Goal: Task Accomplishment & Management: Use online tool/utility

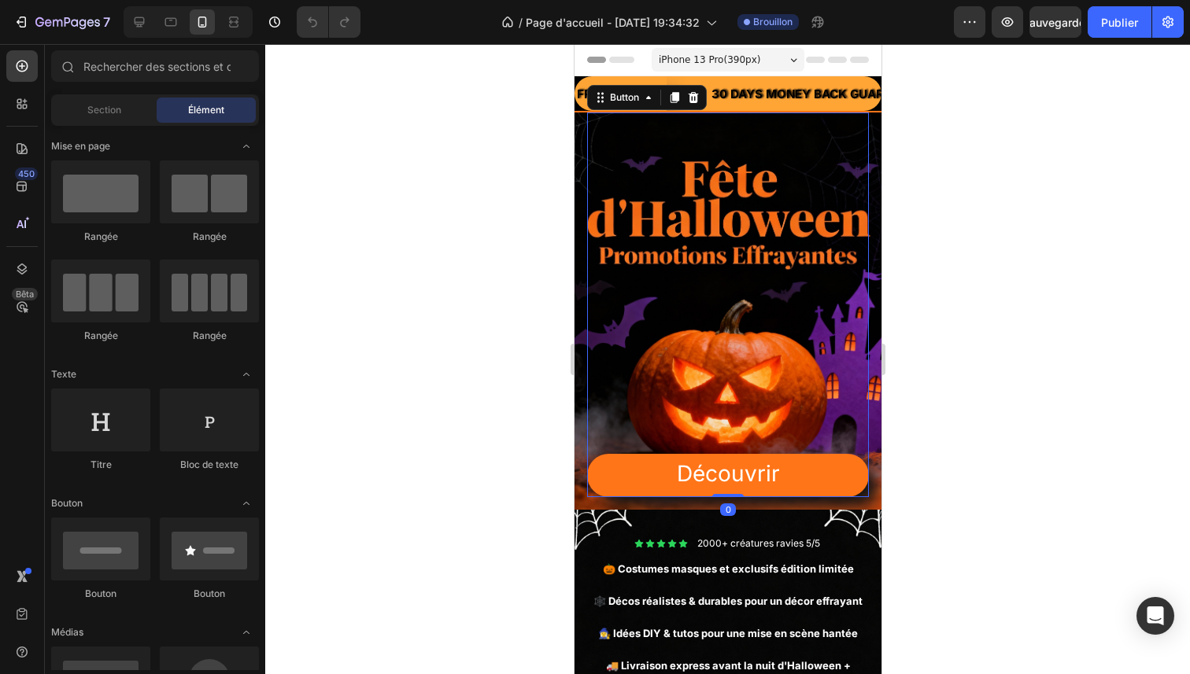
click at [697, 278] on div "Découvrir Button 0" at bounding box center [727, 305] width 282 height 385
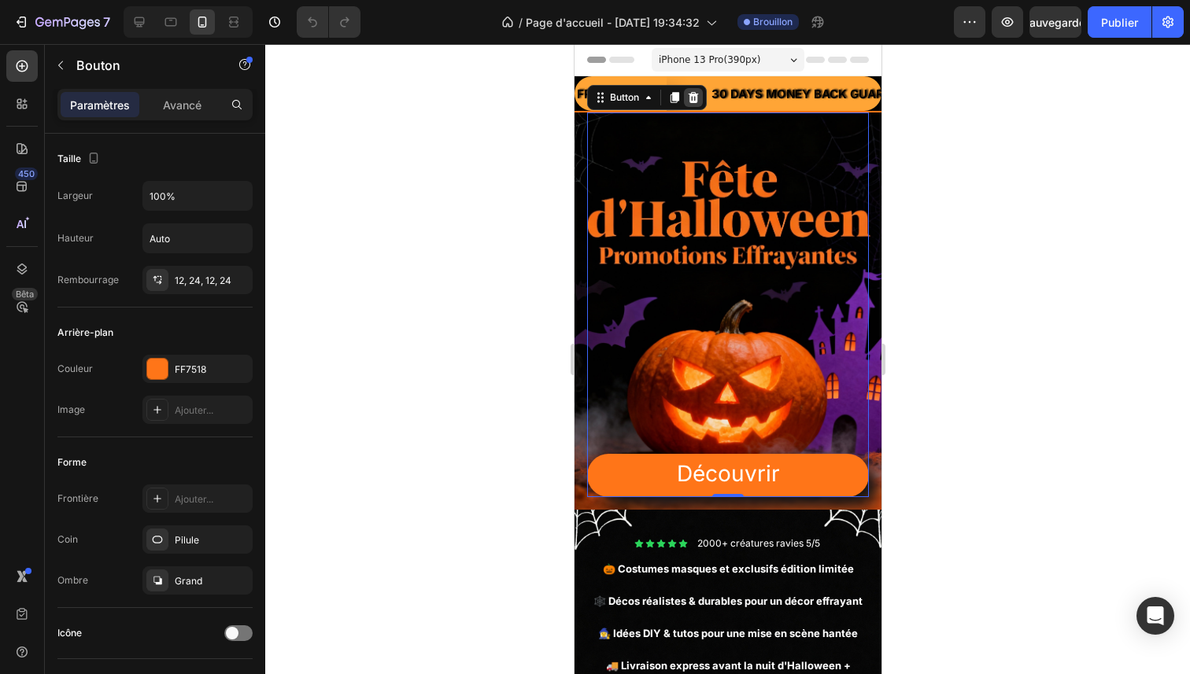
click at [700, 105] on div at bounding box center [692, 97] width 19 height 19
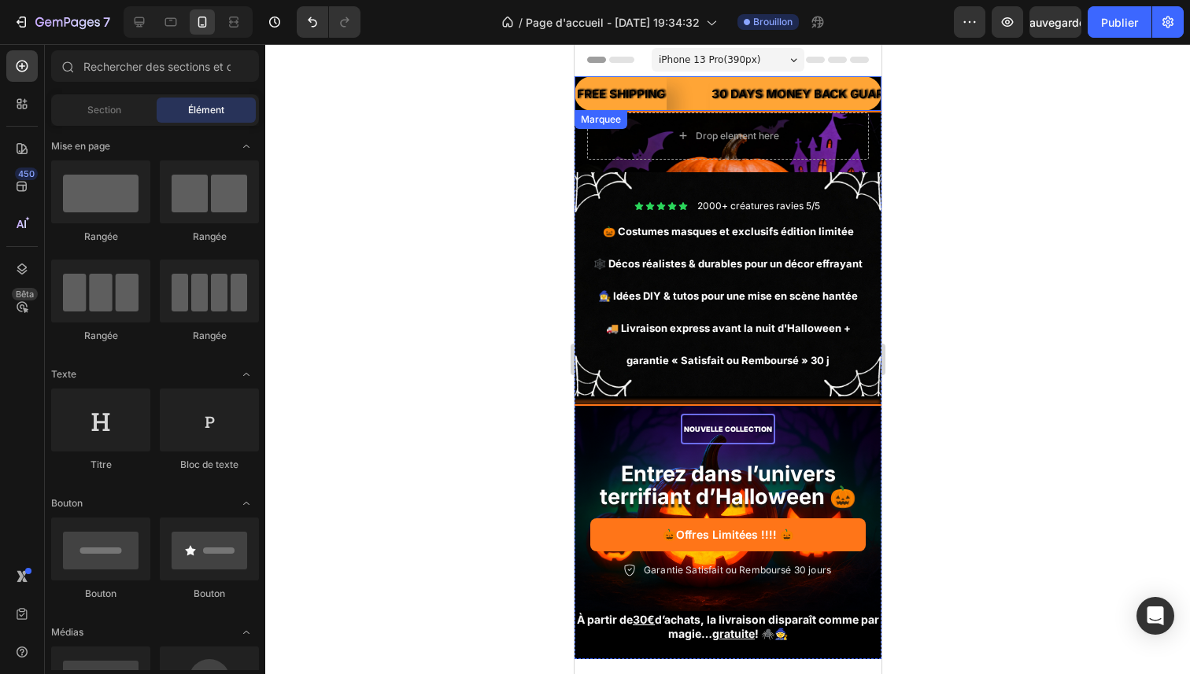
click at [703, 102] on div "FREE SHIPPING Text Block" at bounding box center [642, 93] width 135 height 35
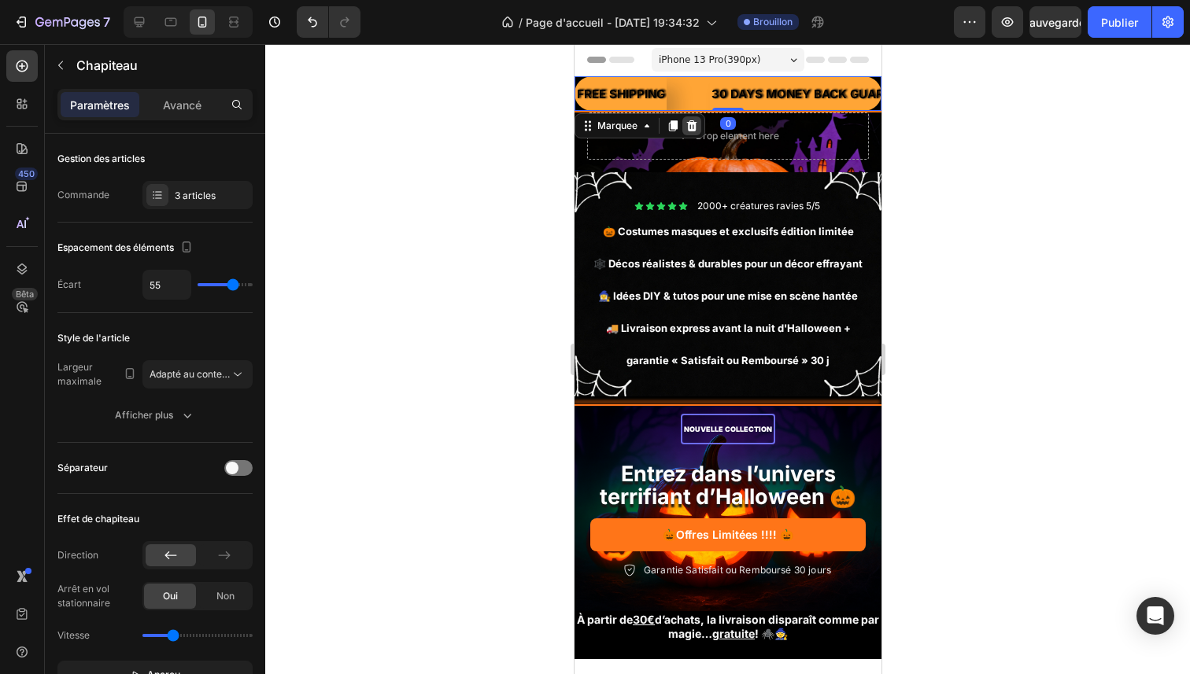
click at [697, 128] on icon at bounding box center [691, 126] width 13 height 13
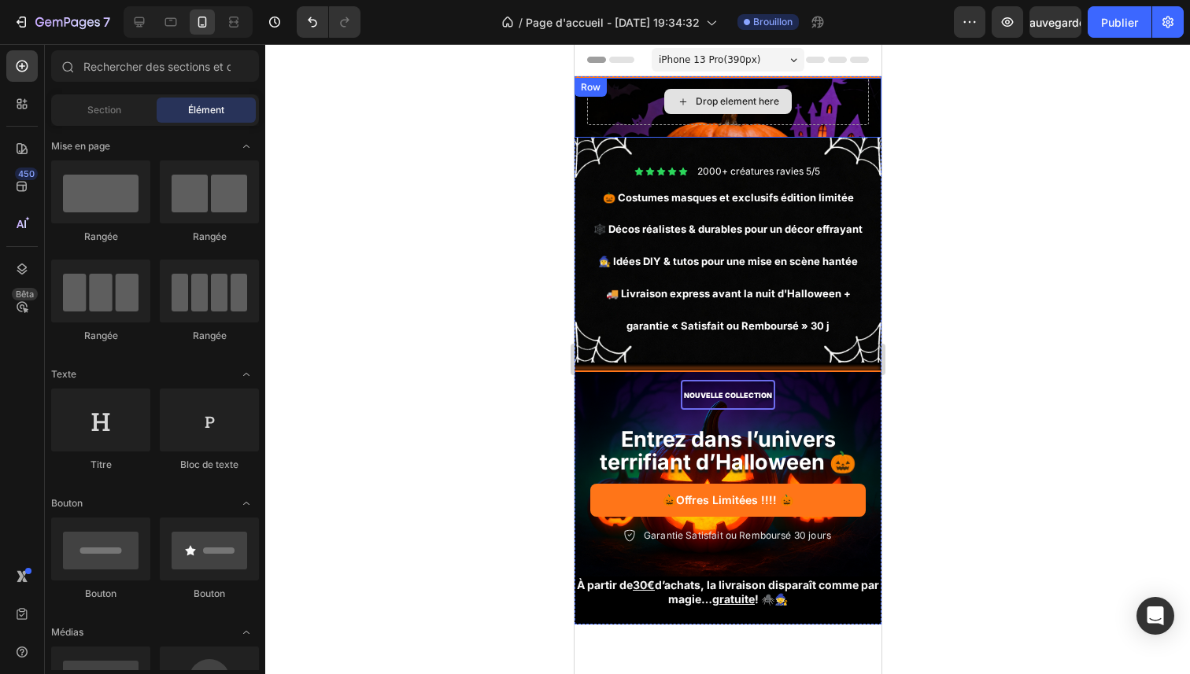
click at [700, 110] on div "Drop element here" at bounding box center [726, 101] width 127 height 25
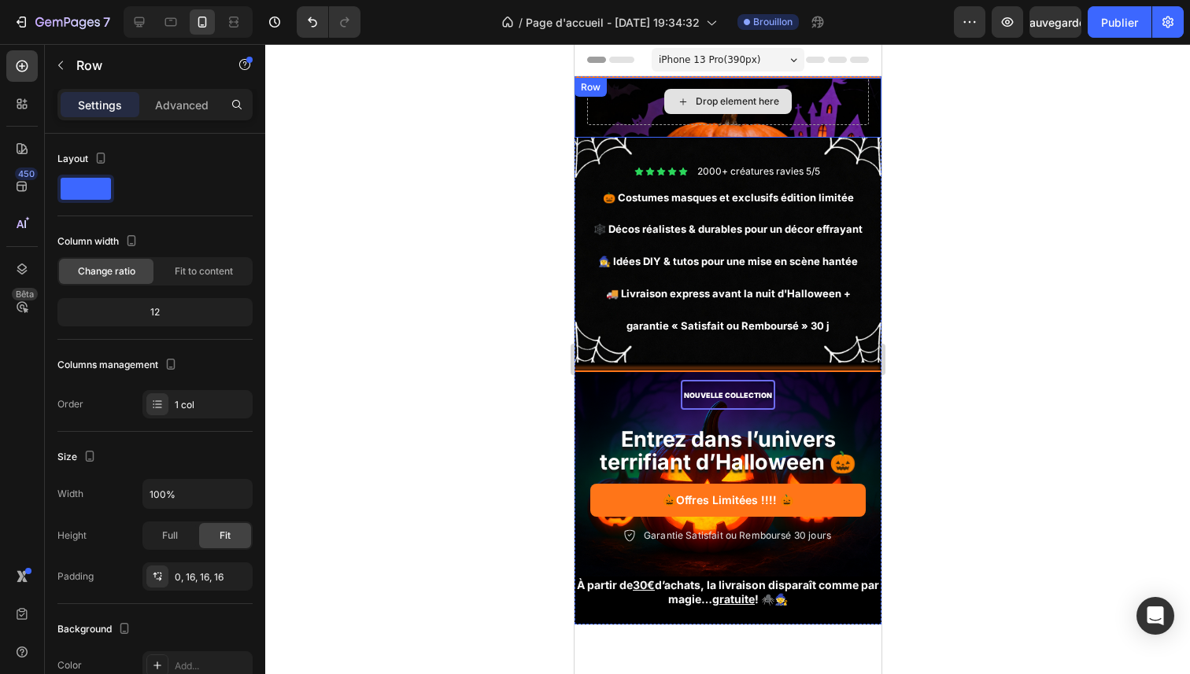
click at [615, 105] on div "Drop element here Row" at bounding box center [727, 108] width 307 height 60
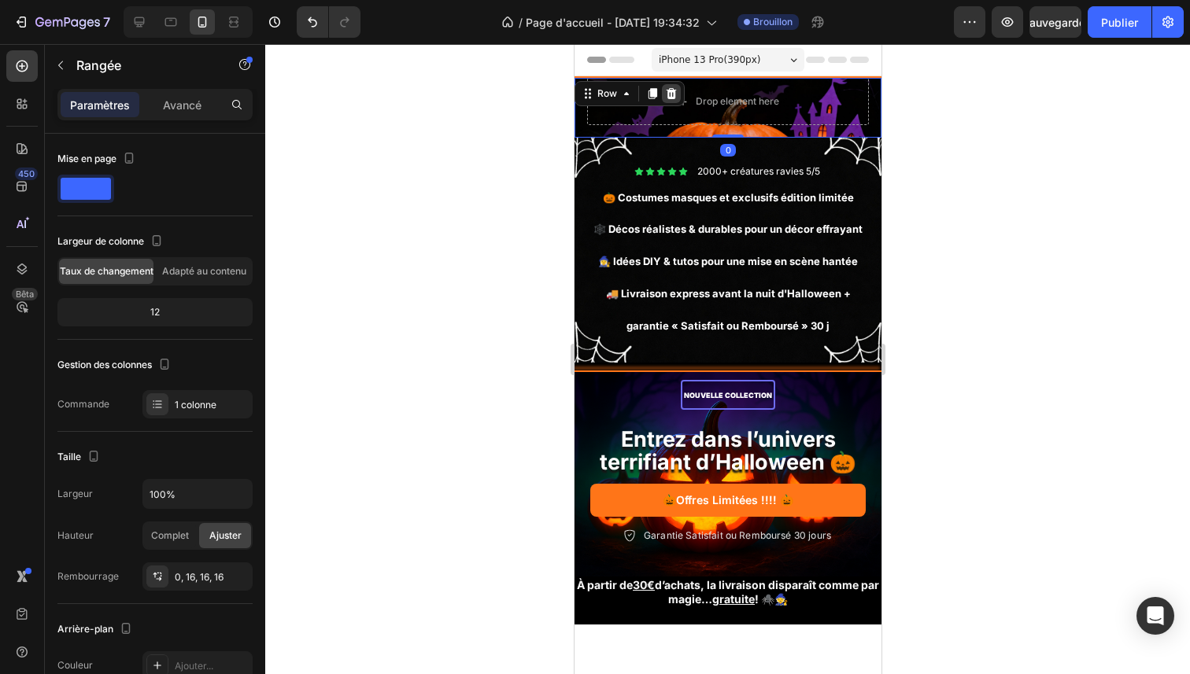
click at [670, 97] on icon at bounding box center [671, 93] width 10 height 11
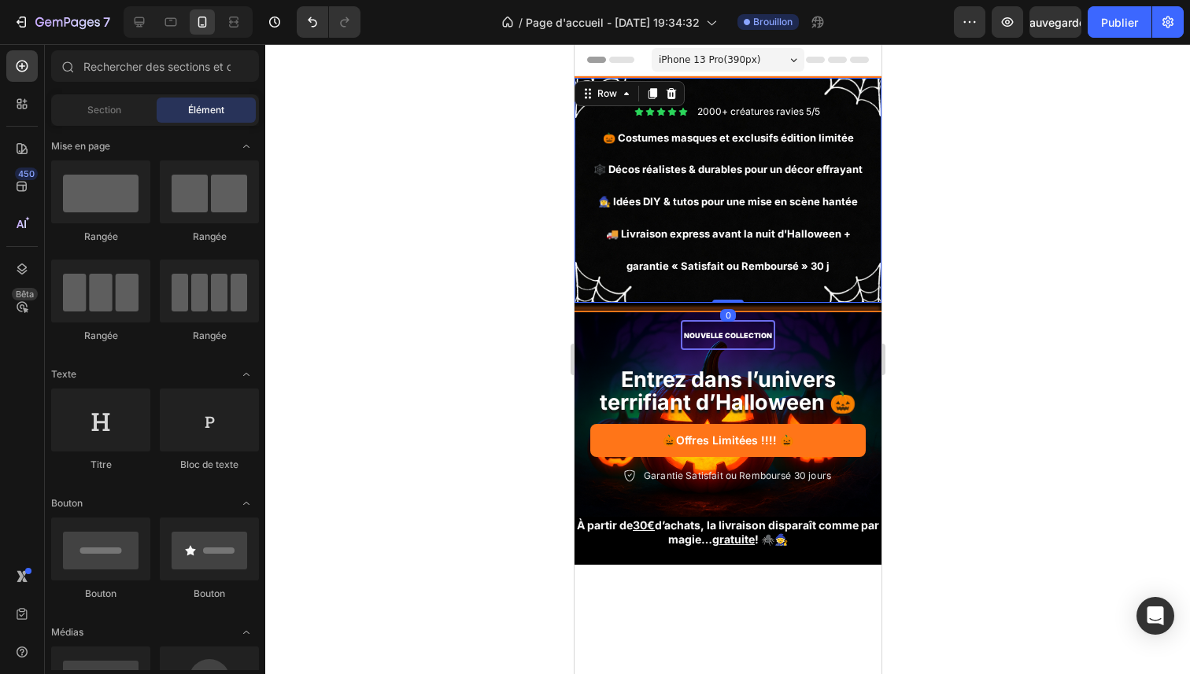
click at [667, 89] on div "Icon Icon Icon Icon Icon Icon List 2000+ créatures ravies 5/5 Text Block Row 🎃 …" at bounding box center [727, 190] width 307 height 225
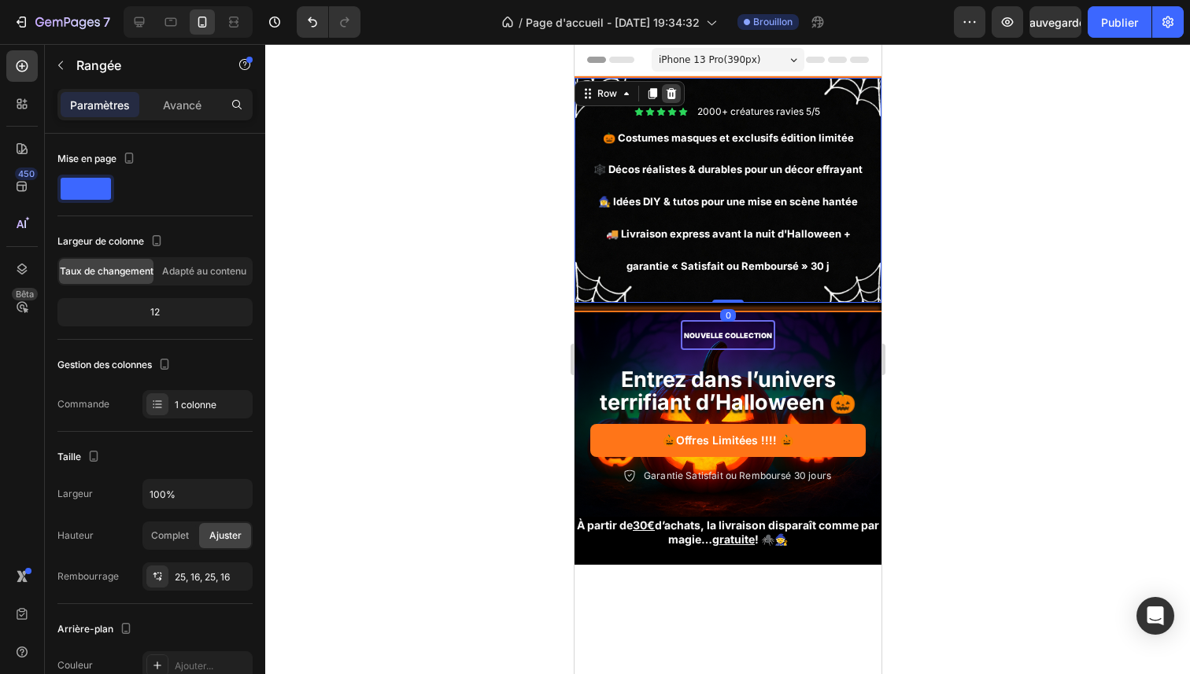
click at [664, 91] on icon at bounding box center [670, 93] width 13 height 13
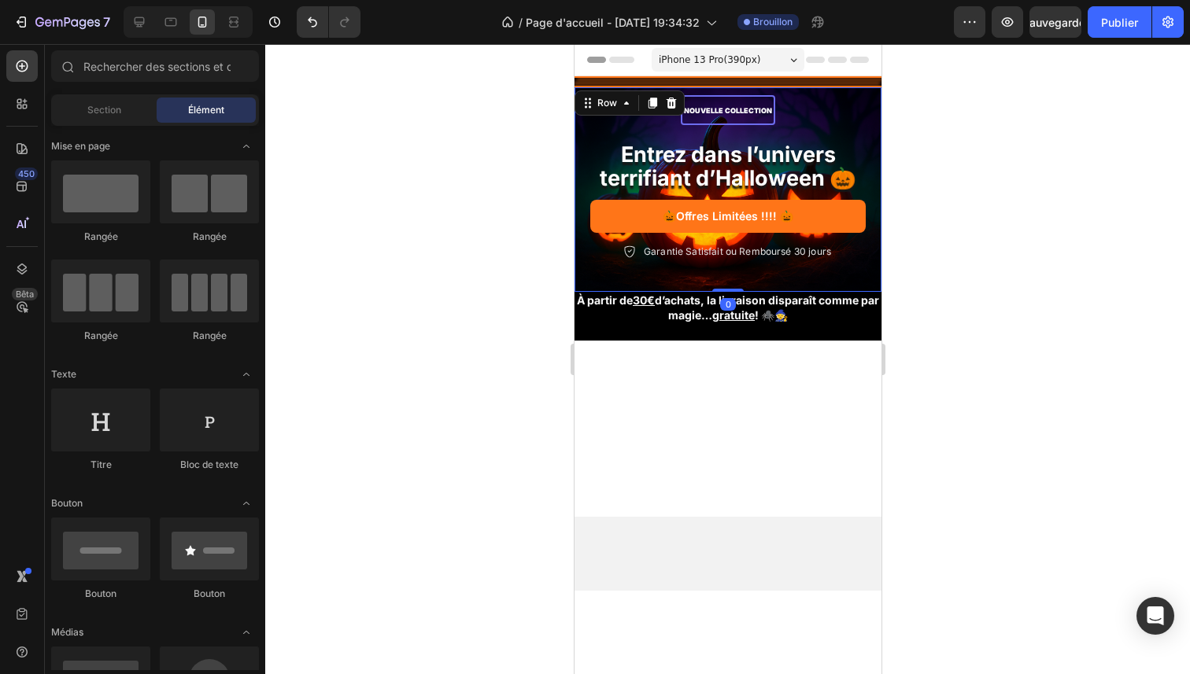
click at [657, 112] on div "nouvelle collection Text Block Row Entrez dans l’univers terrifiant d’Halloween…" at bounding box center [727, 189] width 307 height 205
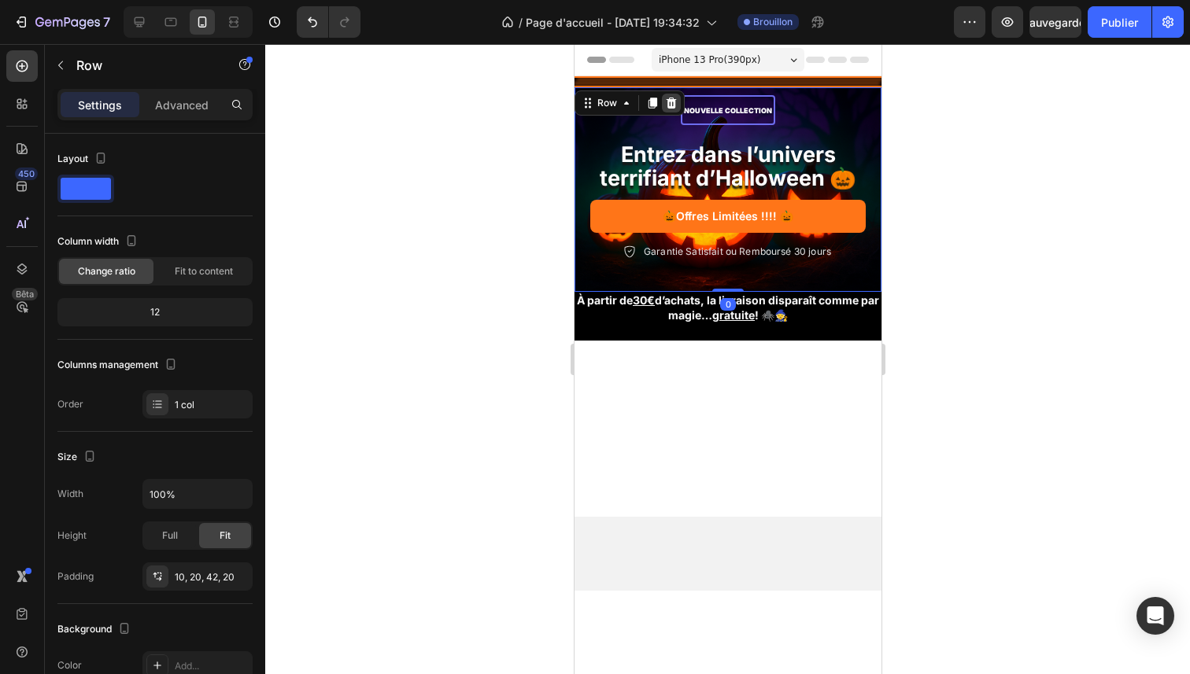
click at [668, 103] on icon at bounding box center [670, 103] width 13 height 13
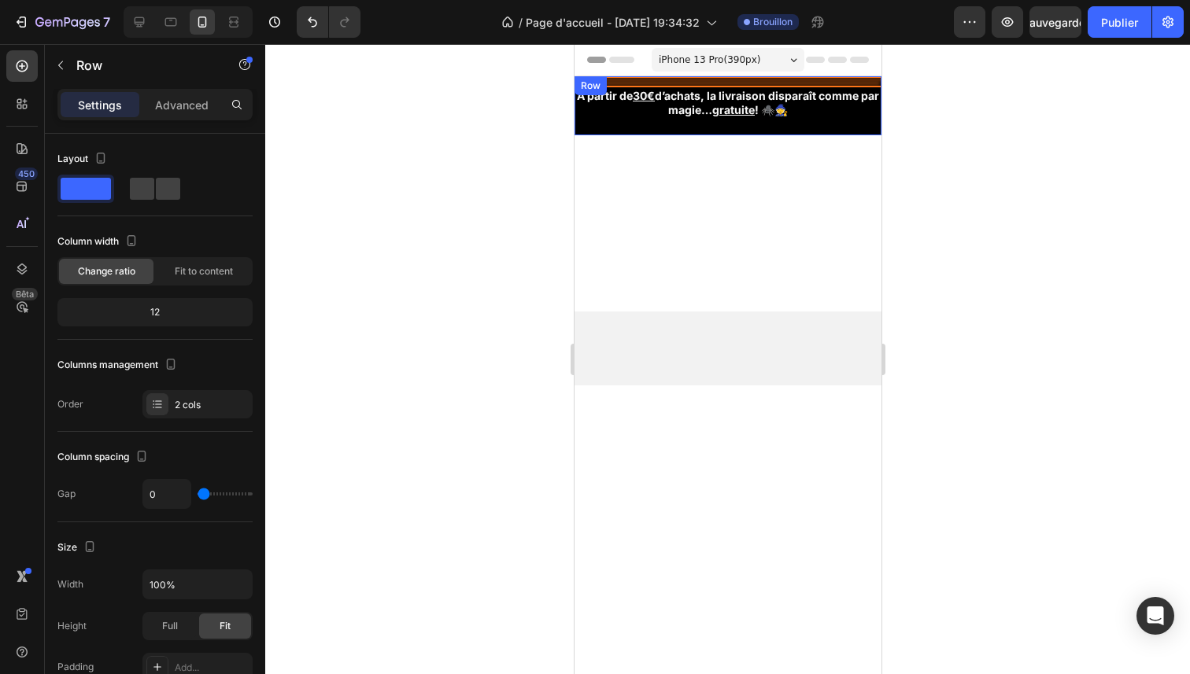
click at [652, 134] on div "Title Line À partir de 30€ d’achats, la livraison disparaît comme par magie… gr…" at bounding box center [727, 106] width 307 height 57
click at [671, 102] on div "Row" at bounding box center [629, 91] width 110 height 25
click at [672, 98] on icon at bounding box center [670, 92] width 13 height 13
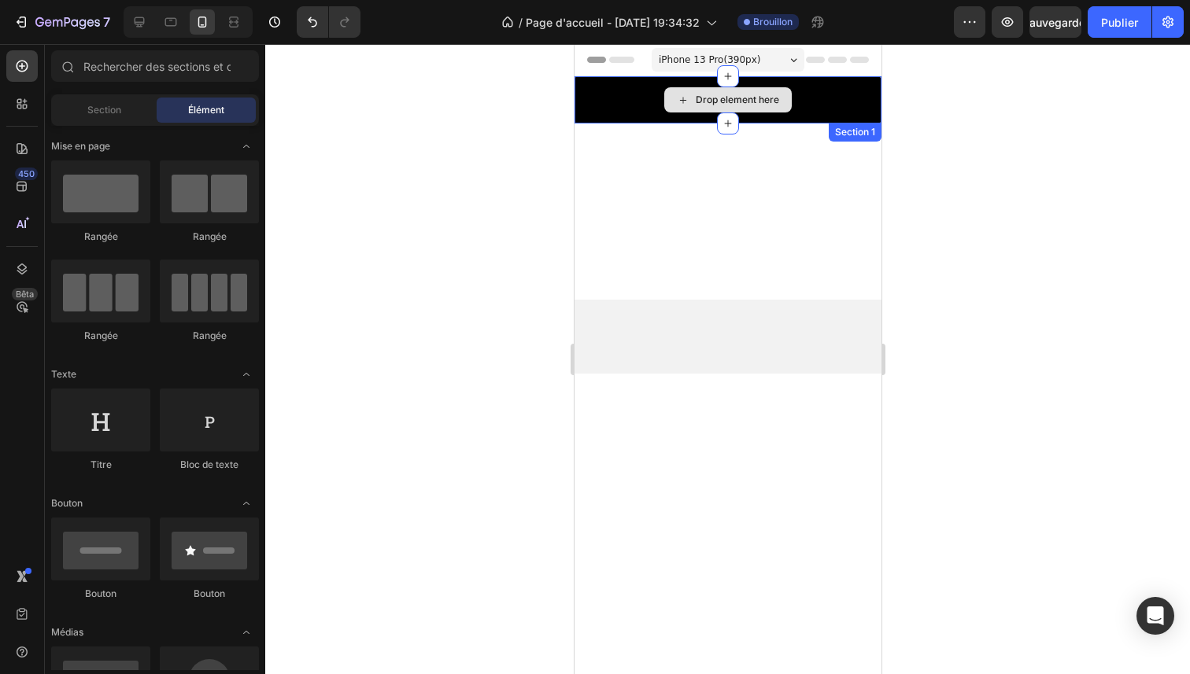
click at [630, 109] on div "Drop element here" at bounding box center [727, 99] width 307 height 47
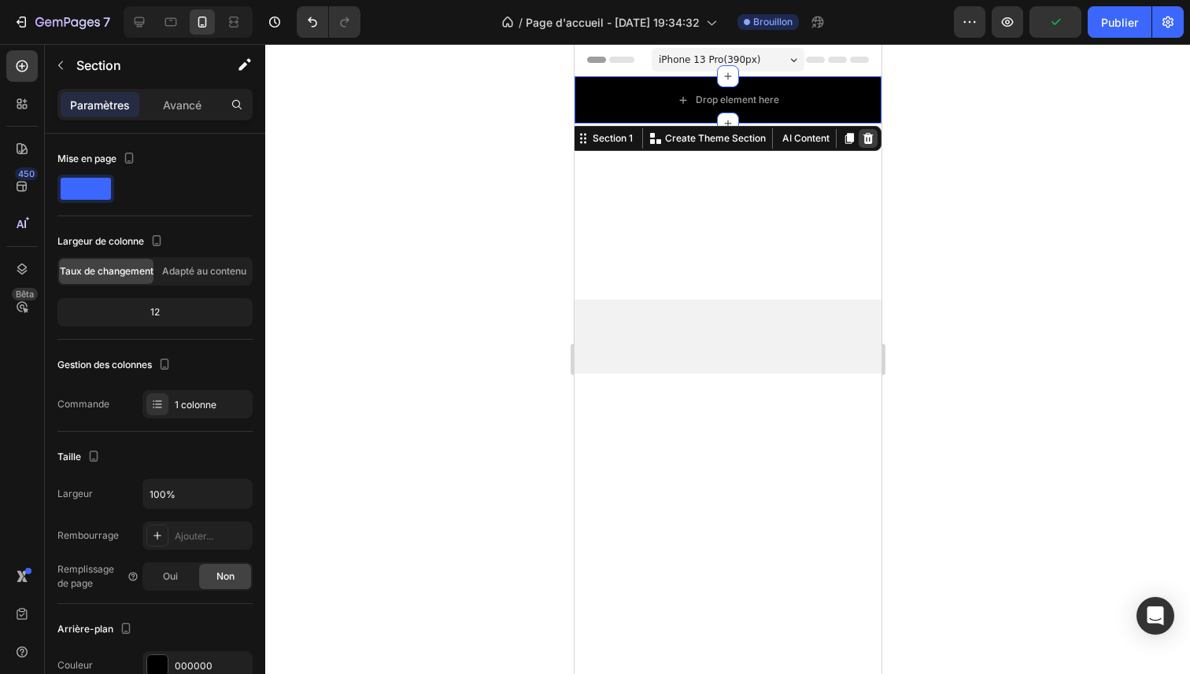
click at [861, 144] on icon at bounding box center [867, 138] width 13 height 13
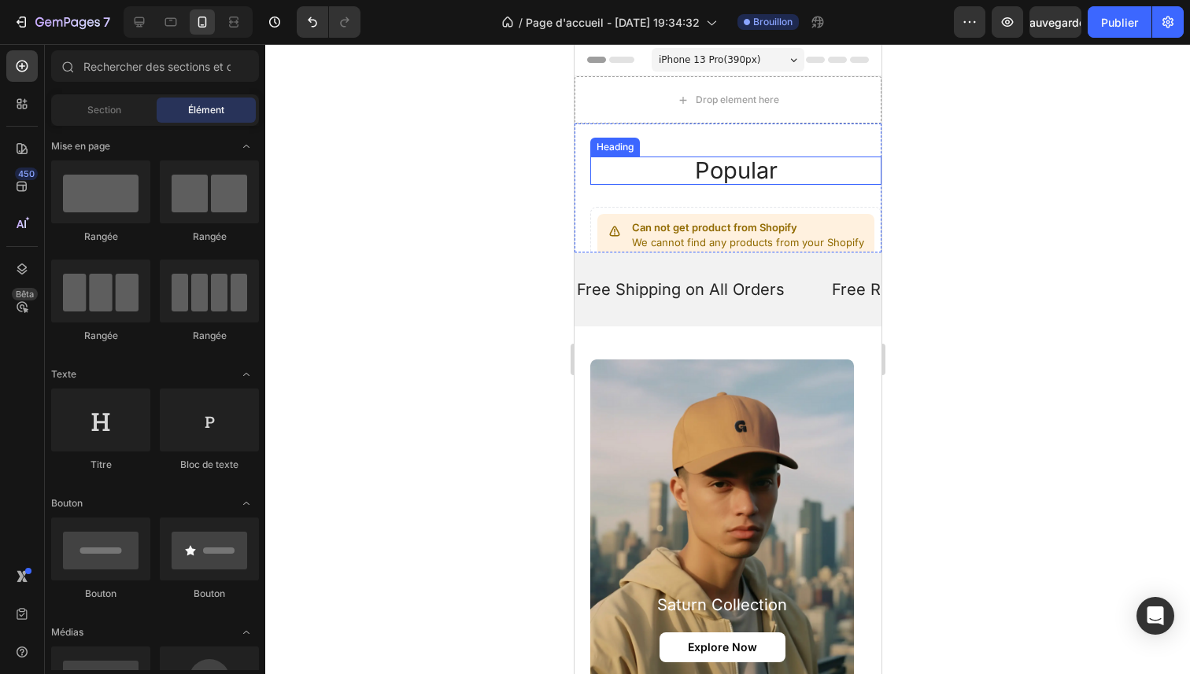
click at [830, 161] on h2 "popular" at bounding box center [734, 171] width 291 height 28
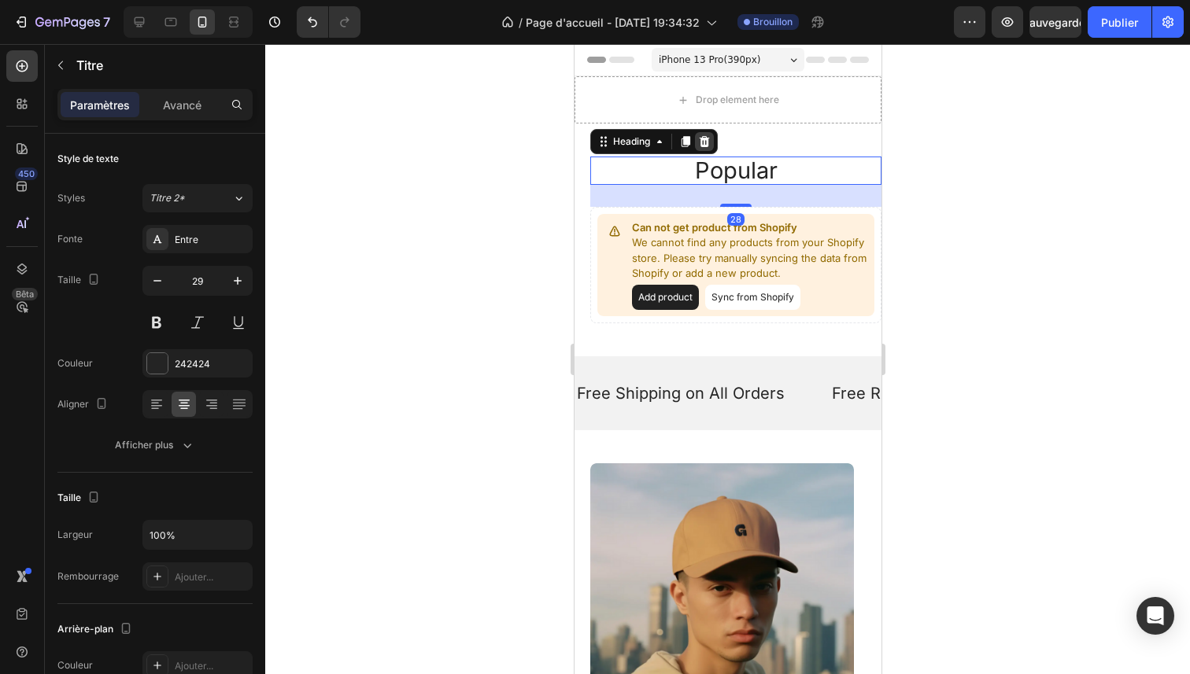
click at [711, 148] on div at bounding box center [703, 141] width 19 height 19
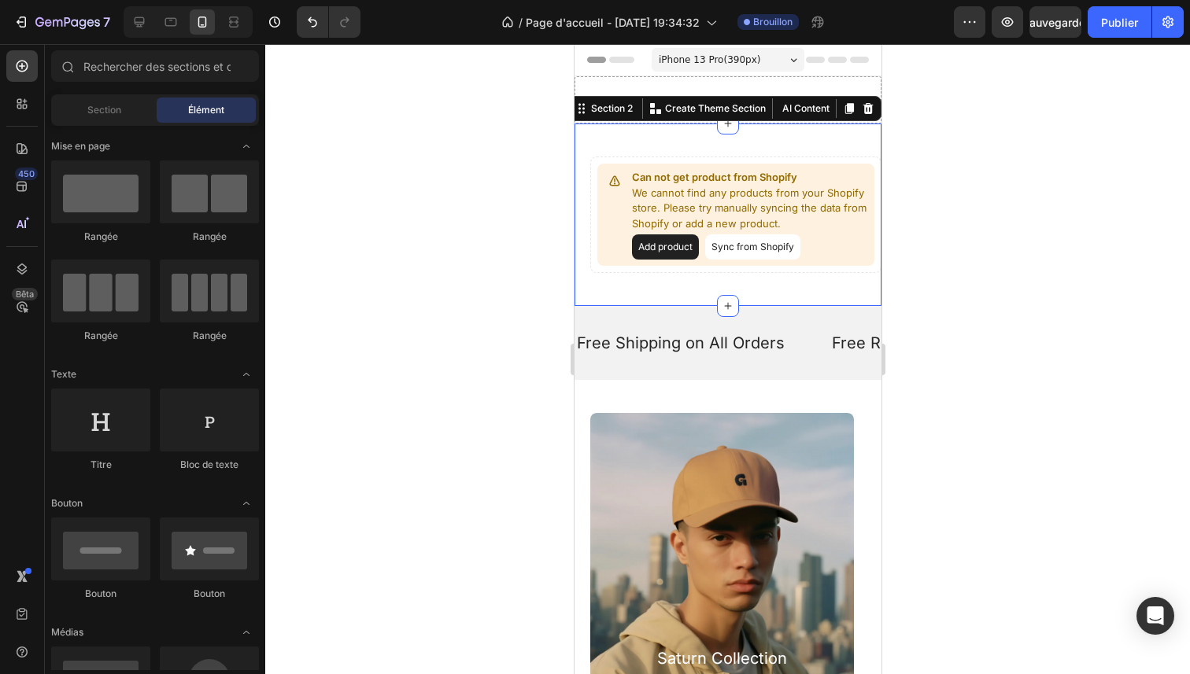
click at [714, 148] on div "Can not get product from Shopify We cannot find any products from your Shopify …" at bounding box center [727, 215] width 307 height 183
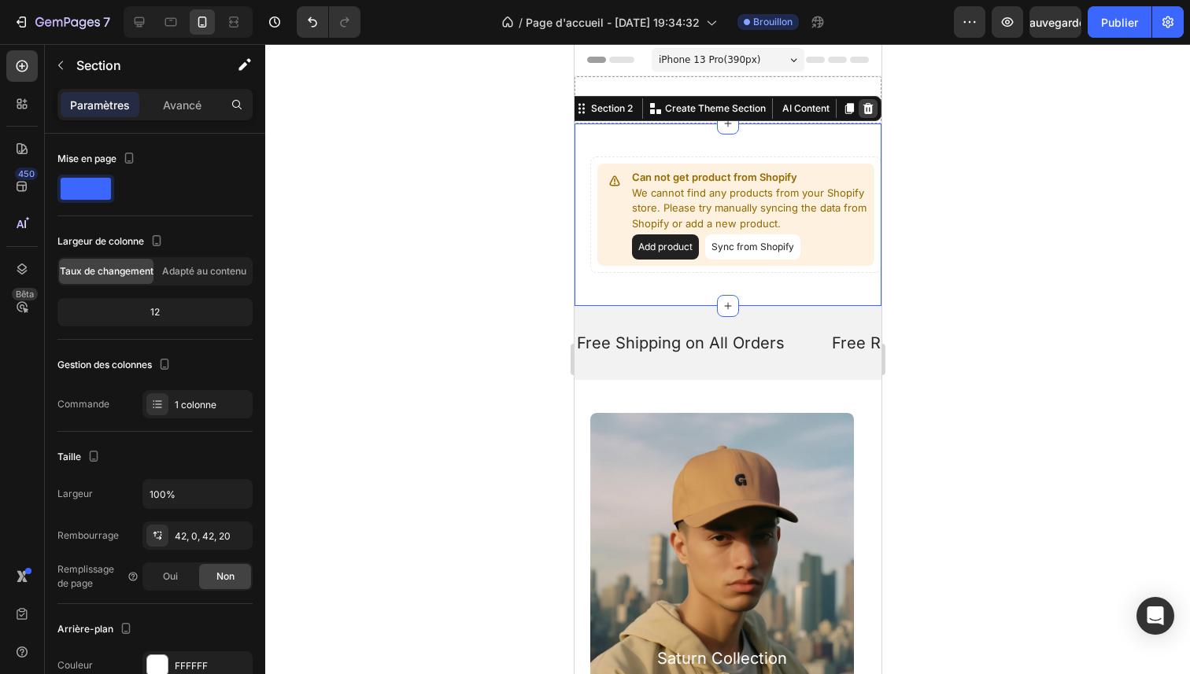
click at [863, 113] on icon at bounding box center [868, 108] width 10 height 11
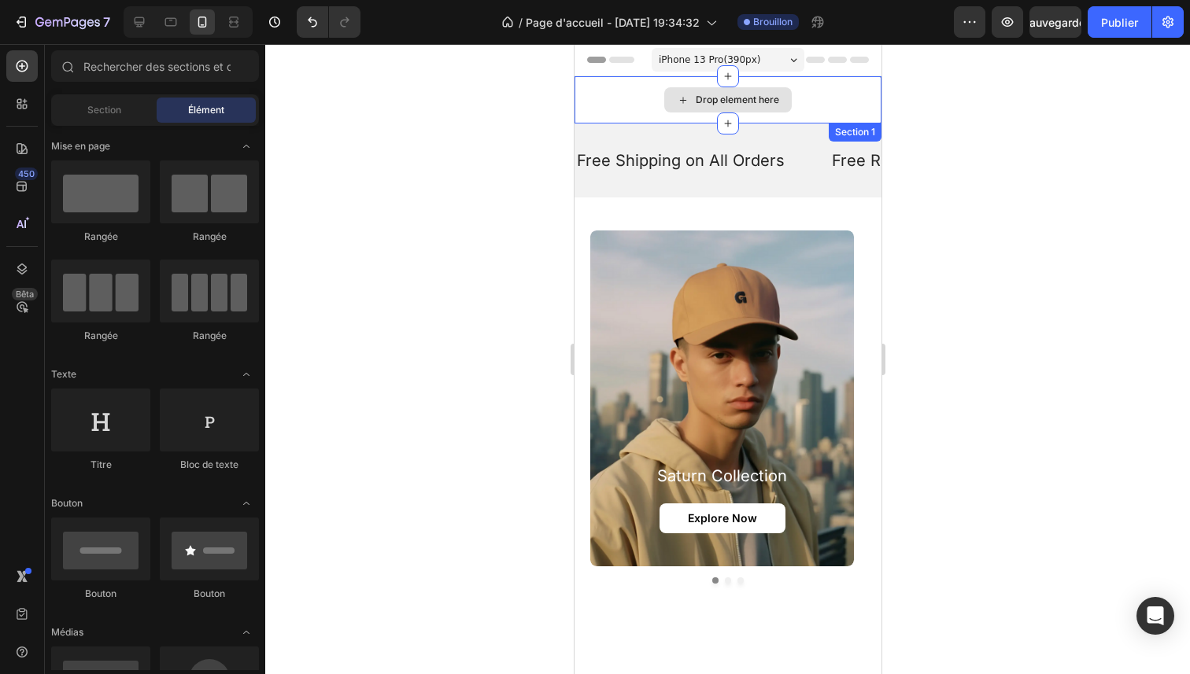
click at [803, 89] on div "Drop element here" at bounding box center [727, 99] width 307 height 47
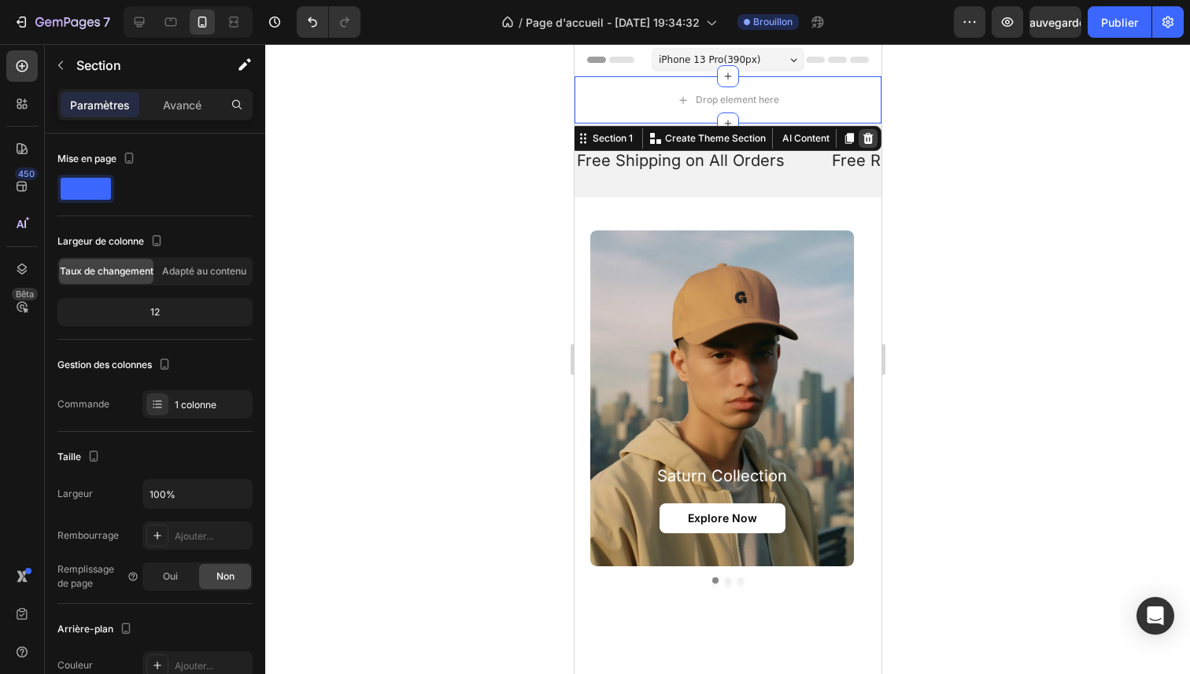
click at [863, 139] on icon at bounding box center [868, 138] width 10 height 11
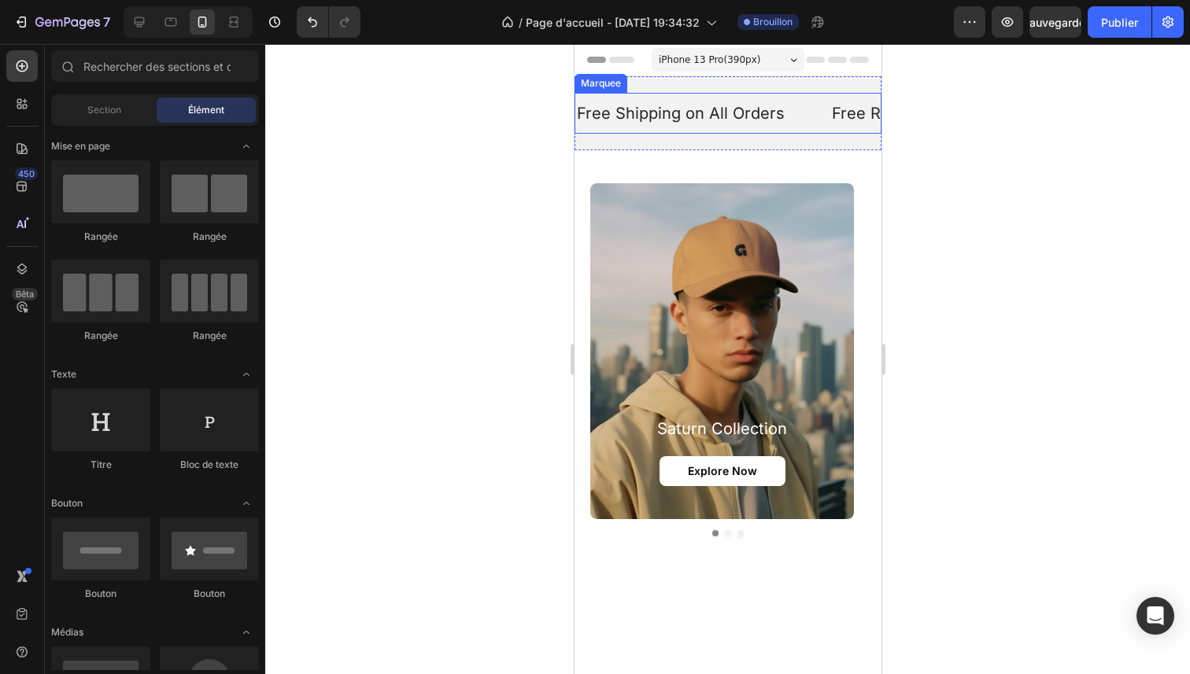
click at [810, 131] on div "Free Shipping on All Orders Text" at bounding box center [702, 113] width 255 height 41
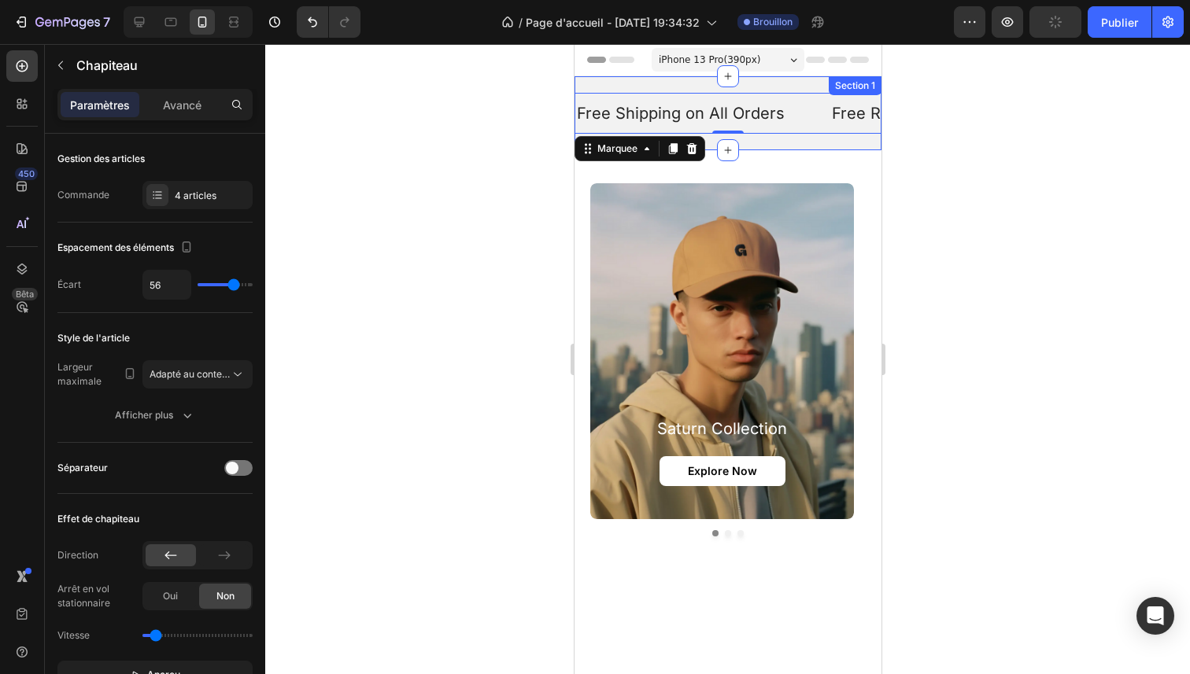
click at [764, 145] on div "Free Shipping on All Orders Text Free Returns for 30 Days Text Limited-Time Fla…" at bounding box center [727, 113] width 307 height 74
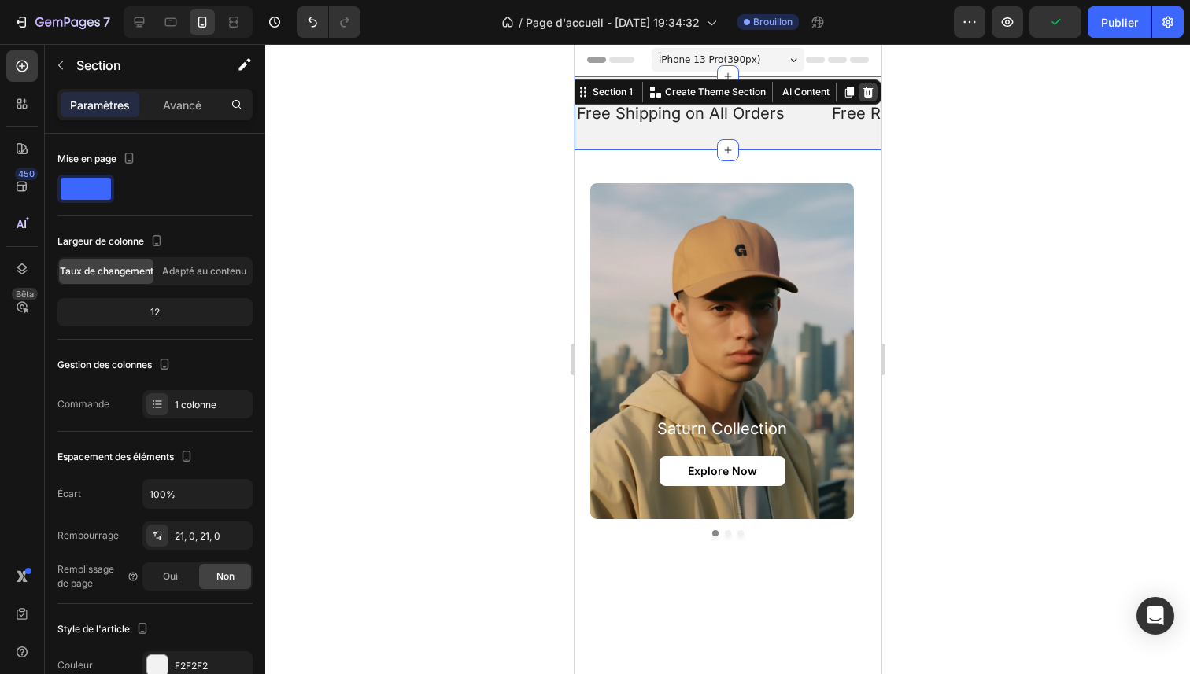
click at [858, 92] on div at bounding box center [867, 92] width 19 height 19
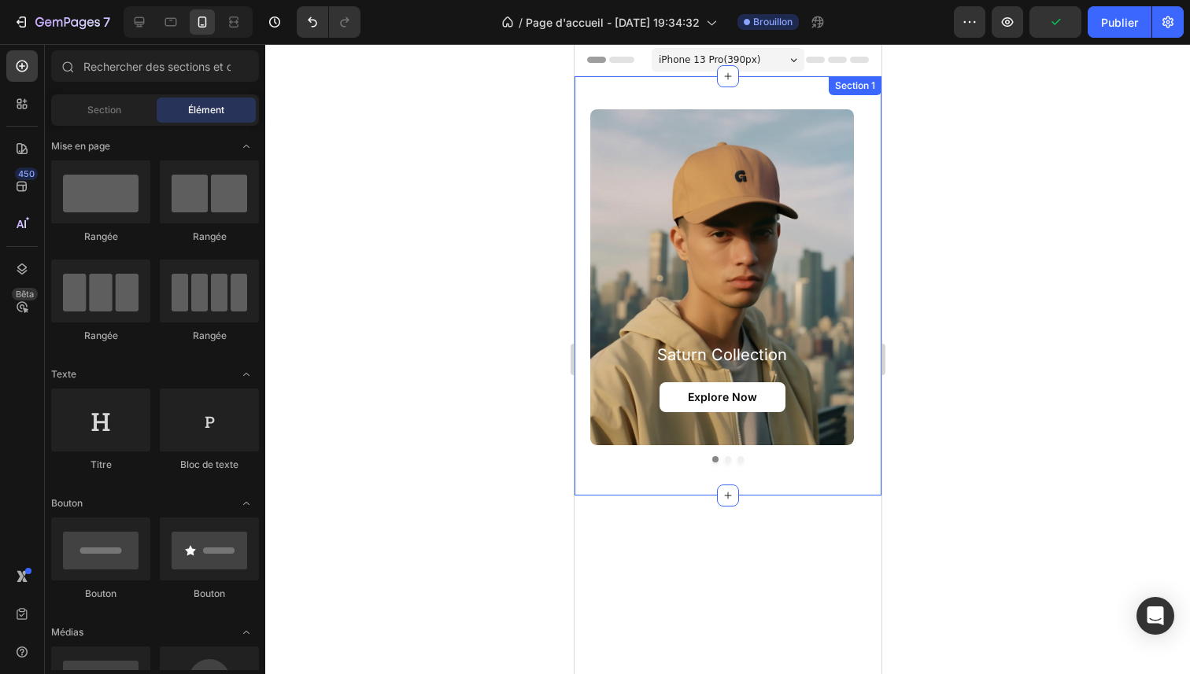
click at [820, 98] on div "saturn collection Heading Explore Now Button Hero Banner mercury collection Hea…" at bounding box center [727, 285] width 307 height 419
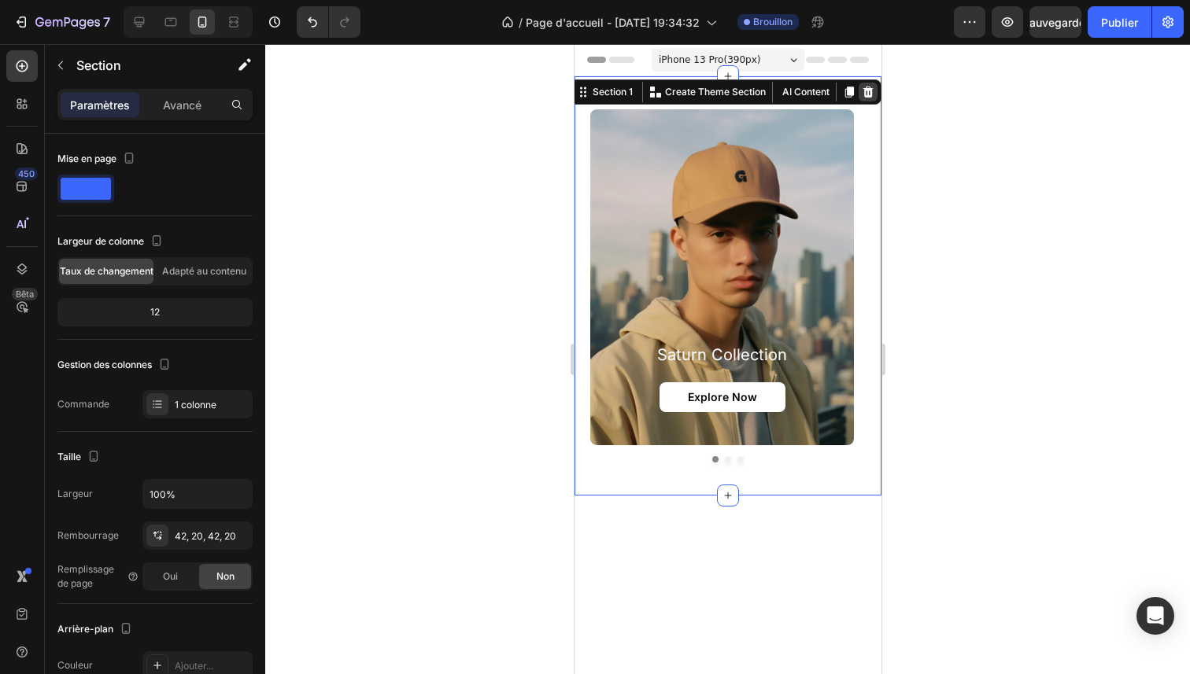
click at [861, 91] on icon at bounding box center [867, 92] width 13 height 13
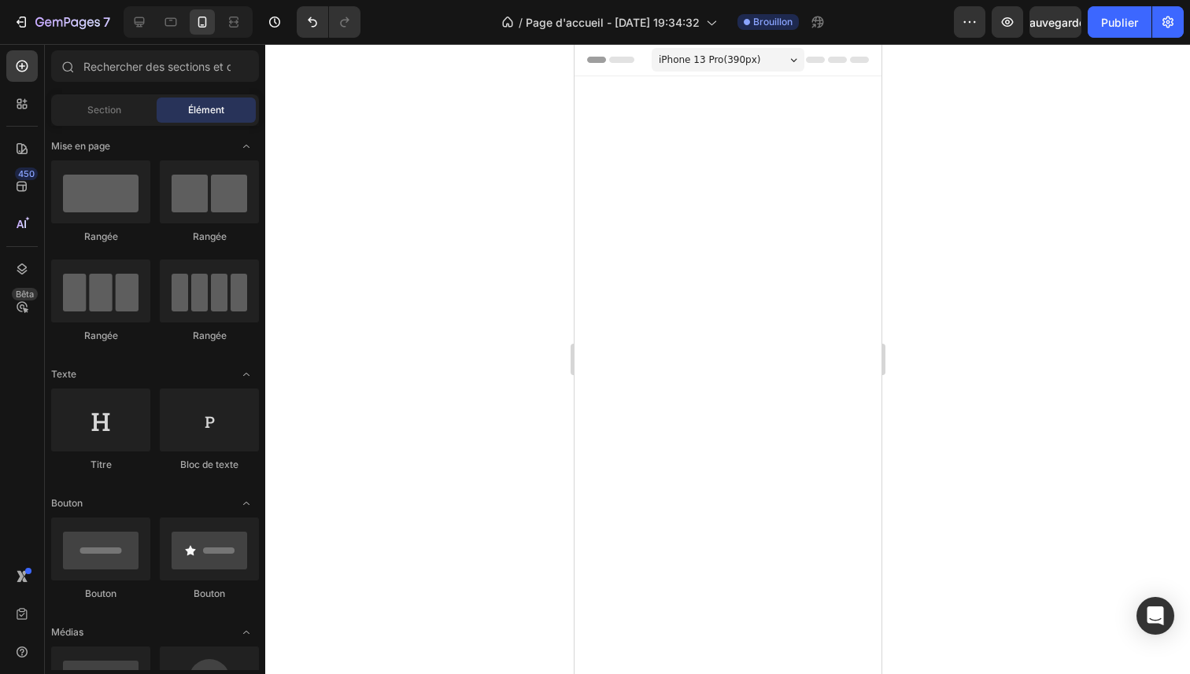
click at [795, 157] on div at bounding box center [727, 244] width 307 height 336
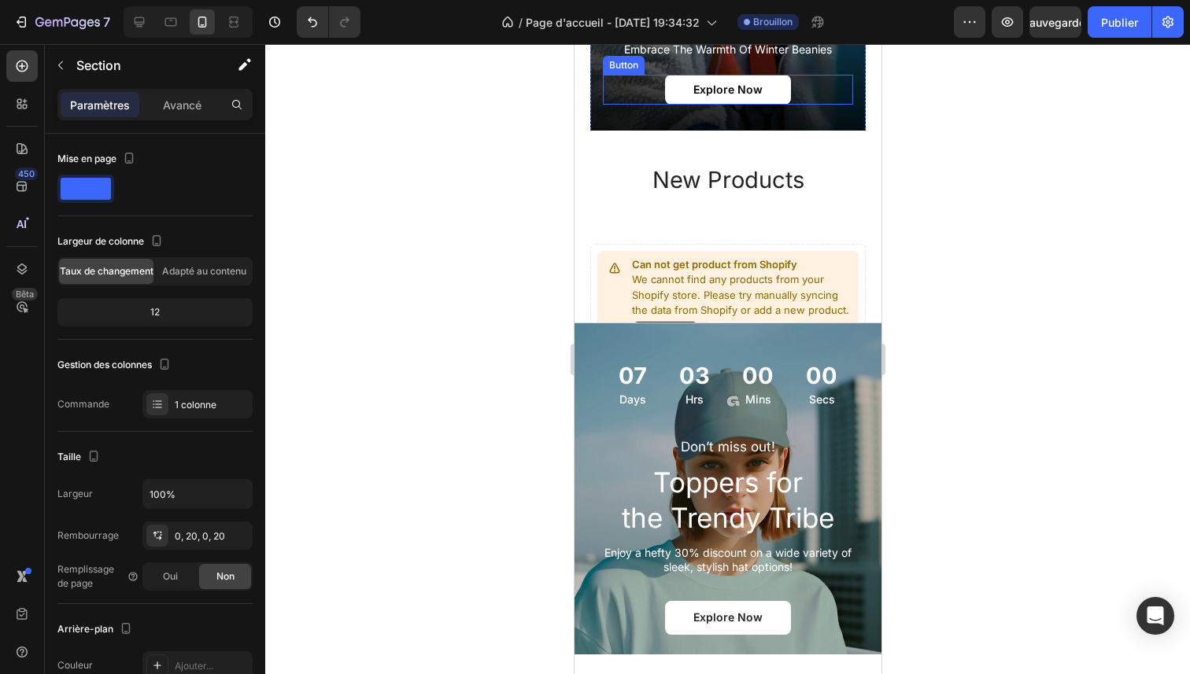
scroll to position [273, 0]
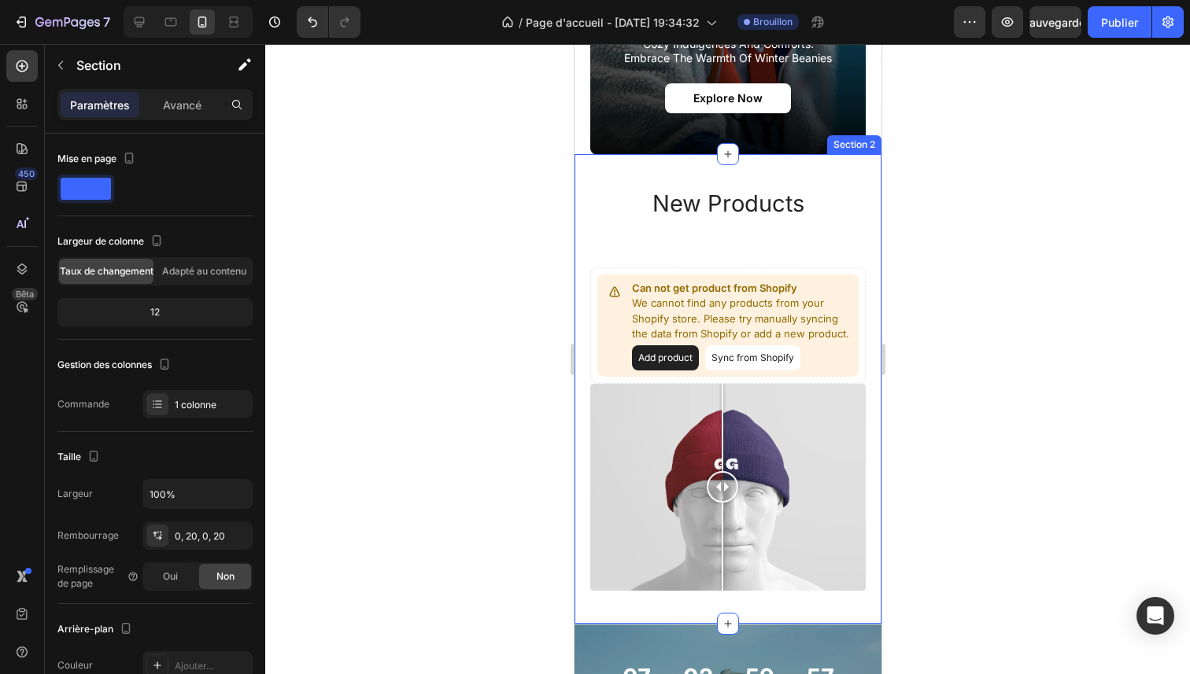
click at [837, 157] on div "new products Heading Can not get product from Shopify We cannot find any produc…" at bounding box center [727, 389] width 307 height 470
click at [861, 133] on icon at bounding box center [867, 139] width 13 height 13
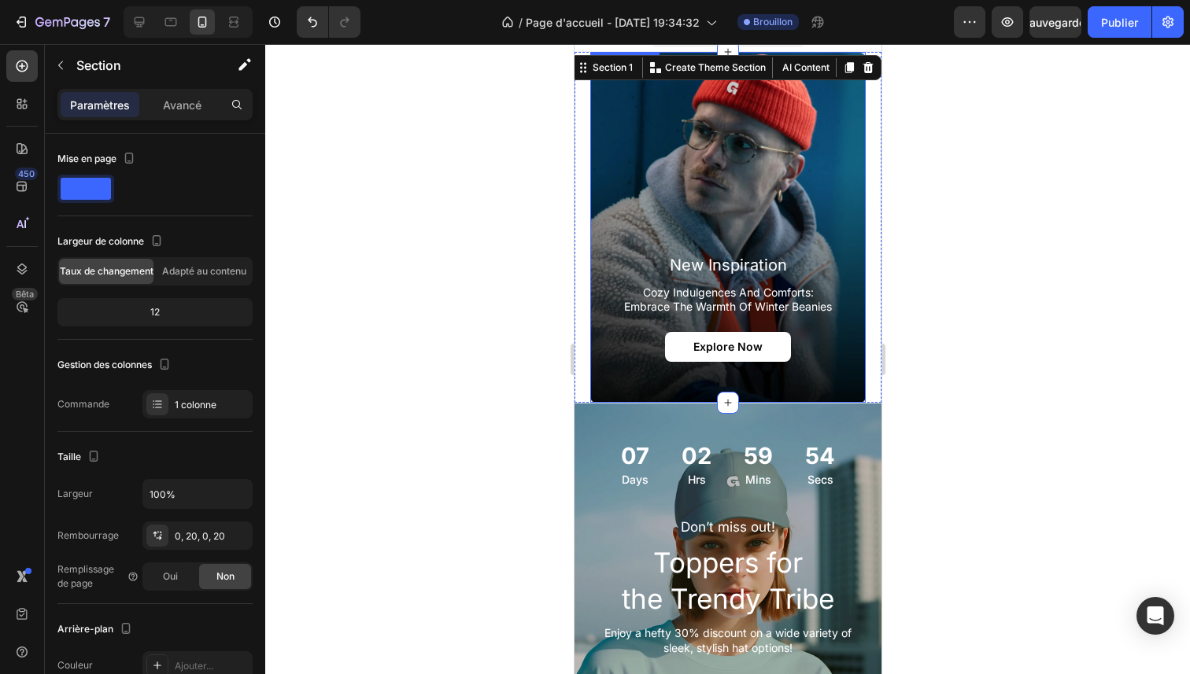
scroll to position [0, 0]
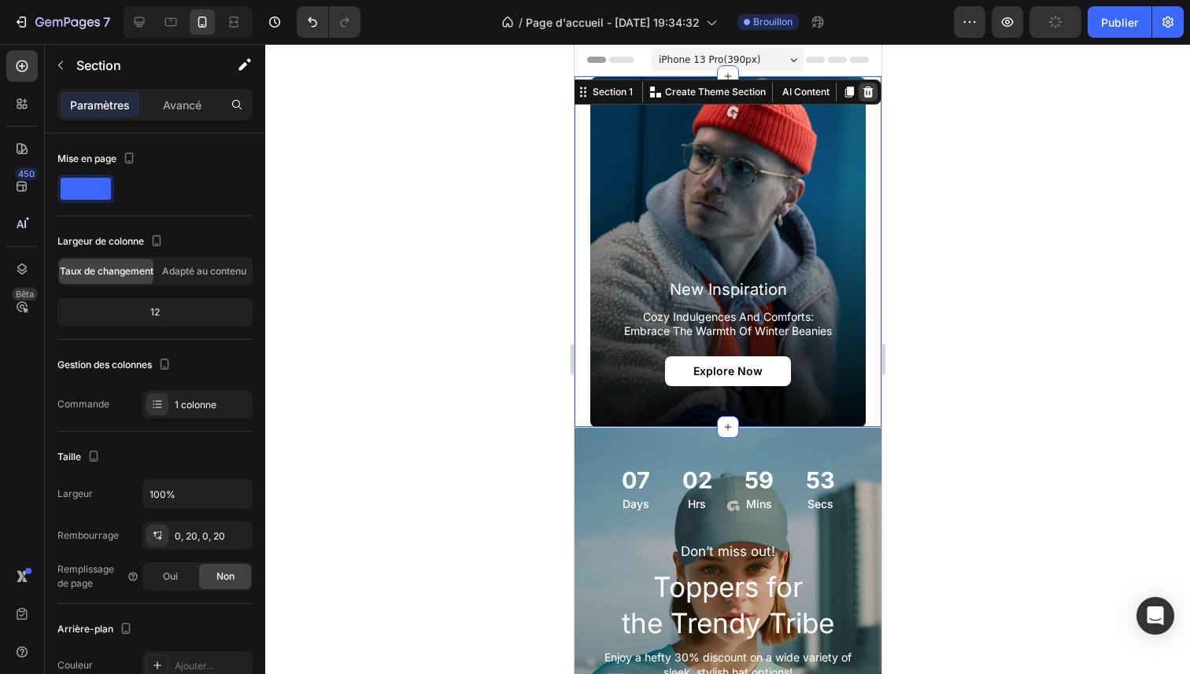
click at [863, 94] on icon at bounding box center [868, 92] width 10 height 11
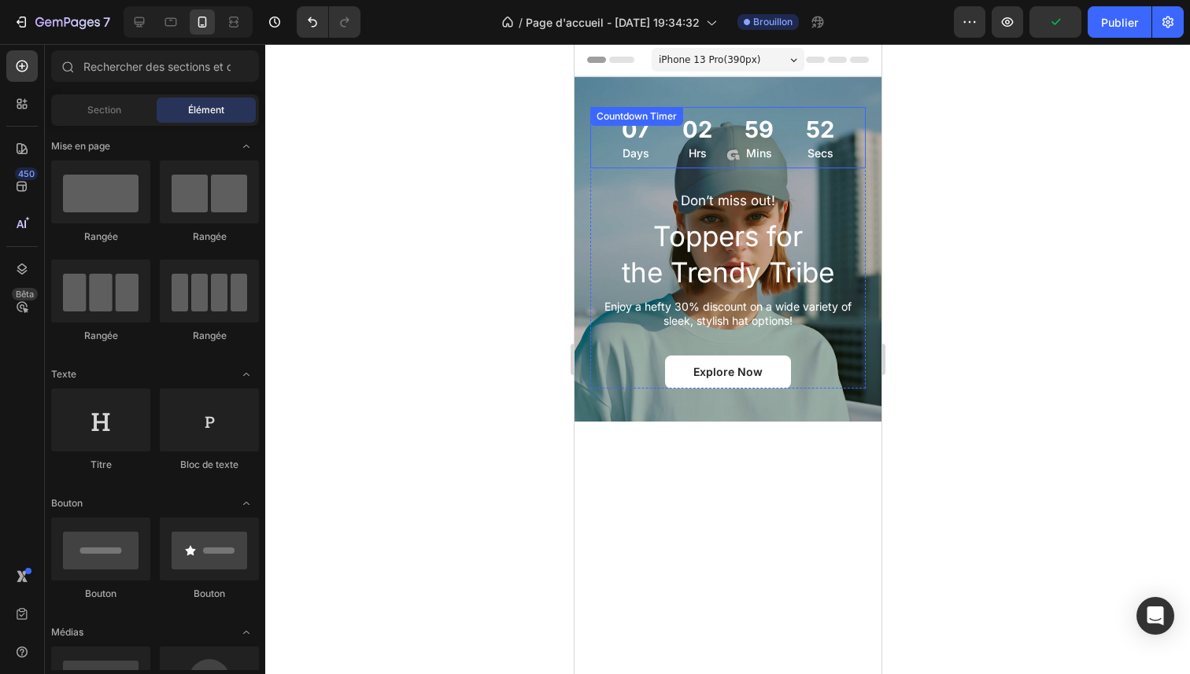
click at [839, 131] on div "52 Secs" at bounding box center [819, 137] width 55 height 61
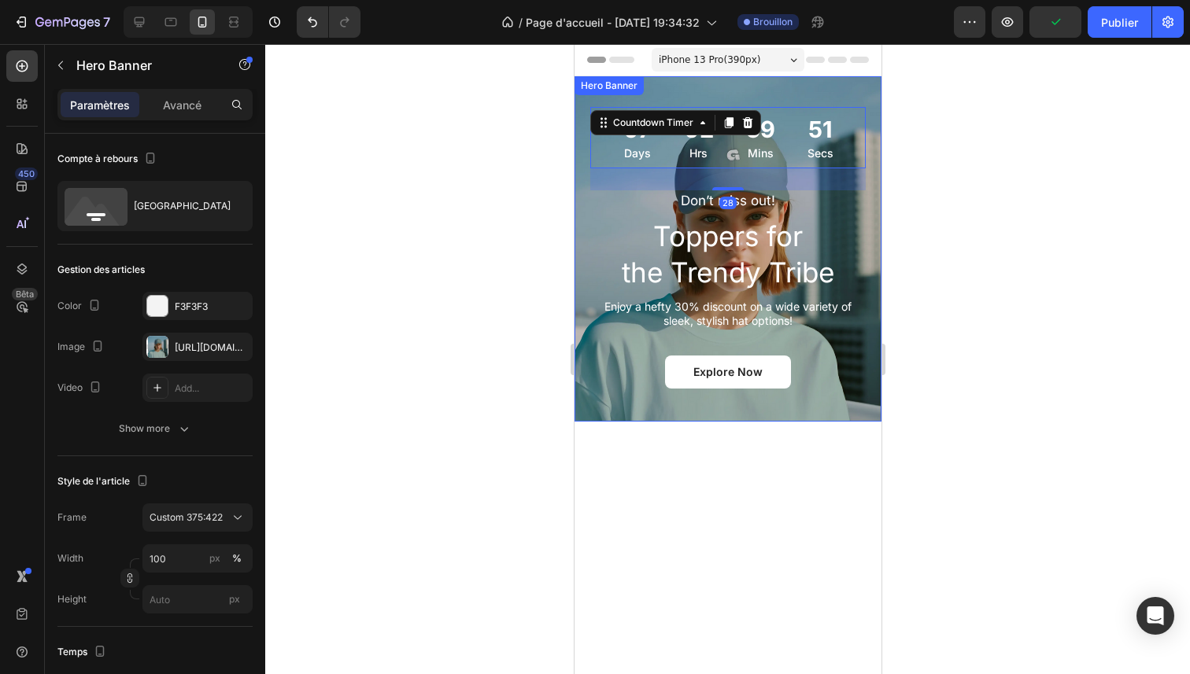
click at [852, 87] on div "Background Image" at bounding box center [727, 248] width 307 height 345
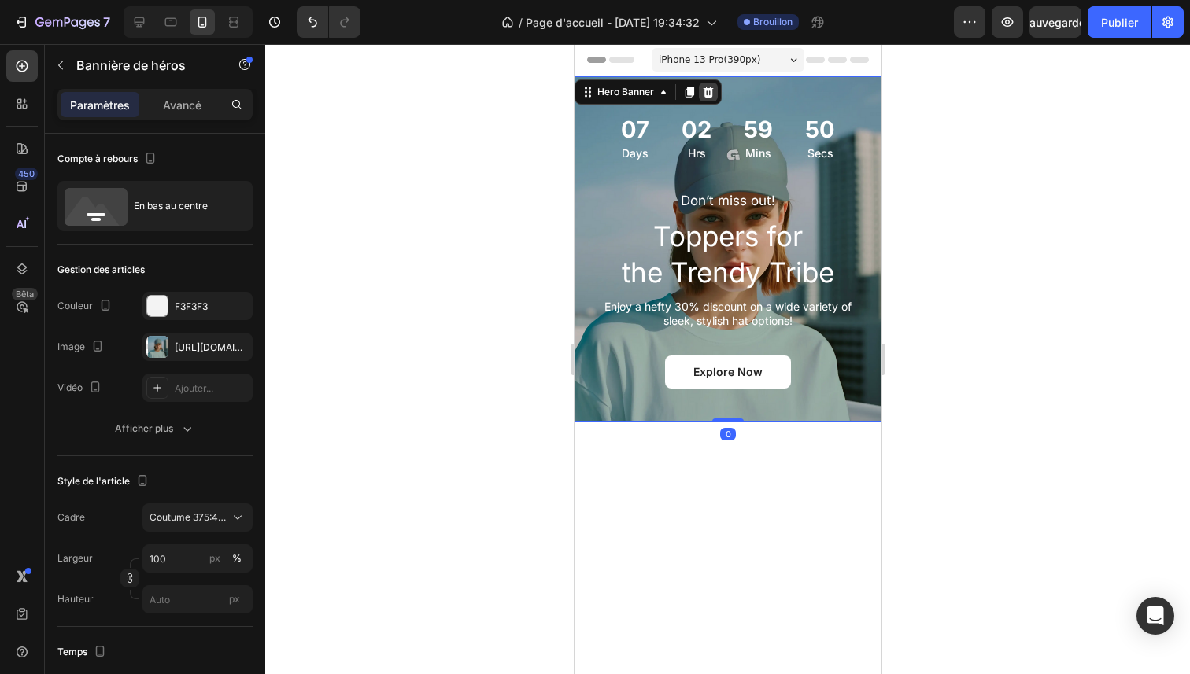
click at [702, 93] on icon at bounding box center [707, 92] width 13 height 13
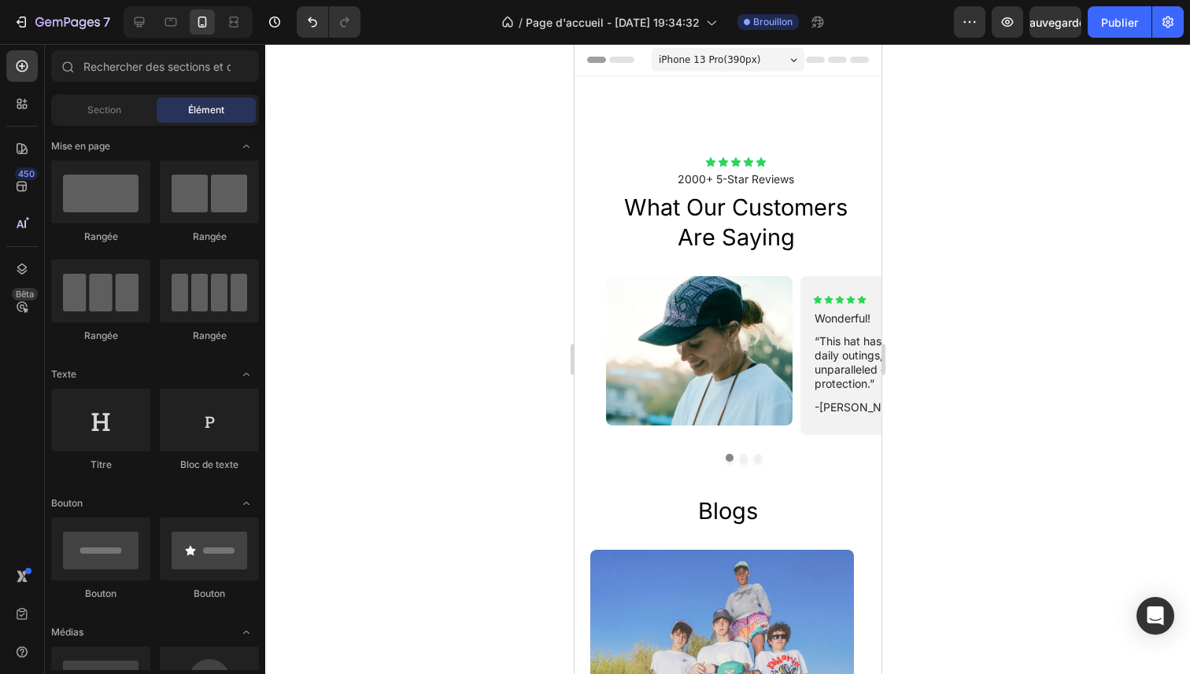
scroll to position [367, 0]
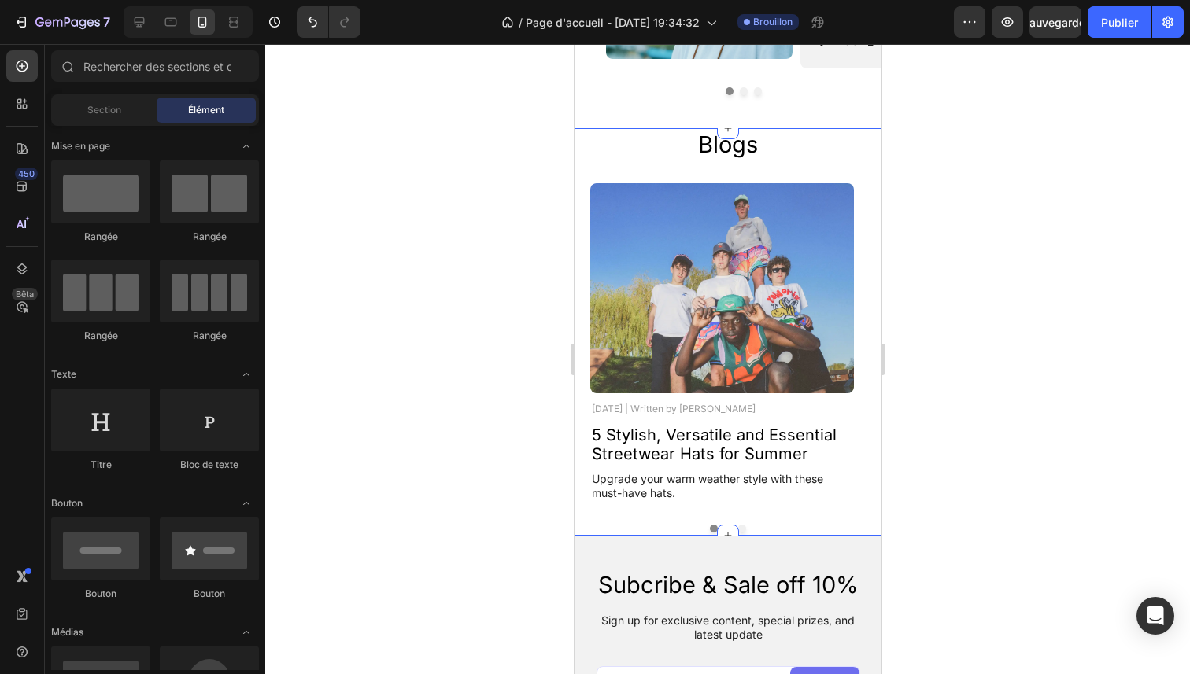
click at [810, 164] on div "Blogs Heading Image [DATE] | Written by [PERSON_NAME] Text Block 5 Stylish, Ver…" at bounding box center [726, 330] width 275 height 405
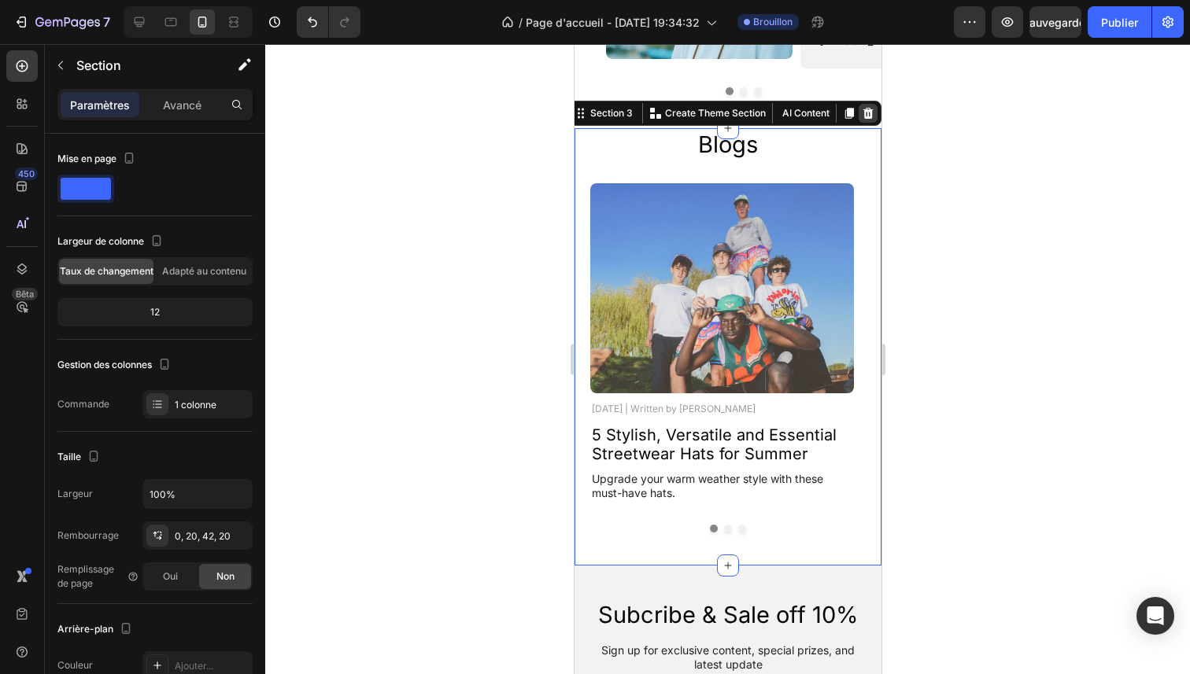
click at [861, 117] on icon at bounding box center [867, 113] width 13 height 13
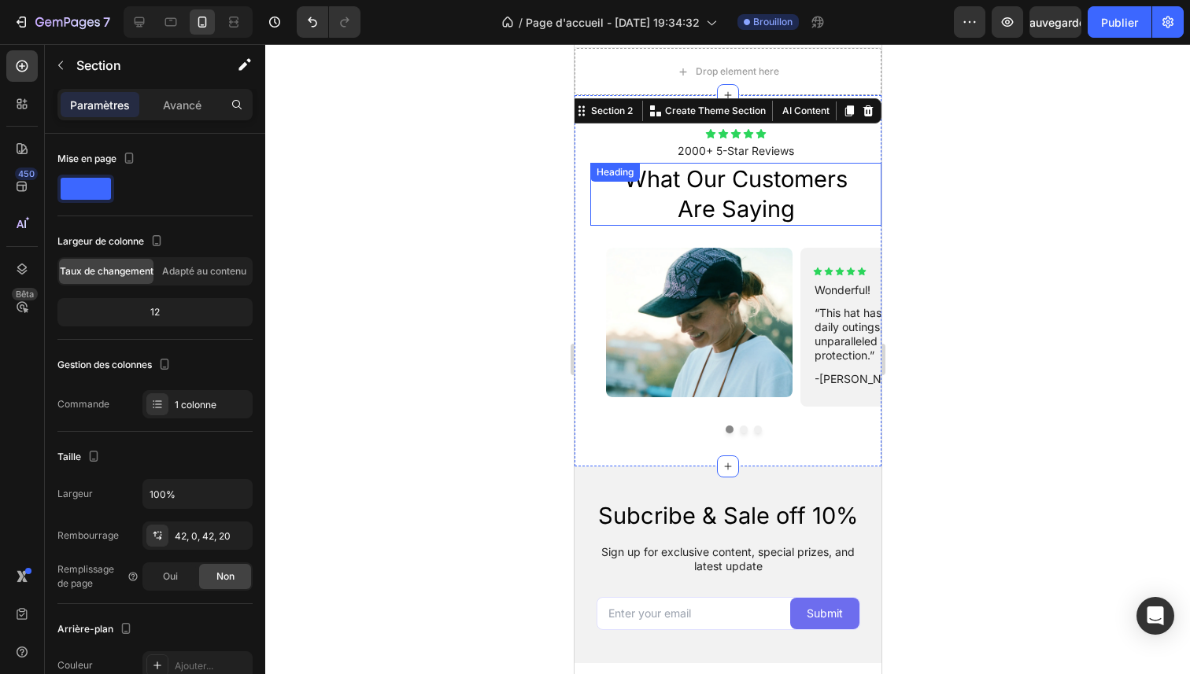
scroll to position [0, 0]
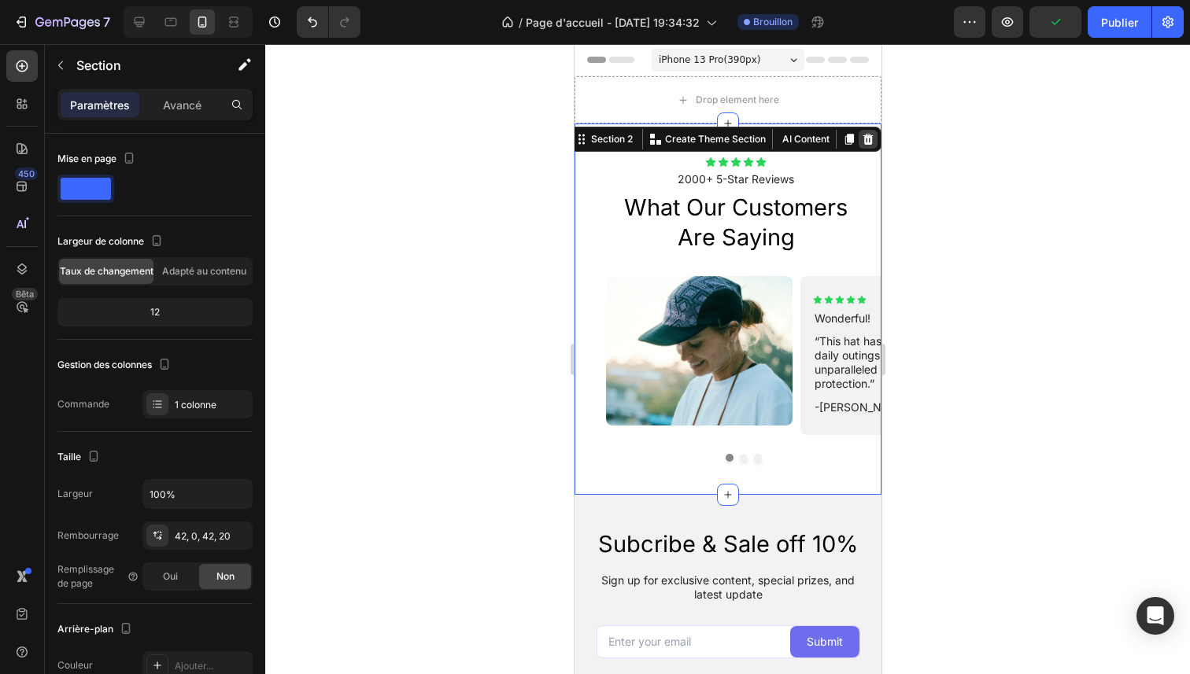
click at [858, 141] on div at bounding box center [867, 139] width 19 height 19
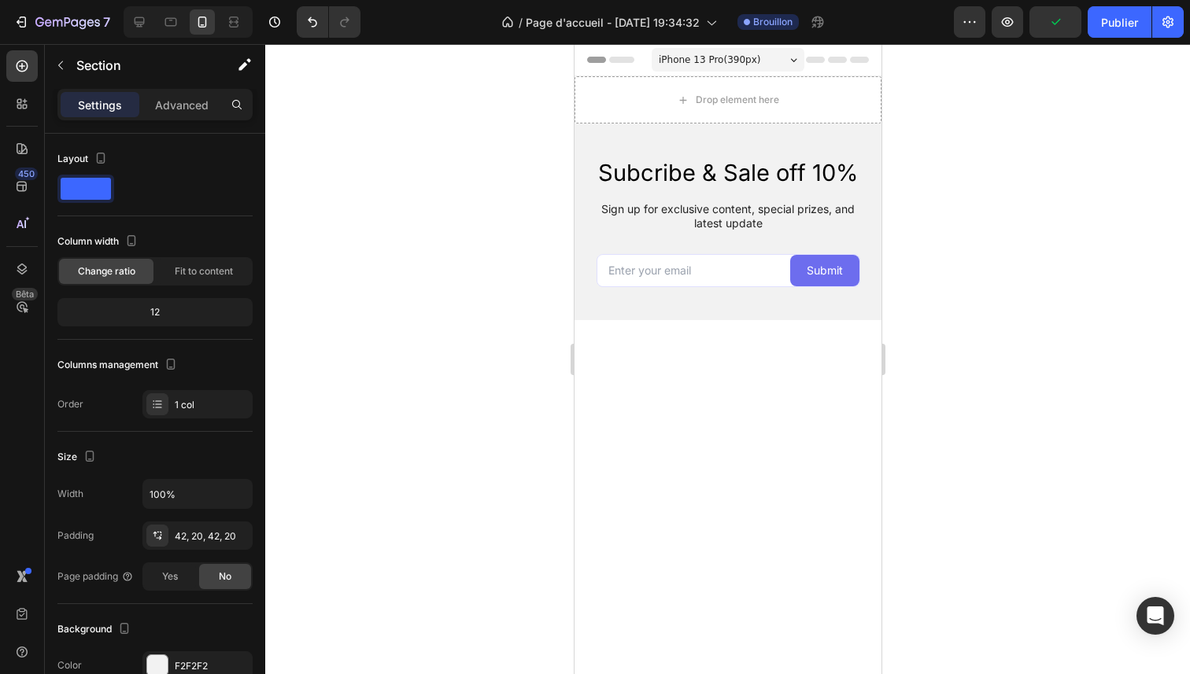
click at [848, 141] on div "Subcribe & Sale off 10% Heading Sign up for exclusive content, special prizes, …" at bounding box center [727, 222] width 307 height 197
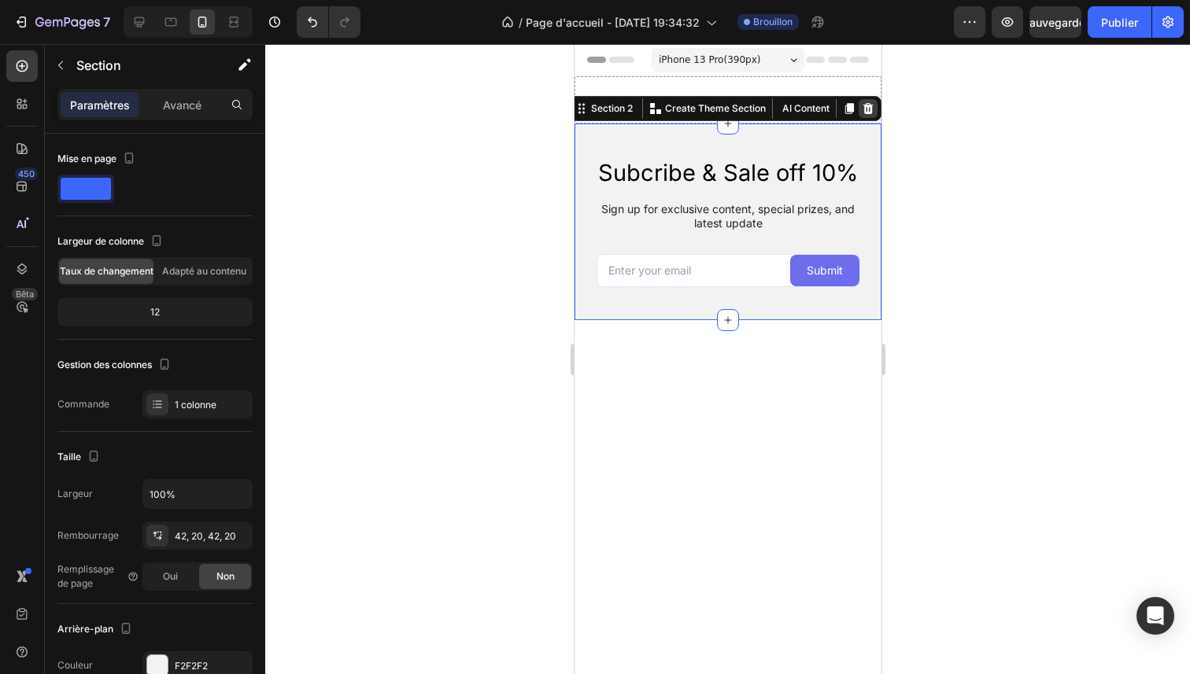
click at [861, 109] on icon at bounding box center [867, 108] width 13 height 13
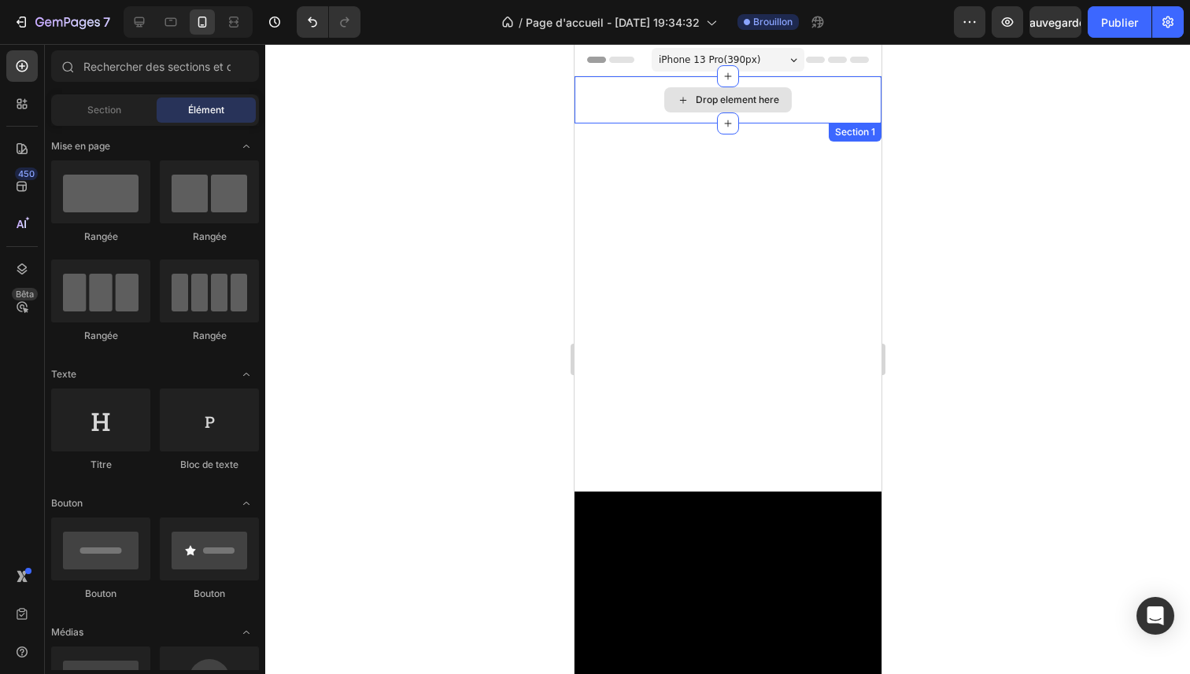
click at [858, 106] on div "Drop element here" at bounding box center [727, 99] width 307 height 47
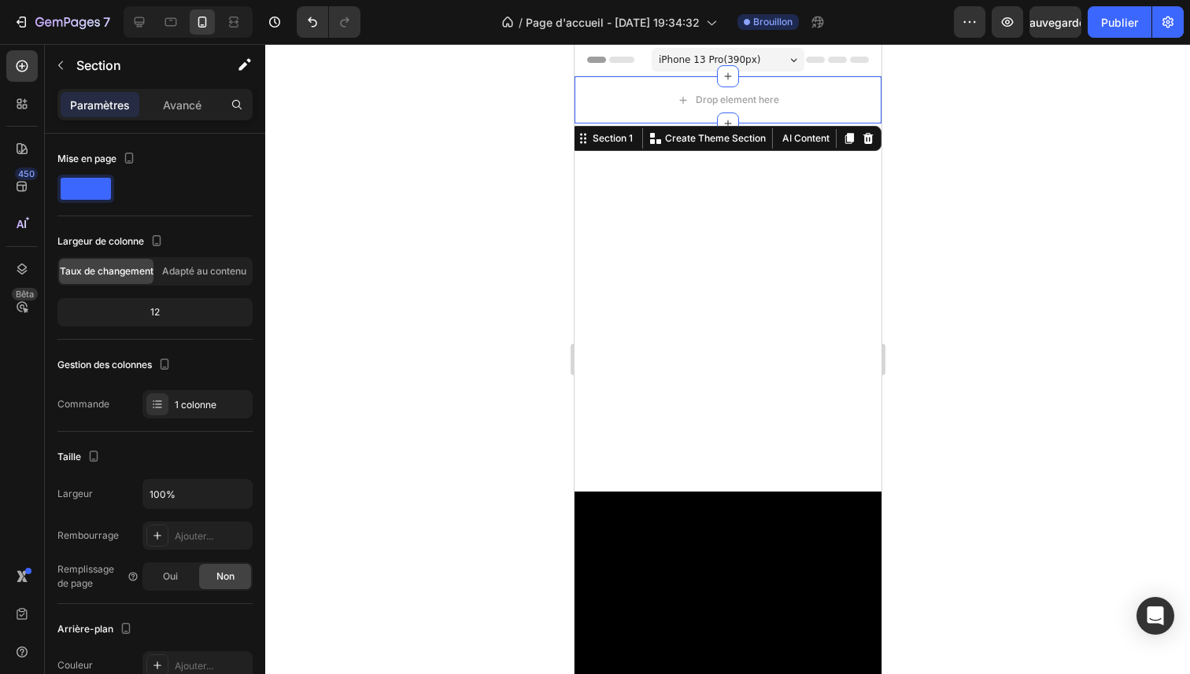
click at [851, 150] on div "Section 1 You can create reusable sections Create Theme Section AI Content Writ…" at bounding box center [725, 138] width 312 height 25
click at [858, 147] on div at bounding box center [867, 138] width 19 height 19
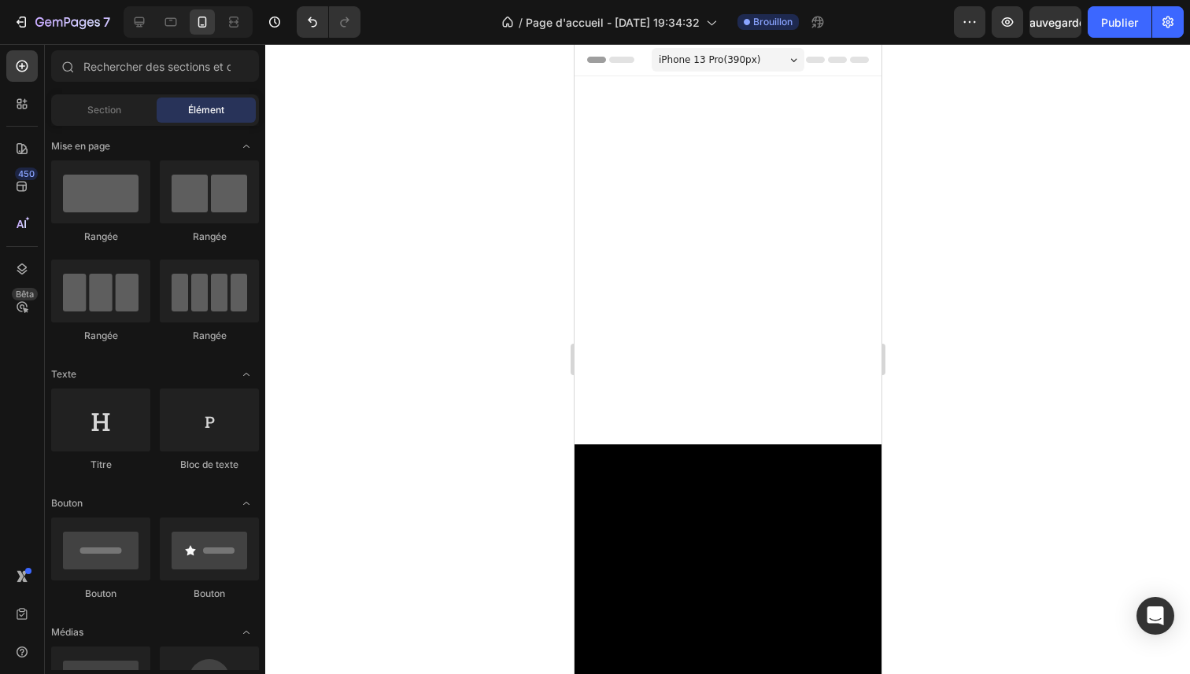
click at [852, 147] on div at bounding box center [727, 260] width 307 height 368
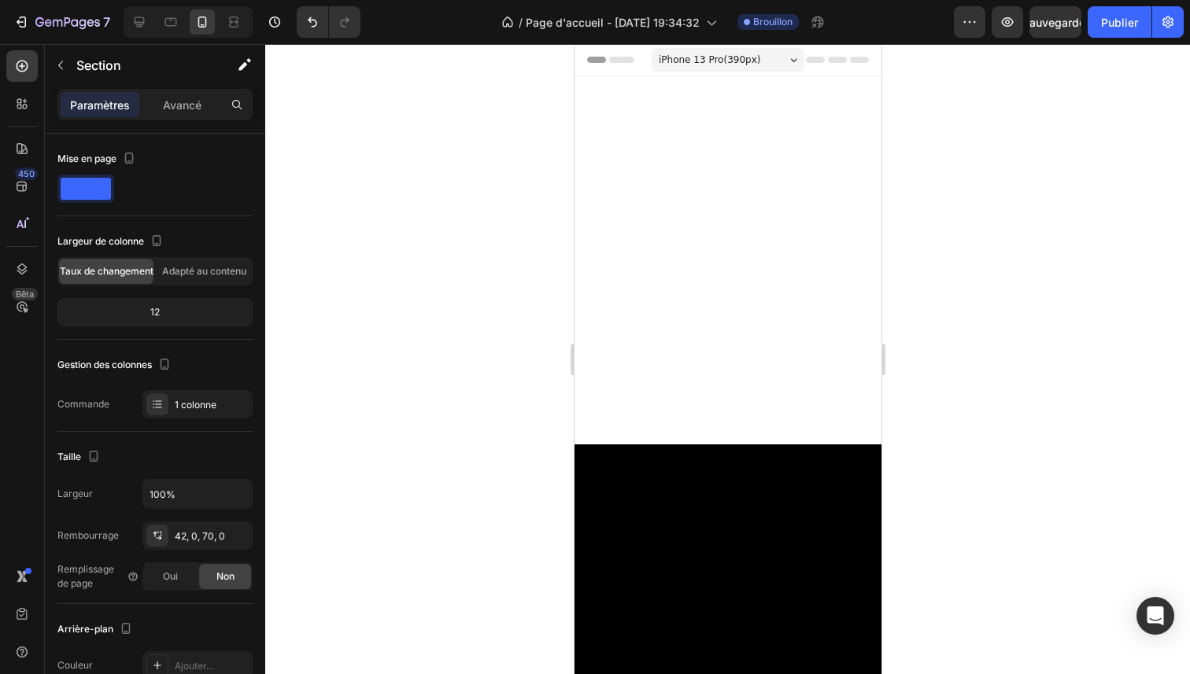
click at [754, 467] on div at bounding box center [727, 631] width 307 height 372
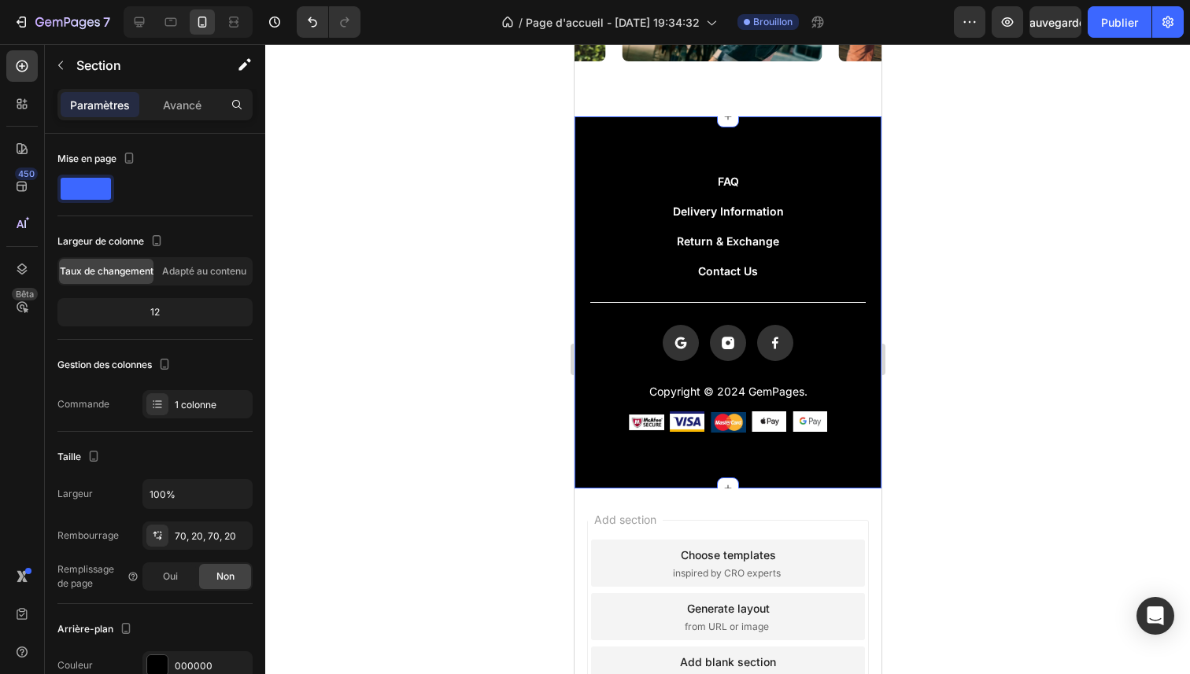
scroll to position [330, 0]
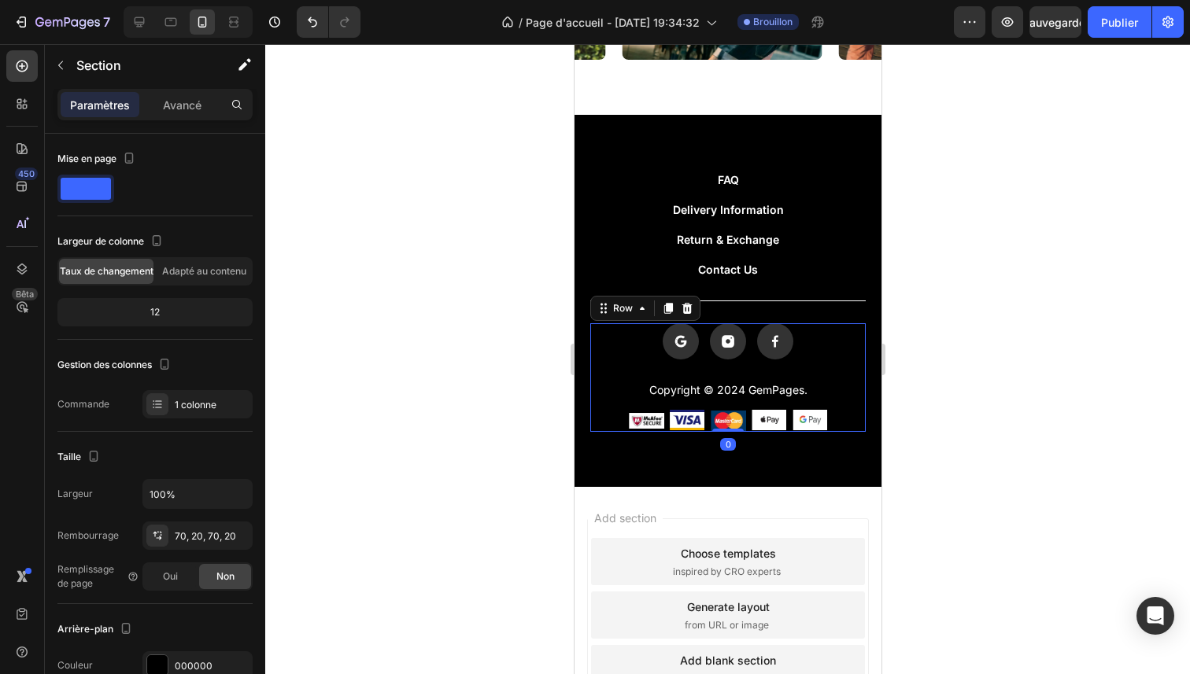
click at [802, 364] on div "Icon Icon Icon Row" at bounding box center [726, 352] width 275 height 58
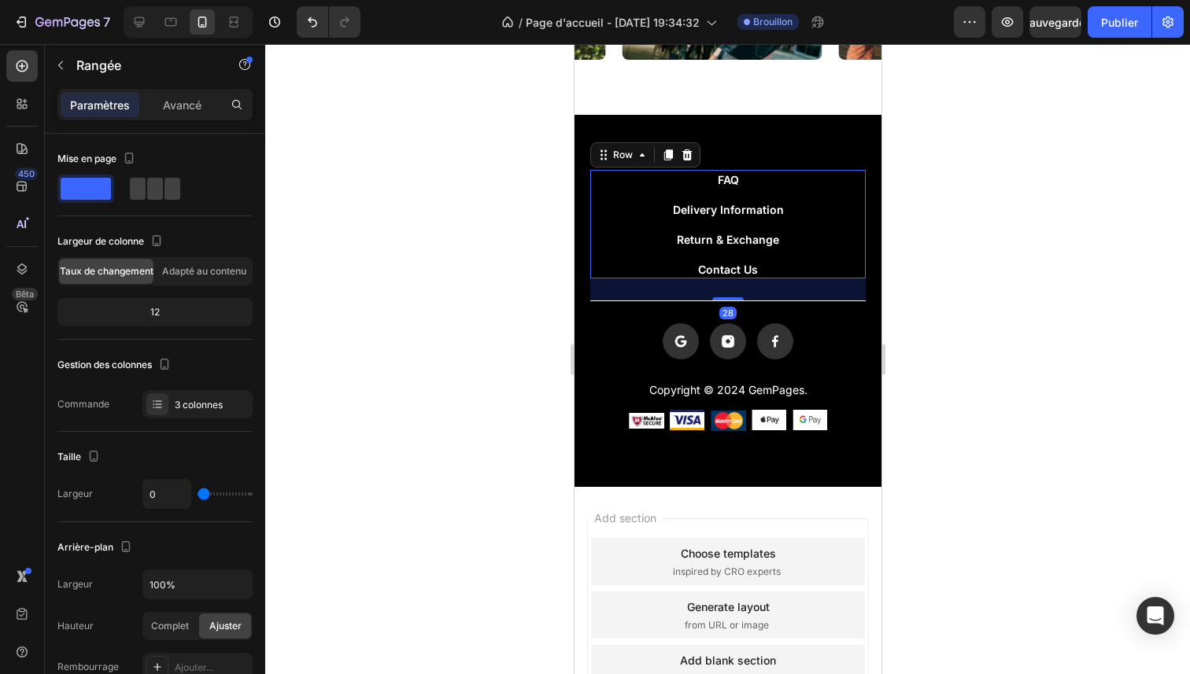
click at [822, 271] on div "FAQ Button Delivery Information Button Return & Exchange Button Contact Us Butt…" at bounding box center [726, 224] width 275 height 109
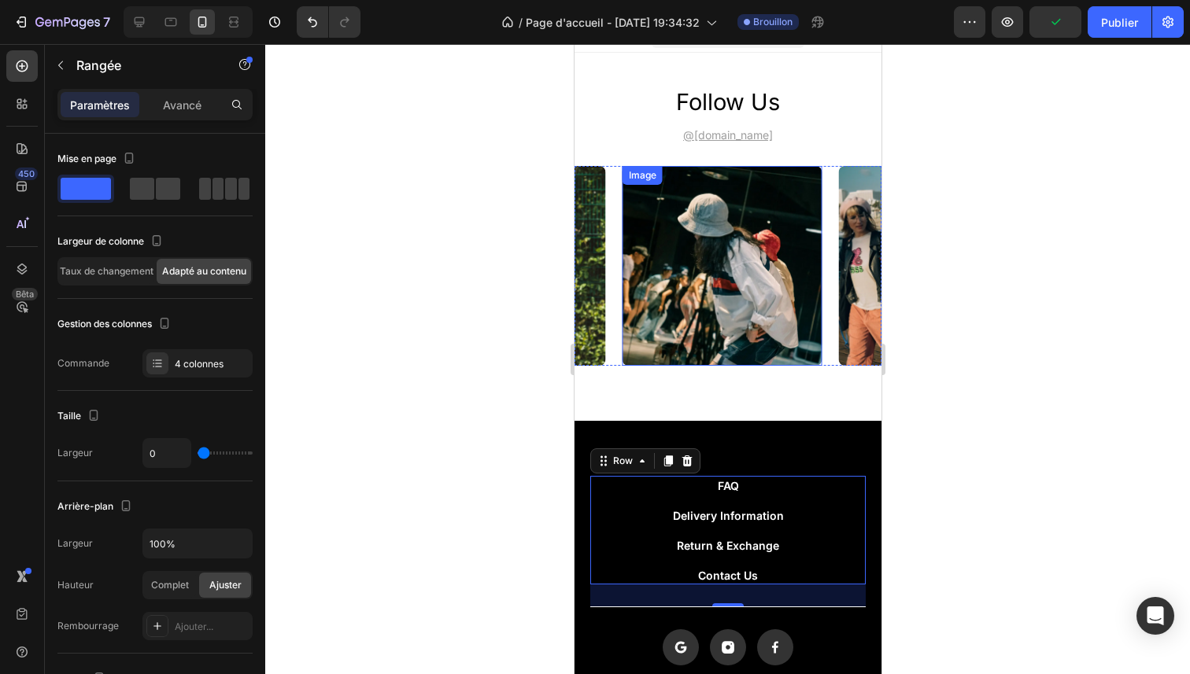
scroll to position [0, 0]
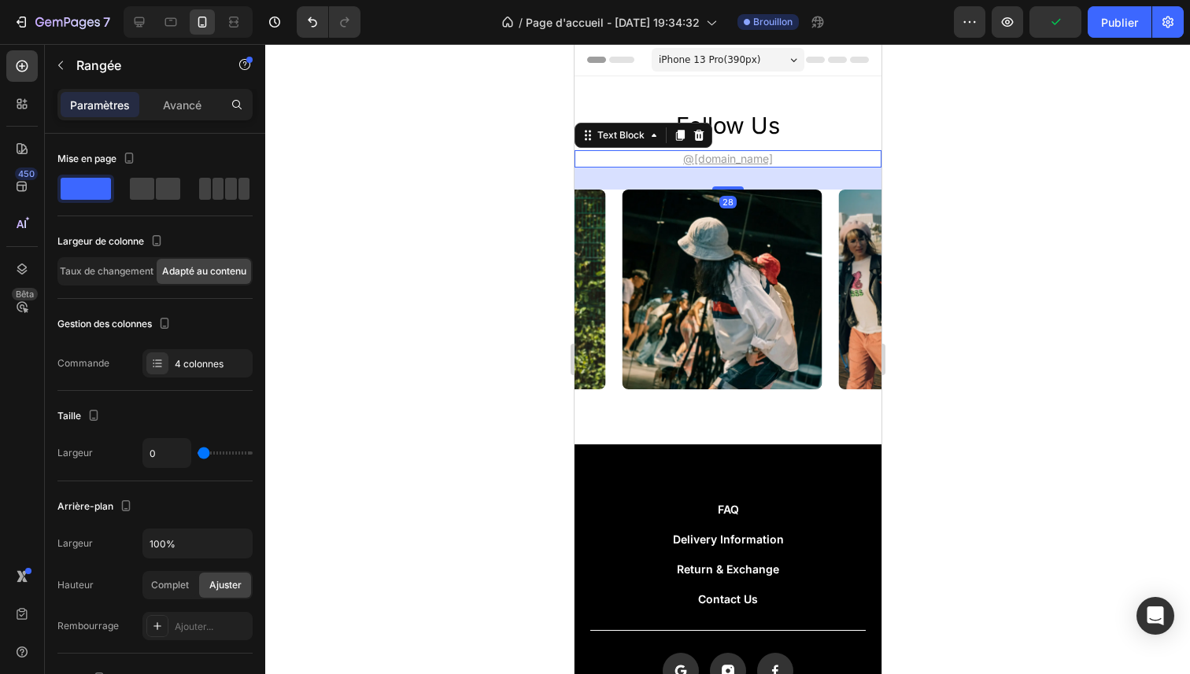
click at [818, 159] on p "@[DOMAIN_NAME]" at bounding box center [727, 159] width 304 height 14
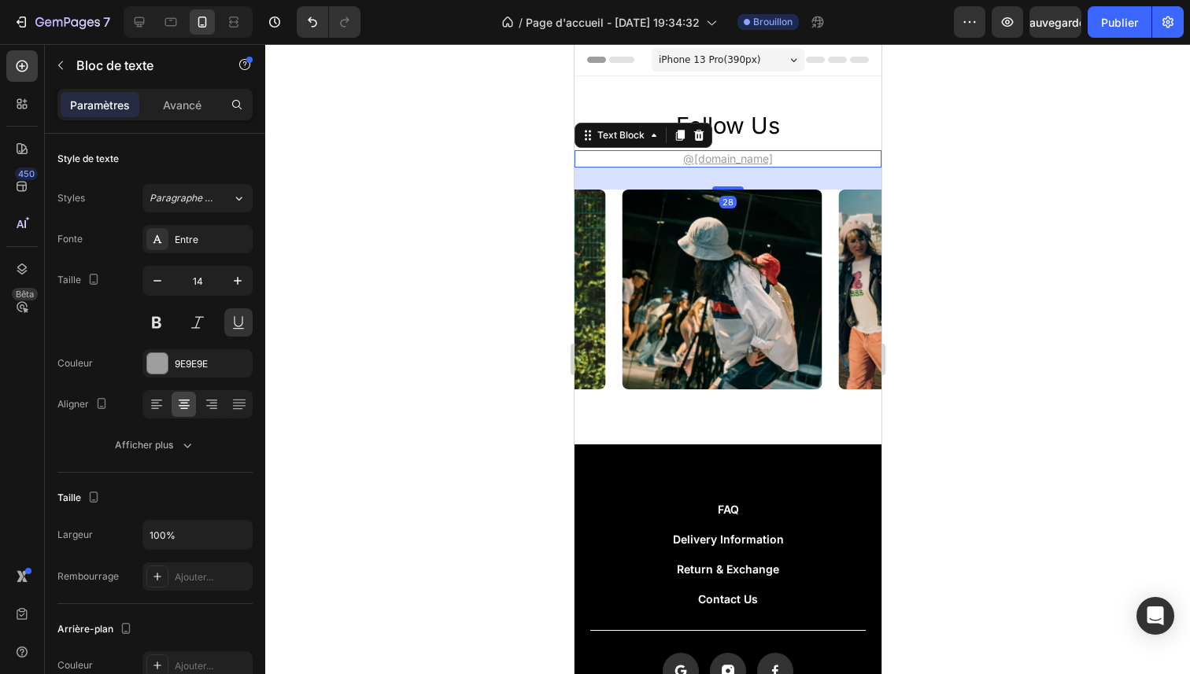
click at [708, 136] on div "Text Block" at bounding box center [643, 135] width 138 height 25
click at [704, 136] on icon at bounding box center [698, 135] width 13 height 13
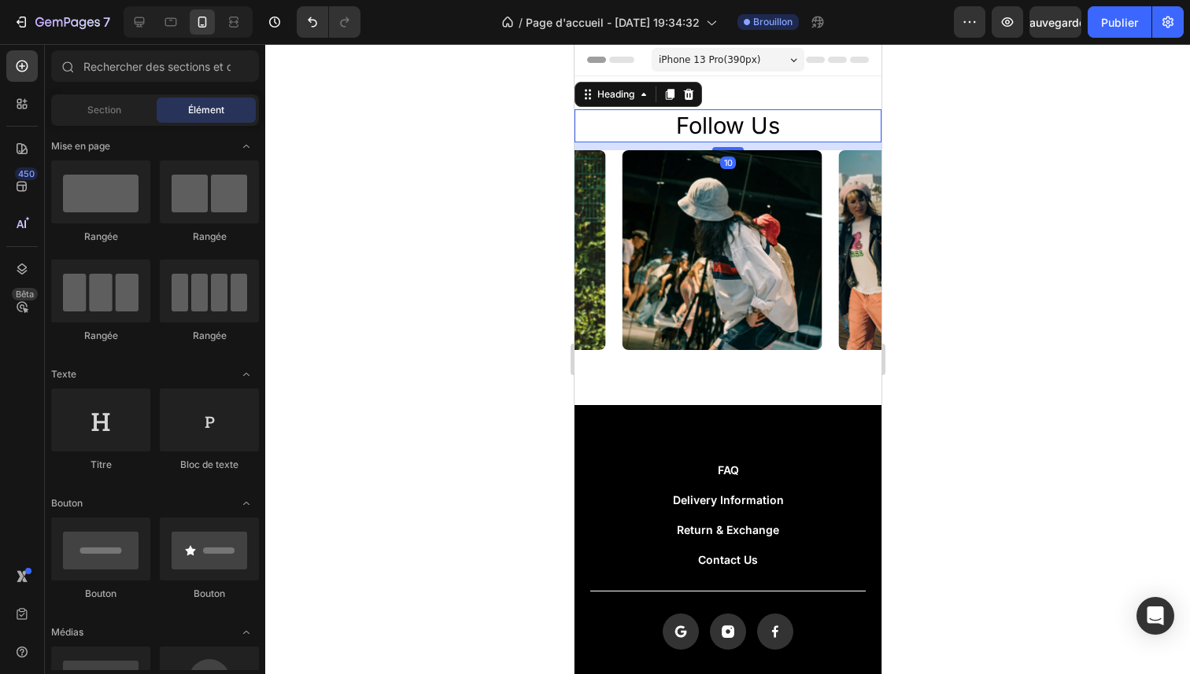
click at [818, 139] on h2 "follow us" at bounding box center [727, 125] width 307 height 33
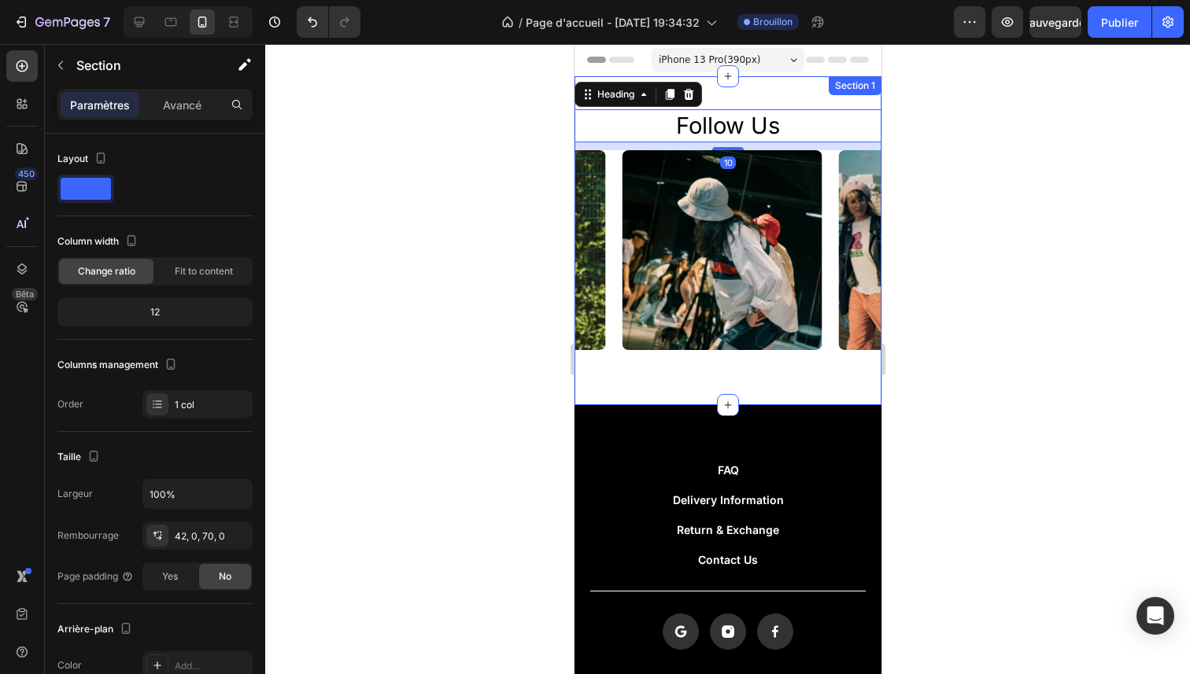
click at [831, 91] on div "Section 1" at bounding box center [854, 85] width 53 height 19
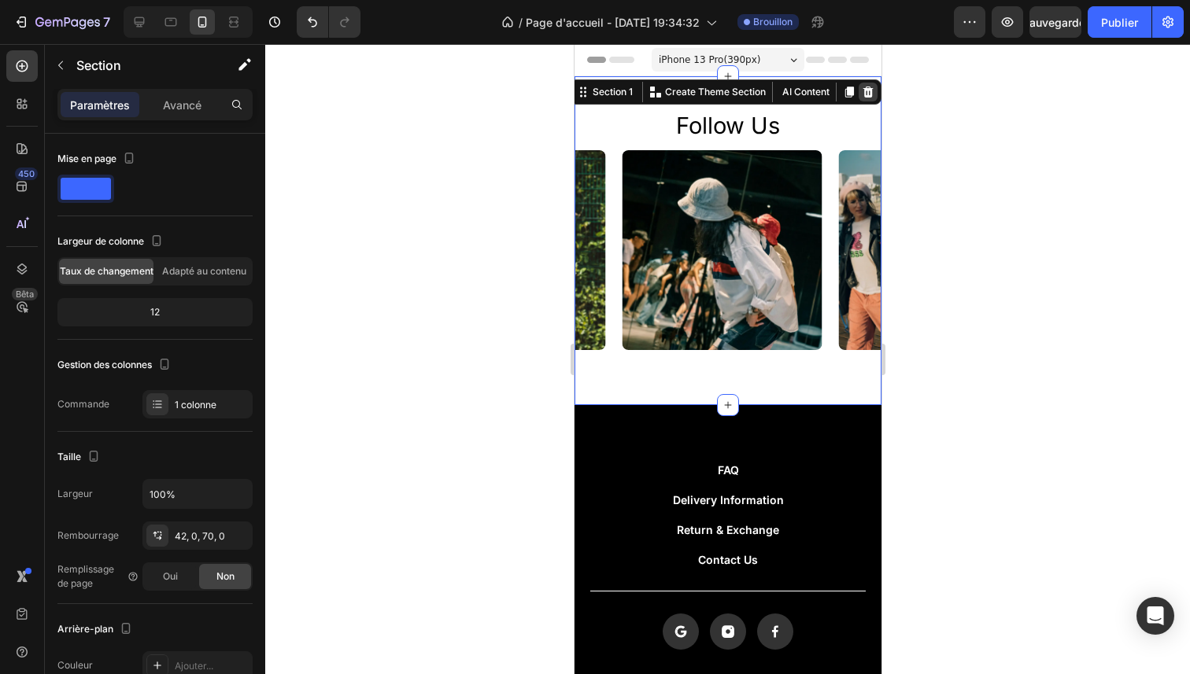
click at [863, 97] on icon at bounding box center [868, 92] width 10 height 11
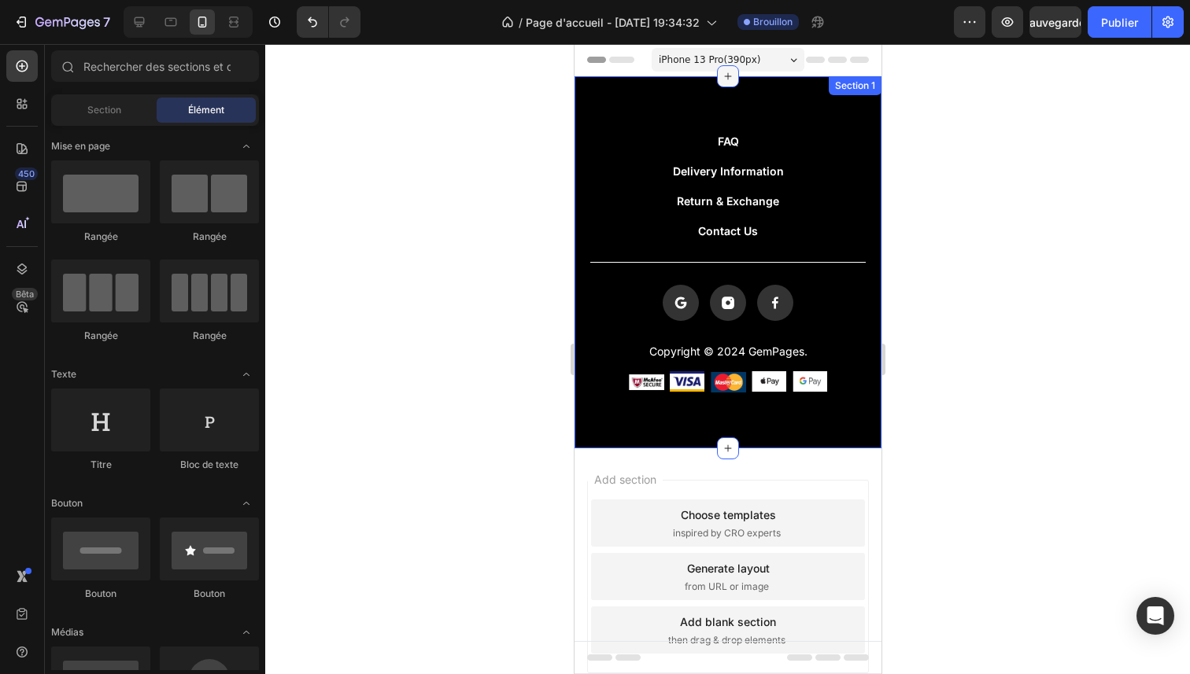
click at [727, 81] on div at bounding box center [727, 76] width 22 height 22
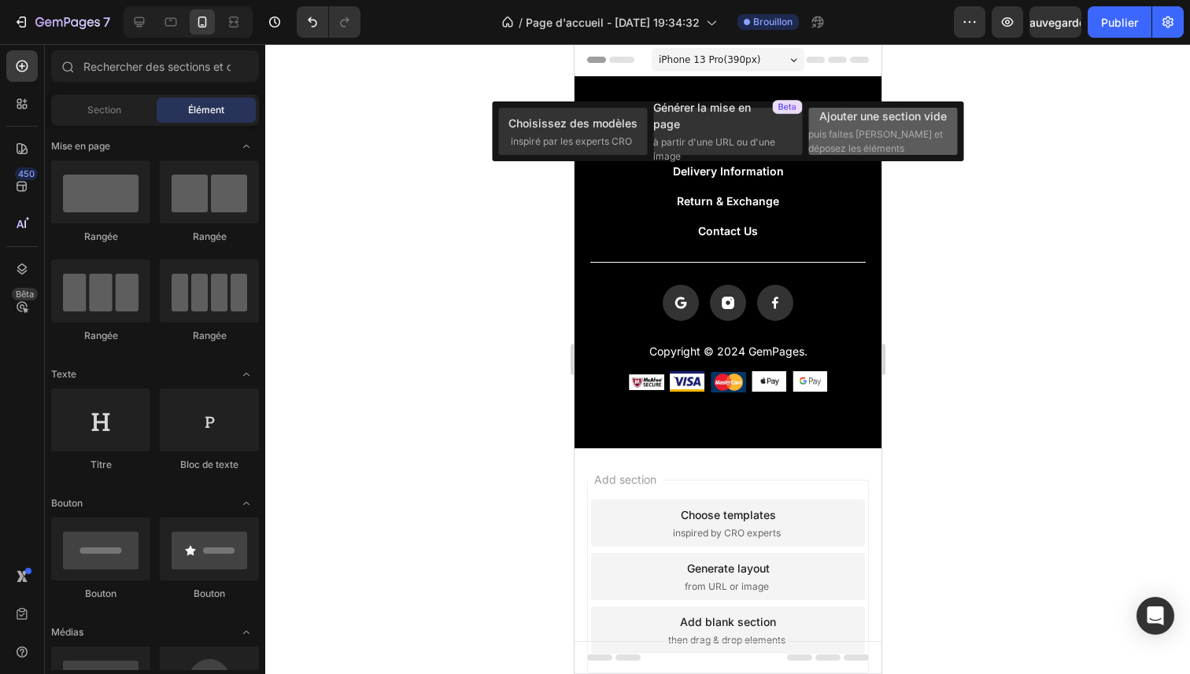
click at [859, 149] on span "puis faites [PERSON_NAME] et déposez les éléments" at bounding box center [881, 141] width 146 height 28
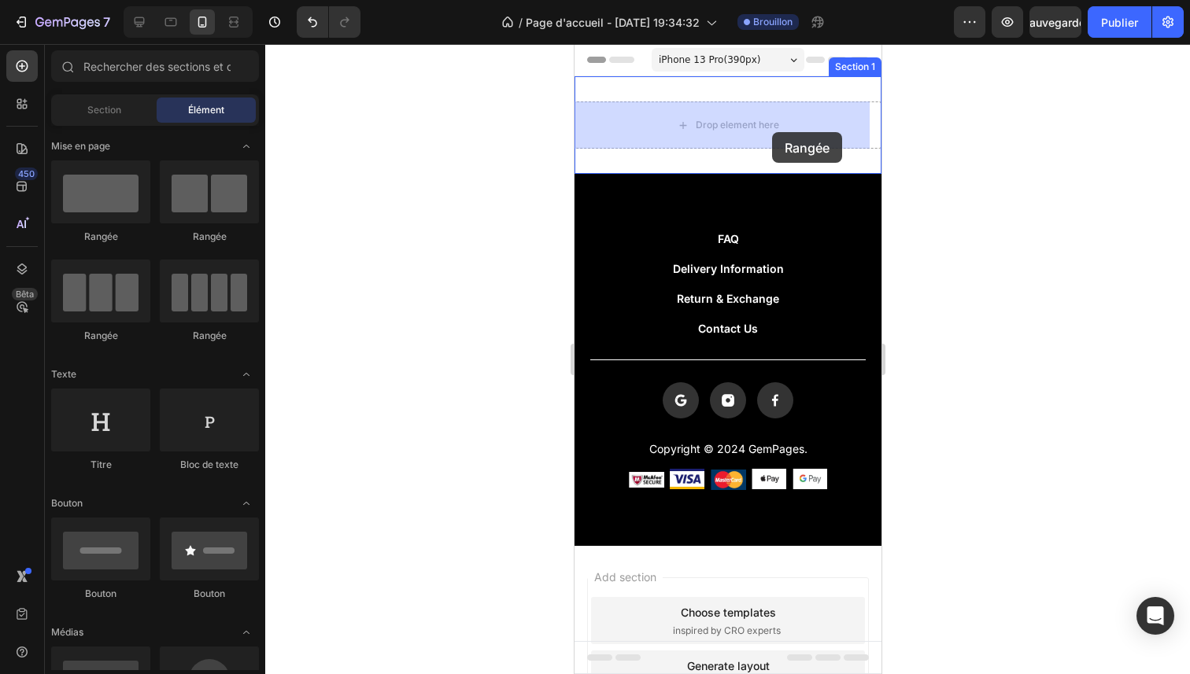
drag, startPoint x: 708, startPoint y: 238, endPoint x: 771, endPoint y: 132, distance: 123.5
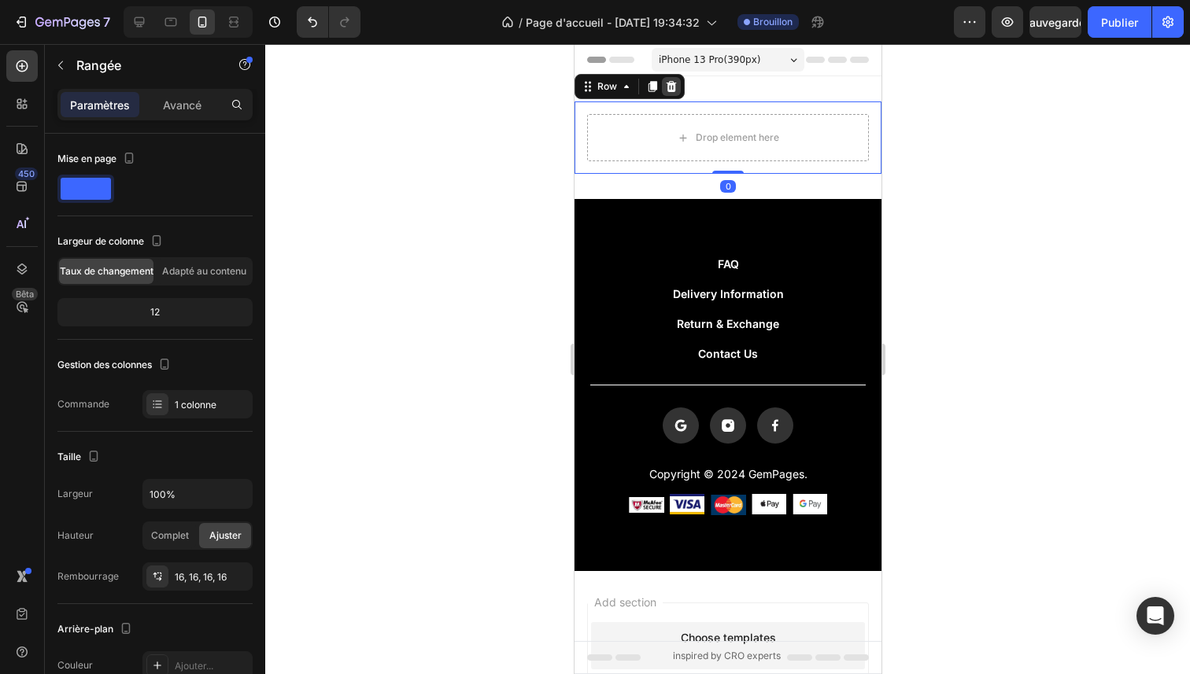
click at [675, 86] on icon at bounding box center [670, 86] width 13 height 13
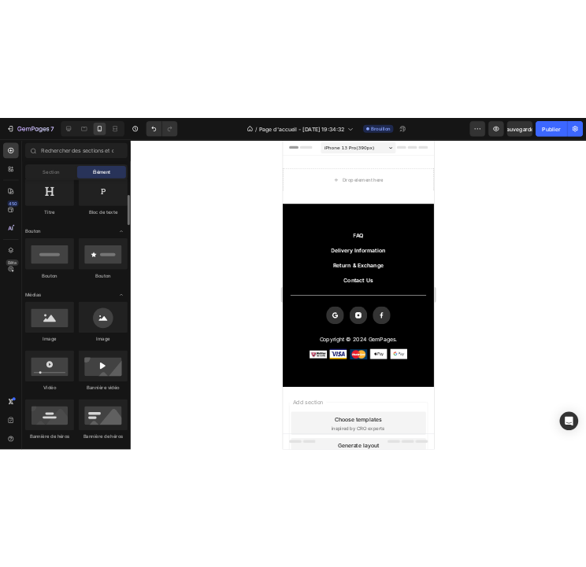
scroll to position [375, 0]
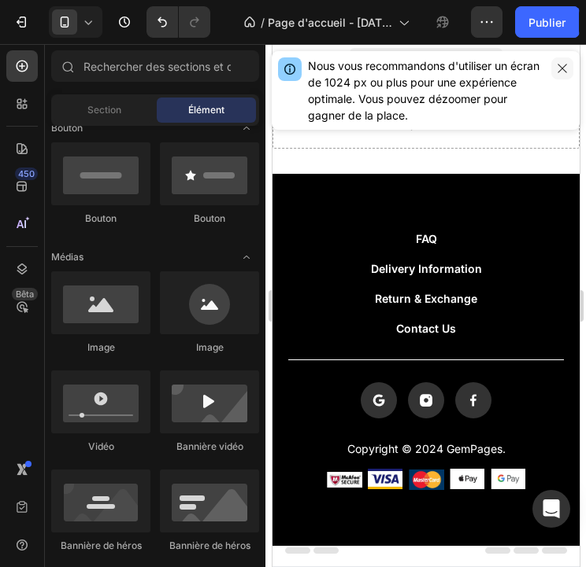
click at [564, 63] on icon "button" at bounding box center [562, 68] width 13 height 13
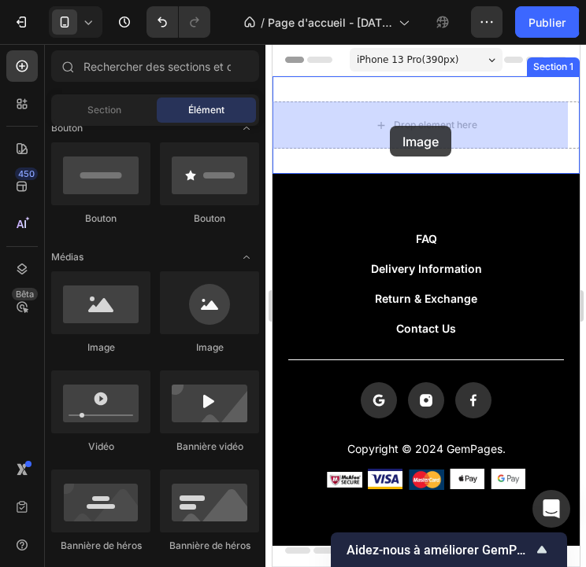
drag, startPoint x: 381, startPoint y: 349, endPoint x: 389, endPoint y: 126, distance: 222.9
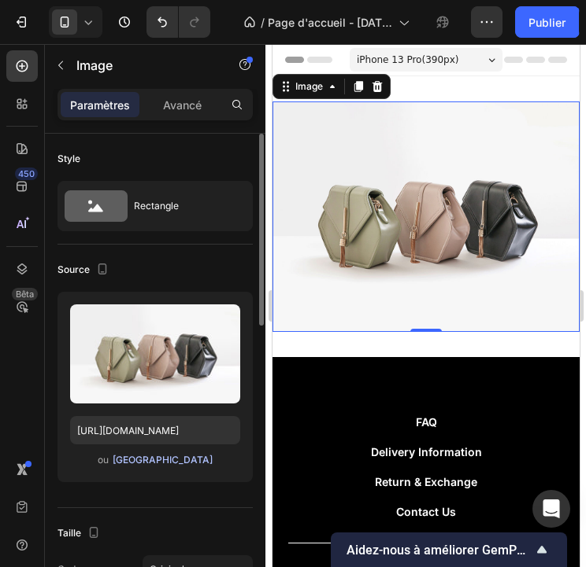
click at [198, 464] on font "[GEOGRAPHIC_DATA]" at bounding box center [163, 460] width 100 height 12
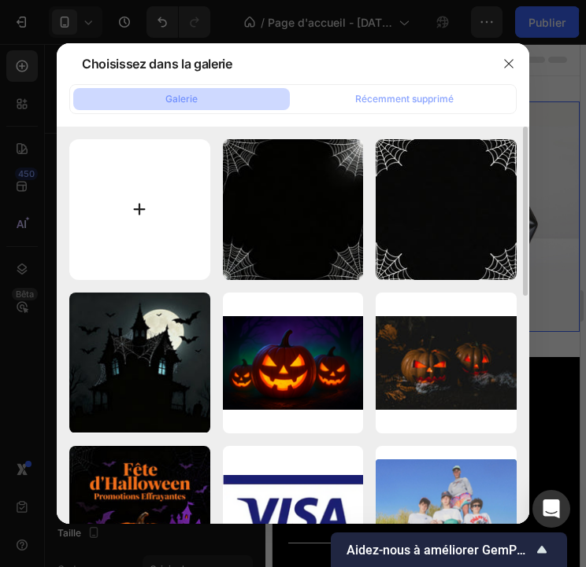
click at [158, 218] on input "file" at bounding box center [139, 209] width 141 height 141
type input "C:\fakepath\91ae0006-11ce-4007-a3d4-05955af10f42.png"
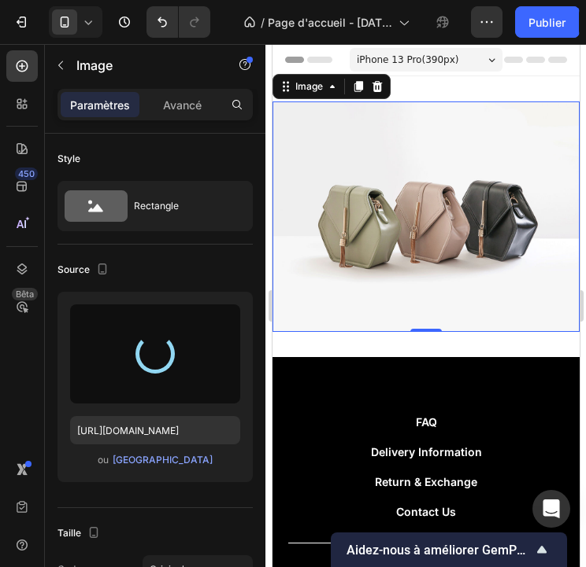
type input "[URL][DOMAIN_NAME]"
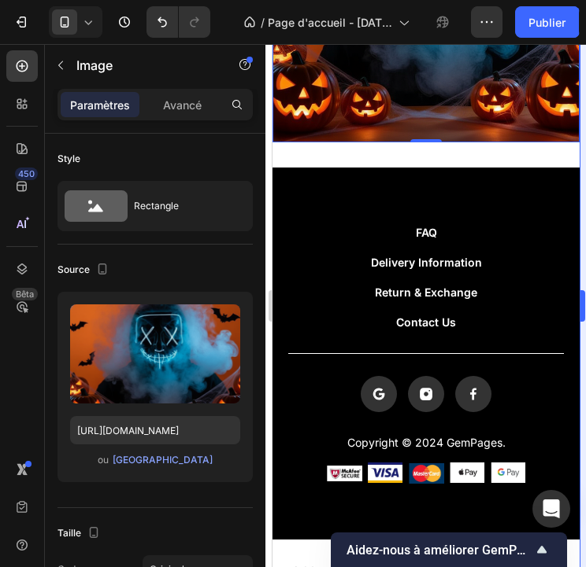
scroll to position [268, 0]
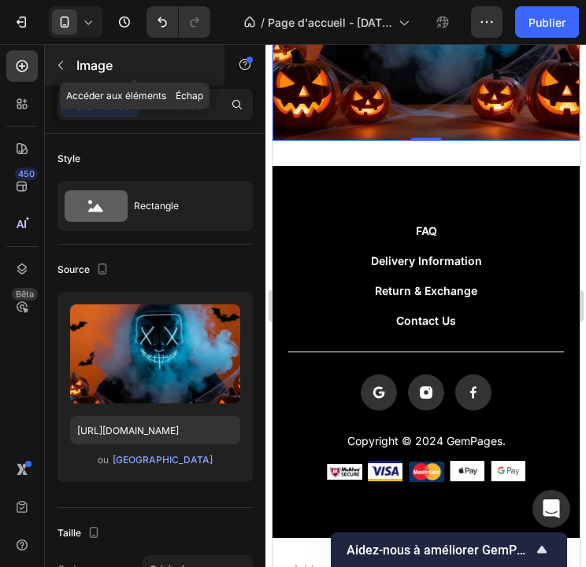
click at [60, 69] on icon "button" at bounding box center [60, 65] width 13 height 13
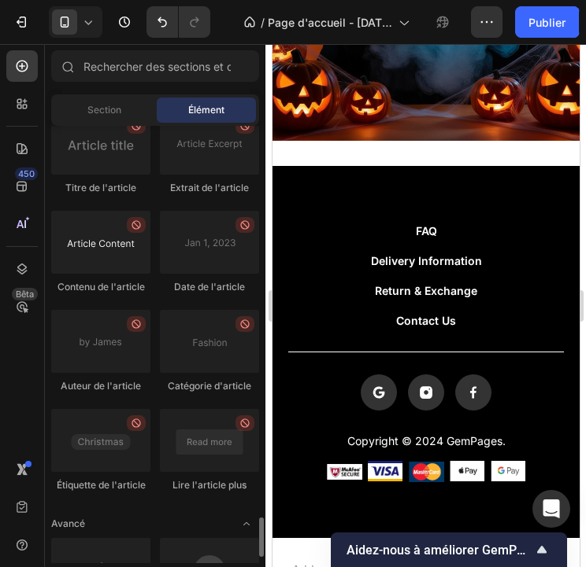
scroll to position [4355, 0]
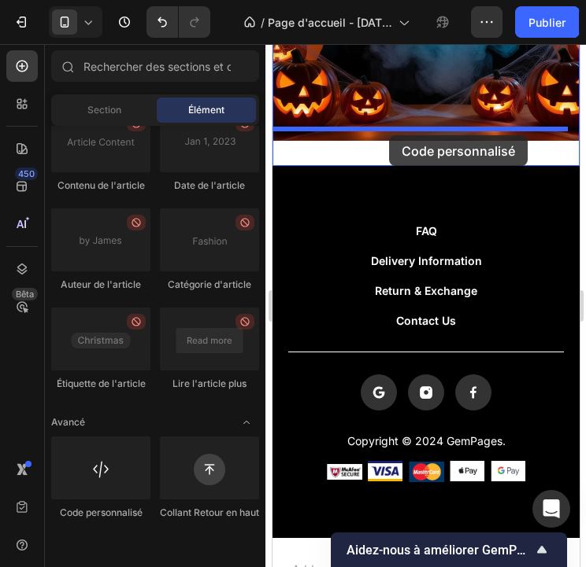
drag, startPoint x: 375, startPoint y: 520, endPoint x: 388, endPoint y: 135, distance: 385.1
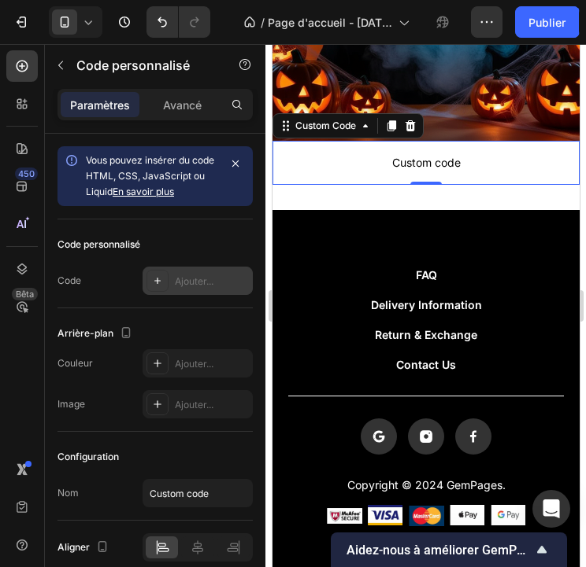
scroll to position [70, 0]
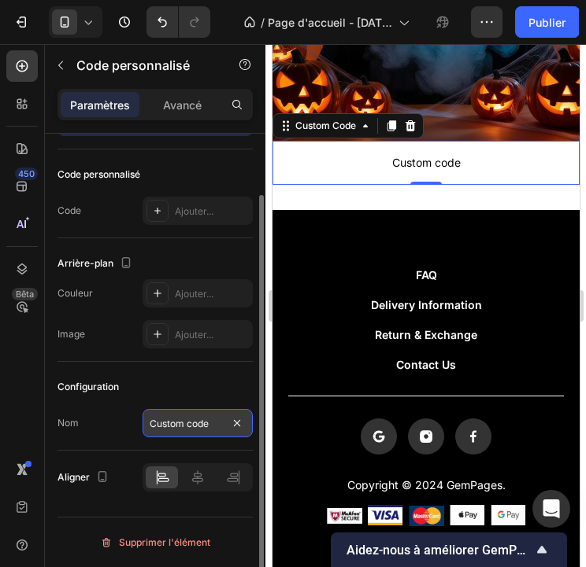
click at [194, 432] on input "Custom code" at bounding box center [197, 423] width 110 height 28
click at [185, 399] on div "Configuration" at bounding box center [154, 387] width 195 height 25
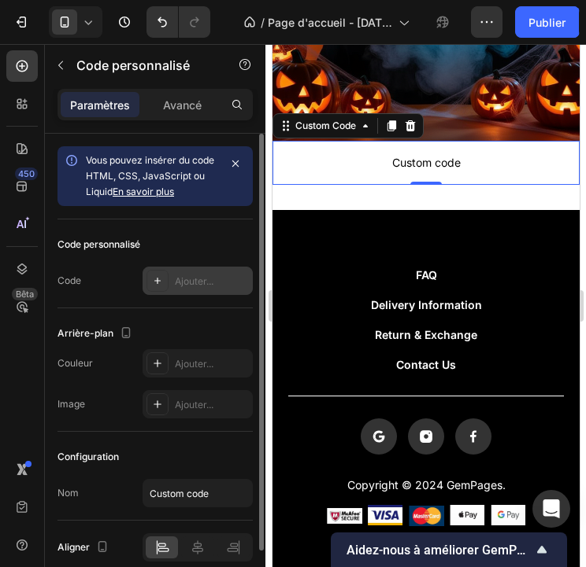
click at [173, 286] on div "Ajouter..." at bounding box center [197, 281] width 110 height 28
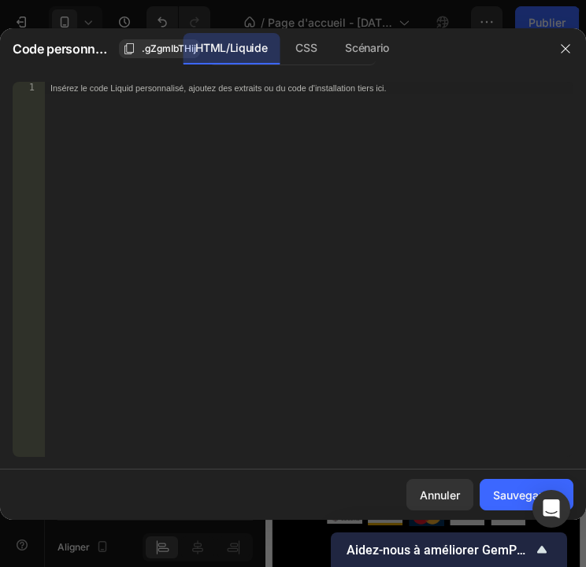
click at [205, 220] on div "Insérez le code Liquid personnalisé, ajoutez des extraits ou du code d'installa…" at bounding box center [308, 282] width 529 height 401
paste textarea "</a>"
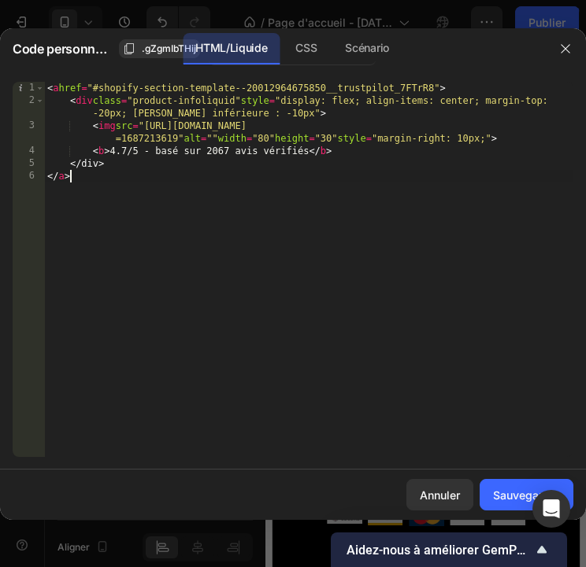
click at [145, 152] on div "< a href = "#shopify-section-template--20012964675850__trustpilot_7FTrR8" > < d…" at bounding box center [308, 282] width 529 height 401
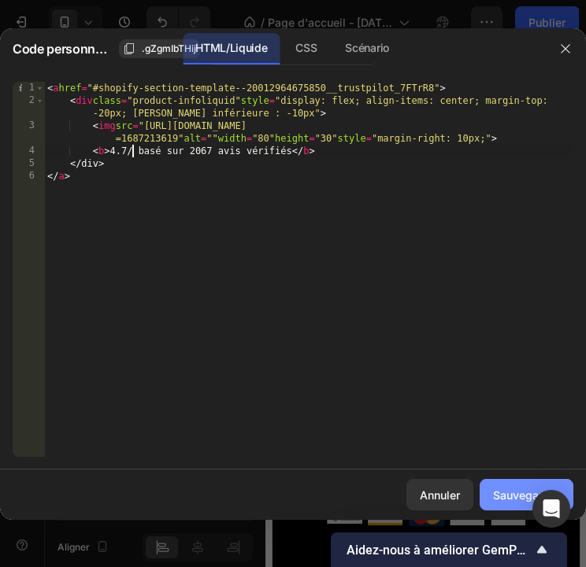
type textarea "<b>4.7/ basé sur 2067 avis vérifiés</b>"
click at [508, 493] on font "Sauvegarder" at bounding box center [526, 495] width 67 height 13
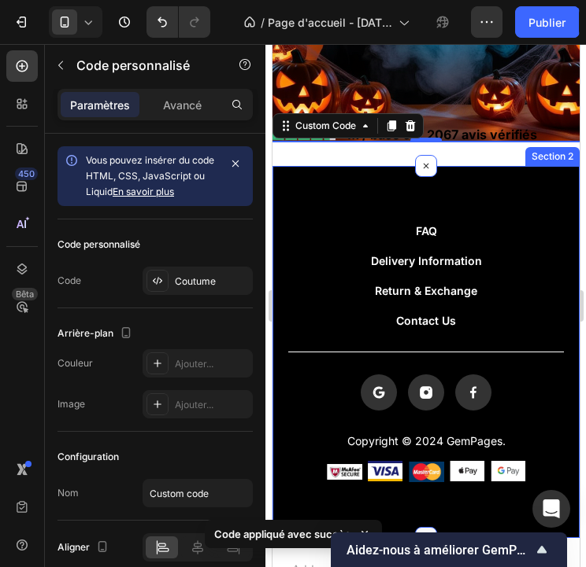
scroll to position [264, 0]
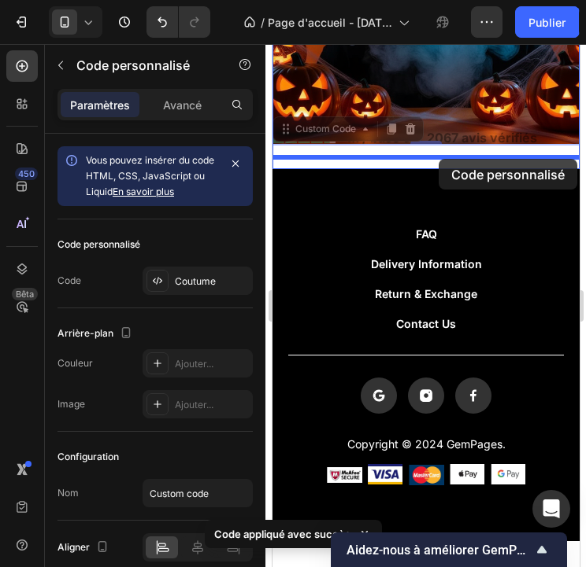
drag, startPoint x: 449, startPoint y: 124, endPoint x: 438, endPoint y: 157, distance: 35.8
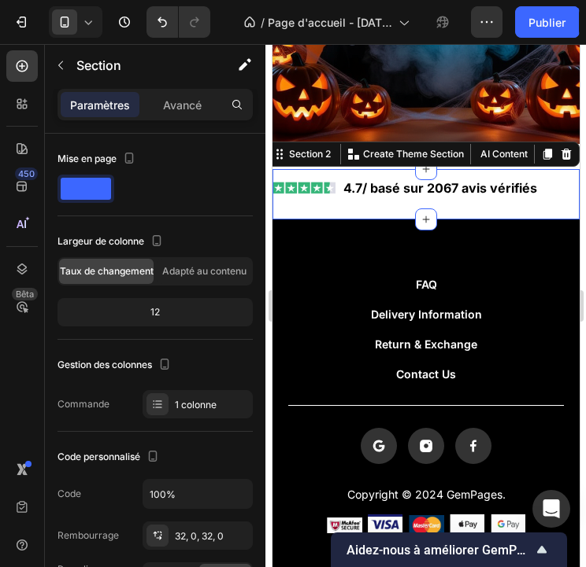
click at [353, 187] on div "4.7/ basé sur 2067 avis vérifiés Custom Code Section 2 You can create reusable …" at bounding box center [425, 194] width 307 height 50
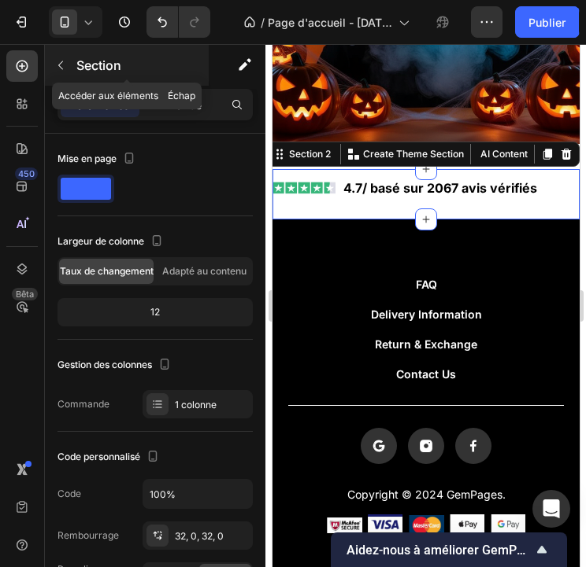
click at [60, 60] on icon "button" at bounding box center [60, 65] width 13 height 13
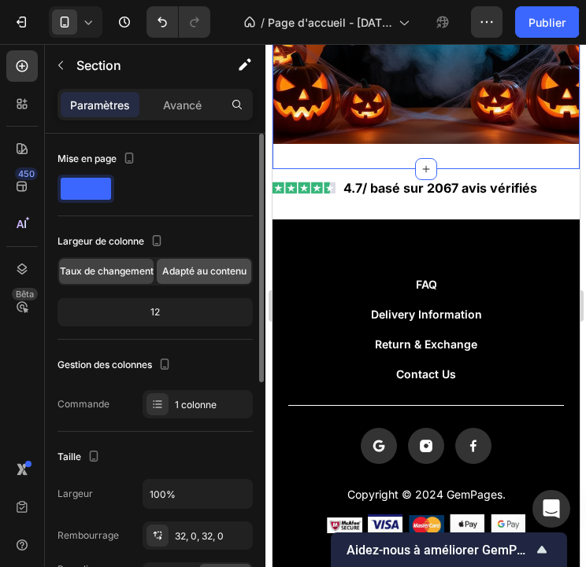
click at [187, 280] on div "Adapté au contenu" at bounding box center [204, 271] width 94 height 25
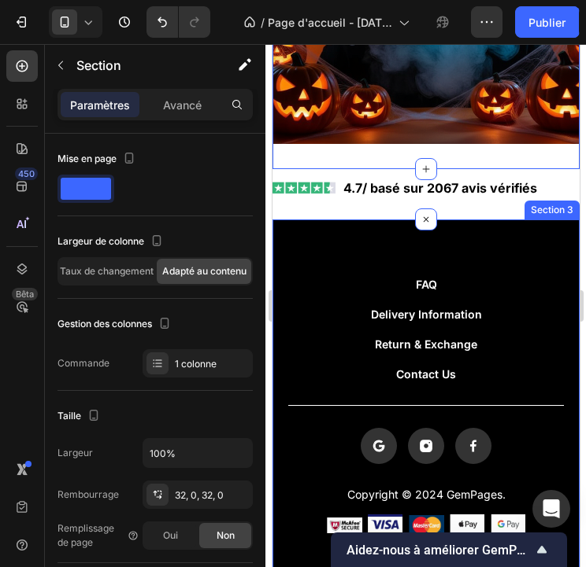
scroll to position [0, 0]
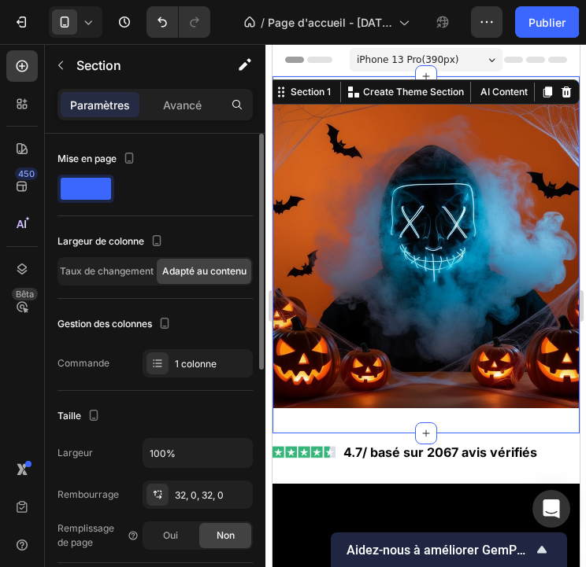
click at [98, 358] on font "Commande" at bounding box center [83, 363] width 52 height 12
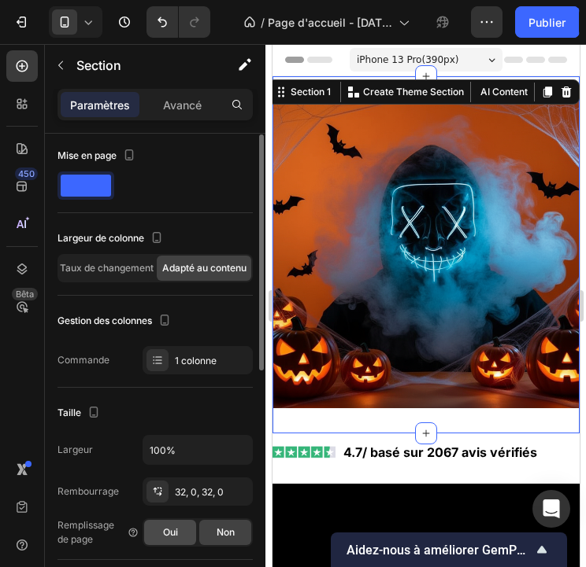
click at [178, 529] on div "Oui" at bounding box center [170, 532] width 52 height 25
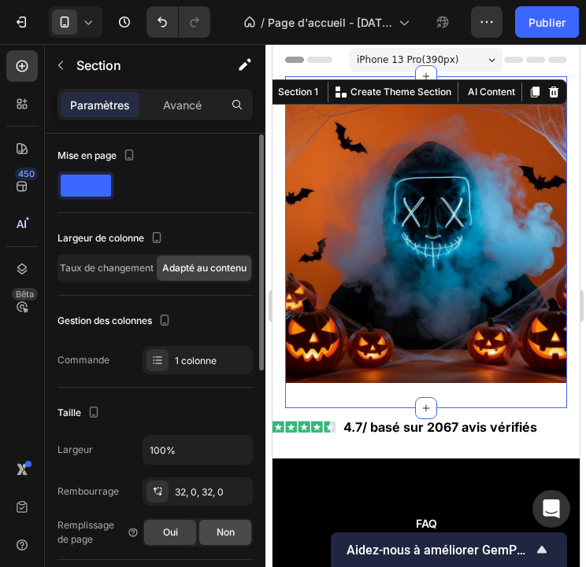
click at [214, 531] on div "Non" at bounding box center [225, 532] width 52 height 25
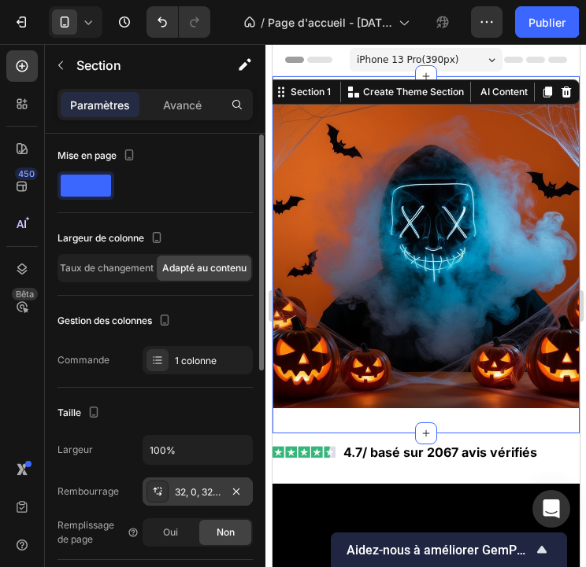
click at [175, 489] on font "32, 0, 32, 0" at bounding box center [199, 492] width 49 height 12
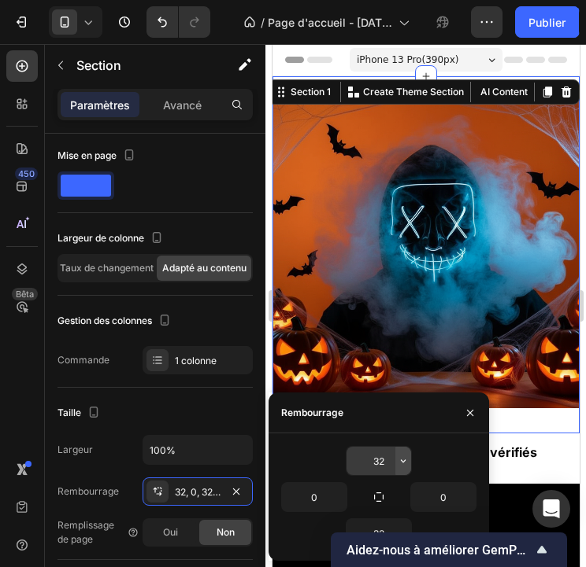
click at [397, 461] on icon "button" at bounding box center [403, 461] width 13 height 13
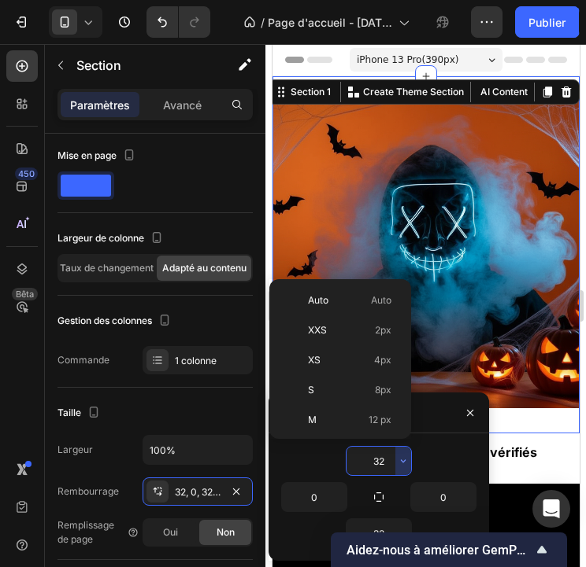
scroll to position [113, 0]
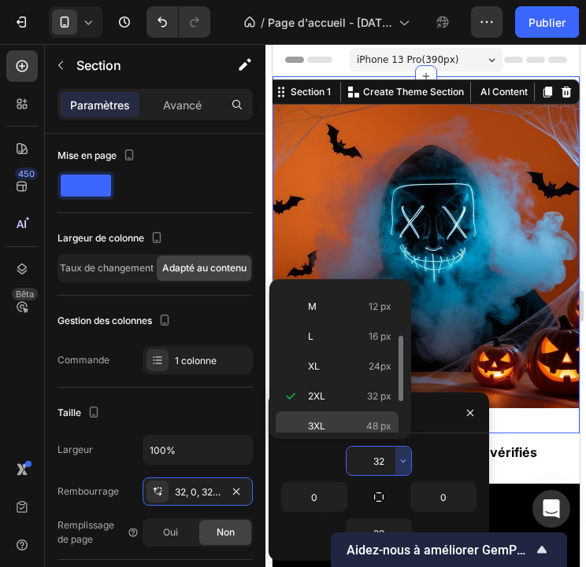
click at [350, 427] on p "3XL 48 px" at bounding box center [349, 426] width 83 height 14
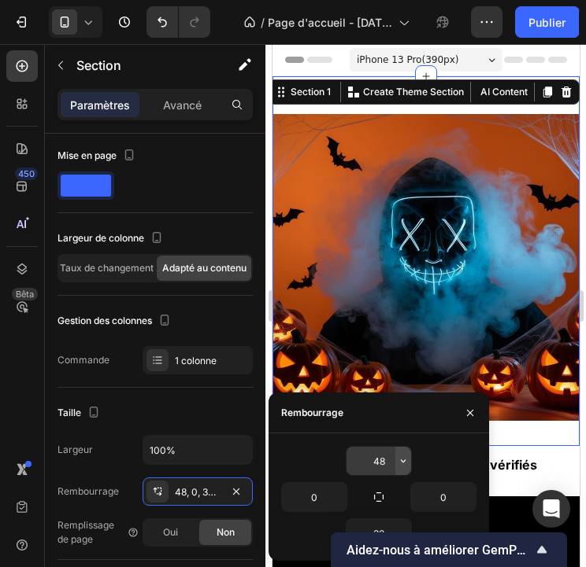
click at [401, 462] on icon "button" at bounding box center [403, 461] width 13 height 13
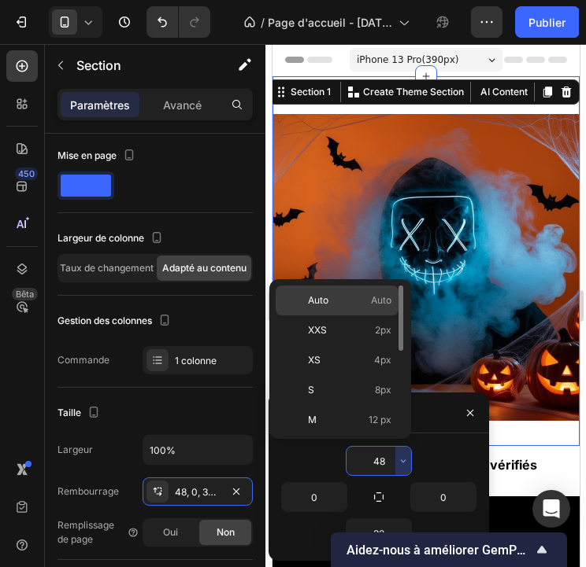
click at [364, 305] on p "Auto Auto" at bounding box center [349, 301] width 83 height 14
type input "Auto"
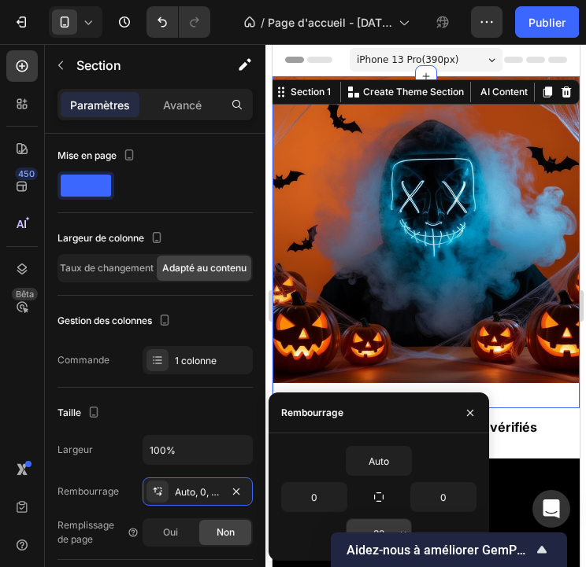
click at [399, 523] on button "button" at bounding box center [403, 533] width 16 height 28
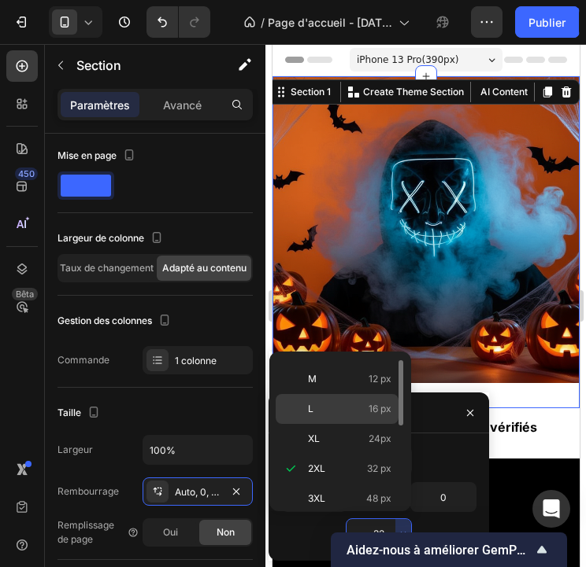
scroll to position [0, 0]
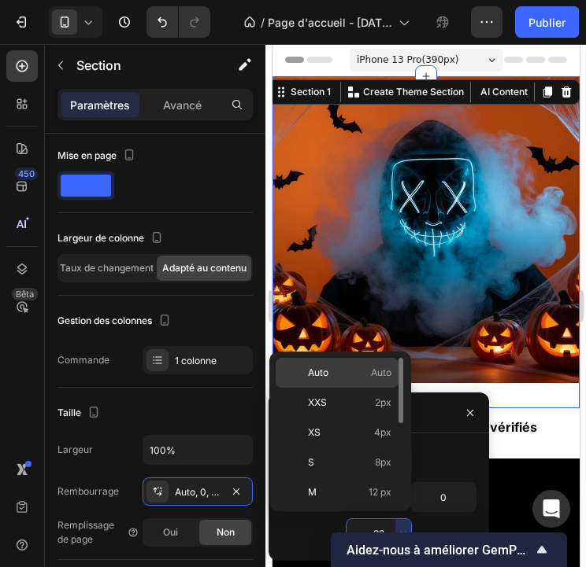
click at [353, 381] on div "Auto Auto" at bounding box center [336, 373] width 123 height 30
type input "Auto"
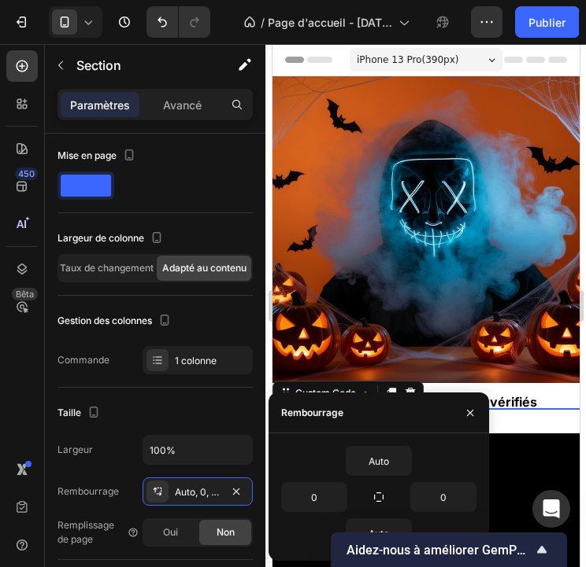
click at [425, 393] on b "4.7/ basé sur 2067 avis vérifiés" at bounding box center [439, 402] width 194 height 19
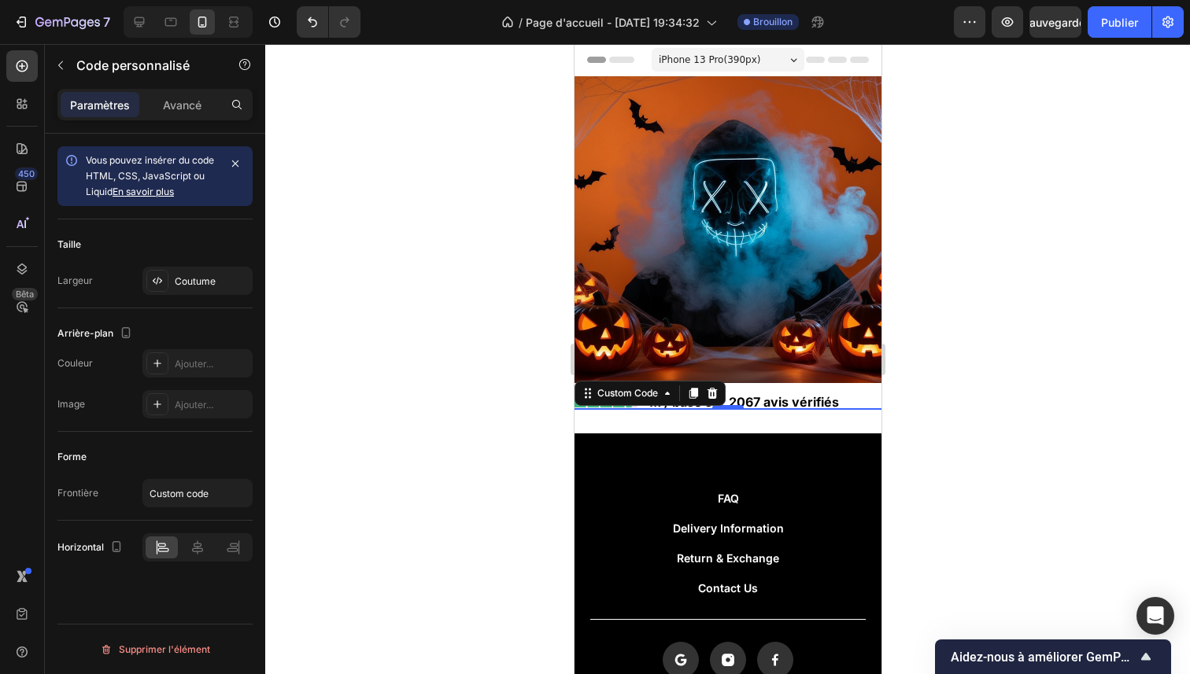
click at [1015, 246] on div at bounding box center [727, 359] width 925 height 630
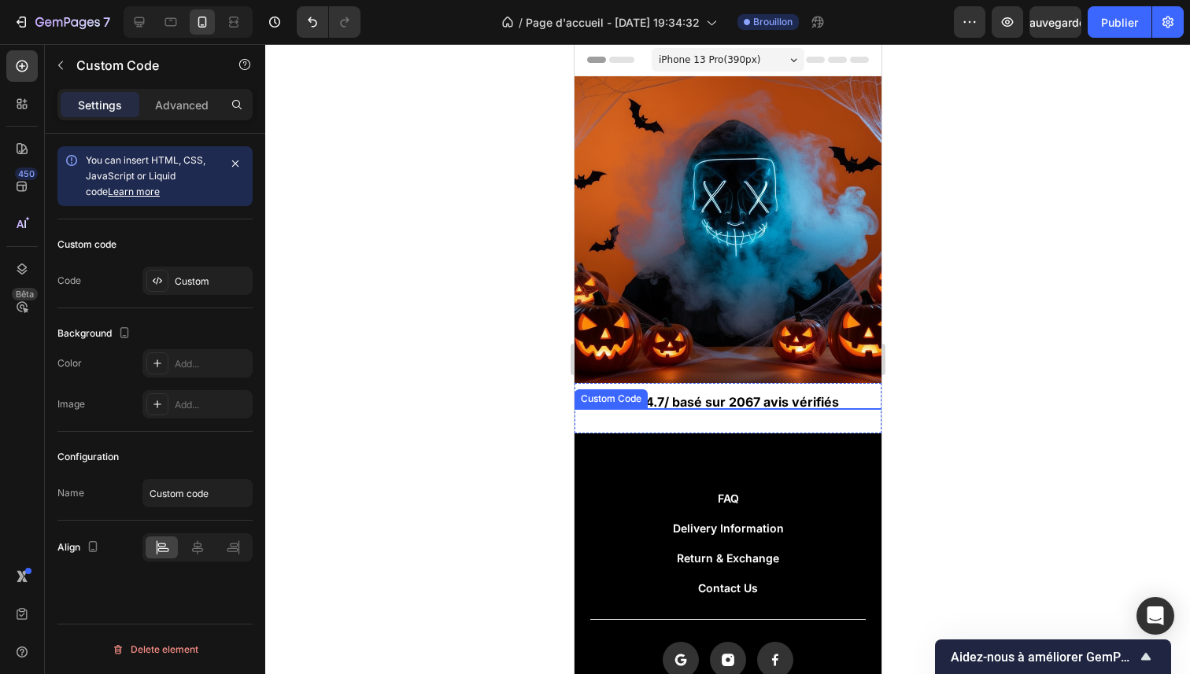
click at [762, 394] on b "4.7/ basé sur 2067 avis vérifiés" at bounding box center [742, 402] width 194 height 19
click at [763, 393] on b "4.7/ basé sur 2067 avis vérifiés" at bounding box center [742, 402] width 194 height 19
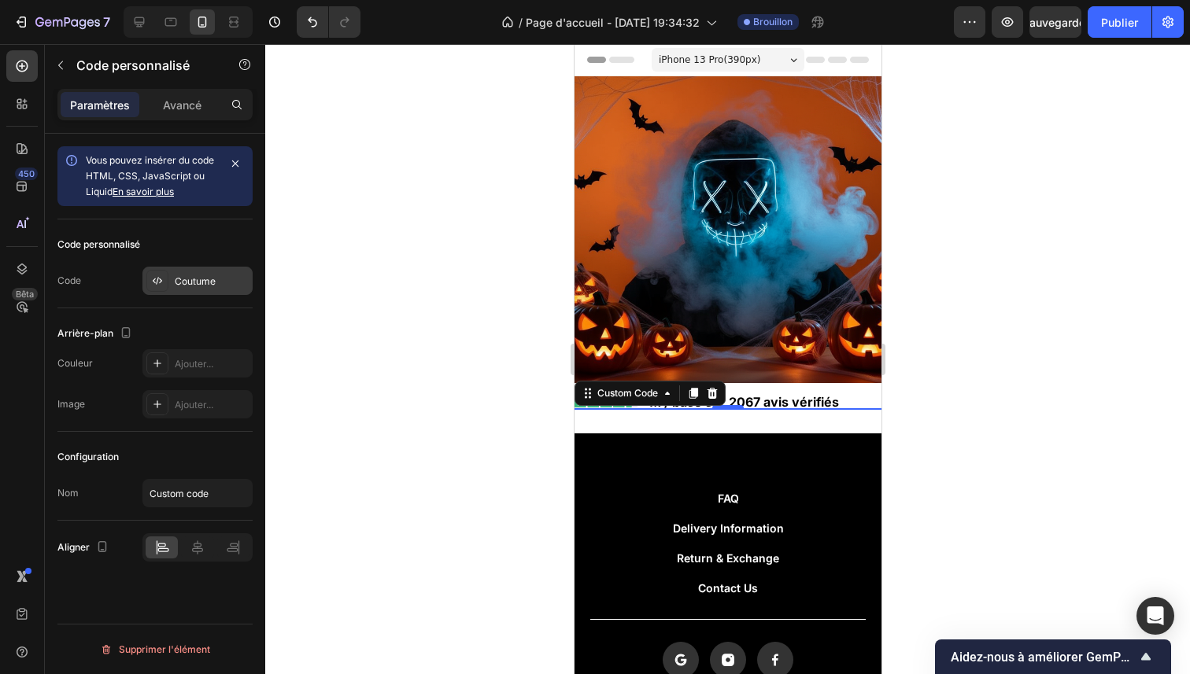
click at [171, 277] on div "Coutume" at bounding box center [197, 281] width 110 height 28
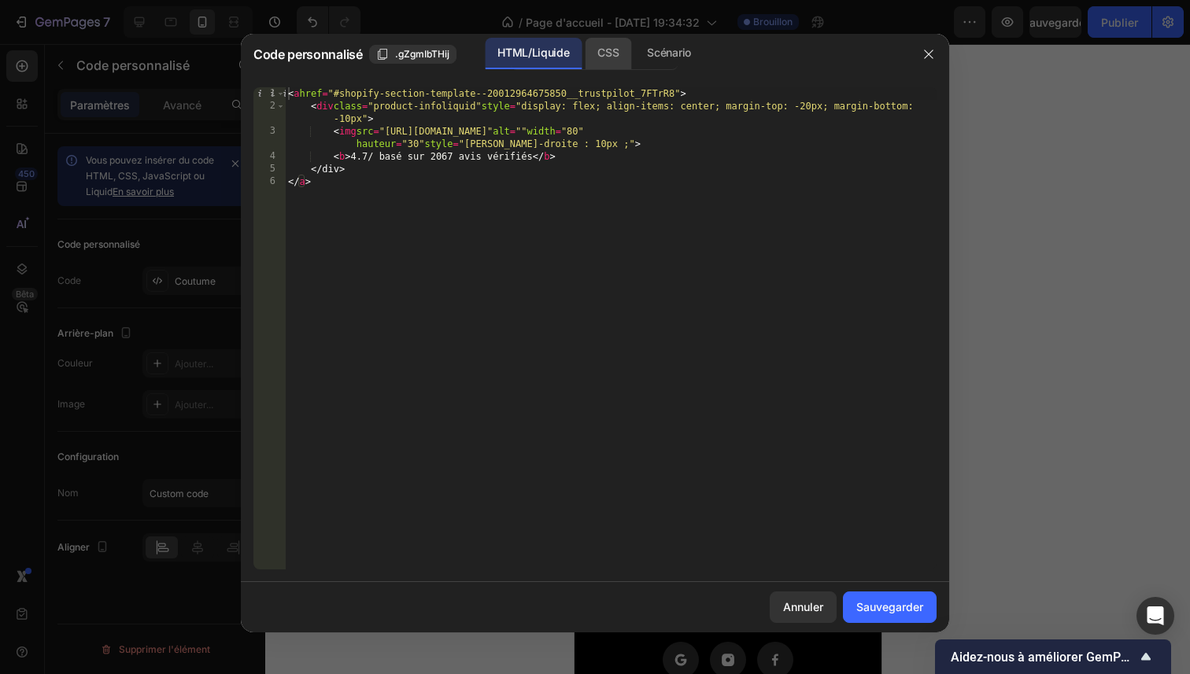
click at [601, 55] on font "CSS" at bounding box center [607, 52] width 21 height 13
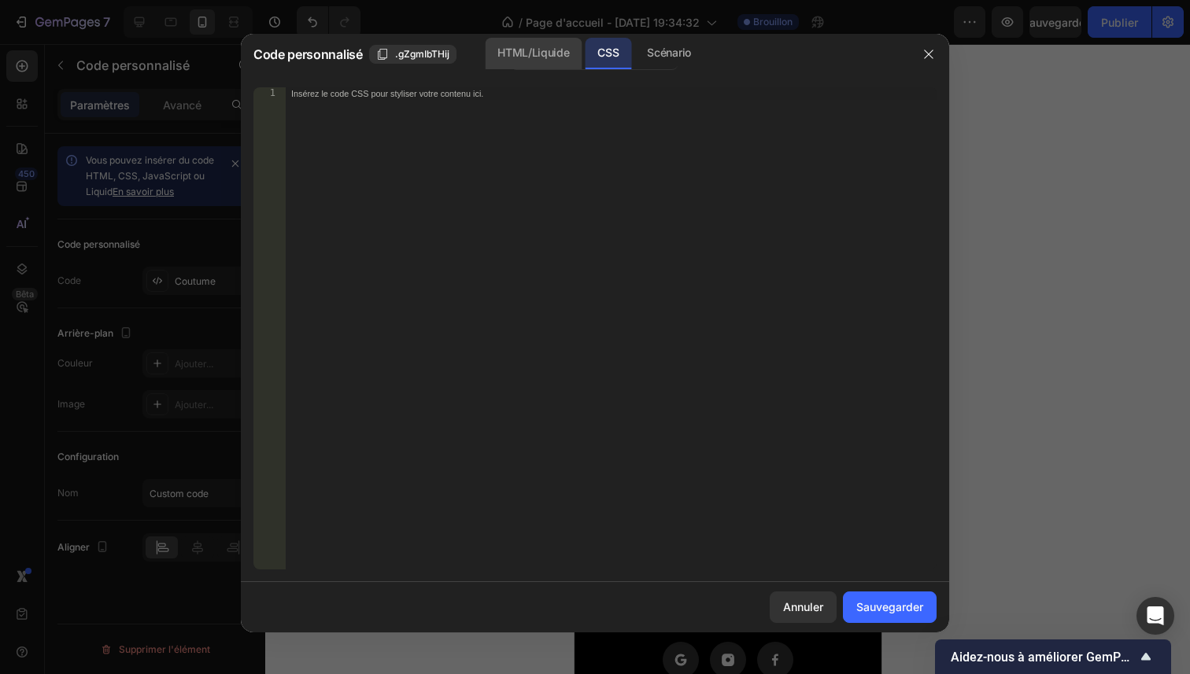
click at [560, 57] on font "HTML/Liquide" at bounding box center [533, 52] width 72 height 13
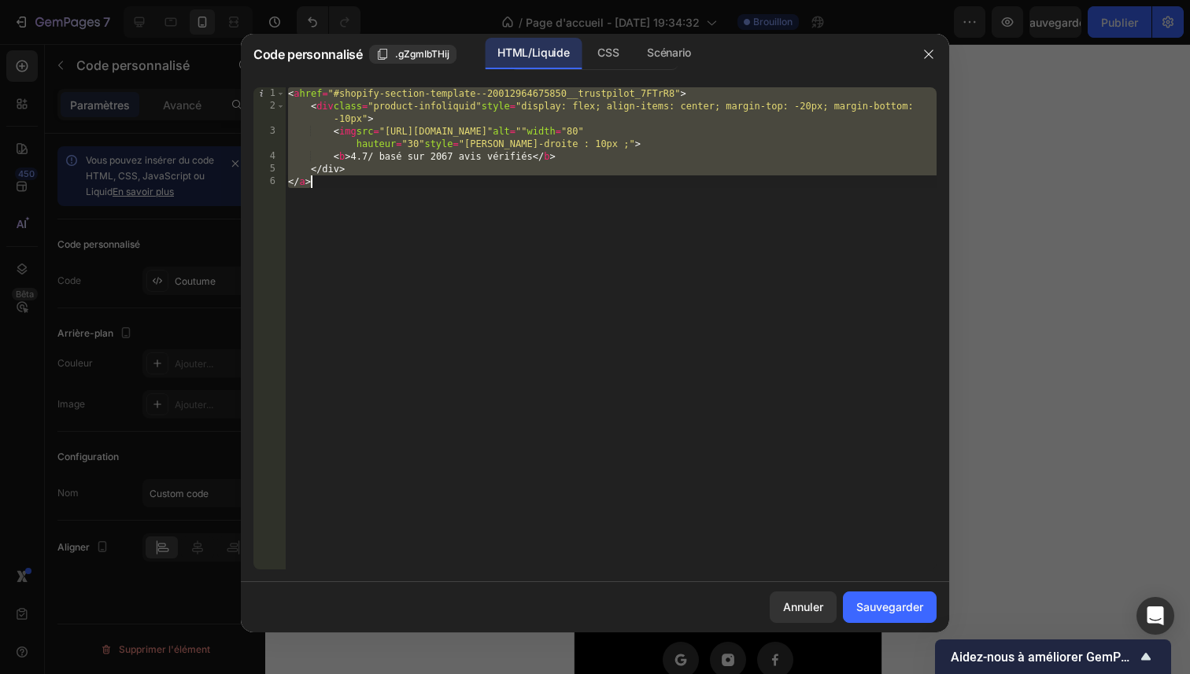
click at [842, 137] on div "< a href = "#shopify-section-template--20012964675850__trustpilot_7FTrR8" > < d…" at bounding box center [611, 341] width 652 height 508
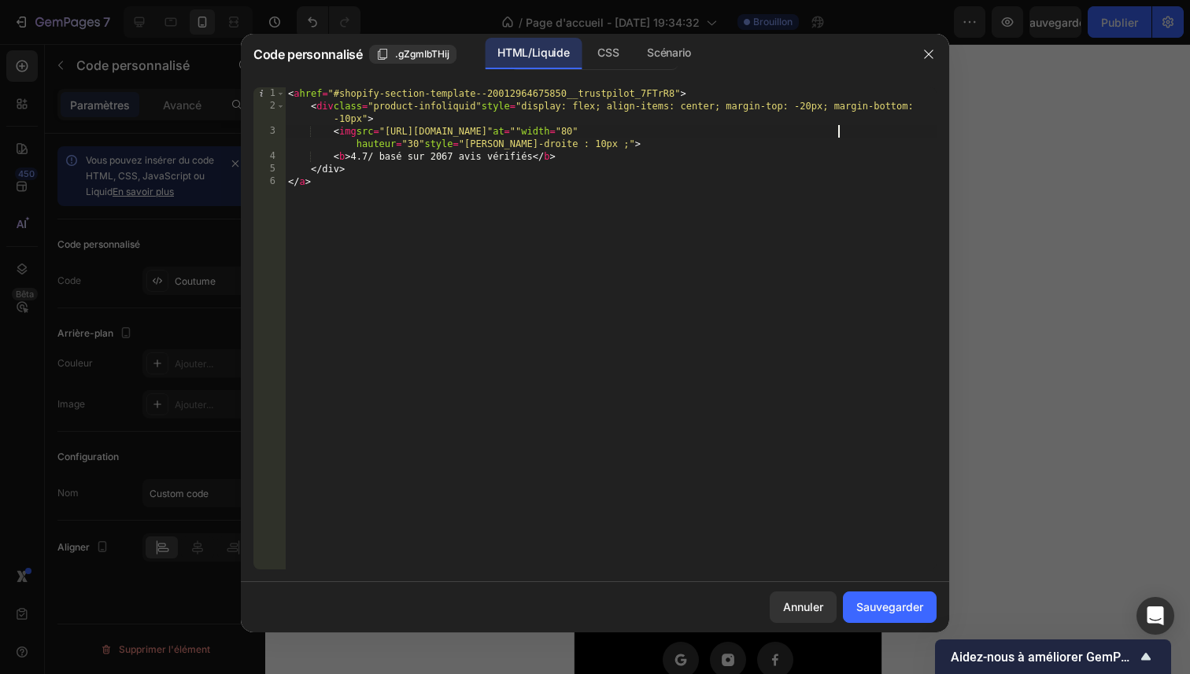
click at [601, 226] on div "< a href = "#shopify-section-template--20012964675850__trustpilot_7FTrR8" > < d…" at bounding box center [611, 341] width 652 height 508
type textarea "</a>"
click at [917, 56] on button "button" at bounding box center [928, 54] width 25 height 25
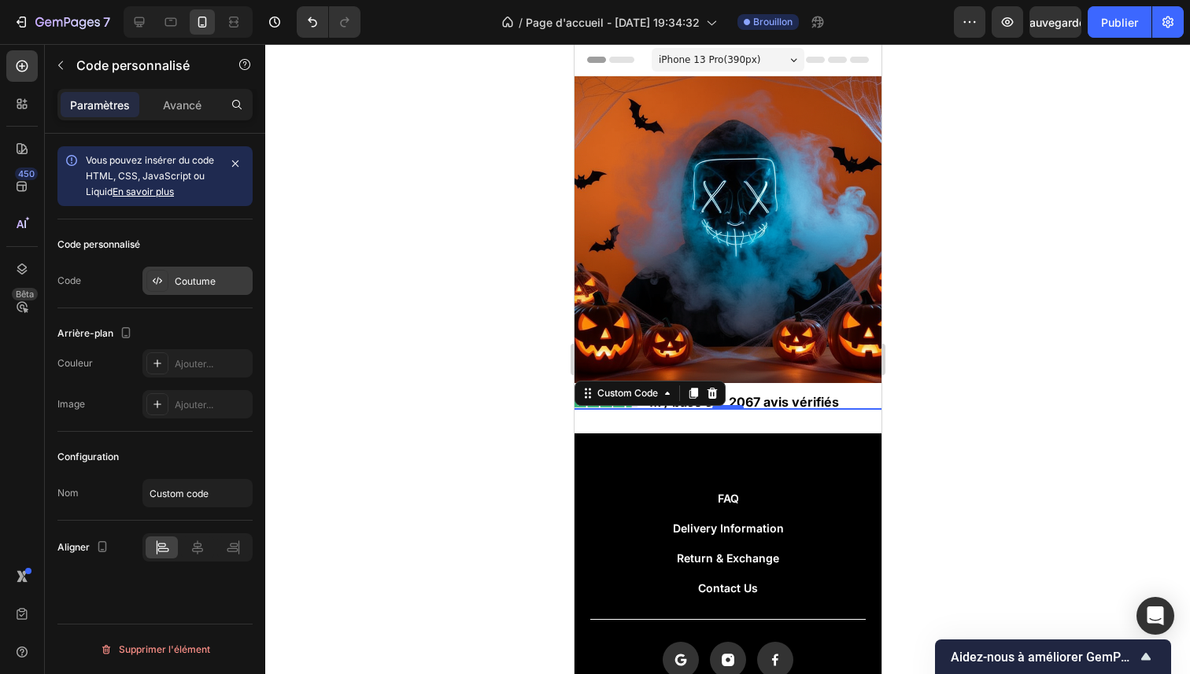
click at [167, 283] on div at bounding box center [157, 281] width 22 height 22
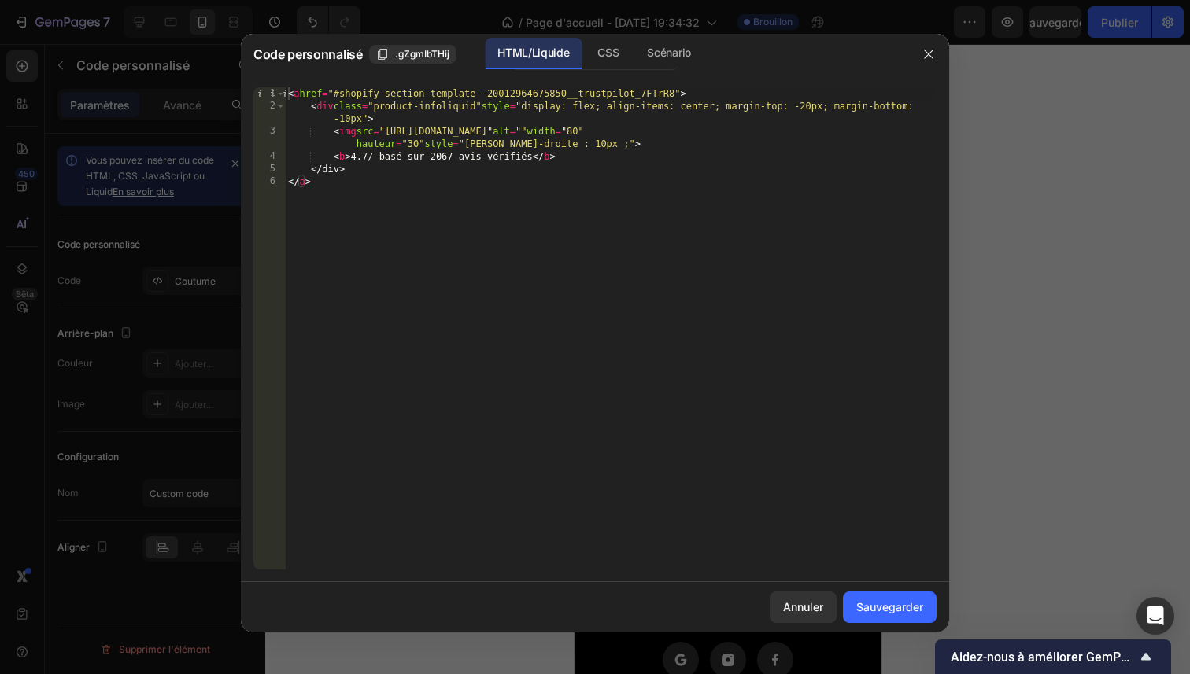
click at [427, 209] on div "< a href = "#shopify-section-template--20012964675850__trustpilot_7FTrR8" > < d…" at bounding box center [611, 341] width 652 height 508
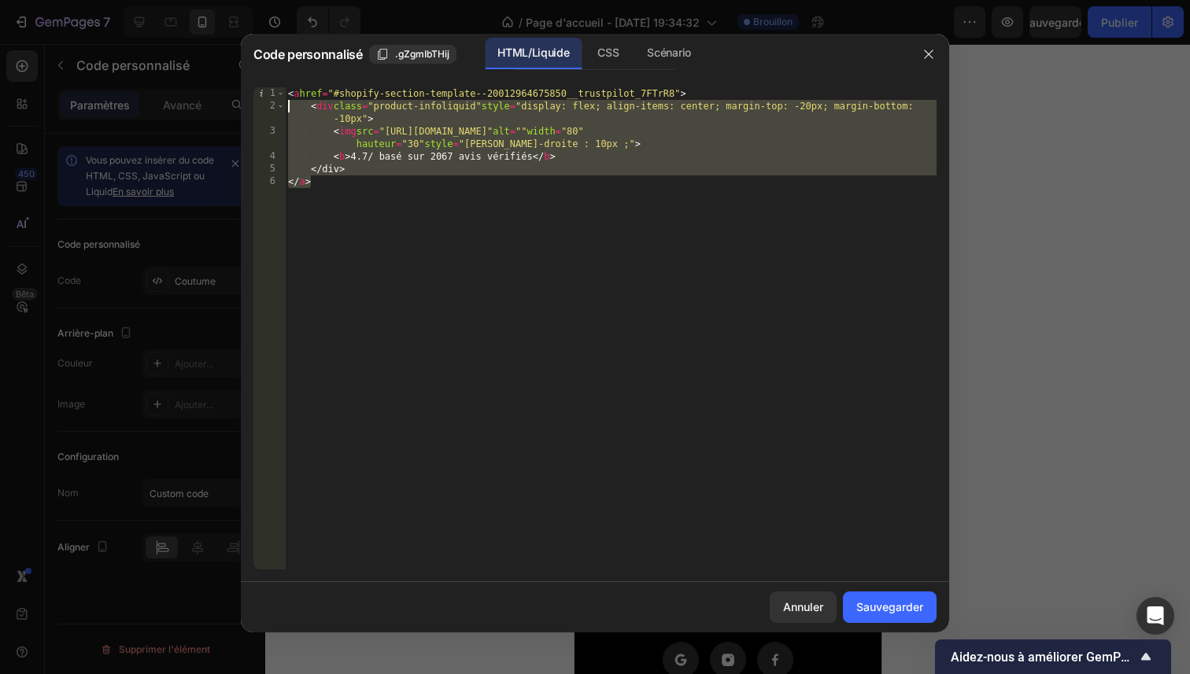
drag, startPoint x: 427, startPoint y: 209, endPoint x: 307, endPoint y: 111, distance: 154.4
click at [307, 111] on div "< a href = "#shopify-section-template--20012964675850__trustpilot_7FTrR8" > < d…" at bounding box center [611, 341] width 652 height 508
type textarea "<div class="product-infoliquid" style="display: flex; align-items: center; marg…"
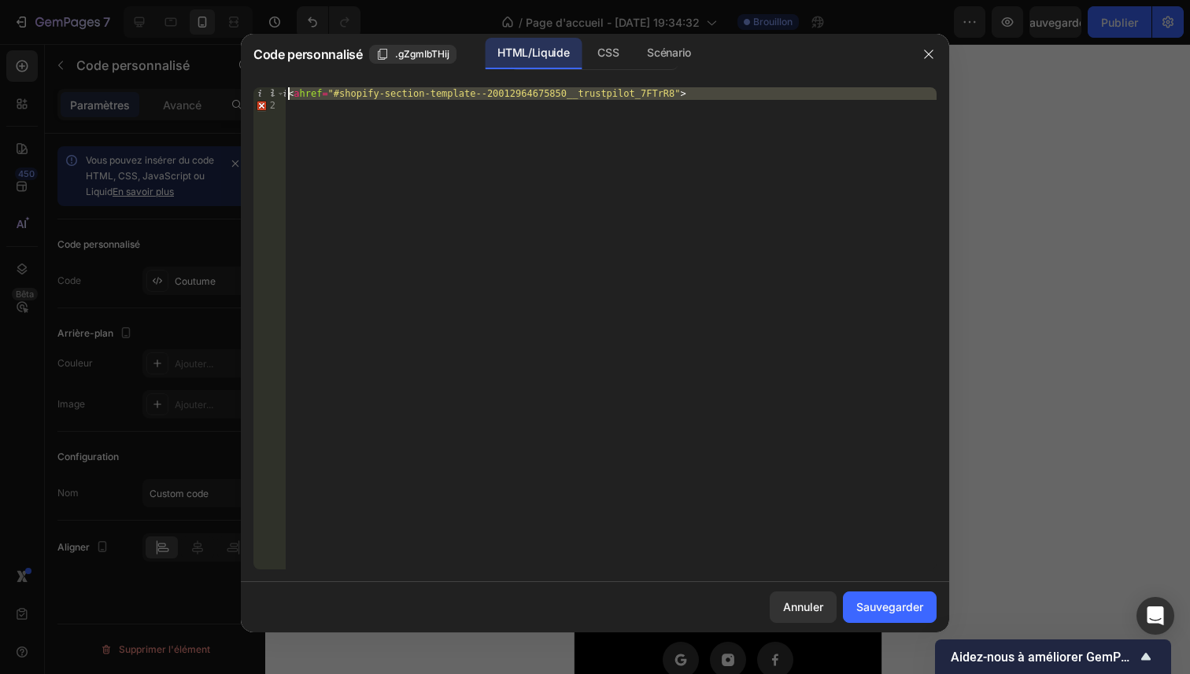
drag, startPoint x: 430, startPoint y: 144, endPoint x: 298, endPoint y: 79, distance: 146.4
click at [298, 79] on div "1 2 < a [DEMOGRAPHIC_DATA] = "#shopify-section-template--20012964675850__trustp…" at bounding box center [595, 329] width 708 height 508
type textarea "<a href="#shopify-section-template--20012964675850__trustpilot_7FTrR8">"
paste textarea "<p class="ml-2 content-md-medium sm:content-lg-medium dropmagic-text" style="te…"
type textarea "<p class="ml-2 content-md-medium sm:content-lg-medium dropmagic-text" style="te…"
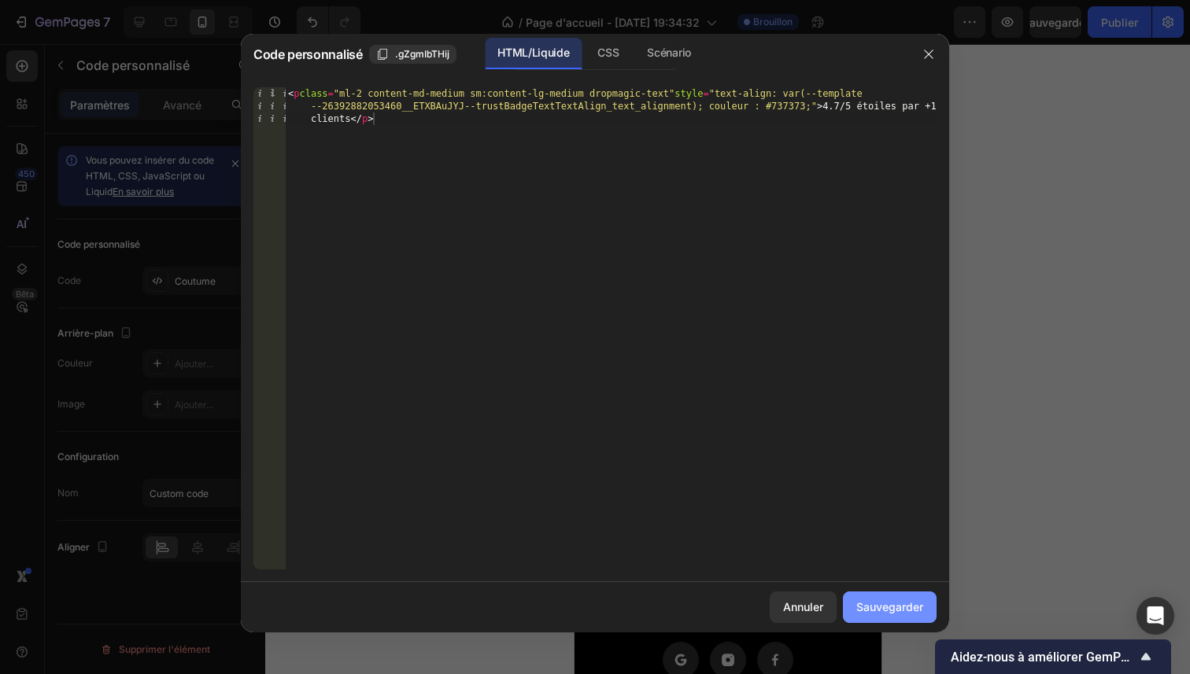
click at [900, 596] on button "Sauvegarder" at bounding box center [890, 607] width 94 height 31
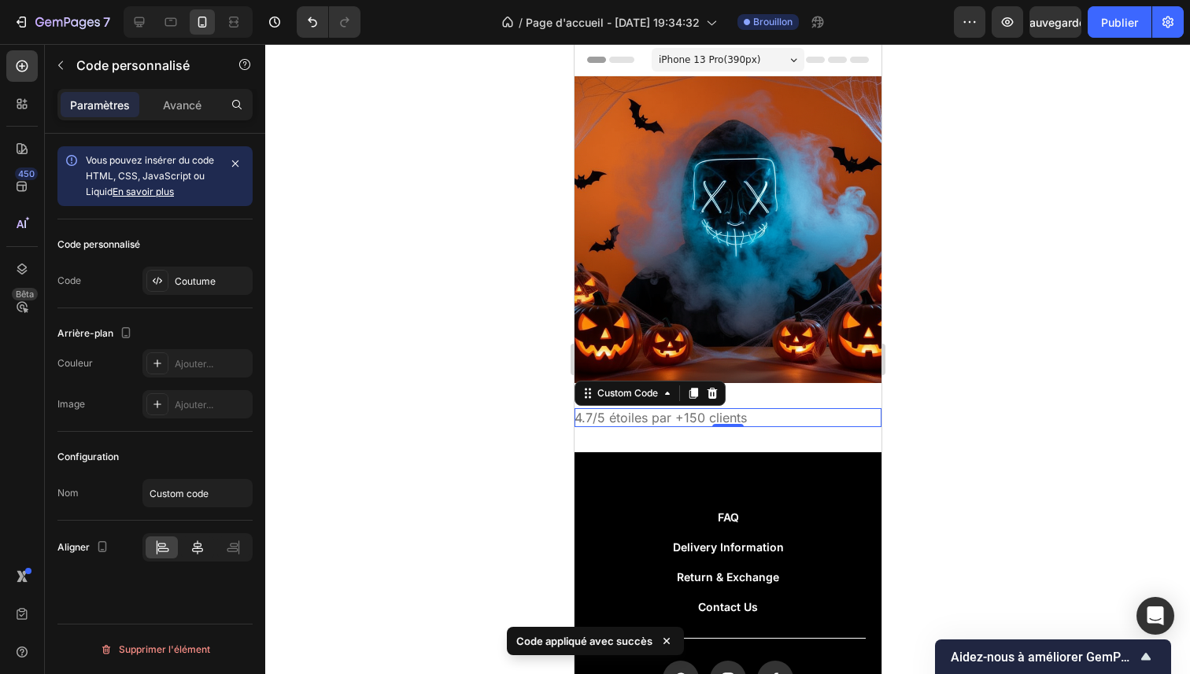
click at [194, 545] on icon at bounding box center [198, 548] width 16 height 16
click at [707, 387] on icon at bounding box center [711, 393] width 13 height 13
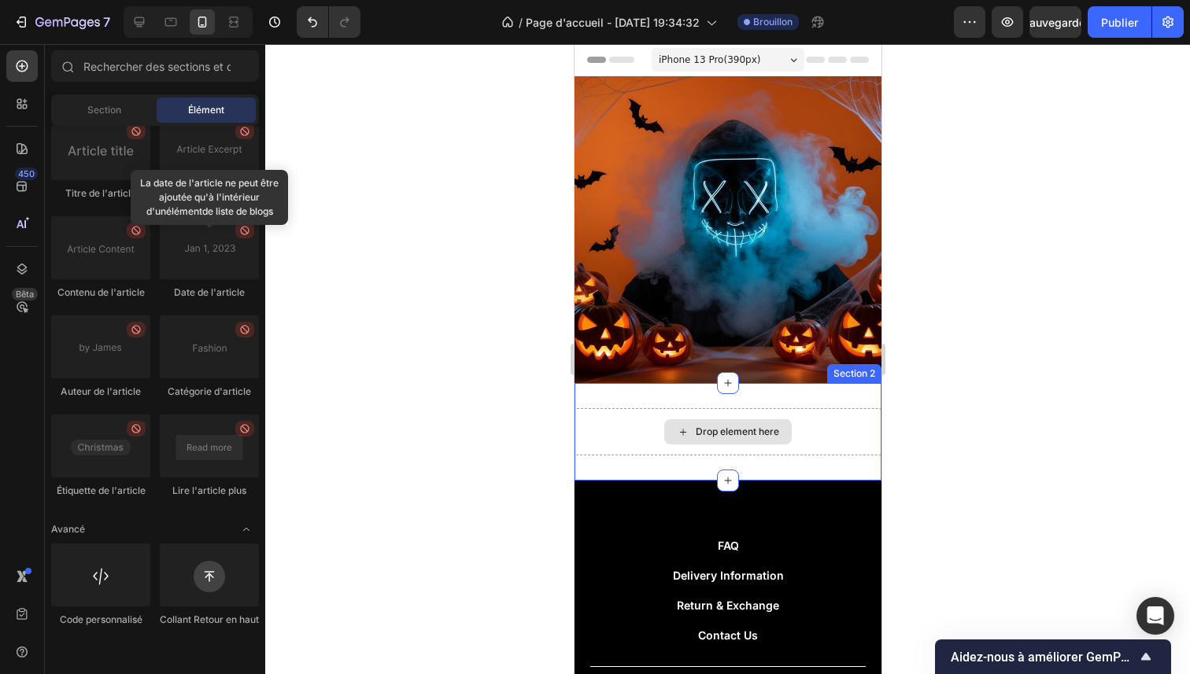
click at [691, 419] on div "Drop element here" at bounding box center [726, 431] width 127 height 25
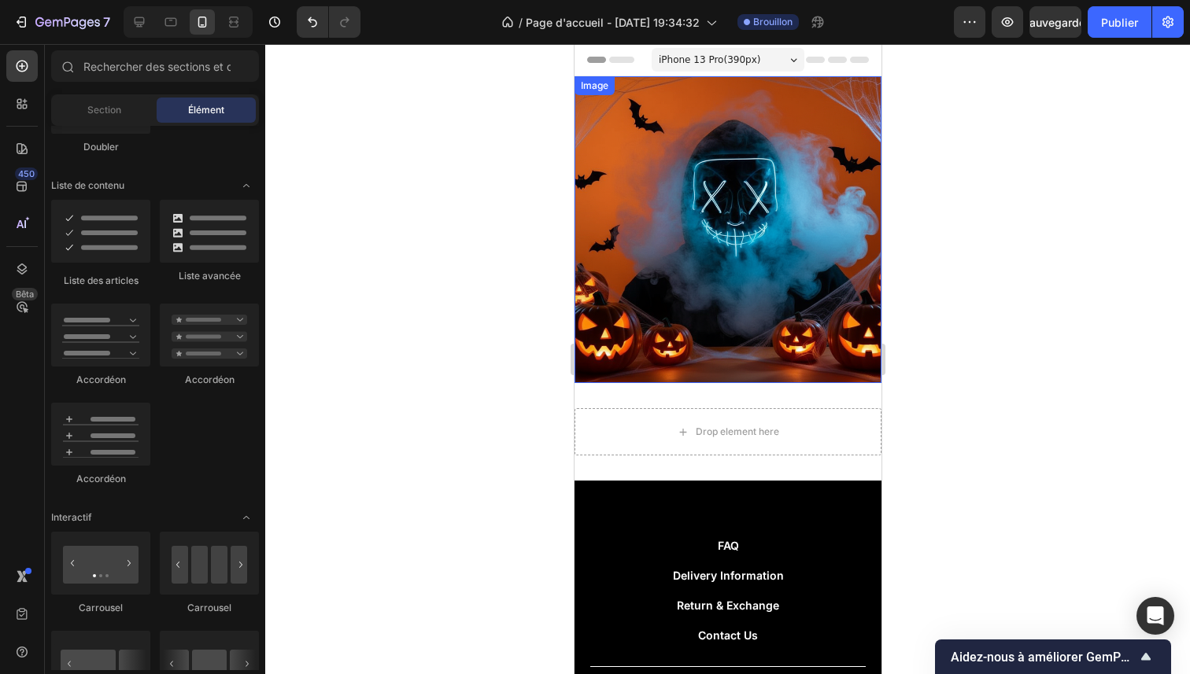
scroll to position [0, 0]
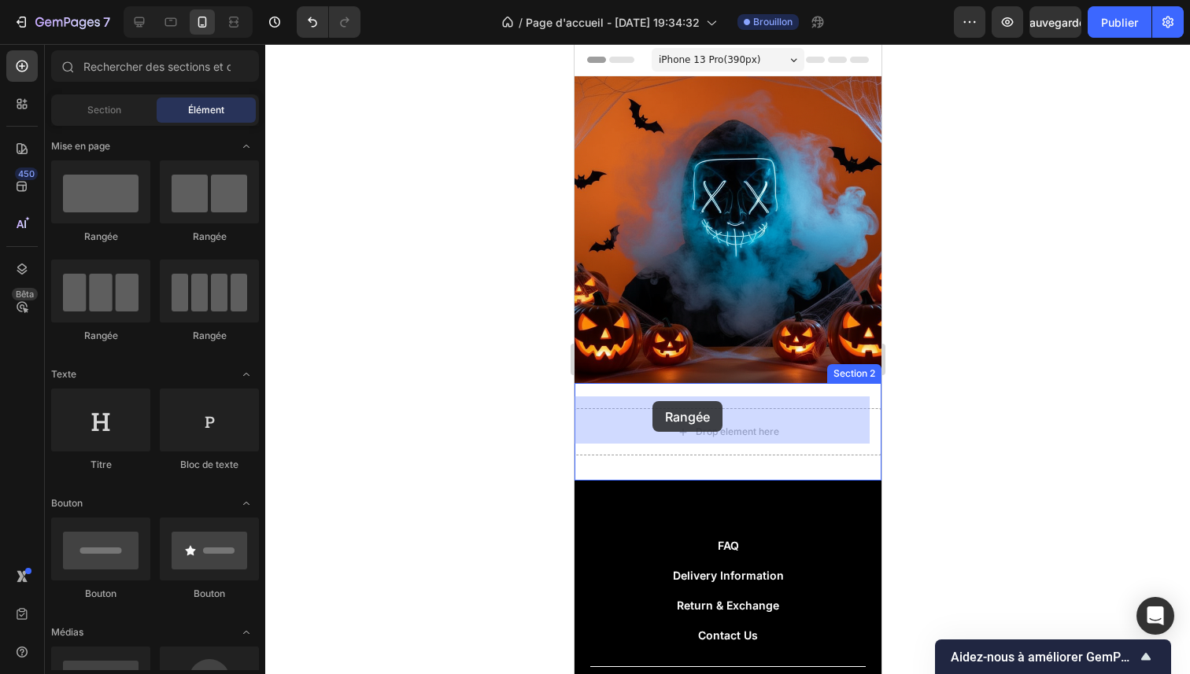
drag, startPoint x: 780, startPoint y: 257, endPoint x: 652, endPoint y: 401, distance: 193.5
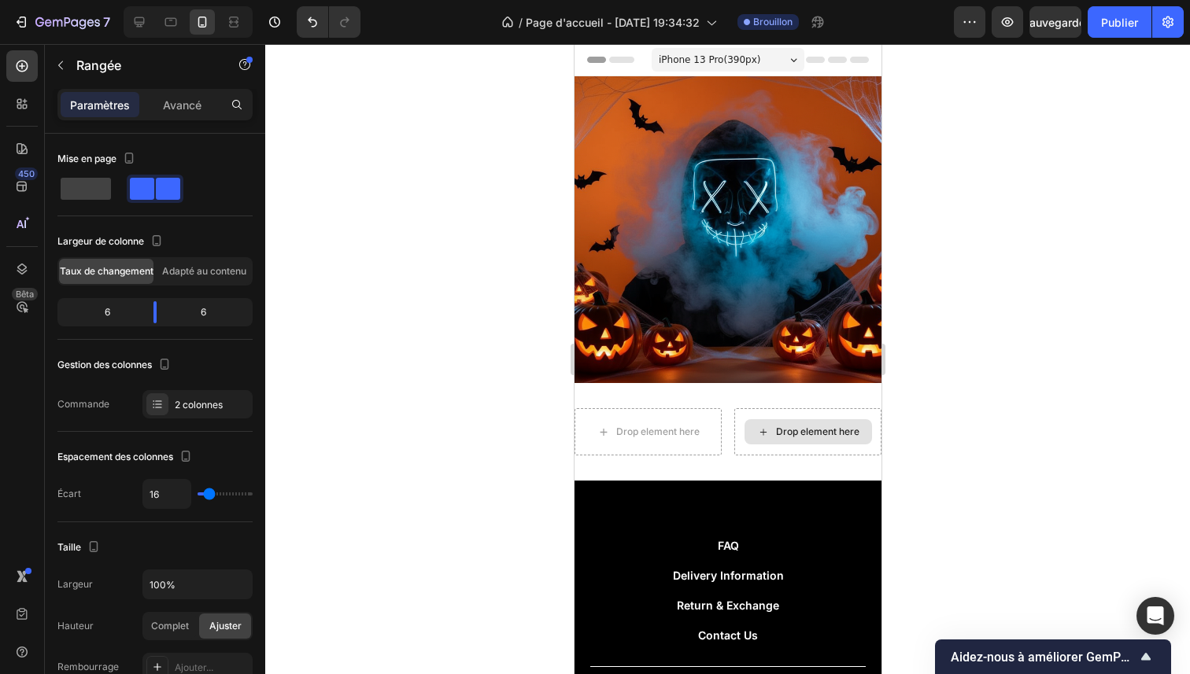
click at [787, 426] on div "Drop element here" at bounding box center [816, 432] width 83 height 13
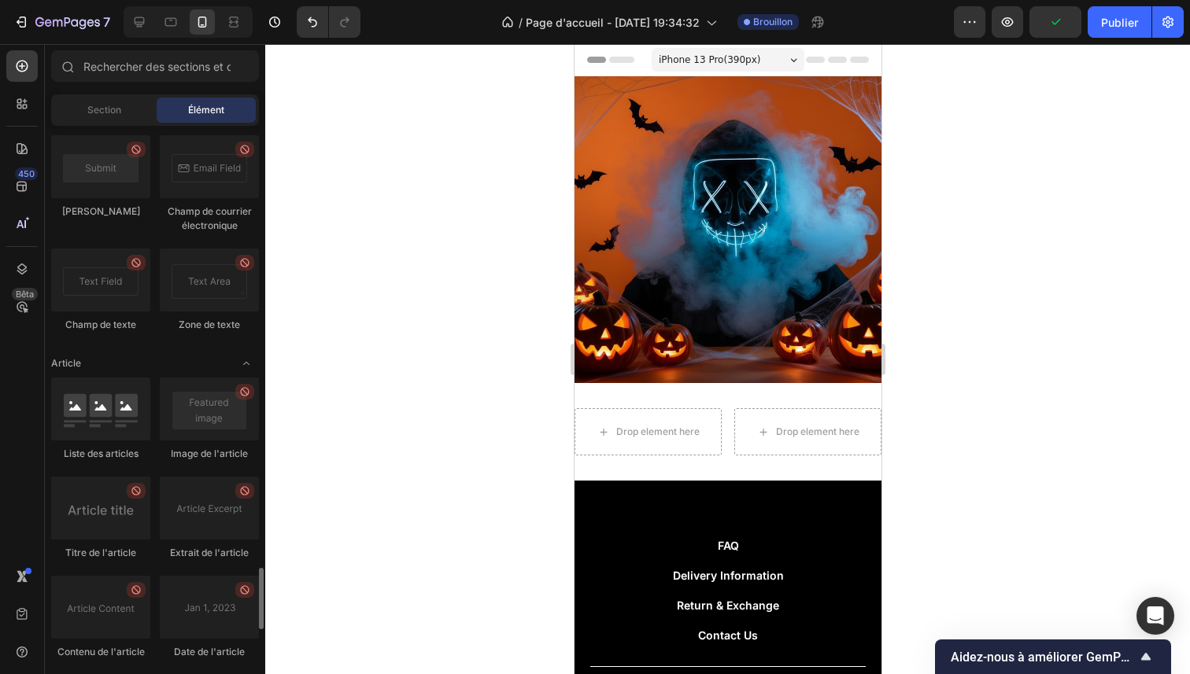
scroll to position [4248, 0]
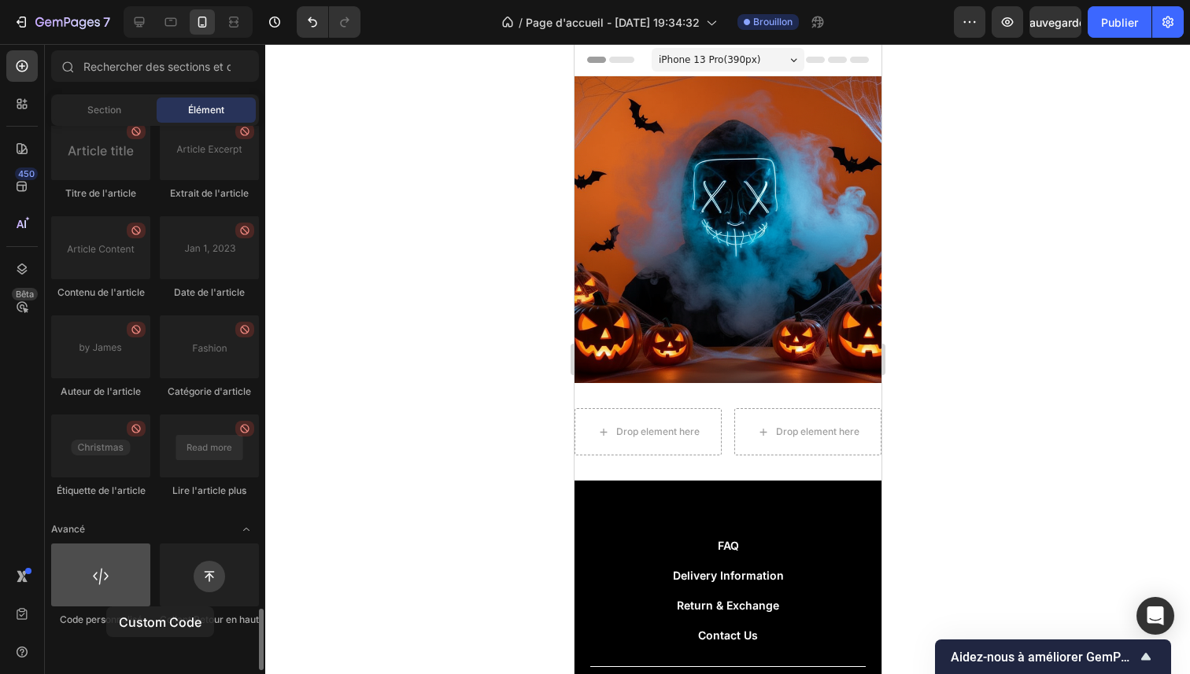
click at [106, 607] on div at bounding box center [100, 575] width 99 height 63
click at [103, 584] on div at bounding box center [100, 575] width 99 height 63
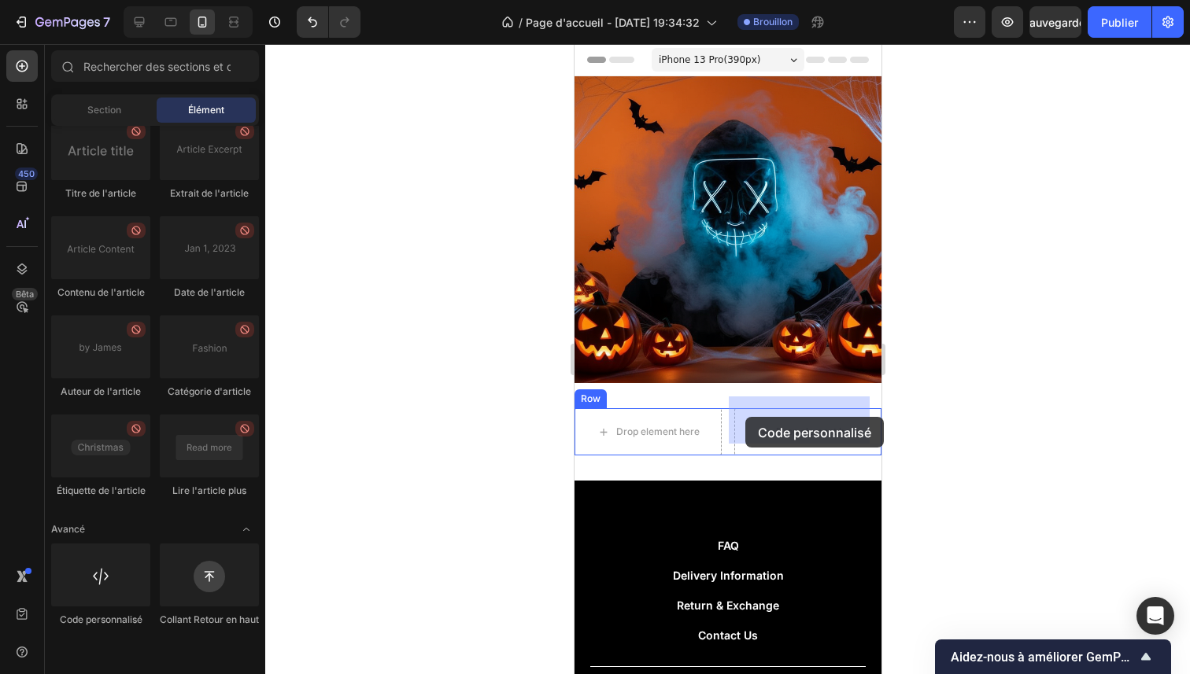
drag, startPoint x: 682, startPoint y: 624, endPoint x: 745, endPoint y: 417, distance: 216.6
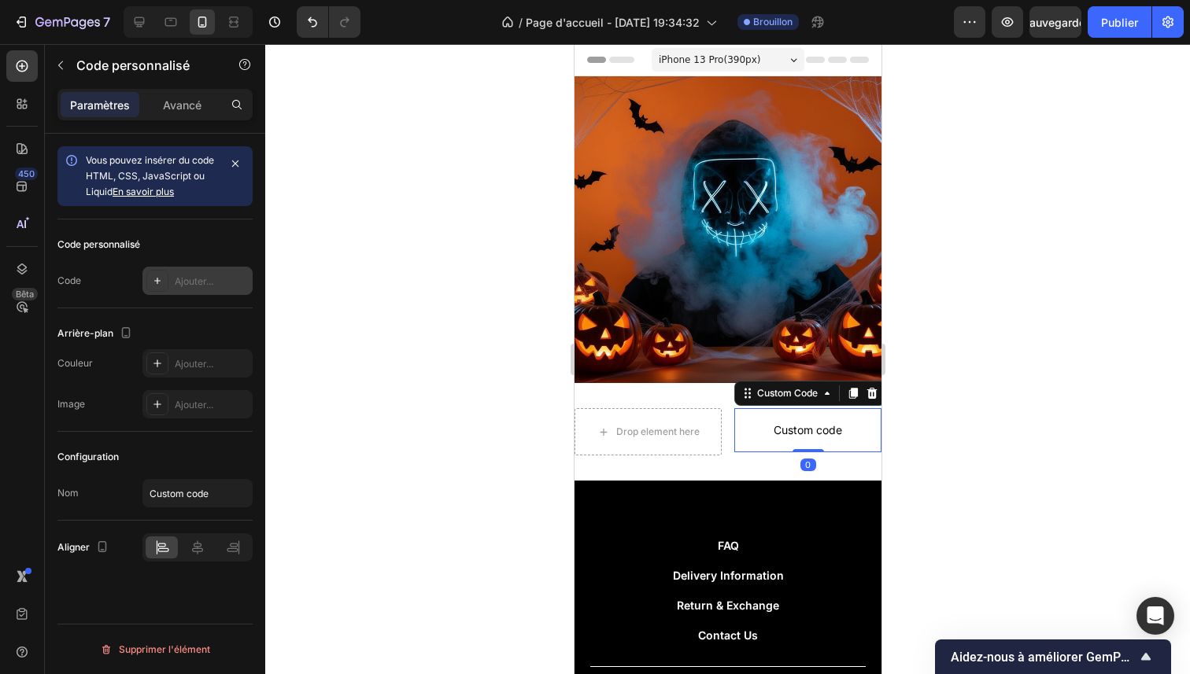
click at [193, 272] on div "Ajouter..." at bounding box center [197, 281] width 110 height 28
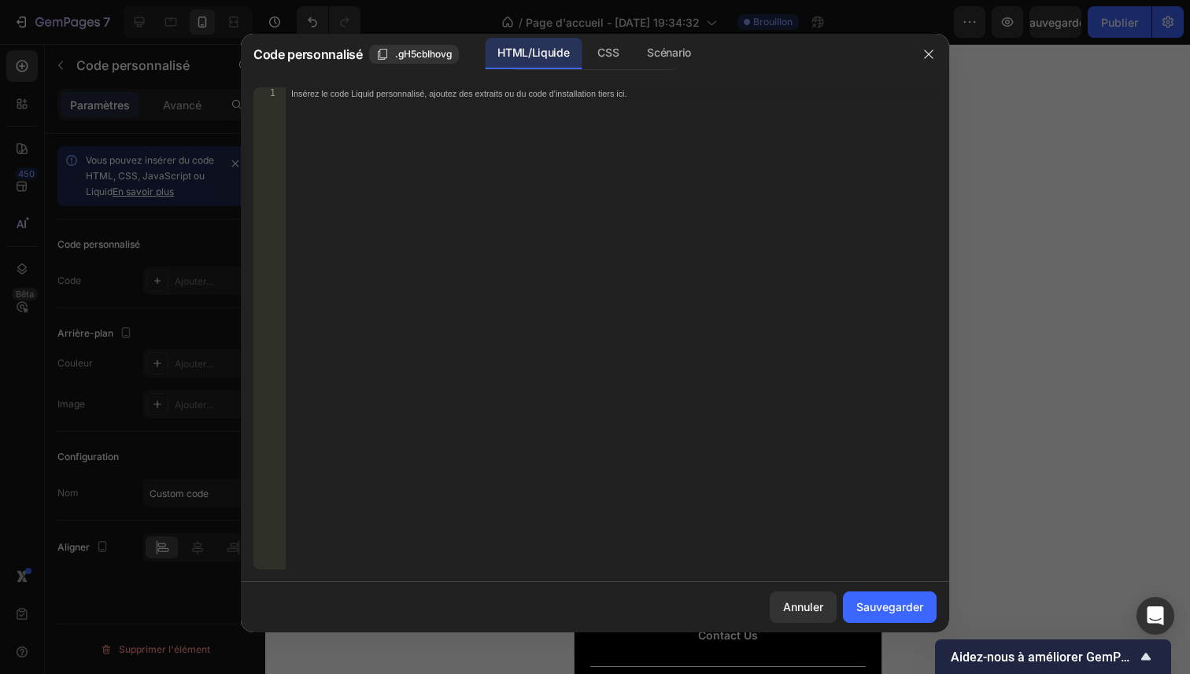
click at [537, 227] on div "Insérez le code Liquid personnalisé, ajoutez des extraits ou du code d'installa…" at bounding box center [611, 341] width 652 height 508
paste textarea "<p class="ml-2 content-md-medium sm:content-lg-medium dropmagic-text" style="te…"
type textarea "<p class="ml-2 content-md-medium sm:content-lg-medium dropmagic-text" style="te…"
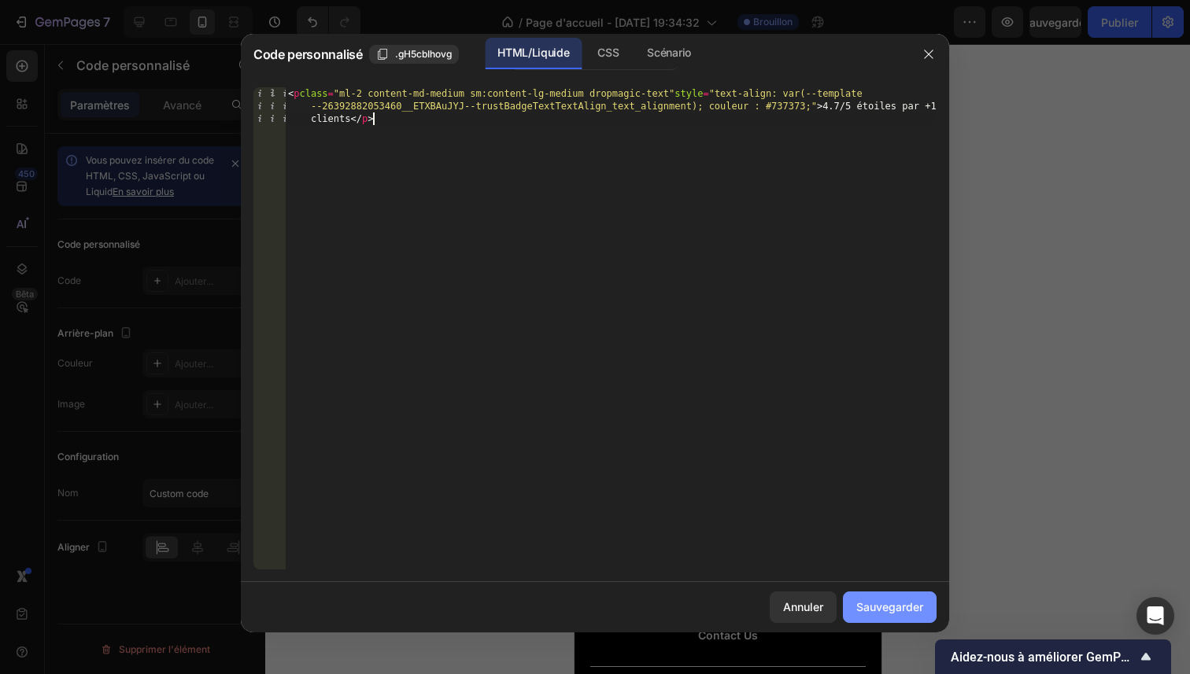
click at [886, 607] on font "Sauvegarder" at bounding box center [889, 606] width 67 height 13
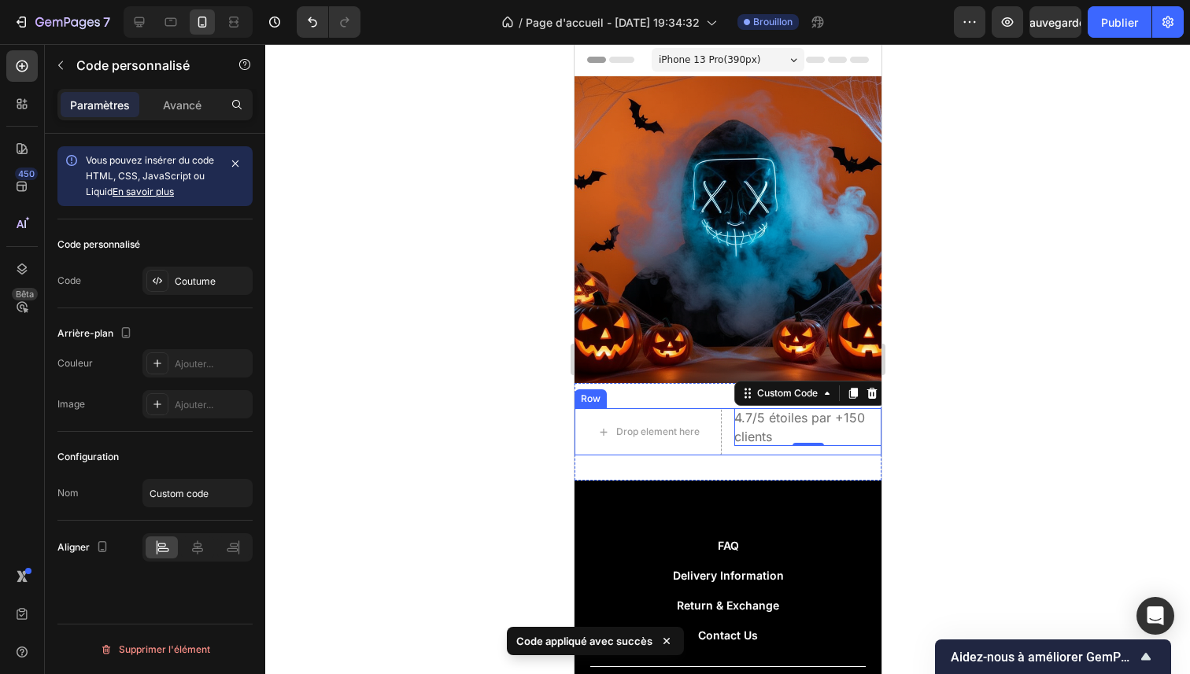
click at [721, 415] on div "Drop element here 4.7/5 étoiles par +150 clients Custom Code 0 Row" at bounding box center [727, 431] width 307 height 47
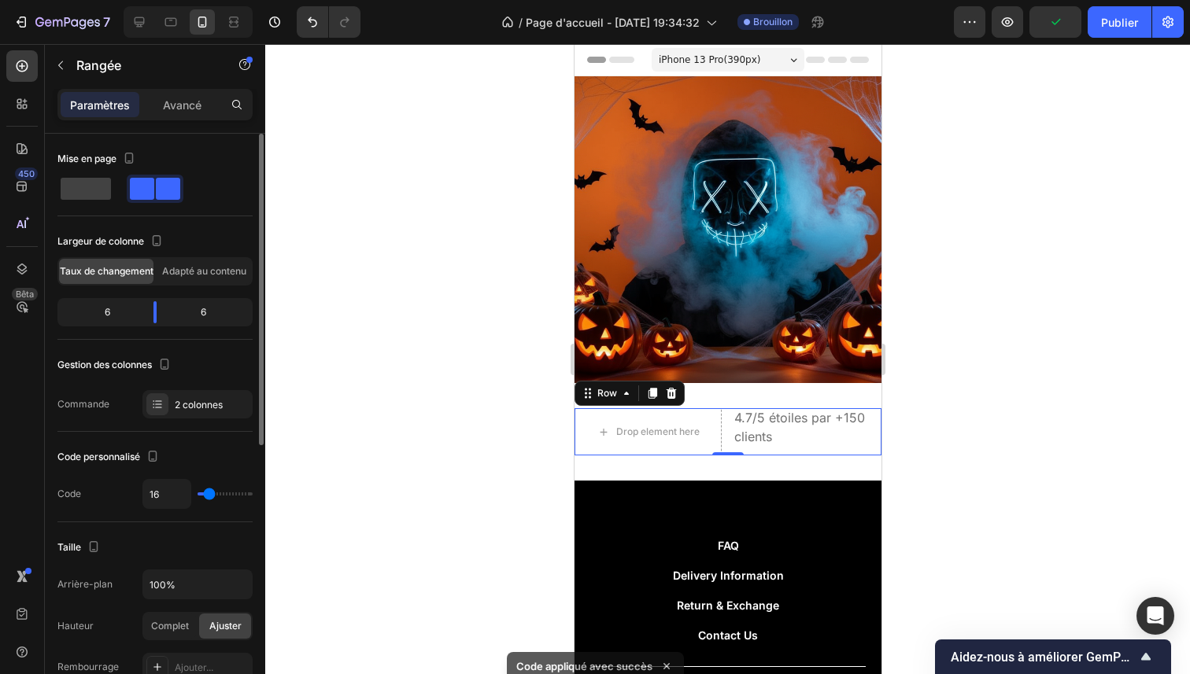
type input "2"
type input "1"
type input "0"
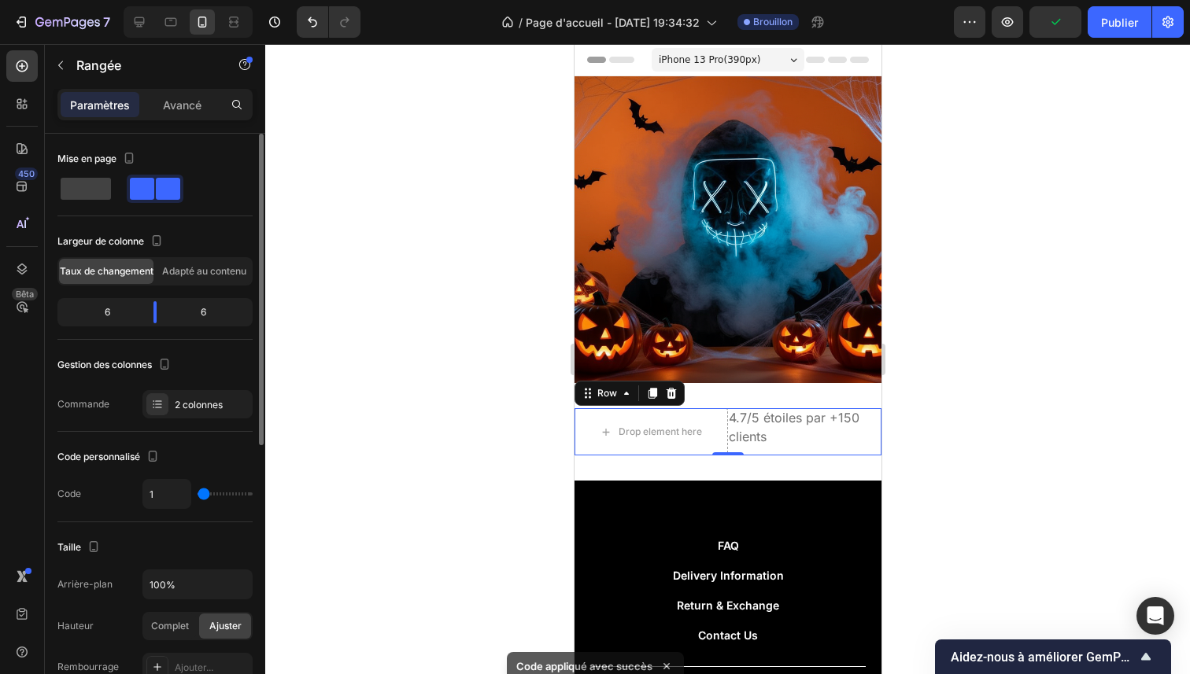
type input "0"
type input "1"
type input "3"
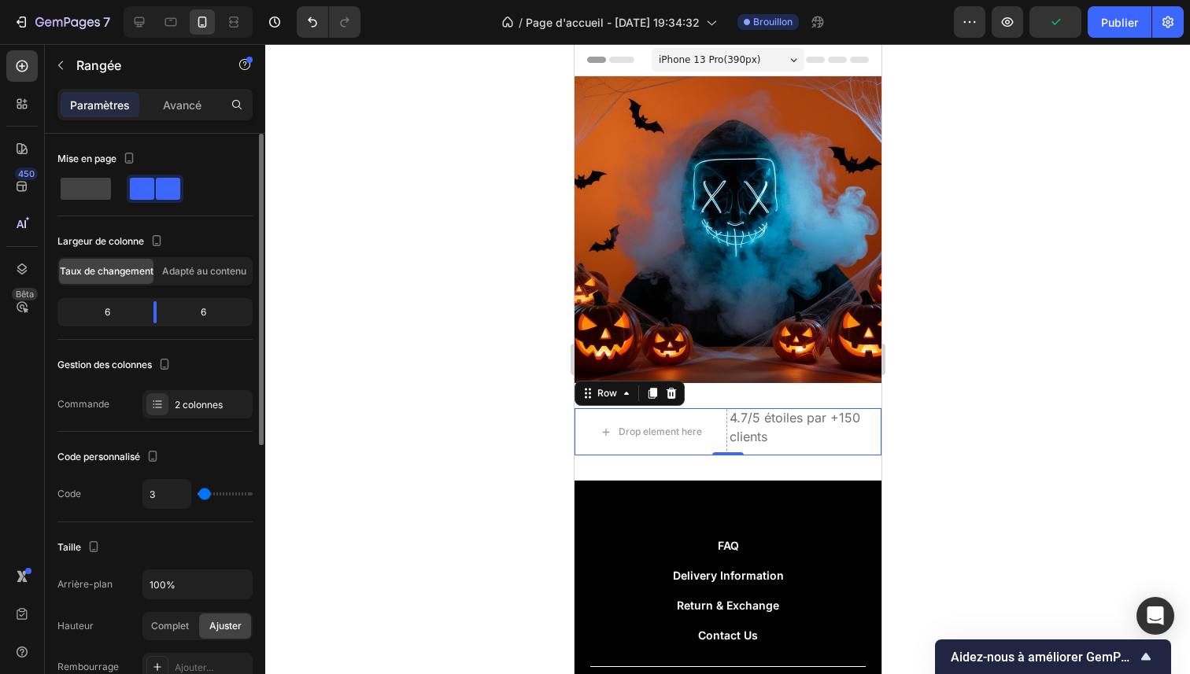
type input "4"
type input "5"
type input "7"
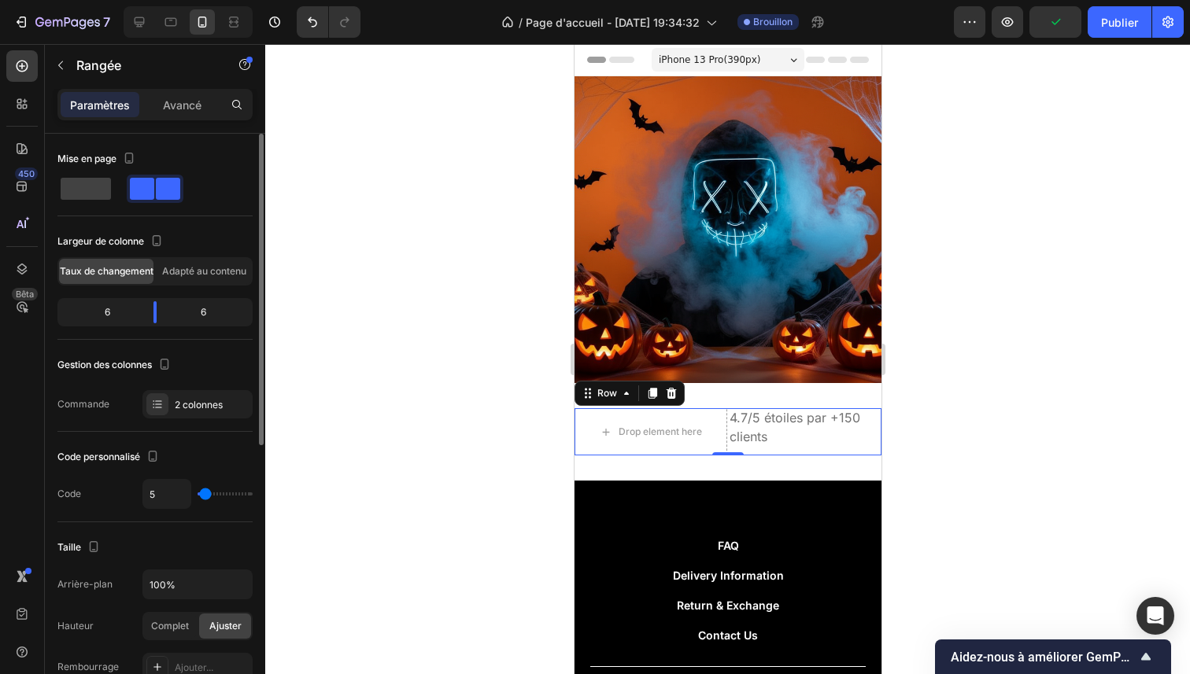
type input "7"
type input "9"
type input "10"
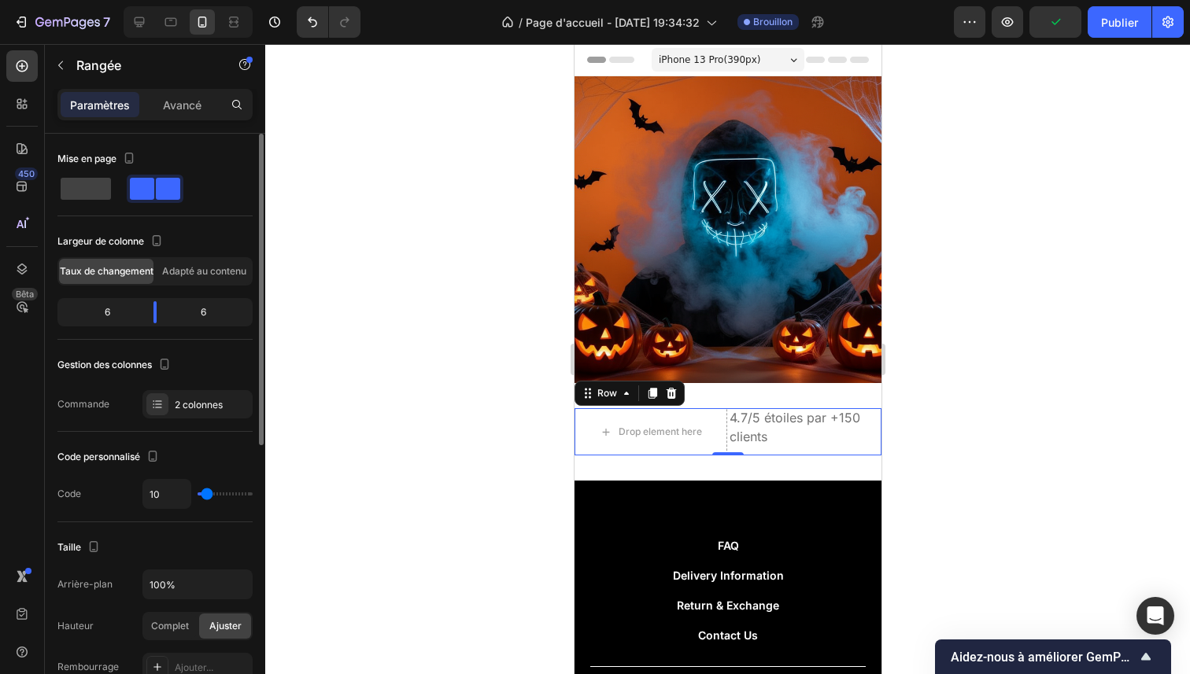
type input "12"
type input "13"
type input "16"
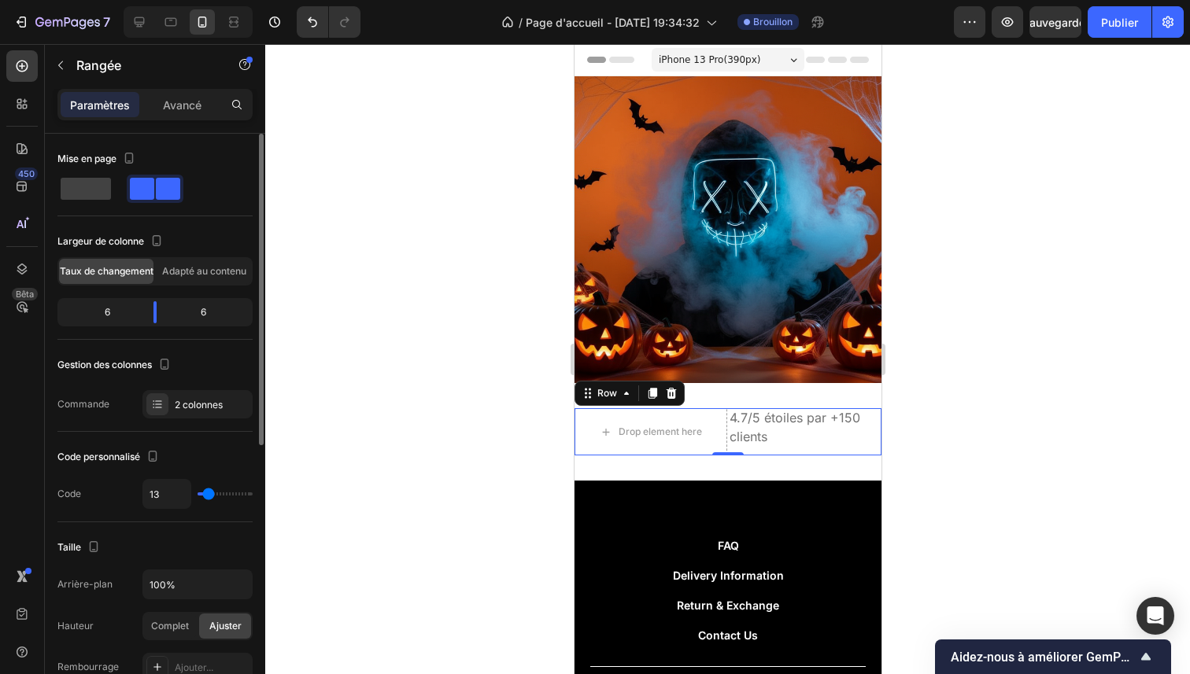
type input "16"
type input "18"
type input "21"
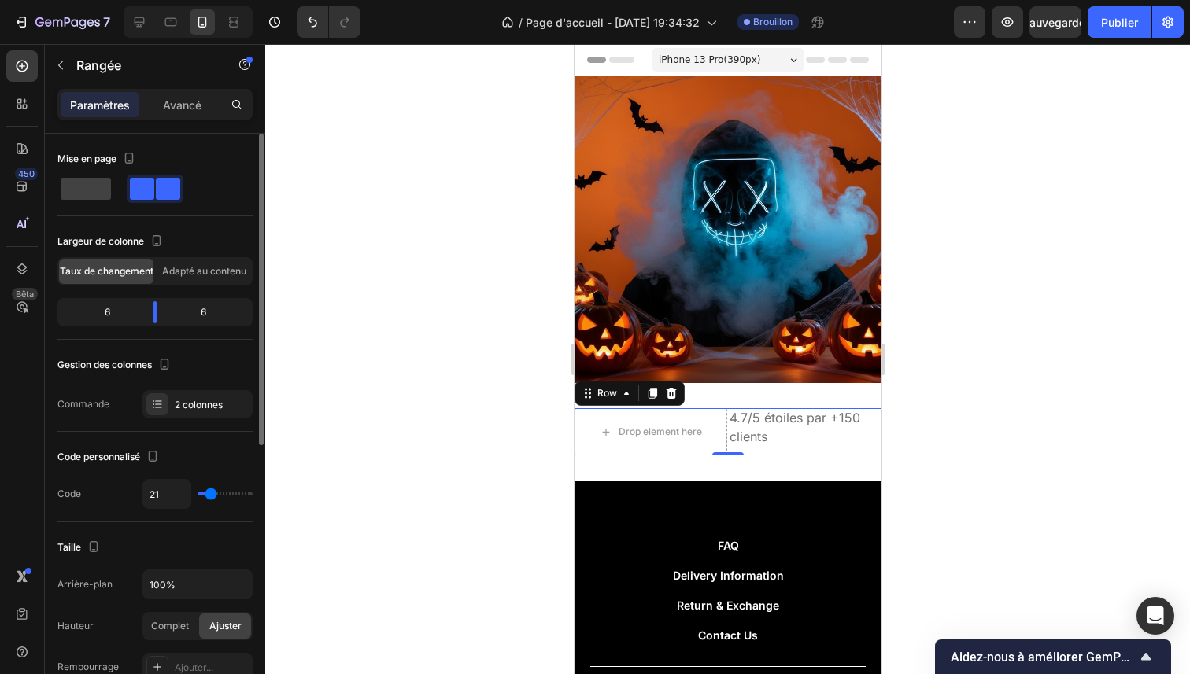
type input "22"
type input "23"
type input "24"
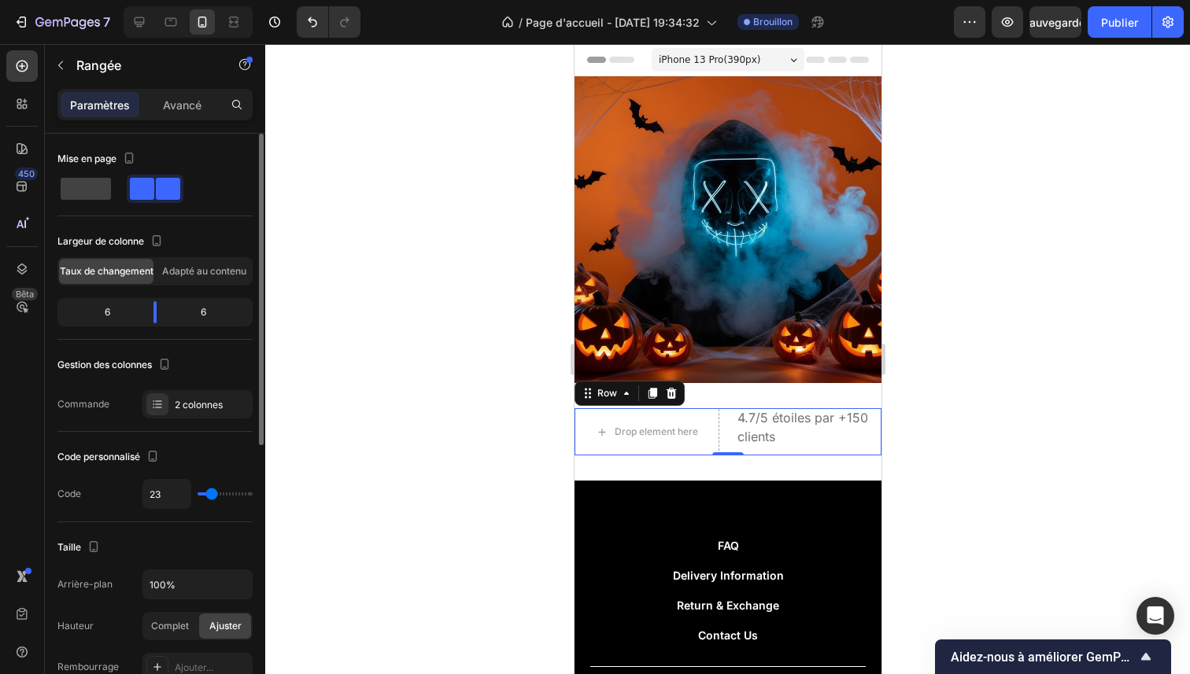
type input "24"
type input "25"
type input "26"
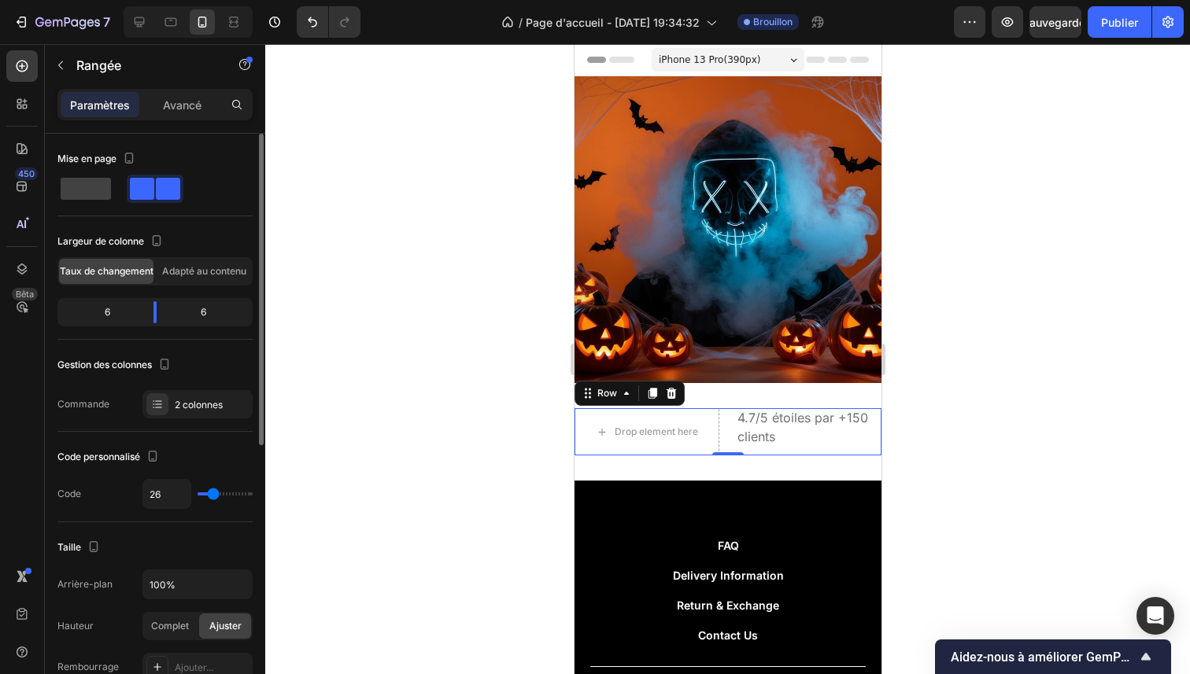
type input "28"
type input "29"
type input "31"
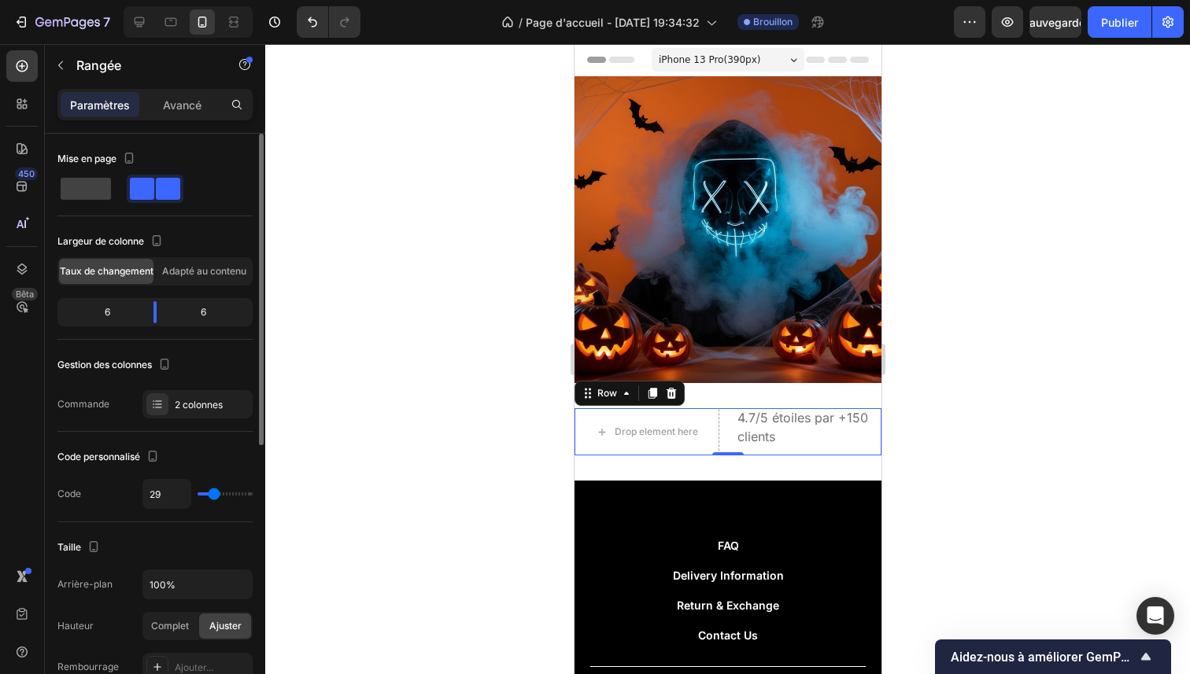
type input "31"
type input "32"
type input "34"
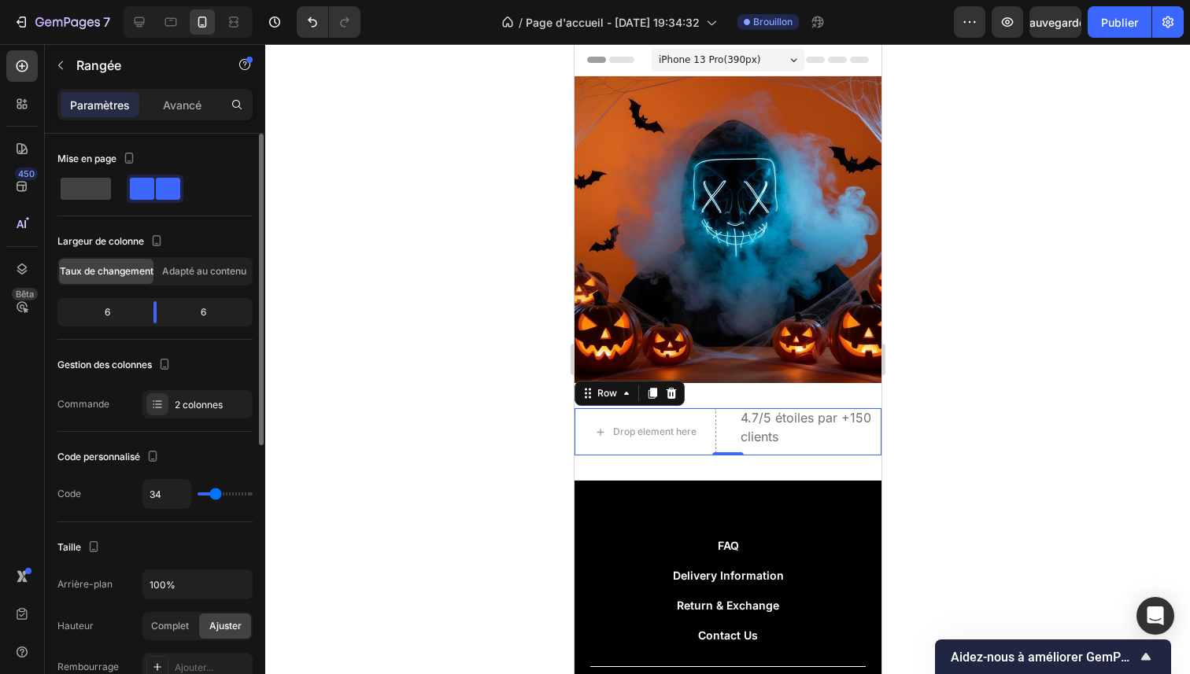
type input "35"
type input "37"
type input "42"
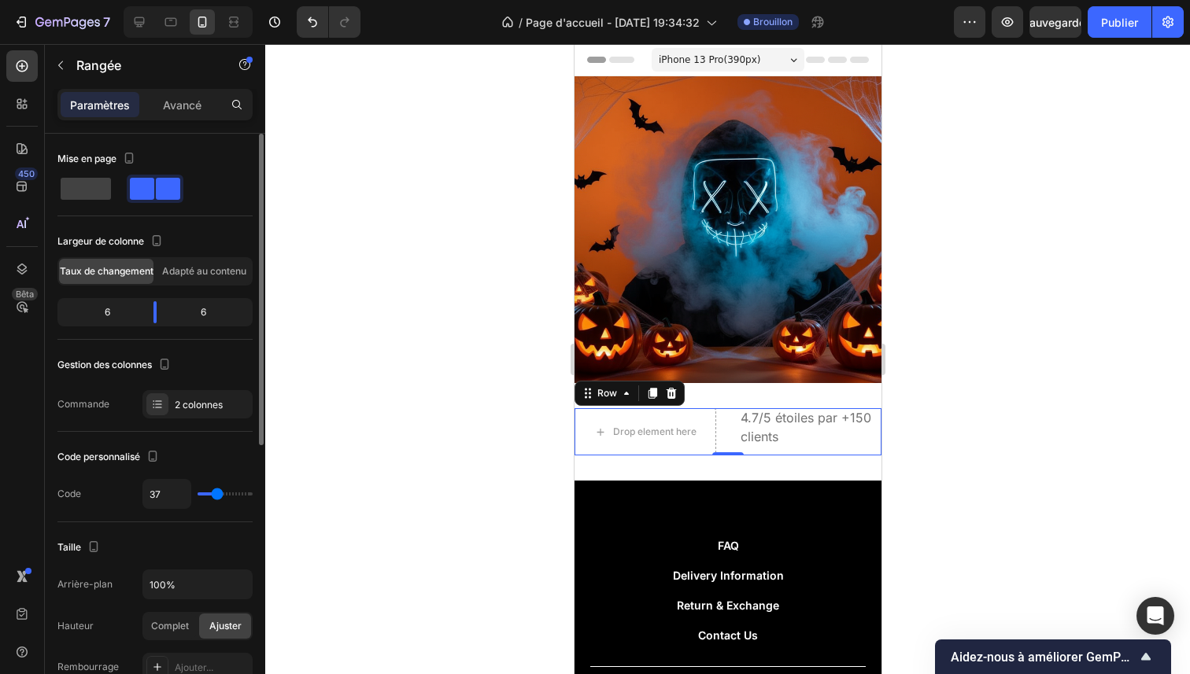
type input "42"
type input "44"
type input "46"
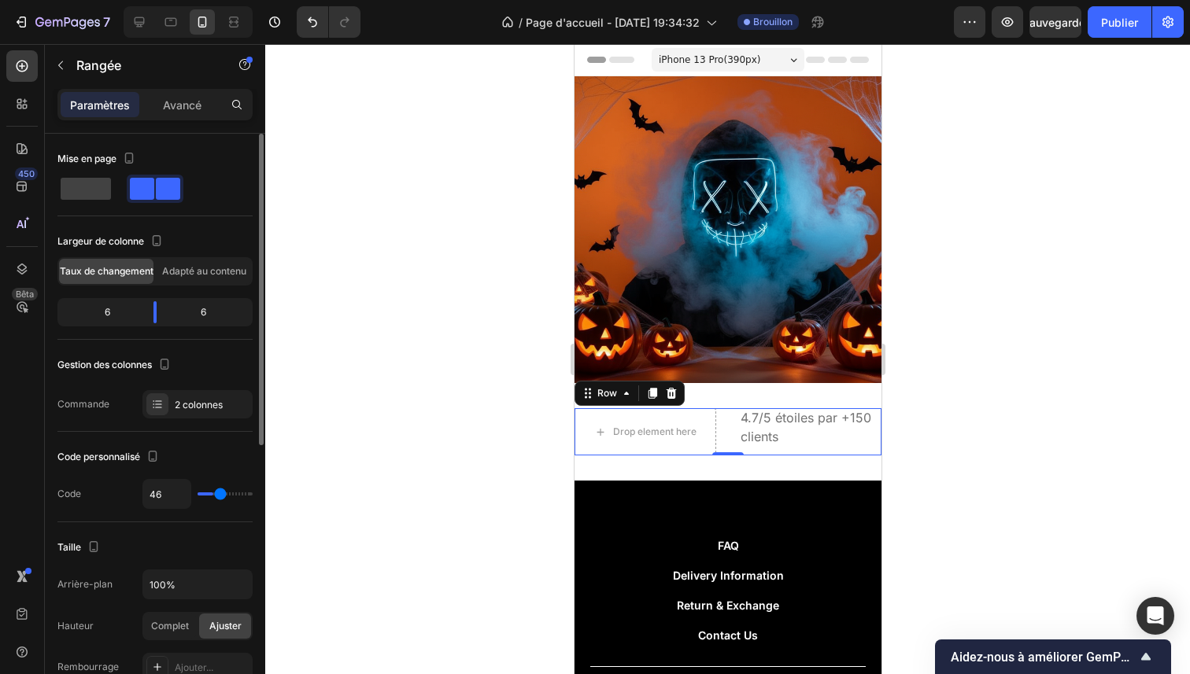
type input "49"
type input "50"
type input "51"
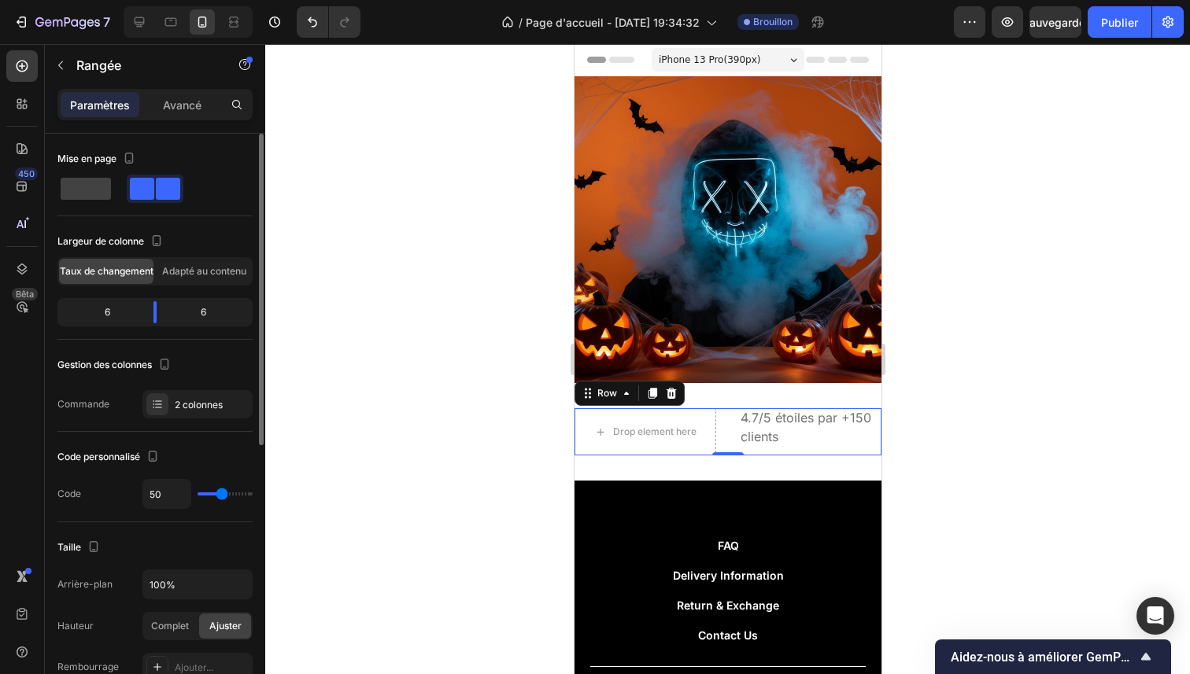
type input "51"
type input "52"
type input "53"
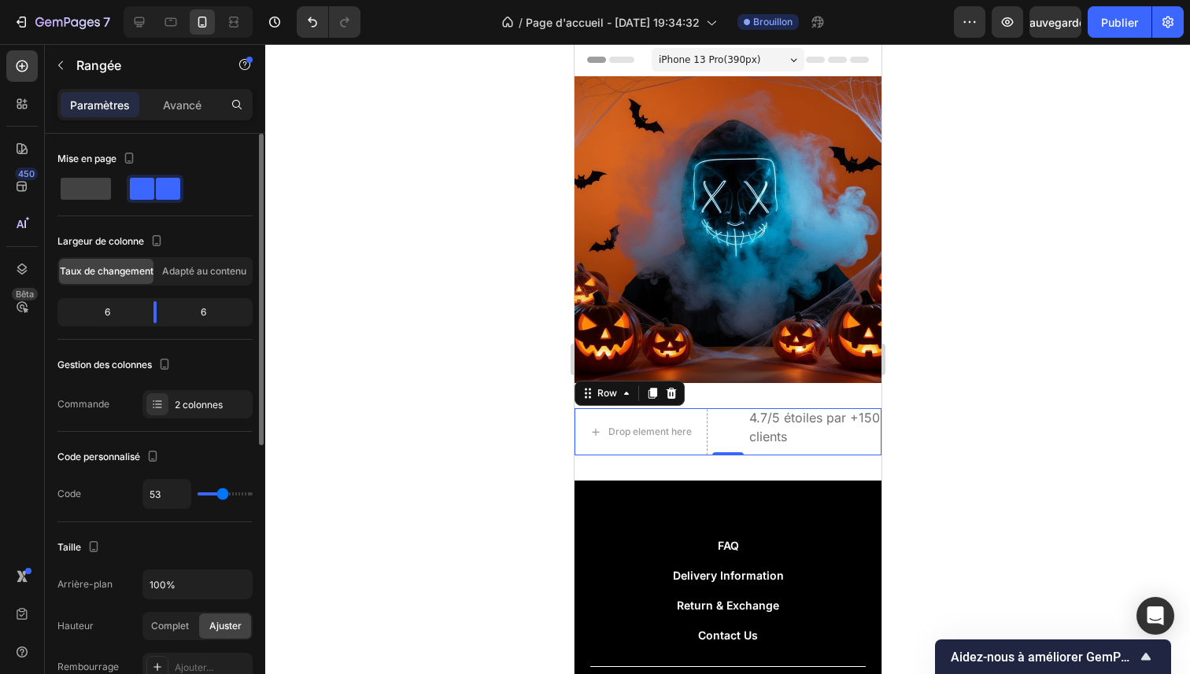
type input "54"
type input "55"
type input "56"
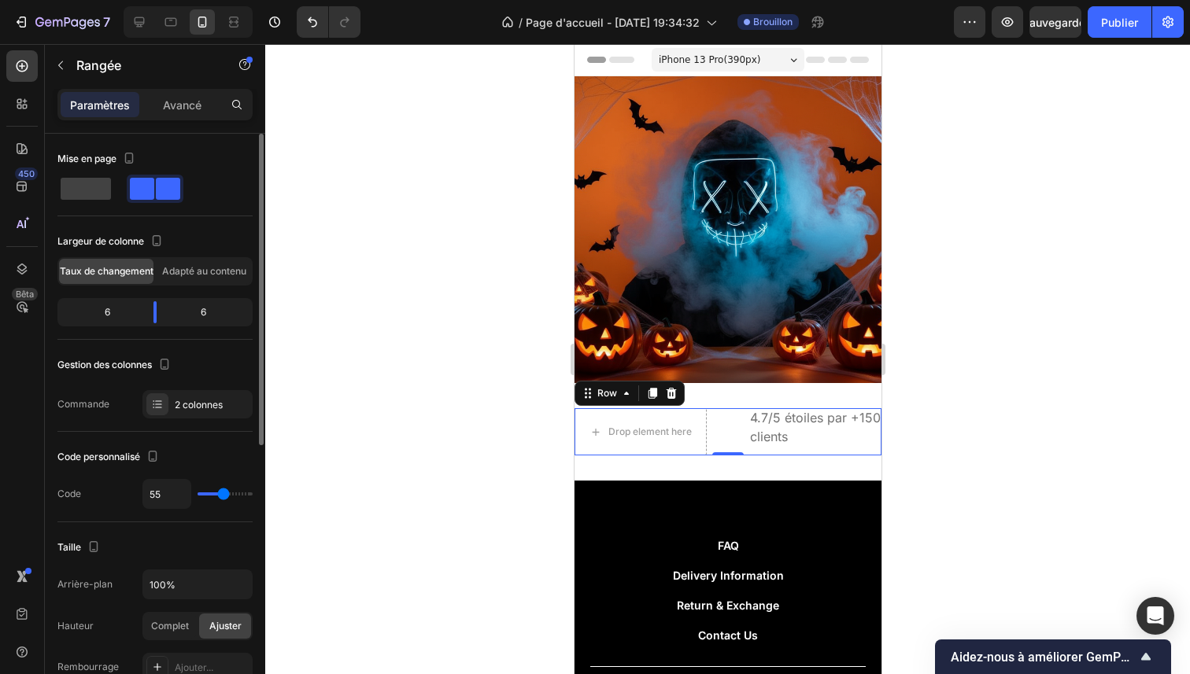
type input "56"
type input "57"
type input "58"
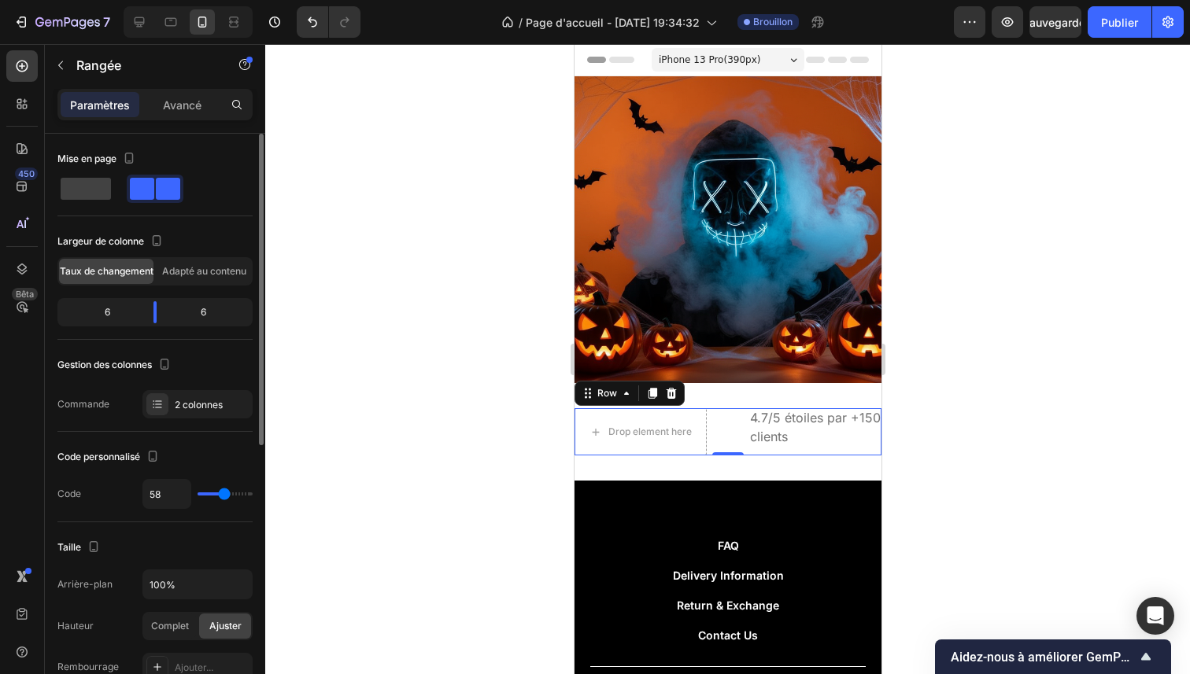
type input "57"
type input "55"
type input "53"
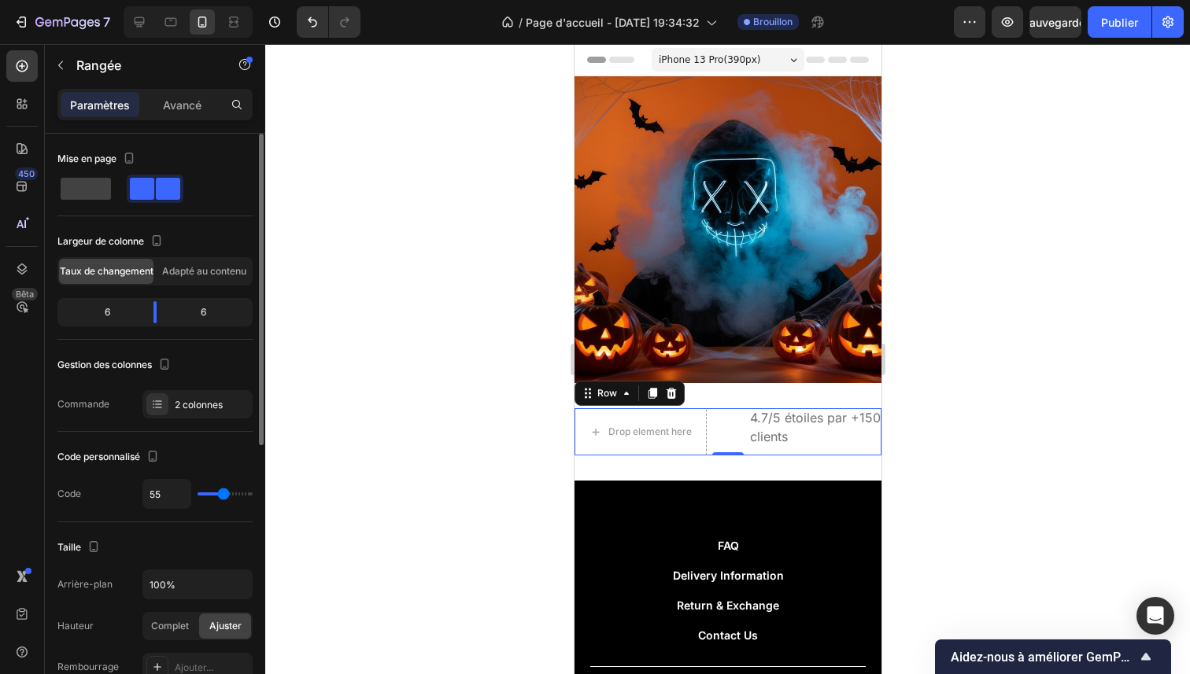
type input "53"
type input "51"
type input "49"
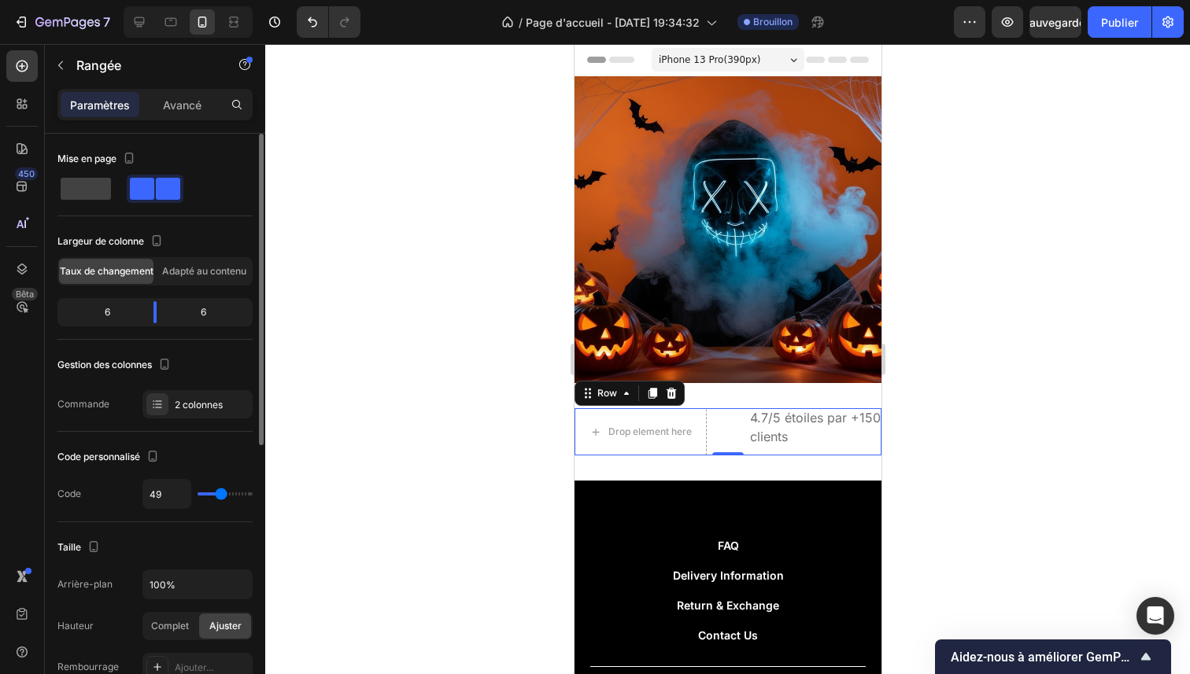
type input "47"
type input "44"
type input "40"
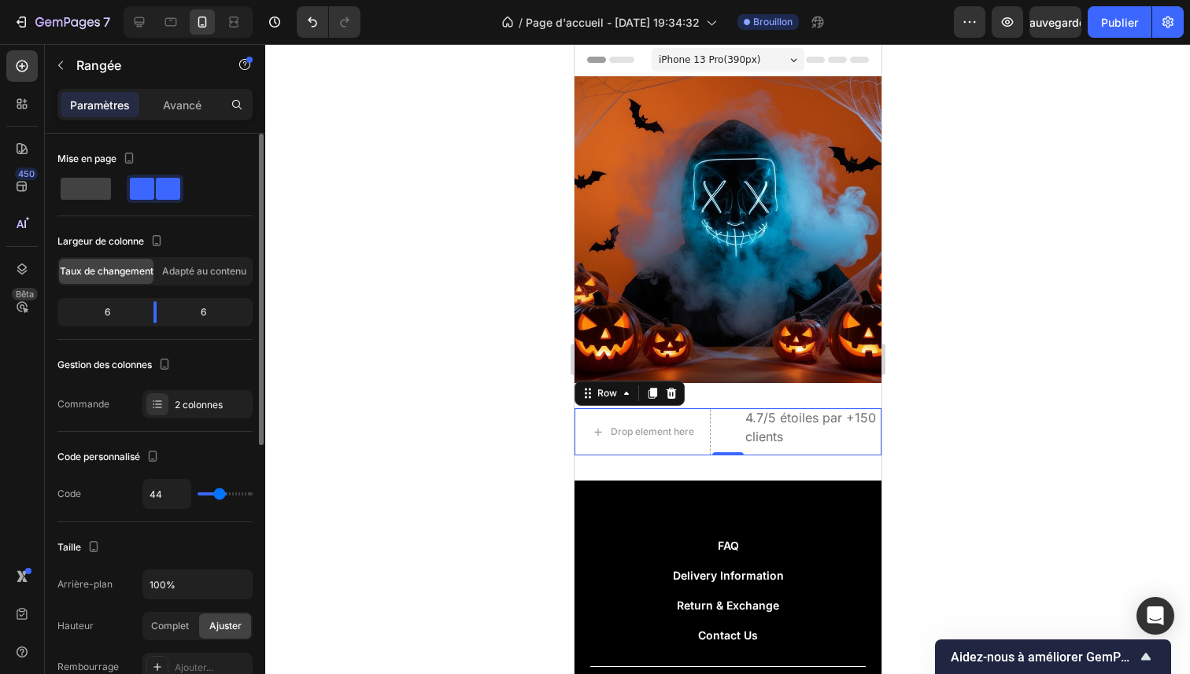
type input "40"
type input "31"
type input "27"
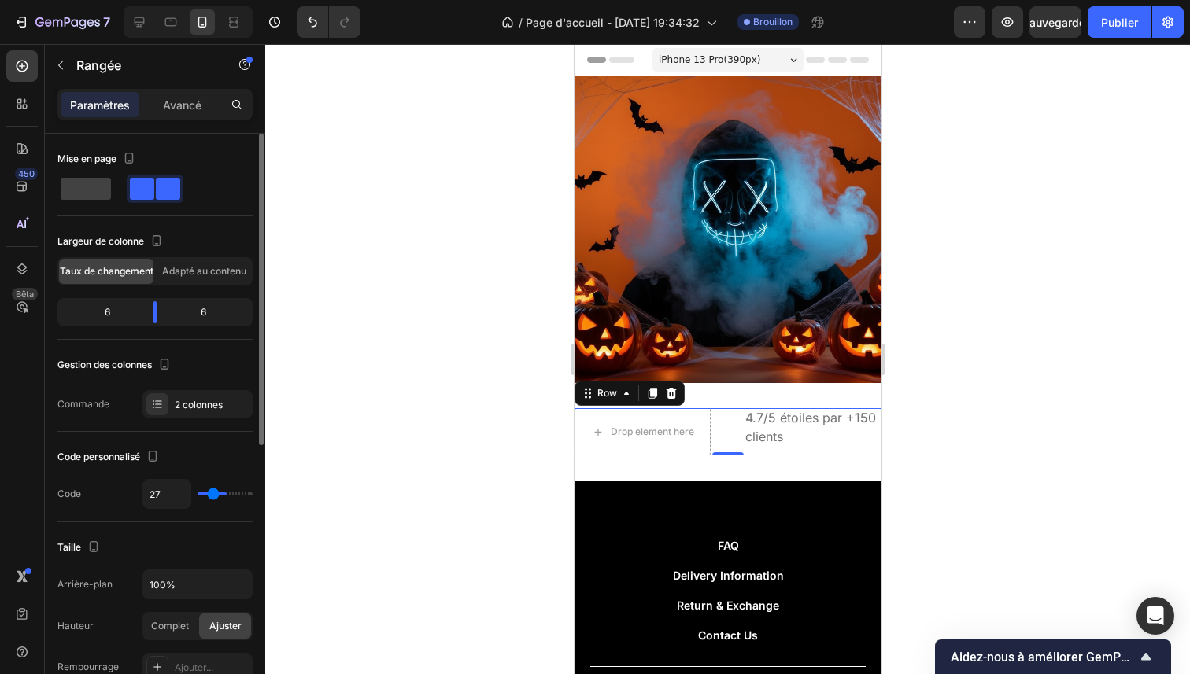
type input "23"
type input "21"
type input "19"
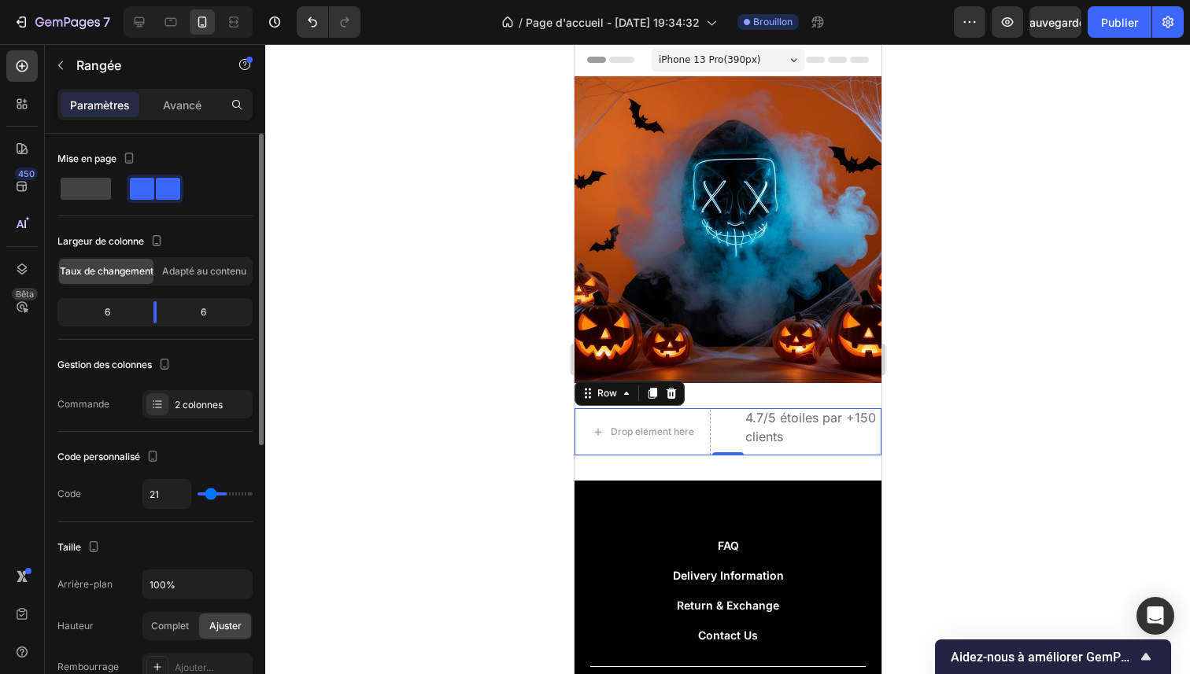
type input "19"
type input "15"
type input "9"
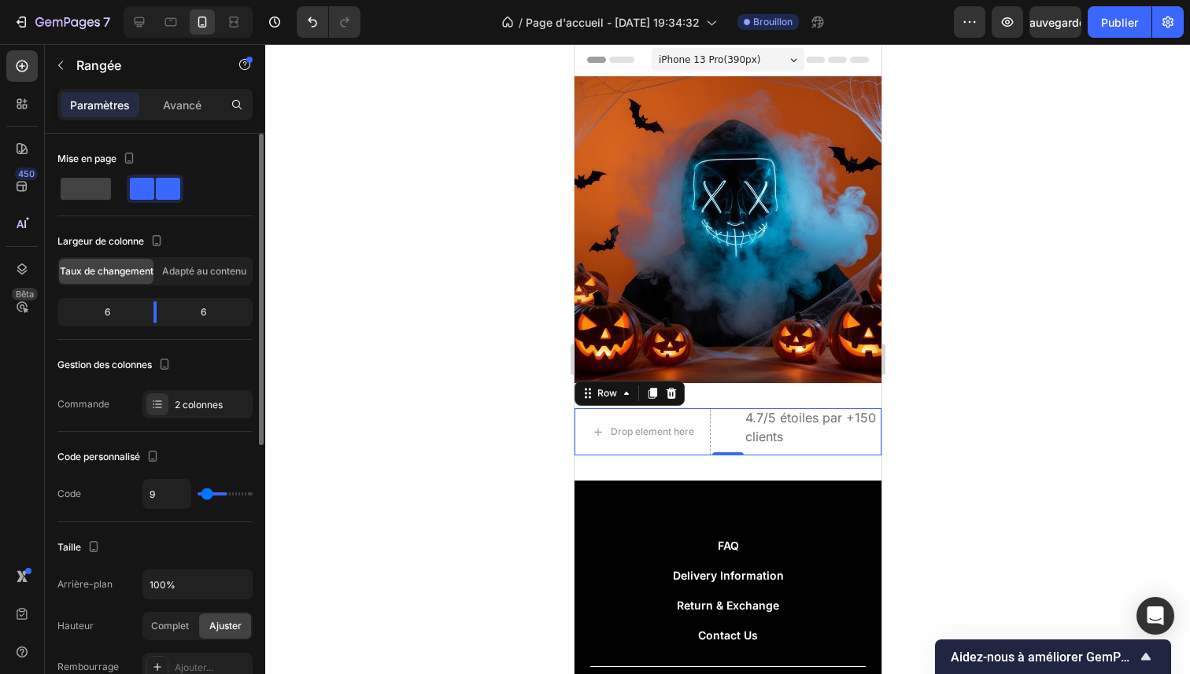
type input "5"
type input "0"
click at [201, 493] on input "range" at bounding box center [225, 494] width 55 height 3
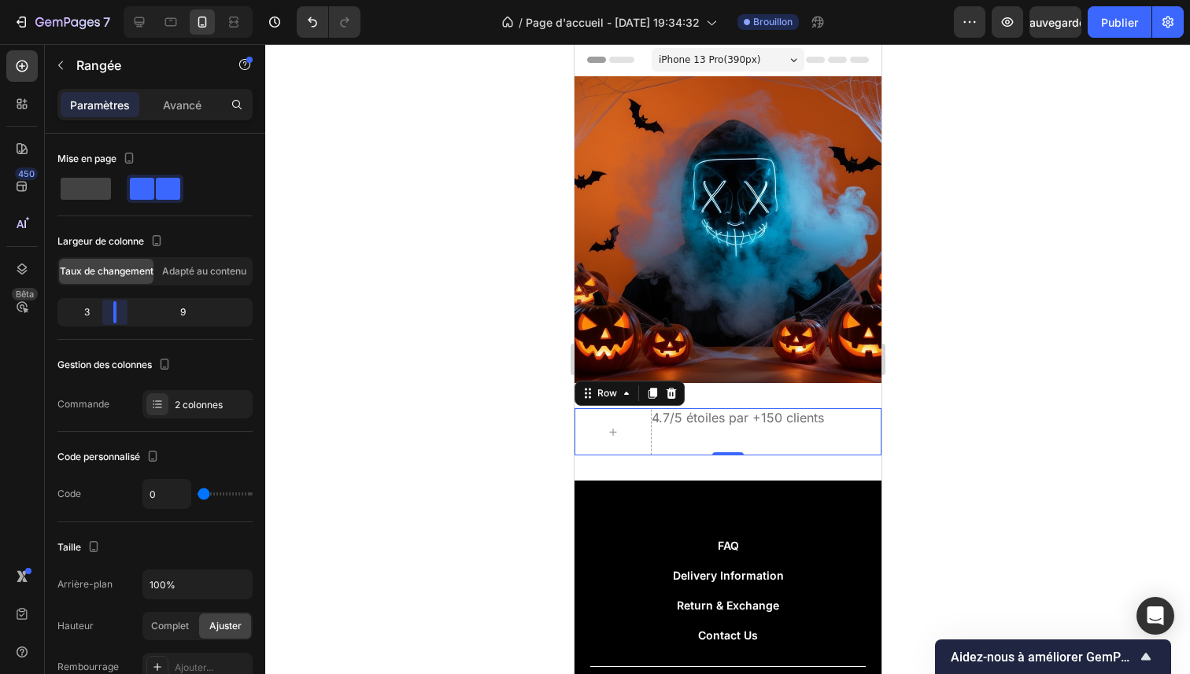
drag, startPoint x: 157, startPoint y: 320, endPoint x: 111, endPoint y: 326, distance: 46.0
click at [111, 0] on body "7 / Page d'accueil - [DATE] 19:34:32 Brouillon Aperçu Sauvegarder Publier 450 B…" at bounding box center [595, 0] width 1190 height 0
click at [191, 281] on div "Adapté au contenu" at bounding box center [204, 271] width 94 height 25
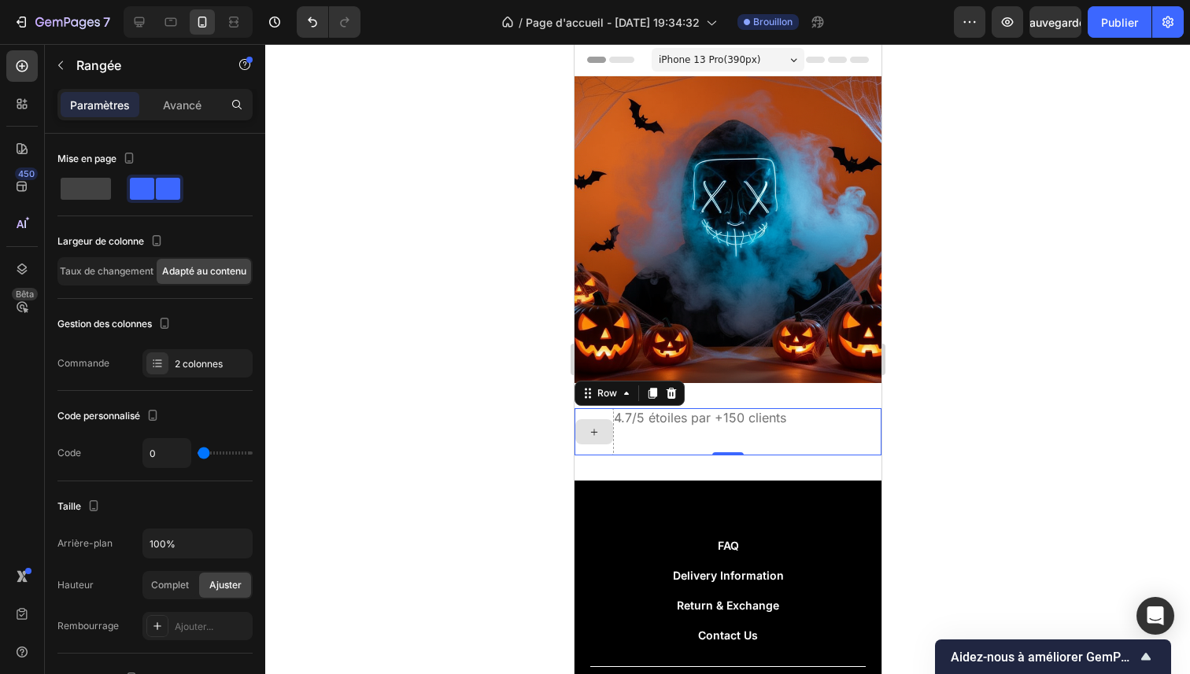
click at [593, 419] on div at bounding box center [594, 431] width 38 height 25
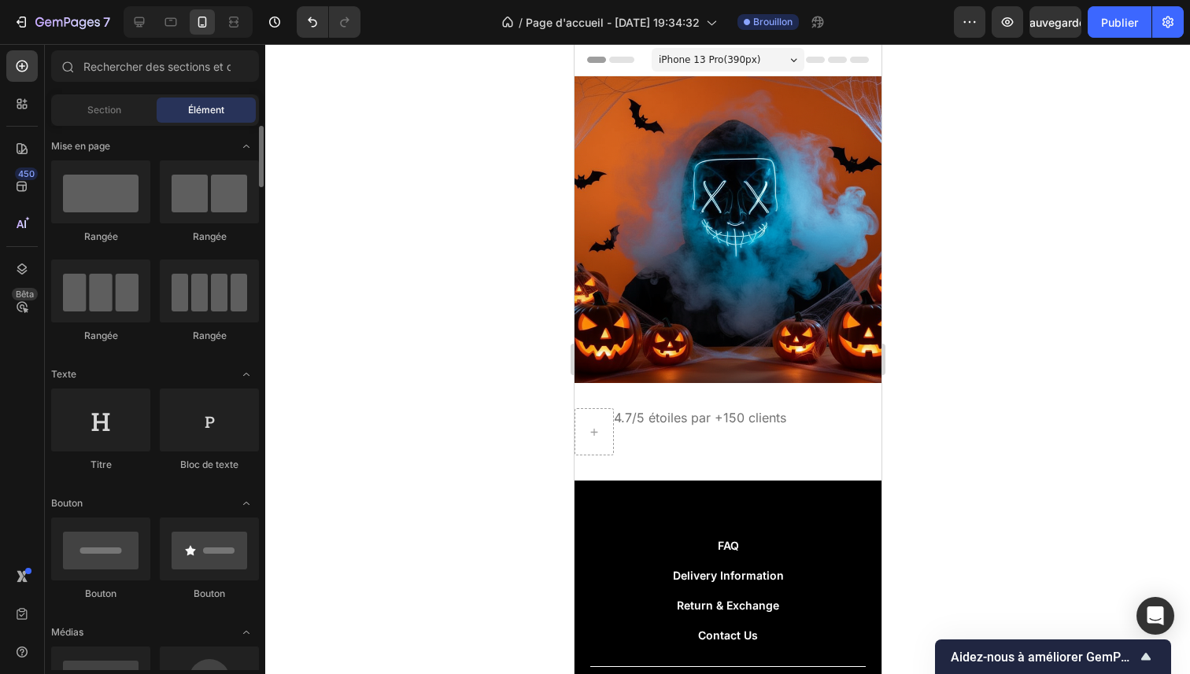
scroll to position [198, 0]
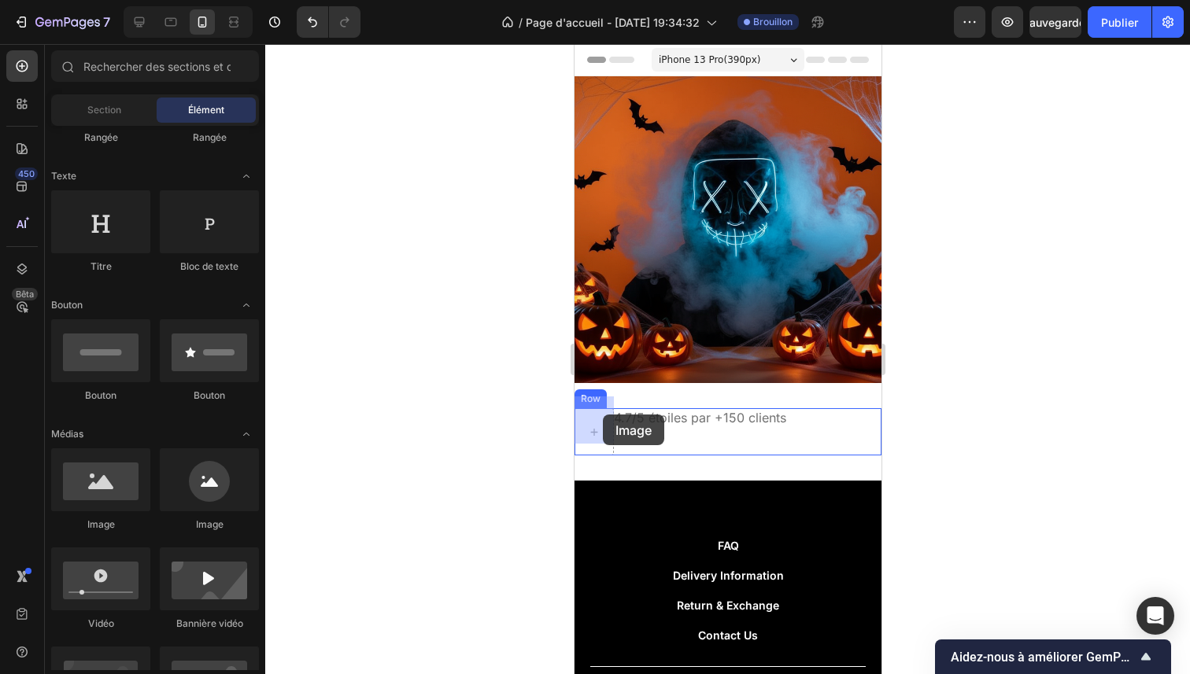
drag, startPoint x: 691, startPoint y: 527, endPoint x: 602, endPoint y: 415, distance: 143.4
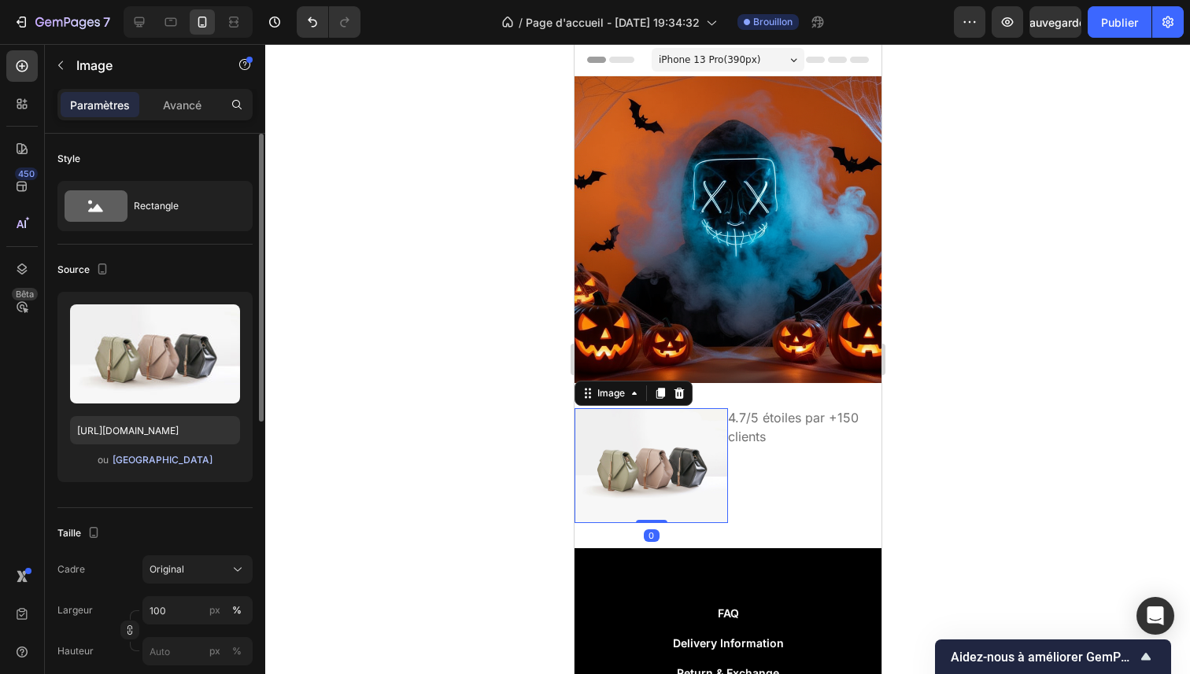
click at [178, 464] on font "[GEOGRAPHIC_DATA]" at bounding box center [163, 460] width 100 height 12
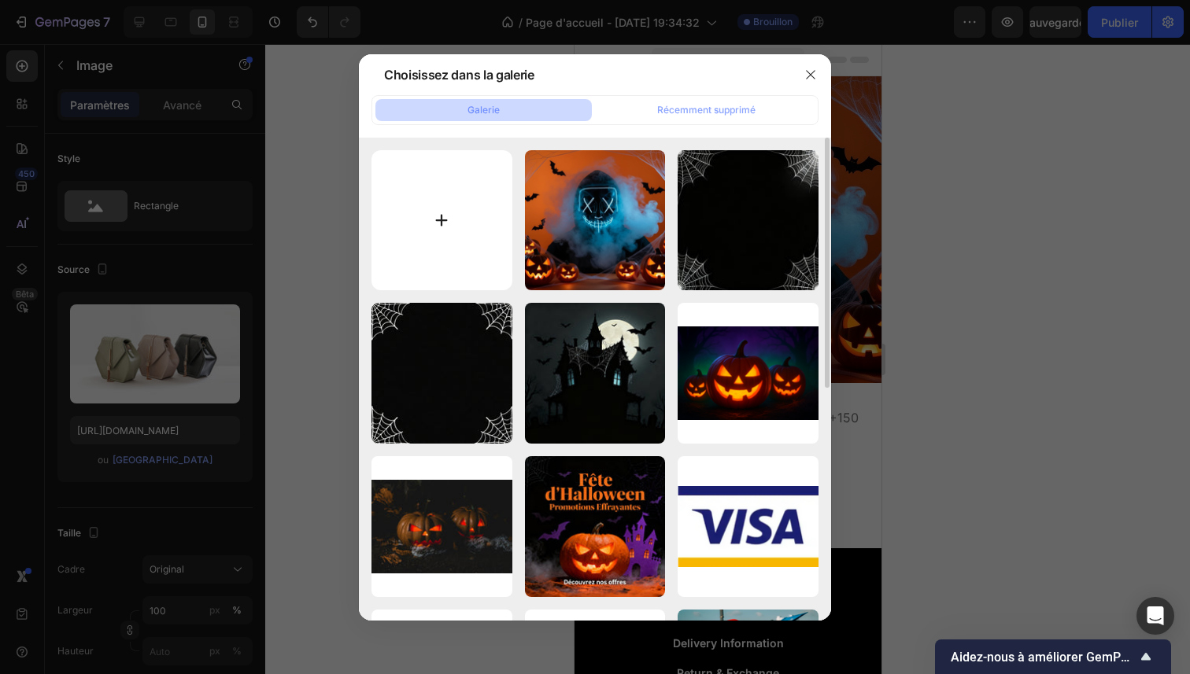
click at [412, 245] on input "file" at bounding box center [441, 220] width 141 height 141
type input "C:\fakepath\trustpilot-logo-png_seeklogo-619595.png"
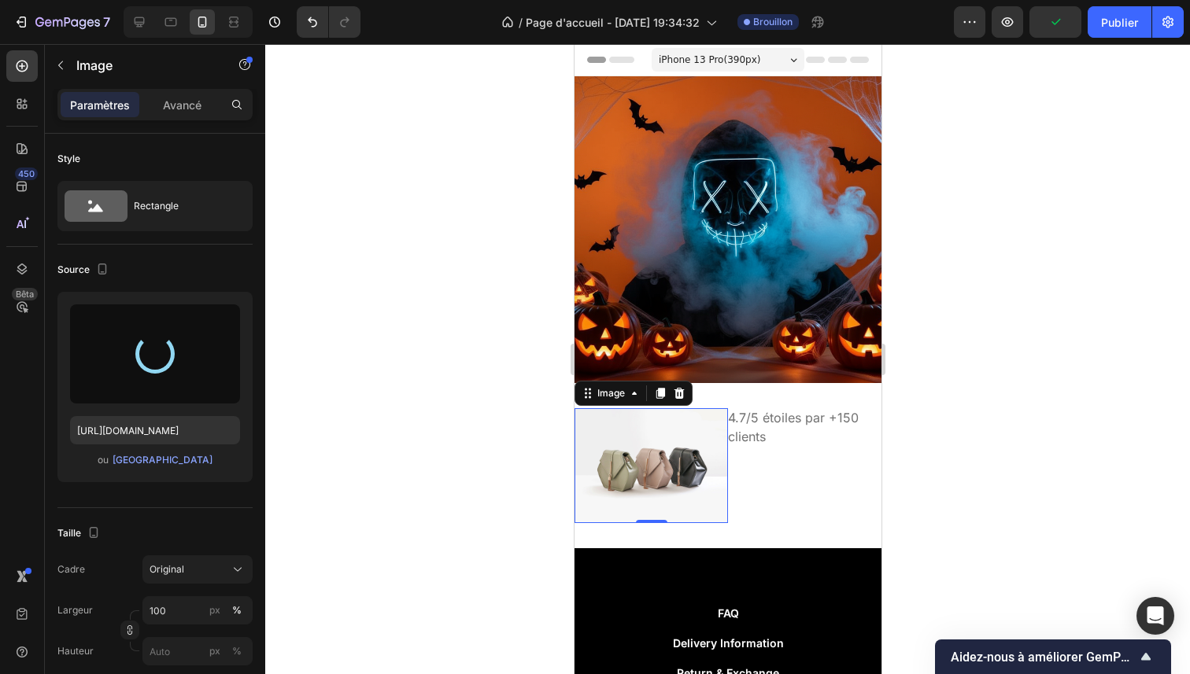
type input "[URL][DOMAIN_NAME]"
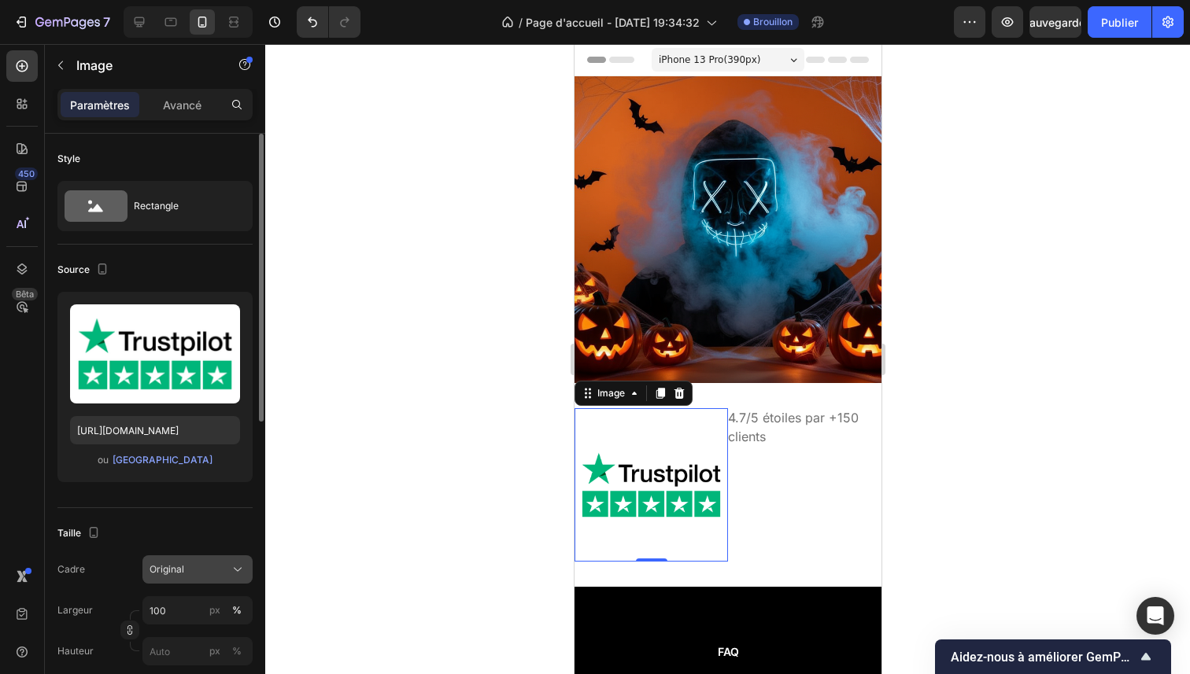
click at [201, 562] on div "Original" at bounding box center [198, 570] width 96 height 16
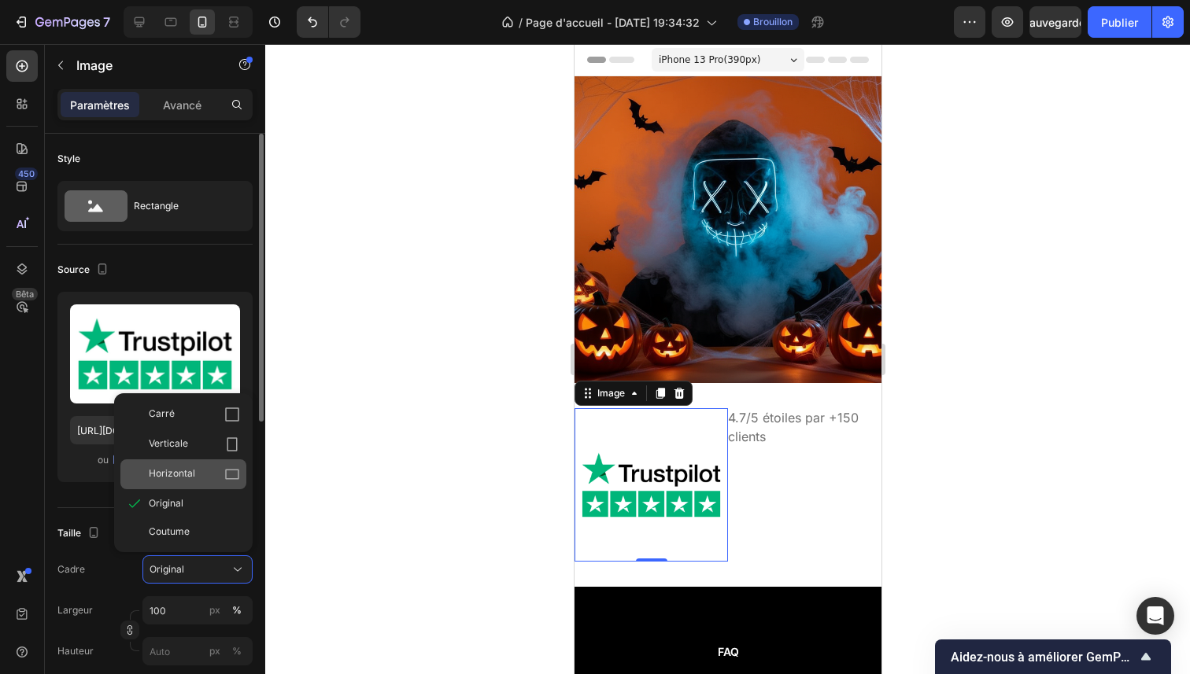
click at [194, 474] on font "Horizontal" at bounding box center [172, 473] width 46 height 12
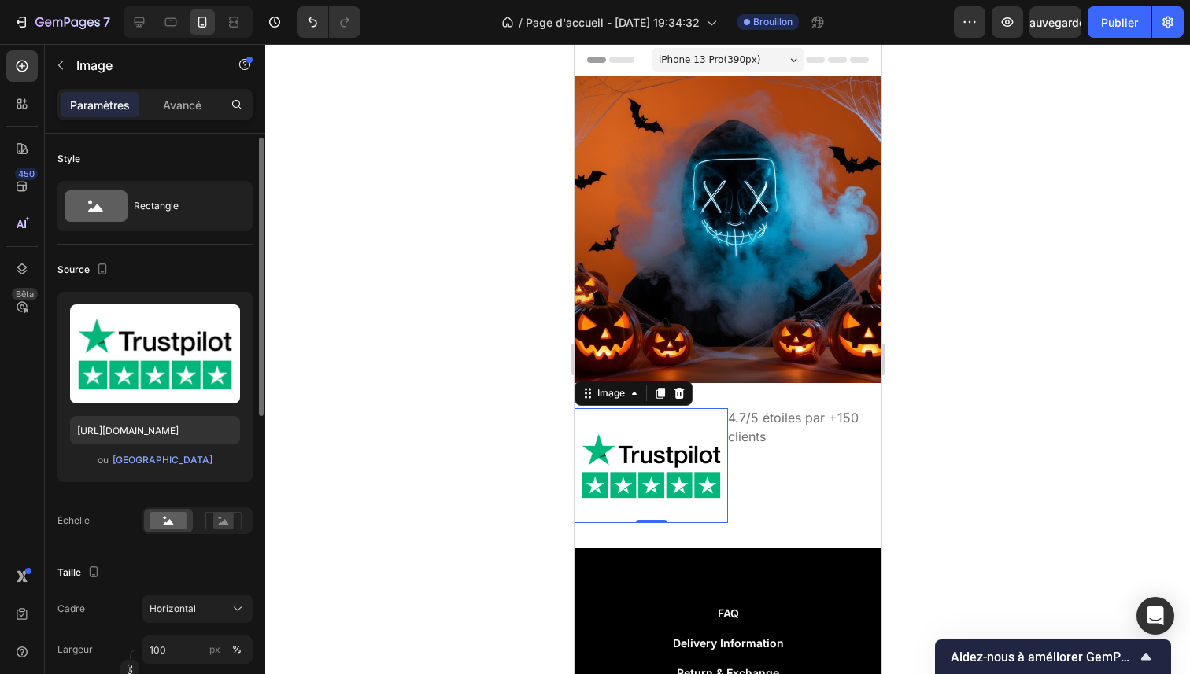
scroll to position [28, 0]
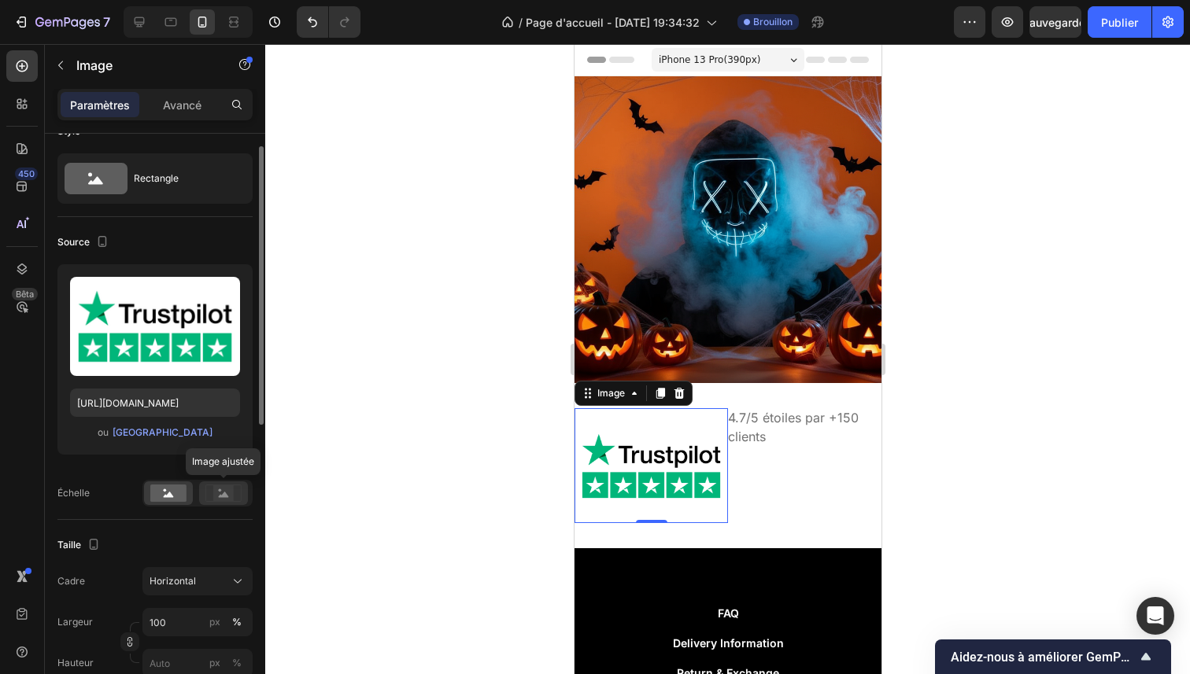
click at [212, 502] on div at bounding box center [223, 494] width 49 height 24
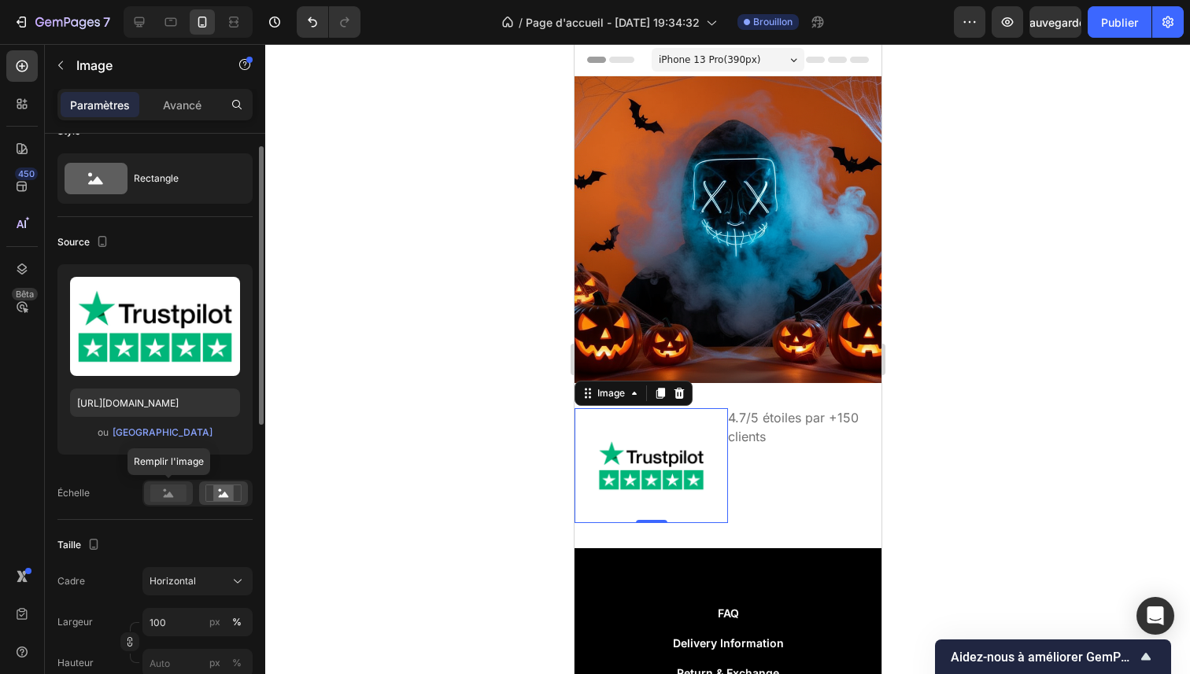
click at [177, 500] on rect at bounding box center [168, 493] width 36 height 17
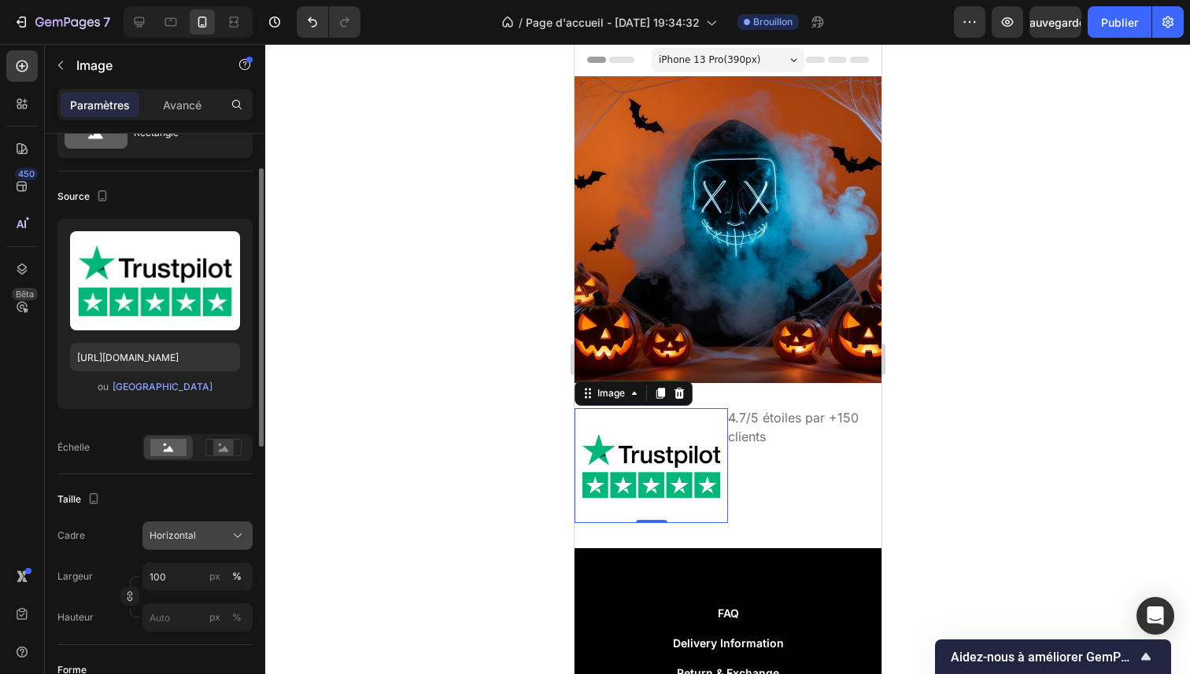
scroll to position [128, 0]
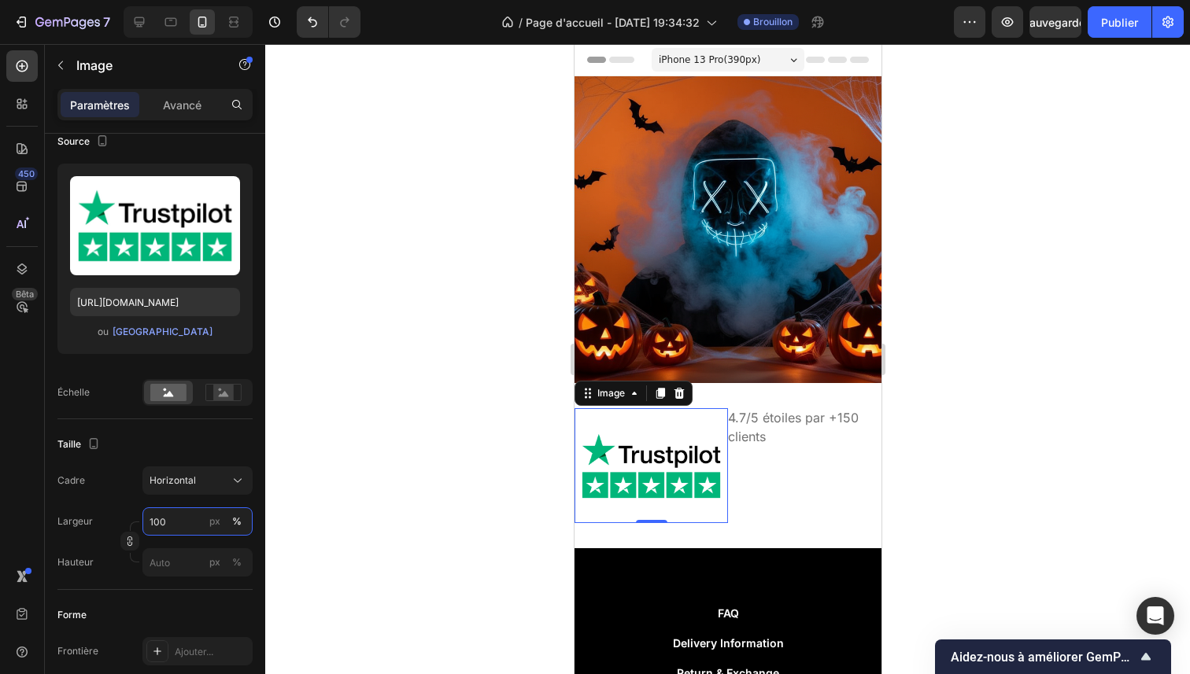
click at [191, 527] on input "100" at bounding box center [197, 522] width 110 height 28
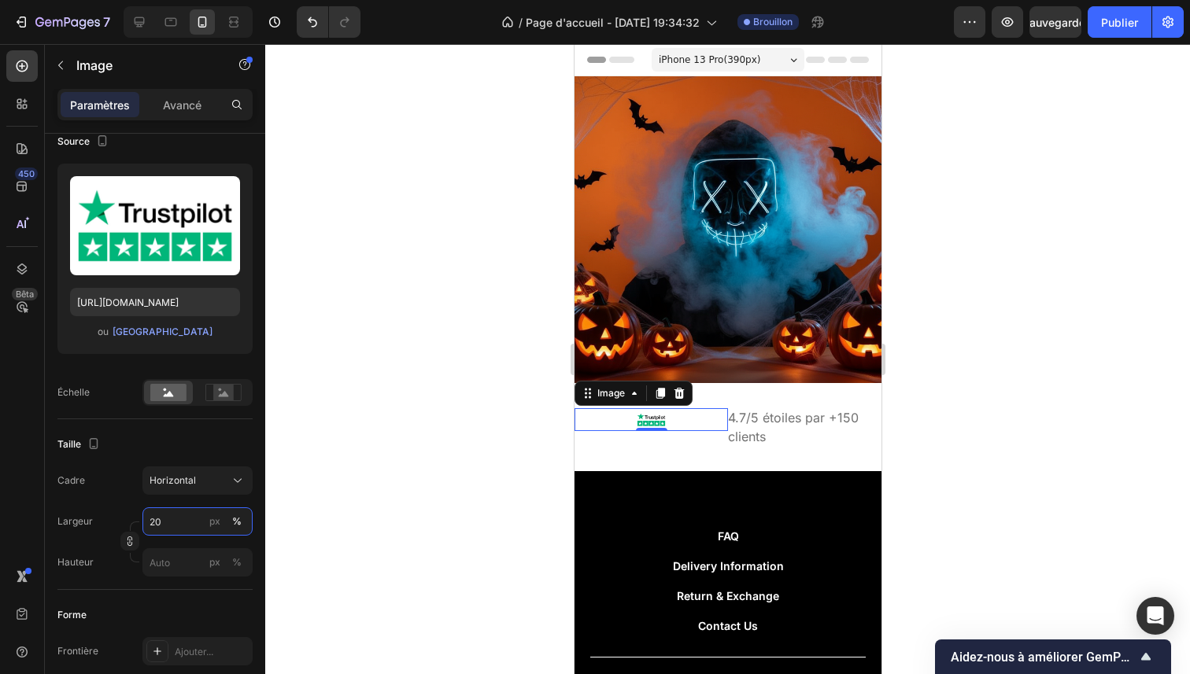
type input "2"
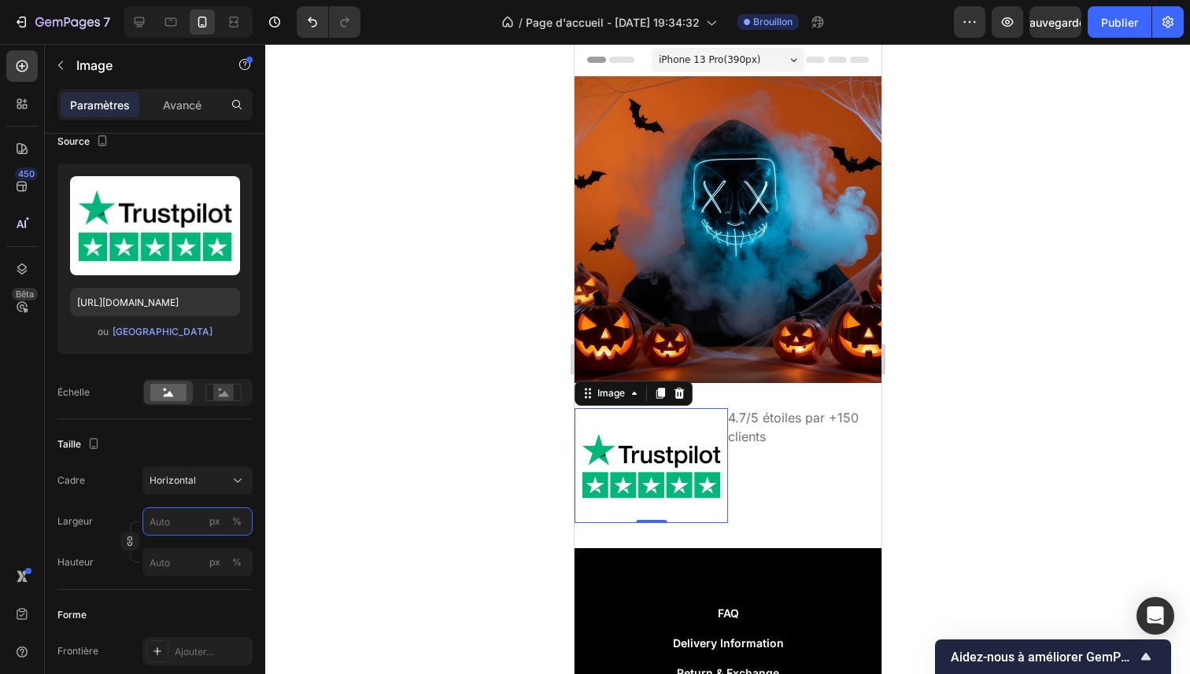
type input "5"
type input "4"
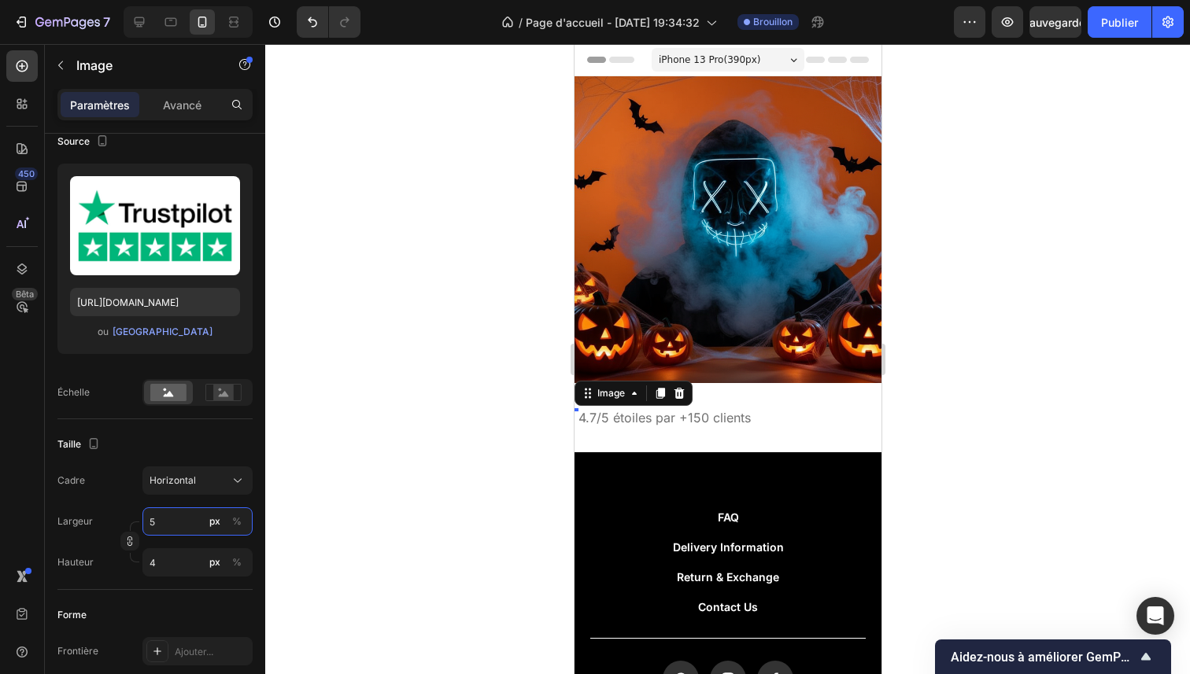
type input "50"
type input "38"
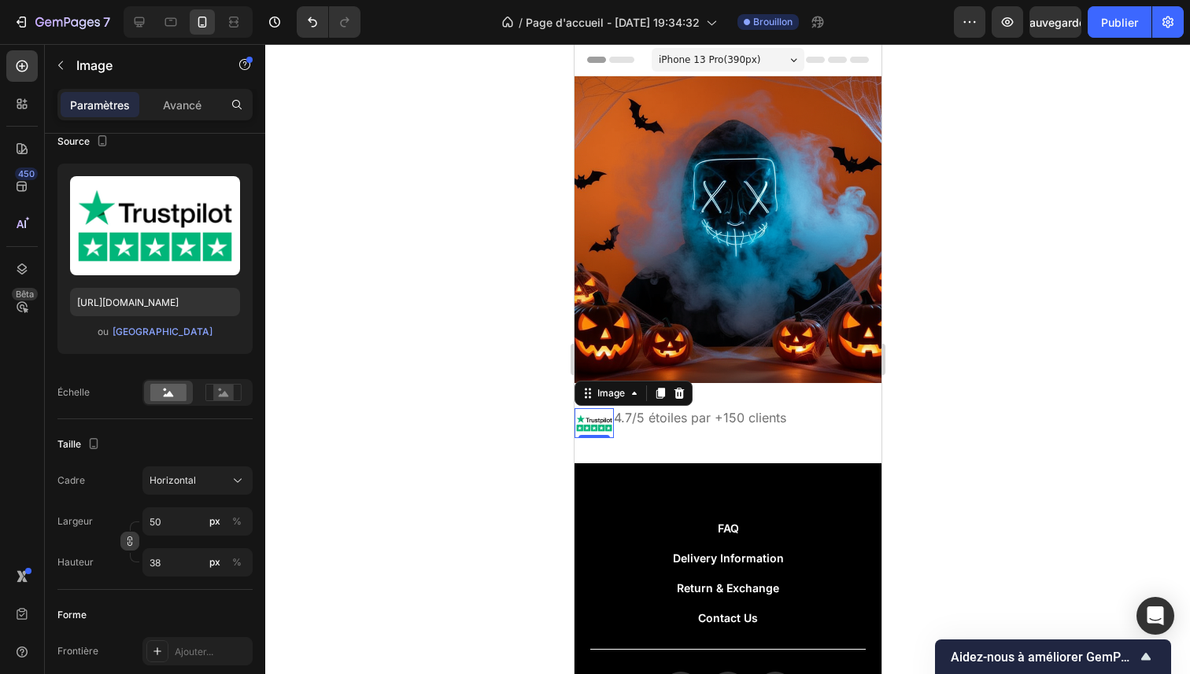
click at [124, 546] on icon "button" at bounding box center [129, 541] width 11 height 11
click at [175, 525] on input "50" at bounding box center [197, 522] width 110 height 28
click at [171, 552] on div "Complet 100%" at bounding box center [181, 559] width 129 height 28
type input "100"
click at [187, 557] on input "38" at bounding box center [197, 563] width 110 height 28
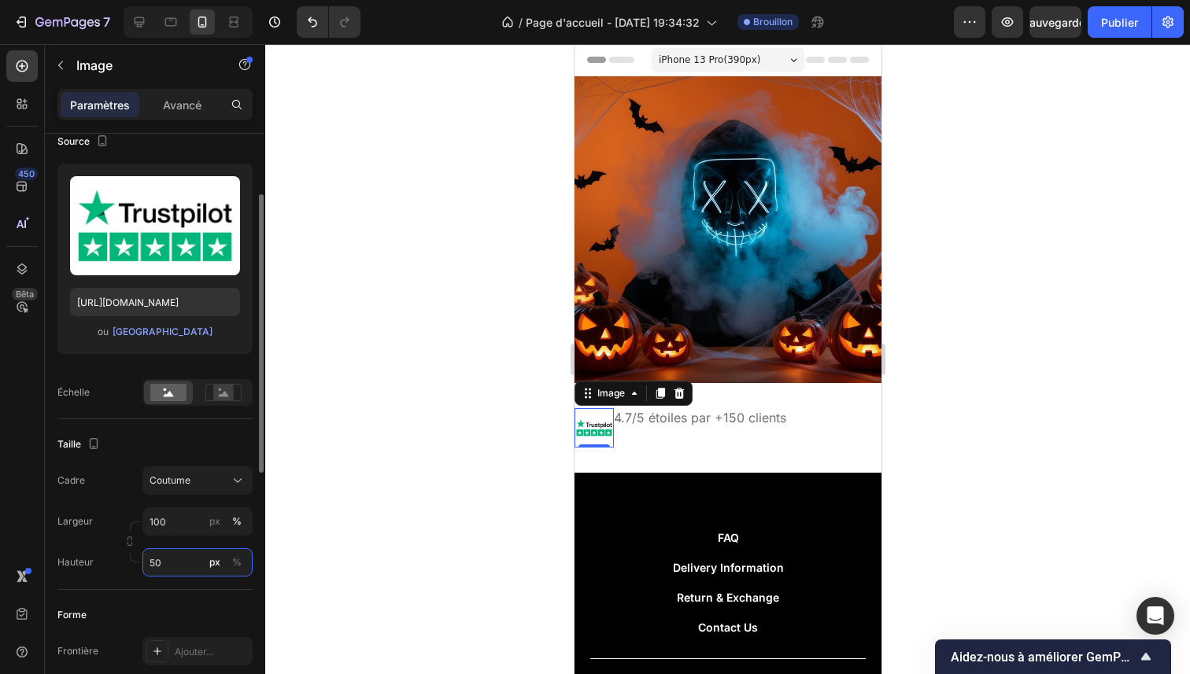
type input "5"
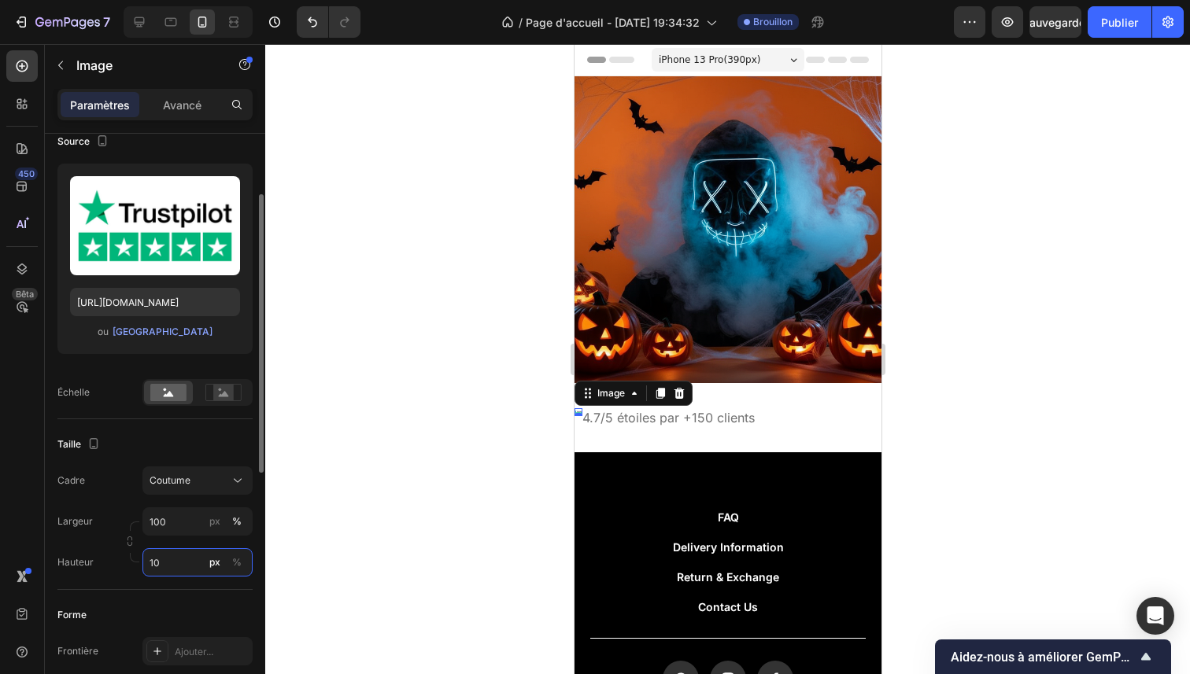
type input "1"
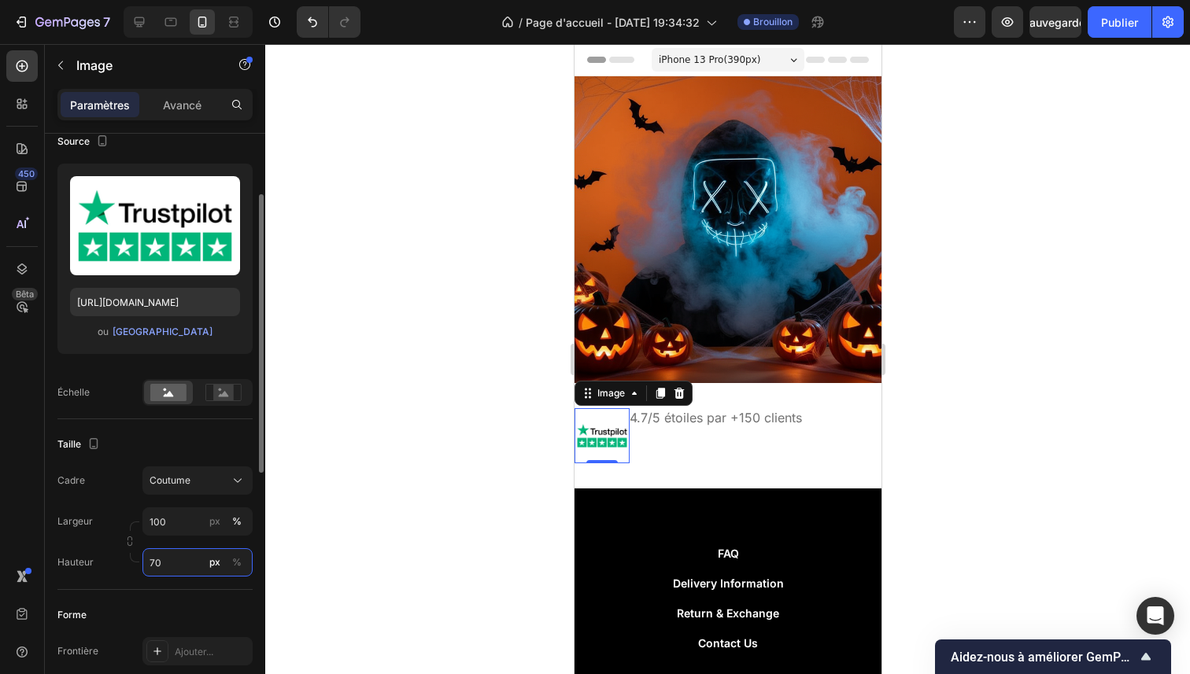
click at [187, 555] on input "70" at bounding box center [197, 563] width 110 height 28
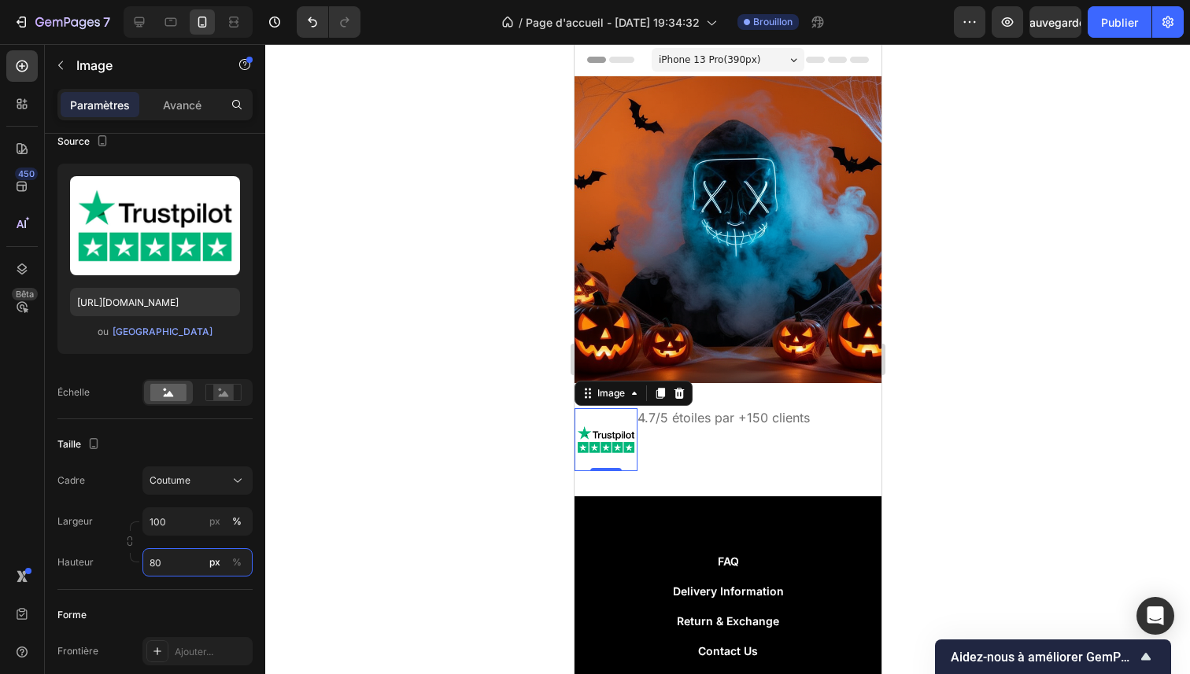
type input "80"
drag, startPoint x: 479, startPoint y: 427, endPoint x: 10, endPoint y: 373, distance: 471.4
click at [479, 427] on div at bounding box center [727, 359] width 925 height 630
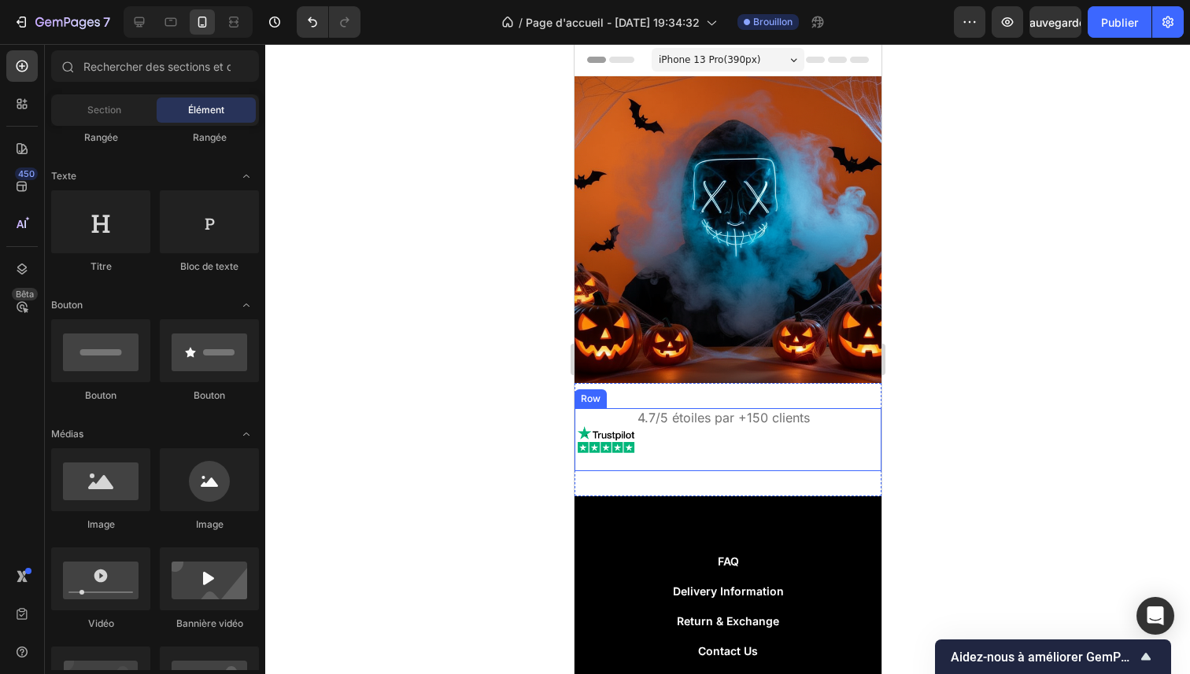
click at [653, 438] on div "4.7/5 étoiles par +150 clients Custom Code" at bounding box center [723, 439] width 172 height 63
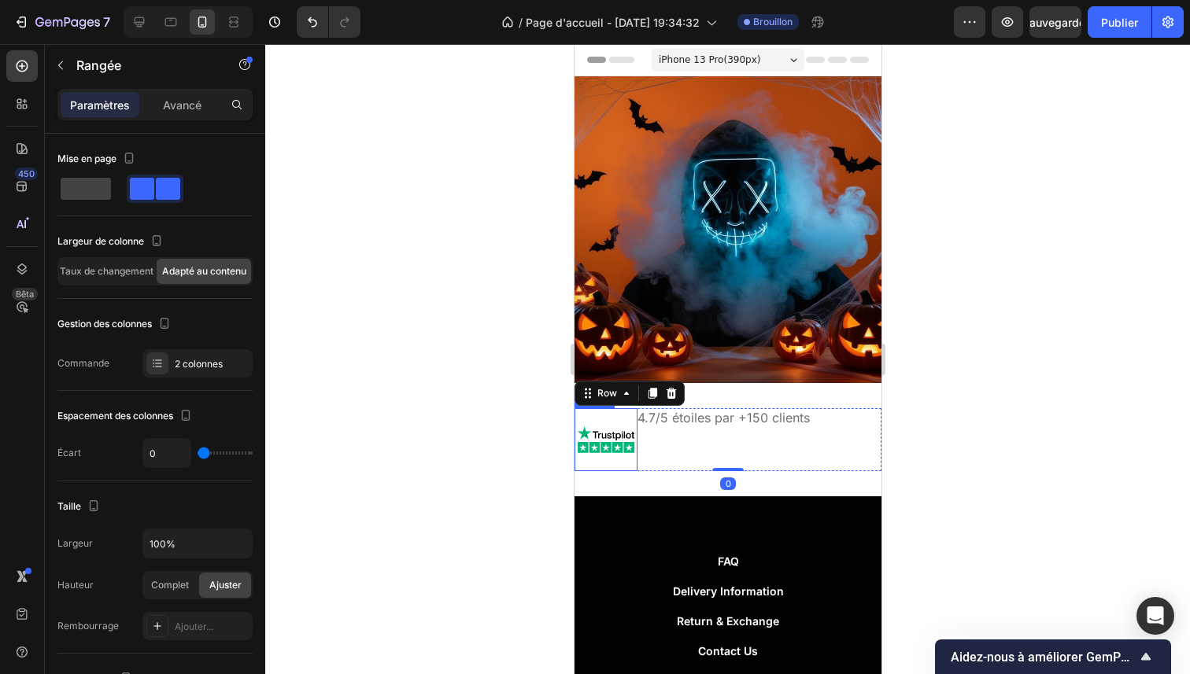
click at [611, 434] on img at bounding box center [605, 439] width 63 height 63
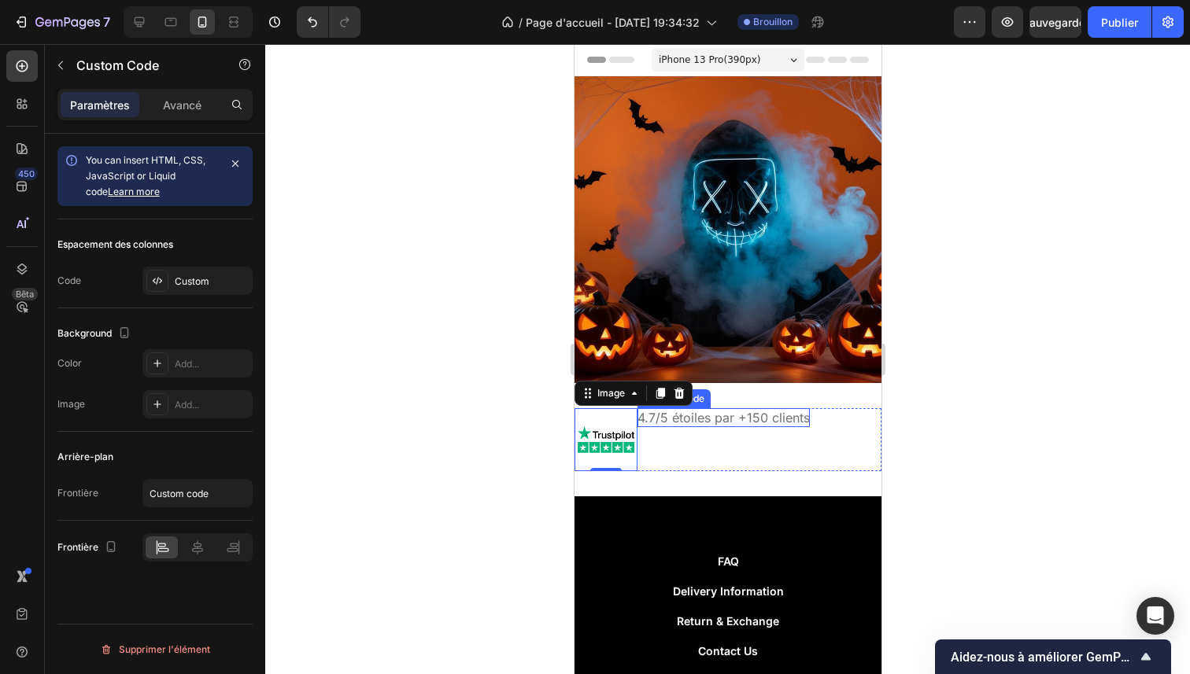
click at [676, 408] on p "4.7/5 étoiles par +150 clients" at bounding box center [723, 417] width 172 height 19
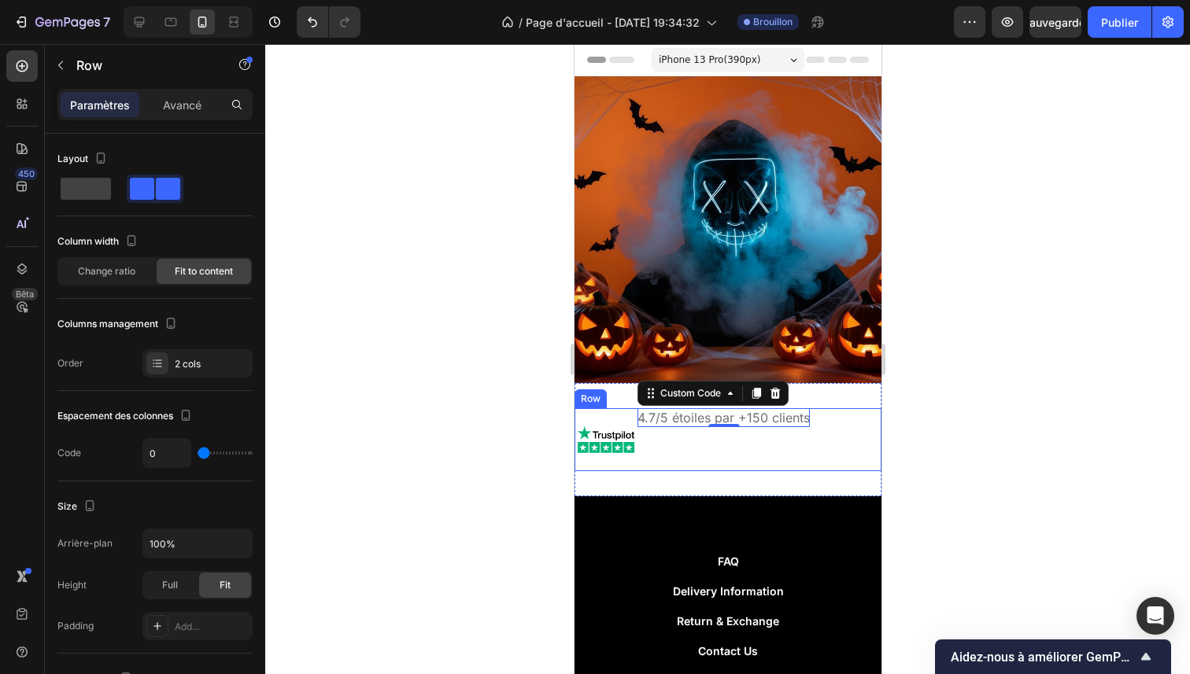
click at [738, 443] on div "4.7/5 étoiles par +150 clients Custom Code 0" at bounding box center [723, 439] width 172 height 63
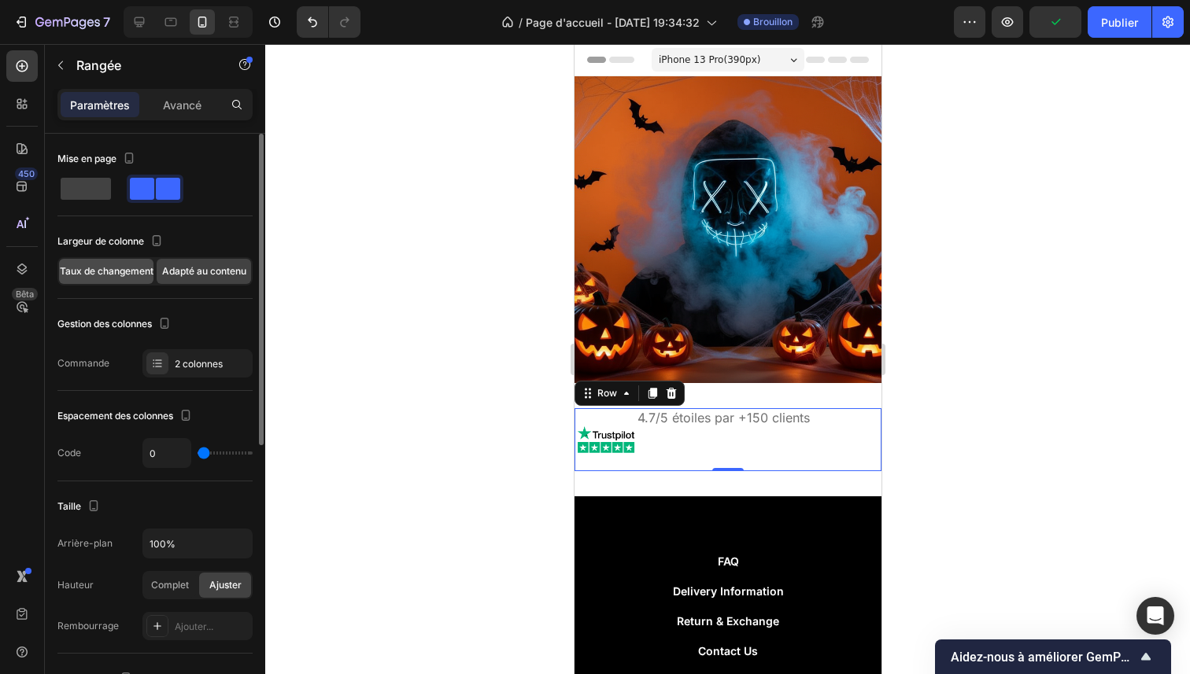
click at [120, 275] on font "Taux de changement" at bounding box center [107, 271] width 94 height 12
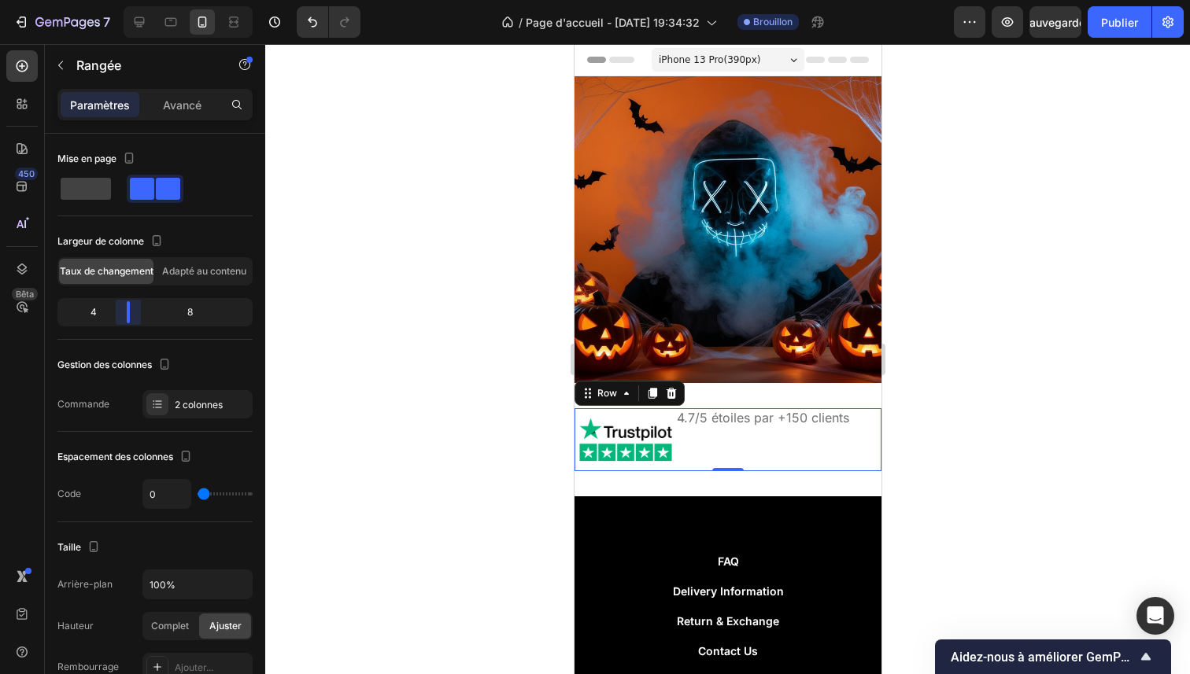
drag, startPoint x: 115, startPoint y: 312, endPoint x: 126, endPoint y: 314, distance: 11.3
click at [126, 0] on body "7 / Page d'accueil - [DATE] 19:34:32 Brouillon Aperçu Sauvegarder Publier 450 B…" at bounding box center [595, 0] width 1190 height 0
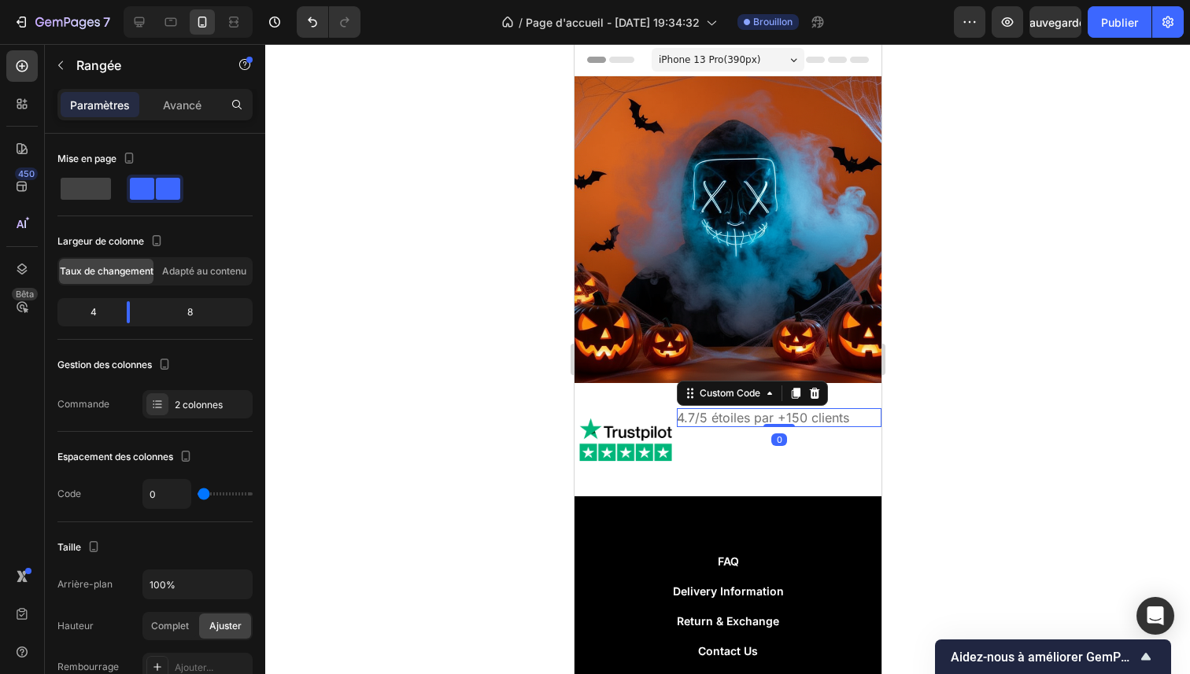
click at [708, 408] on p "4.7/5 étoiles par +150 clients" at bounding box center [778, 417] width 205 height 19
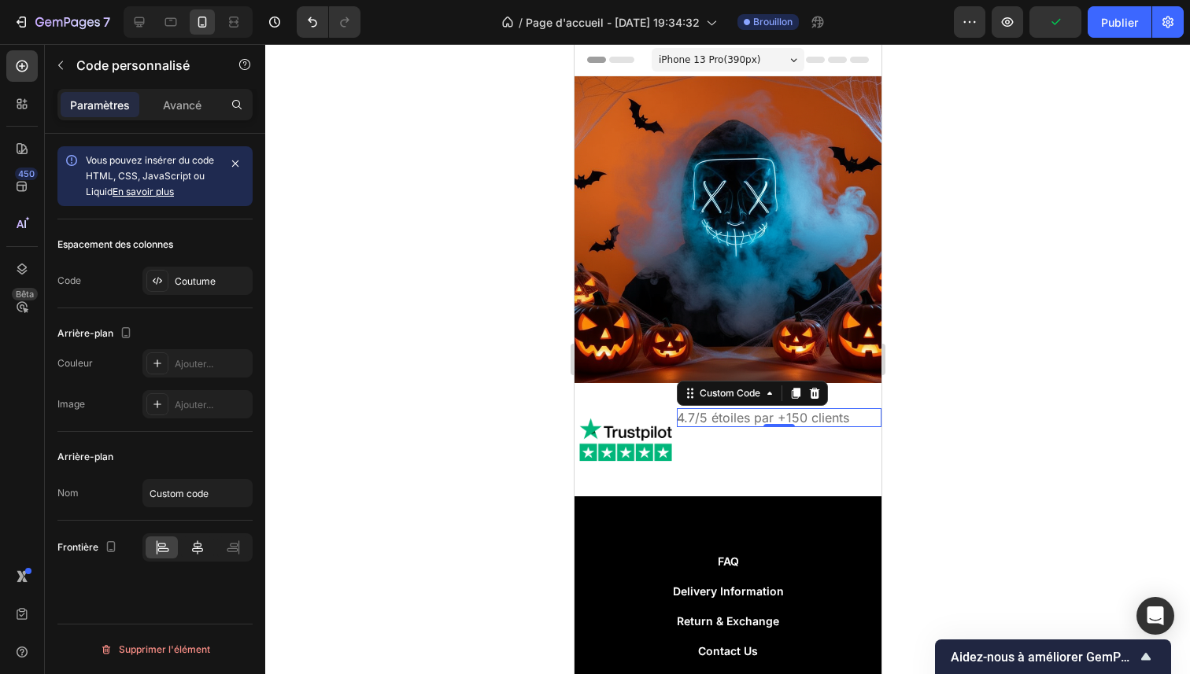
click at [197, 549] on icon at bounding box center [197, 548] width 11 height 14
click at [179, 291] on div "Coutume" at bounding box center [197, 281] width 110 height 28
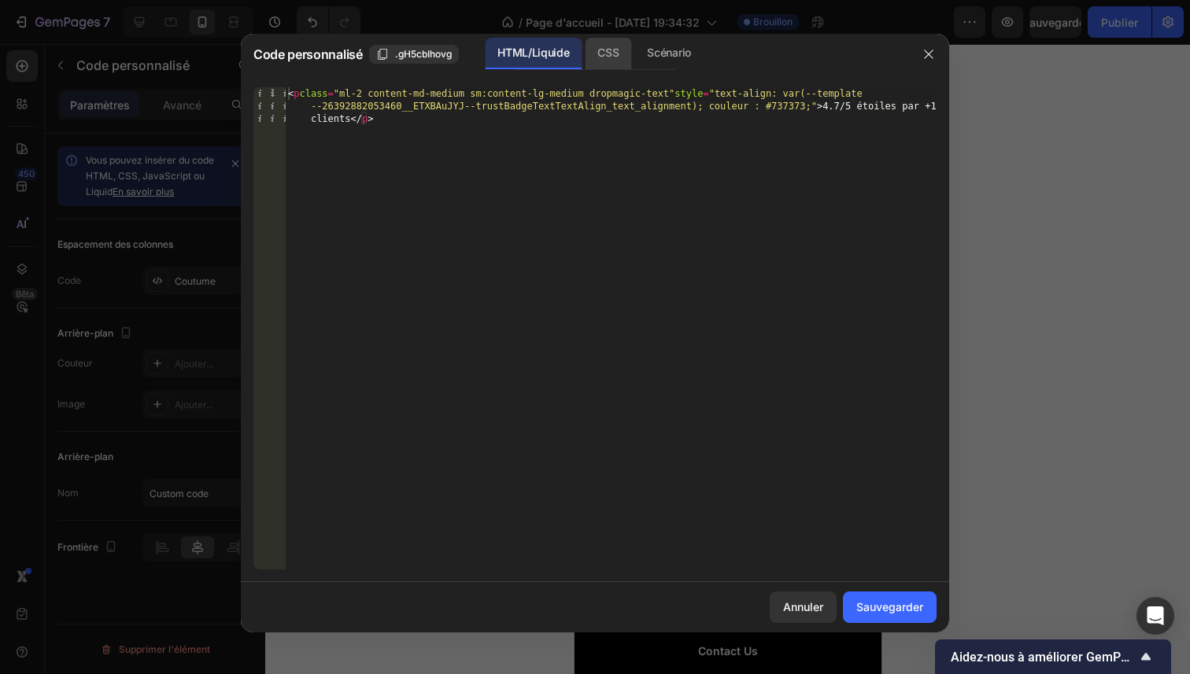
click at [624, 65] on div "CSS" at bounding box center [608, 53] width 46 height 31
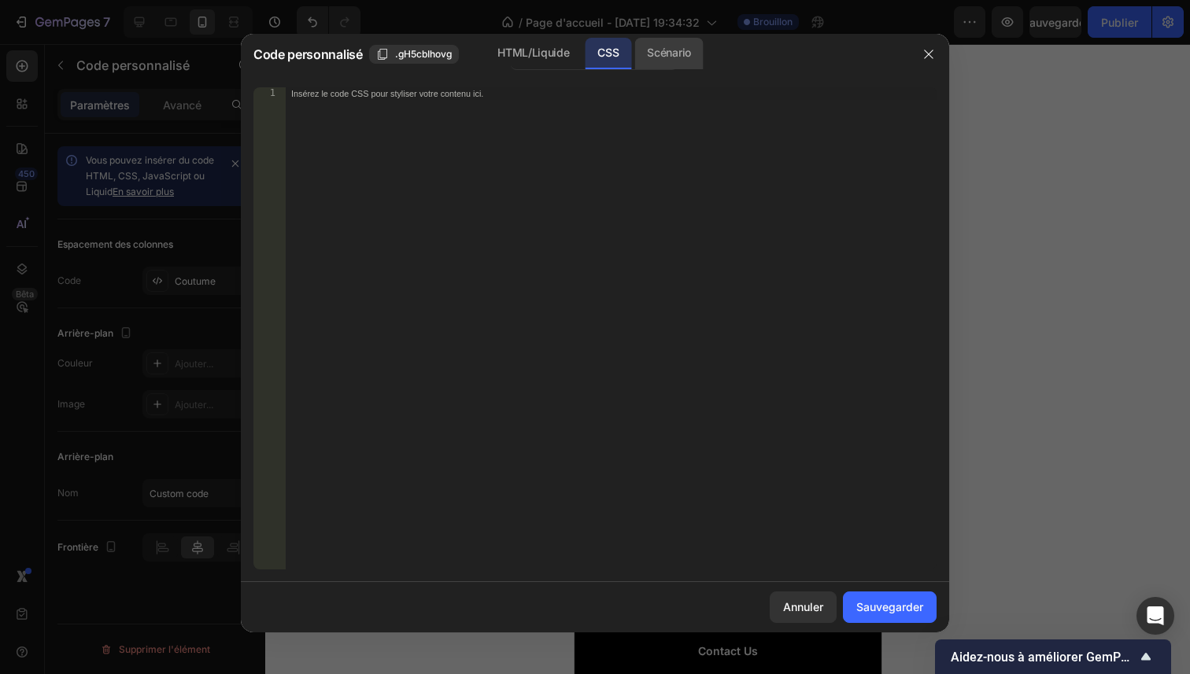
click at [649, 59] on font "Scénario" at bounding box center [668, 52] width 43 height 13
click at [603, 57] on font "CSS" at bounding box center [607, 52] width 21 height 13
click at [925, 53] on icon "button" at bounding box center [928, 54] width 13 height 13
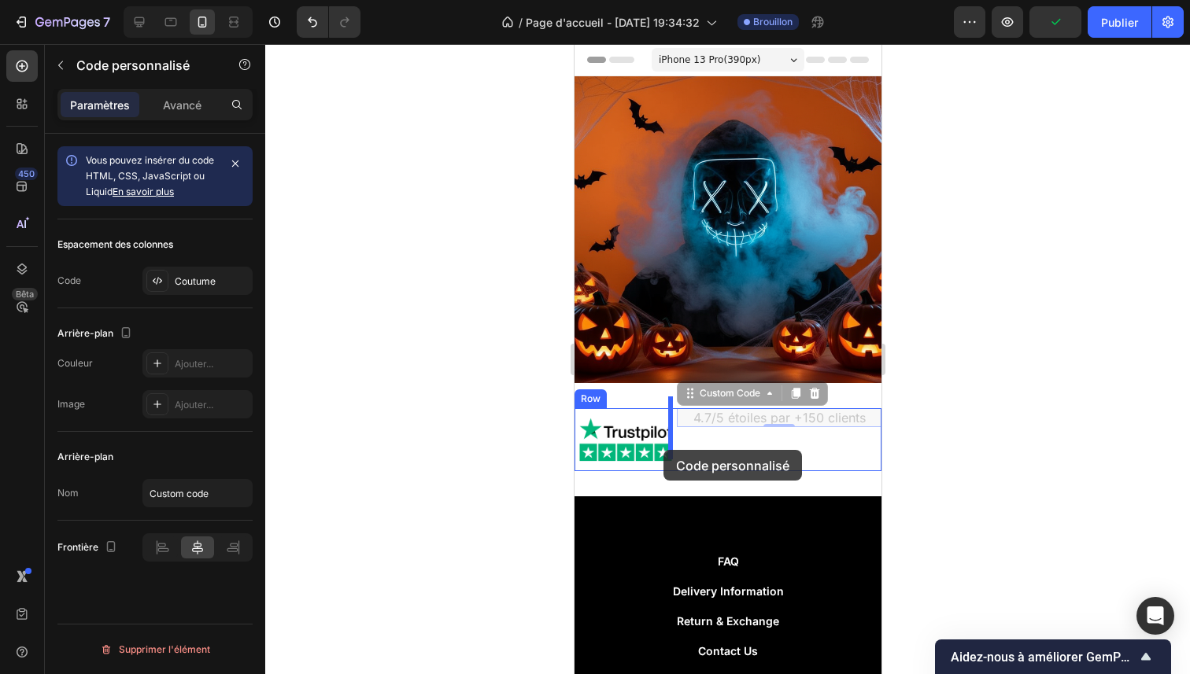
drag, startPoint x: 751, startPoint y: 408, endPoint x: 663, endPoint y: 450, distance: 97.5
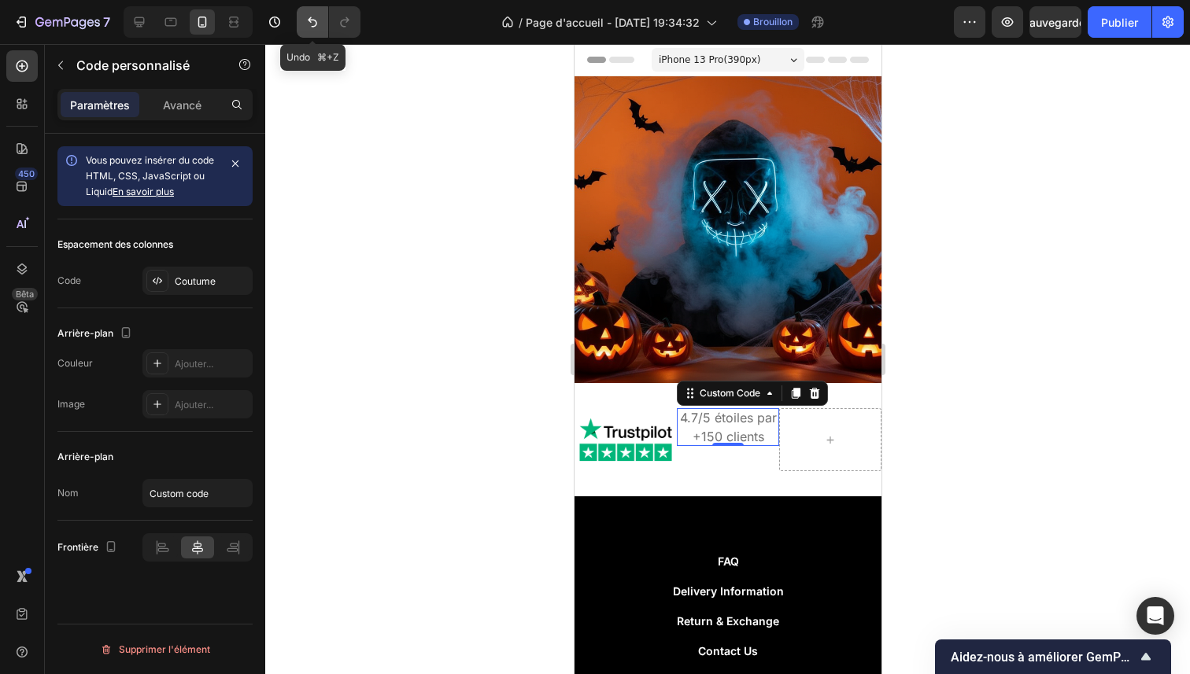
click at [311, 20] on icon "Annuler/Rétablir" at bounding box center [312, 22] width 9 height 10
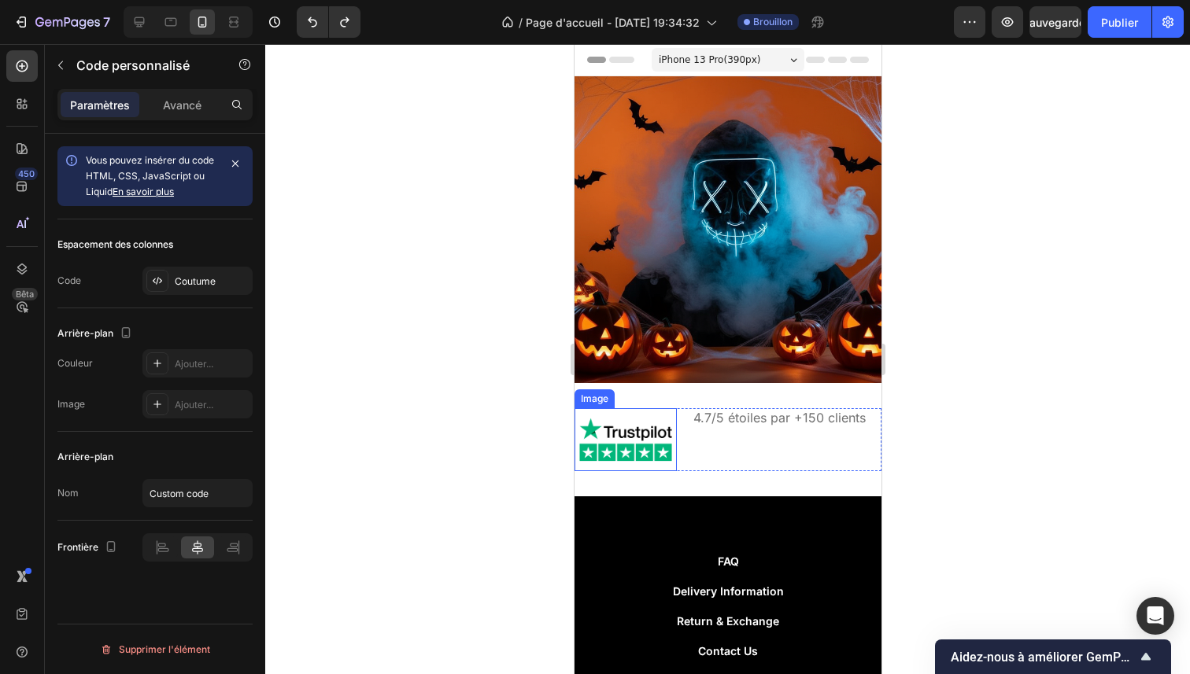
click at [636, 425] on img at bounding box center [625, 439] width 102 height 63
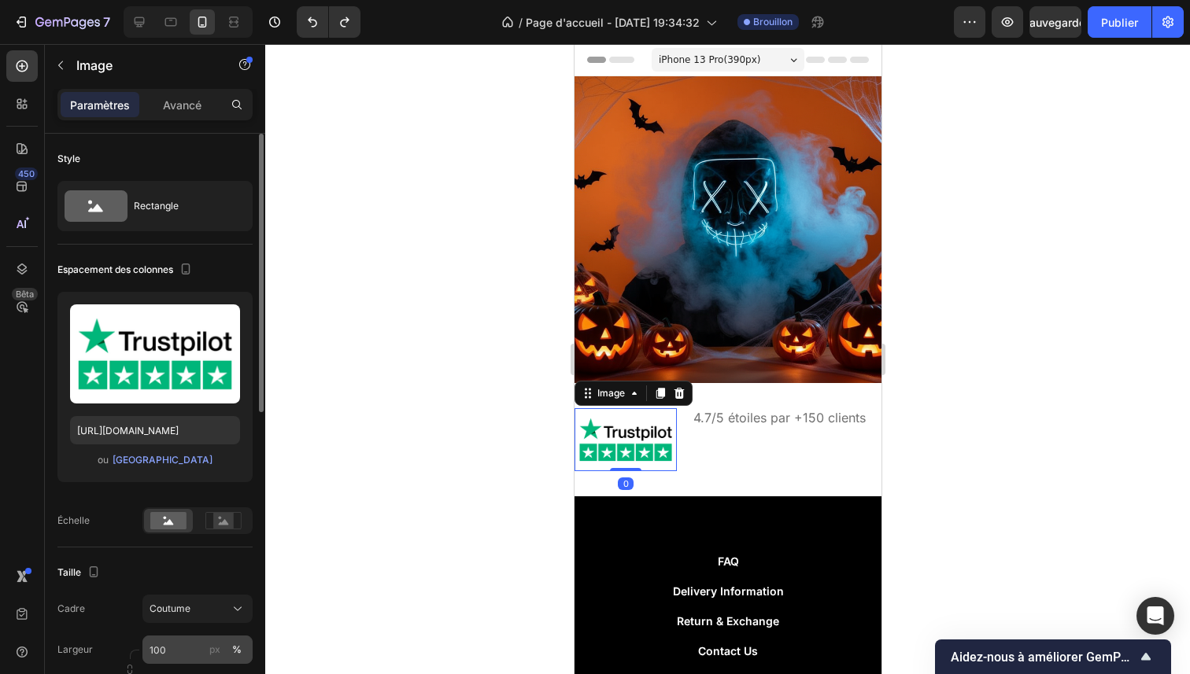
scroll to position [146, 0]
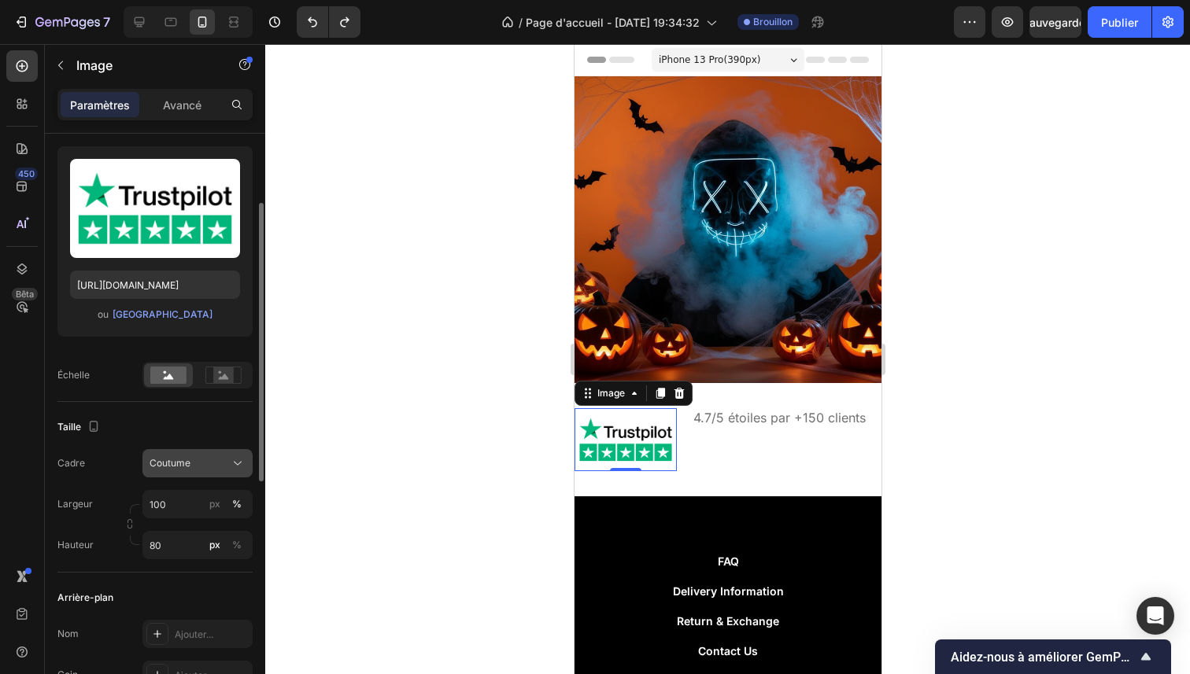
click at [198, 462] on div "Coutume" at bounding box center [188, 463] width 77 height 14
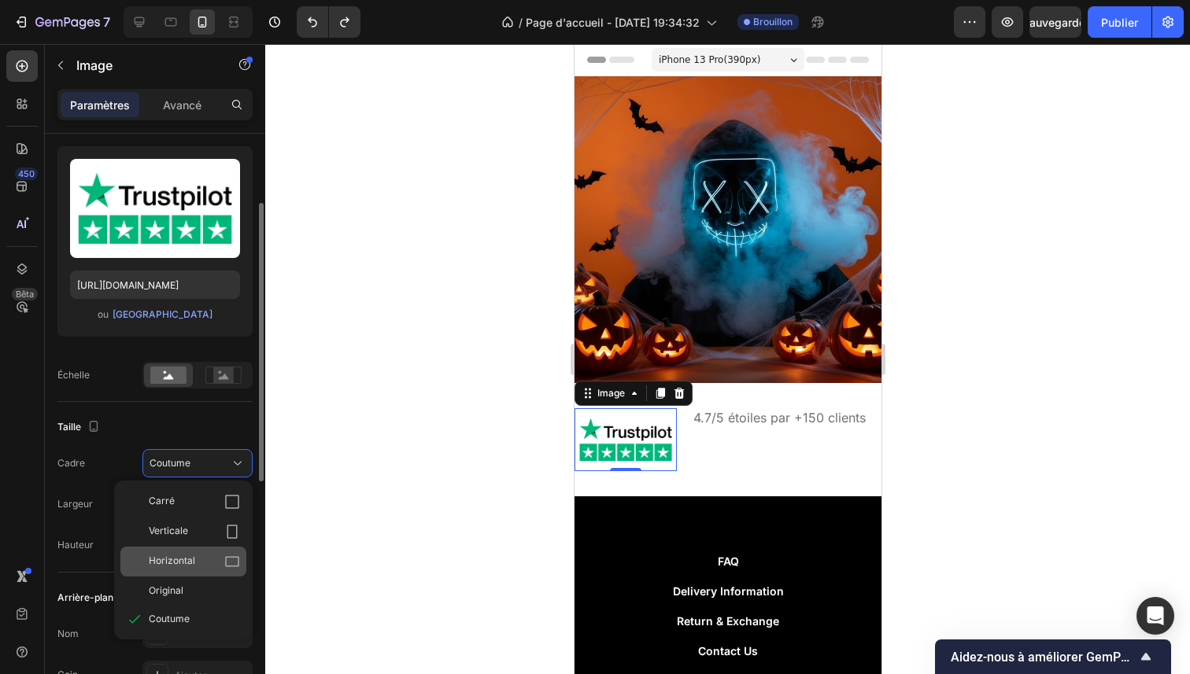
click at [194, 554] on span "Horizontal" at bounding box center [172, 562] width 46 height 16
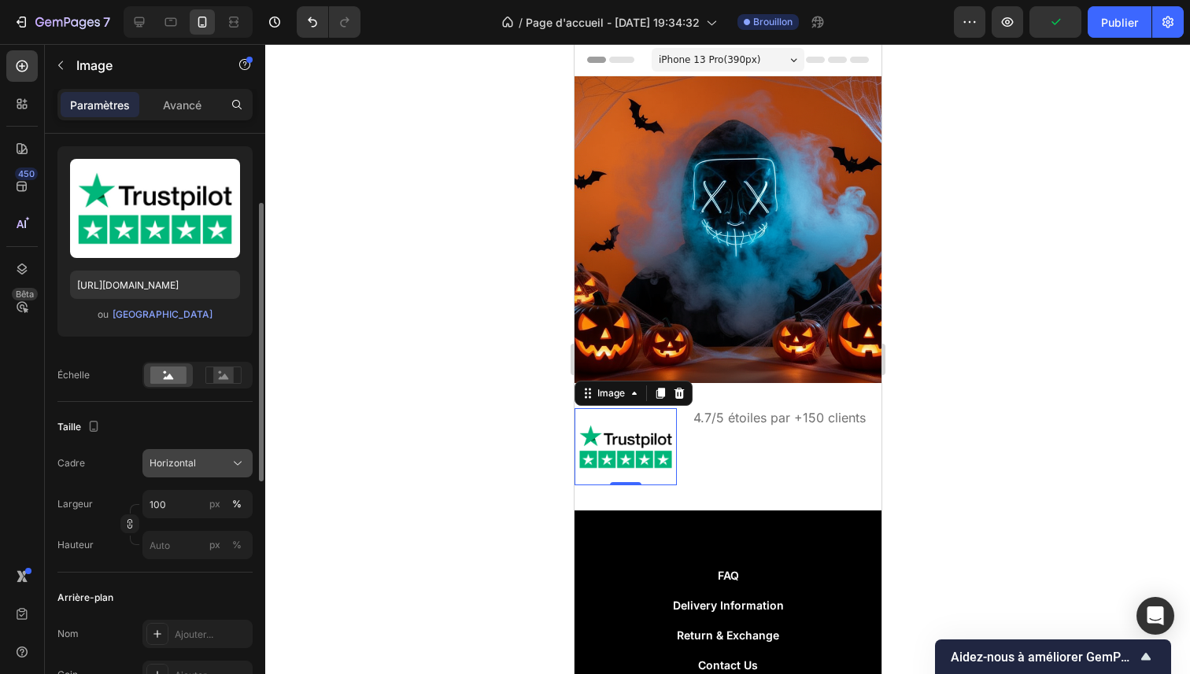
click at [200, 475] on button "Horizontal" at bounding box center [197, 463] width 110 height 28
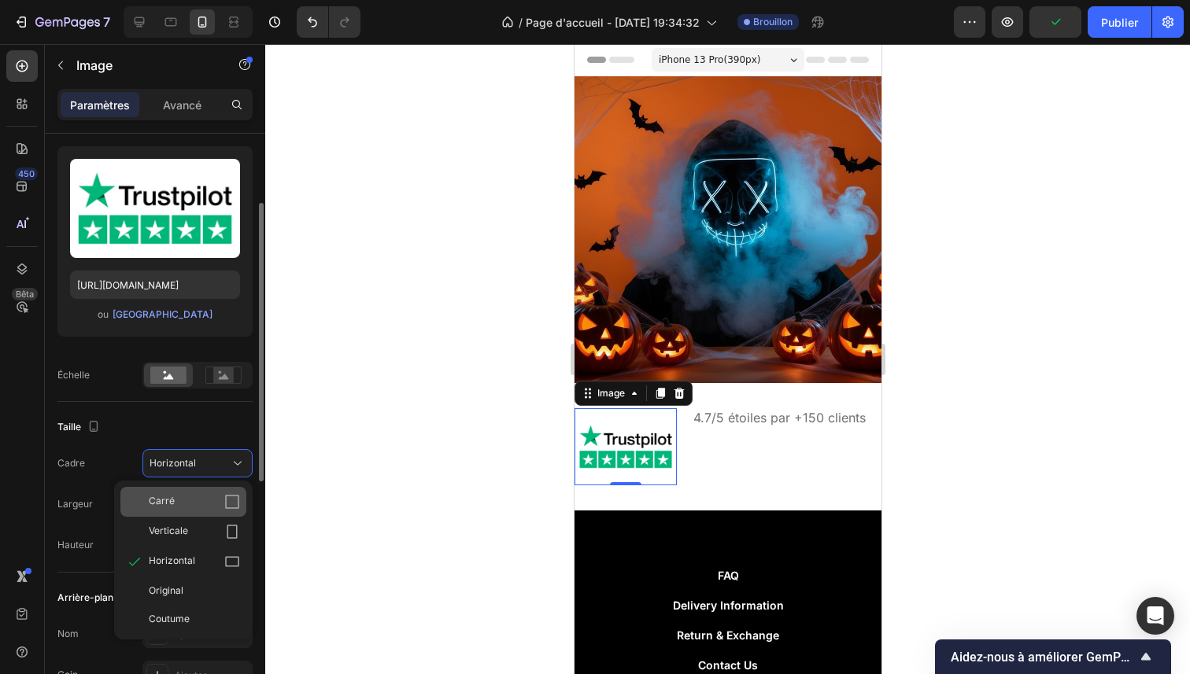
click at [194, 507] on div "Carré" at bounding box center [194, 502] width 91 height 16
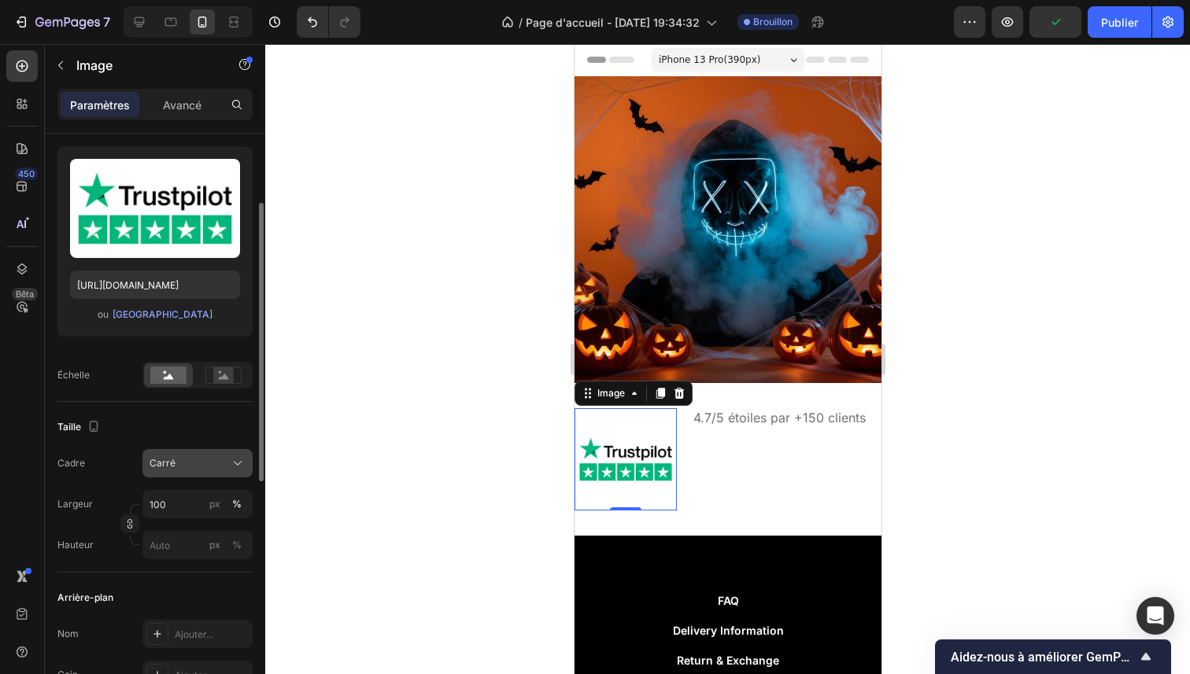
click at [202, 462] on div "Carré" at bounding box center [188, 463] width 77 height 14
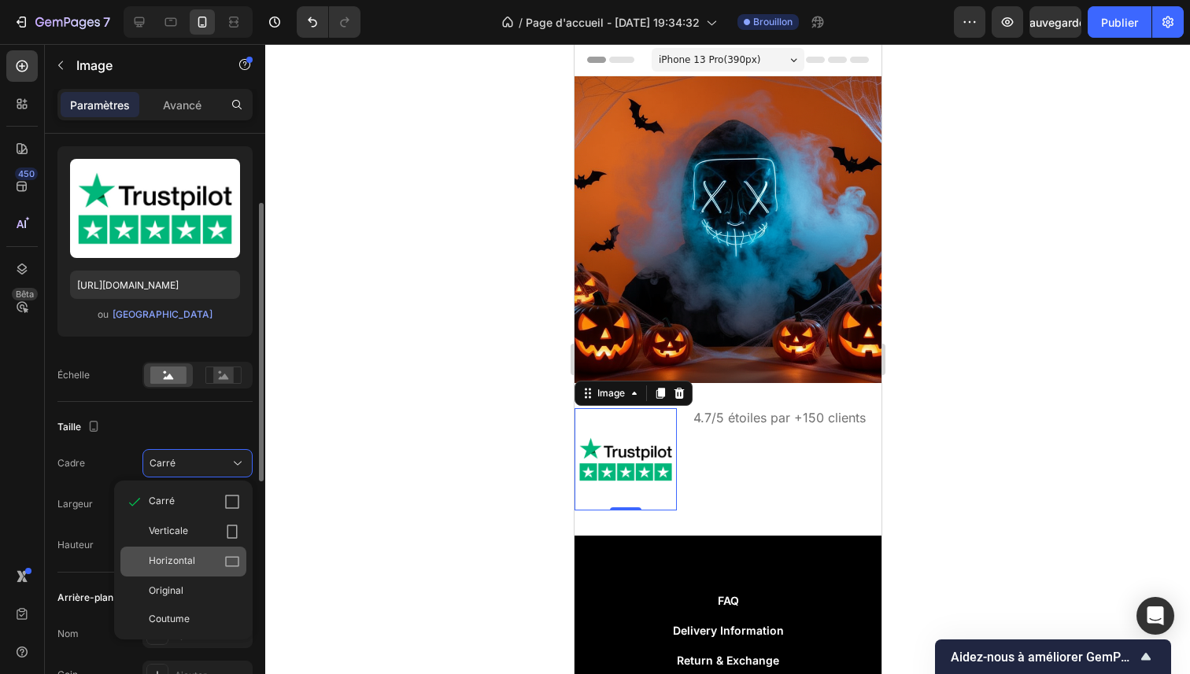
click at [192, 555] on font "Horizontal" at bounding box center [172, 561] width 46 height 12
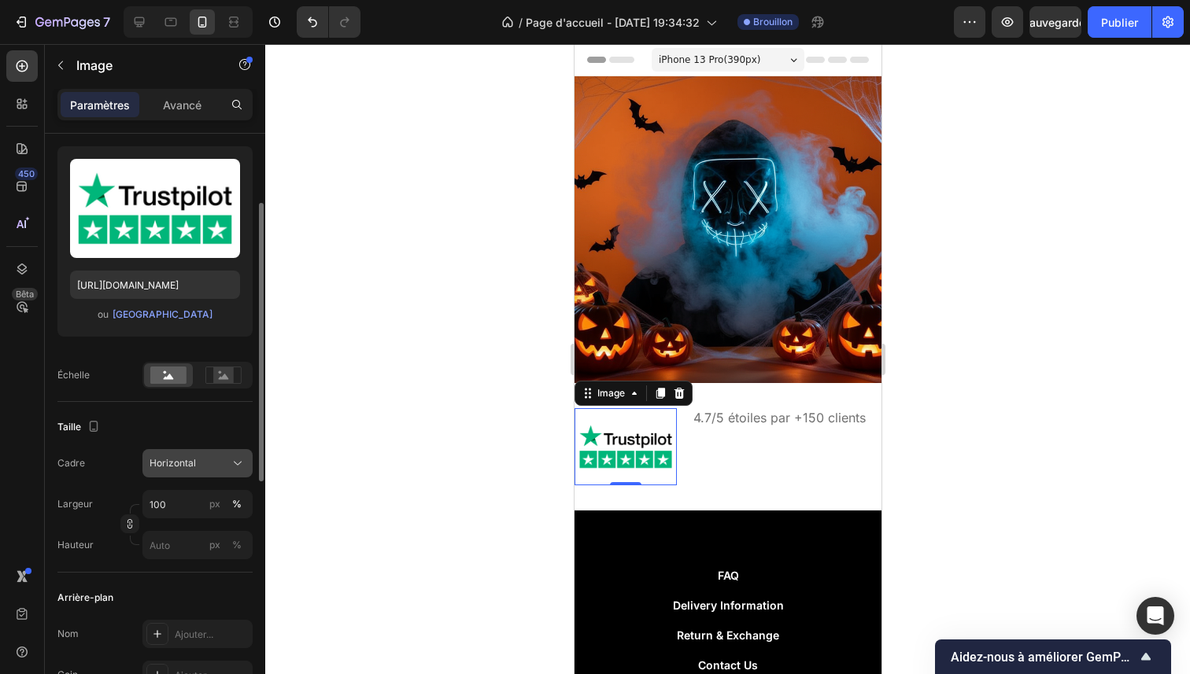
click at [194, 467] on font "Horizontal" at bounding box center [173, 463] width 46 height 12
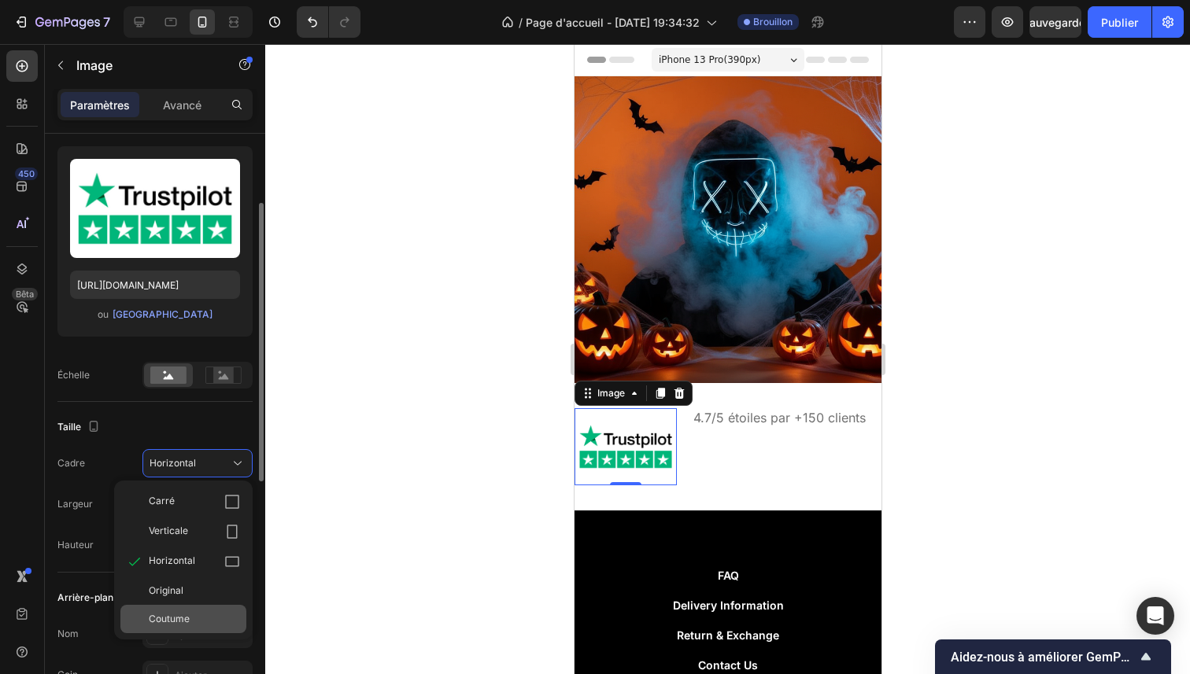
click at [192, 606] on div "Coutume" at bounding box center [183, 619] width 126 height 28
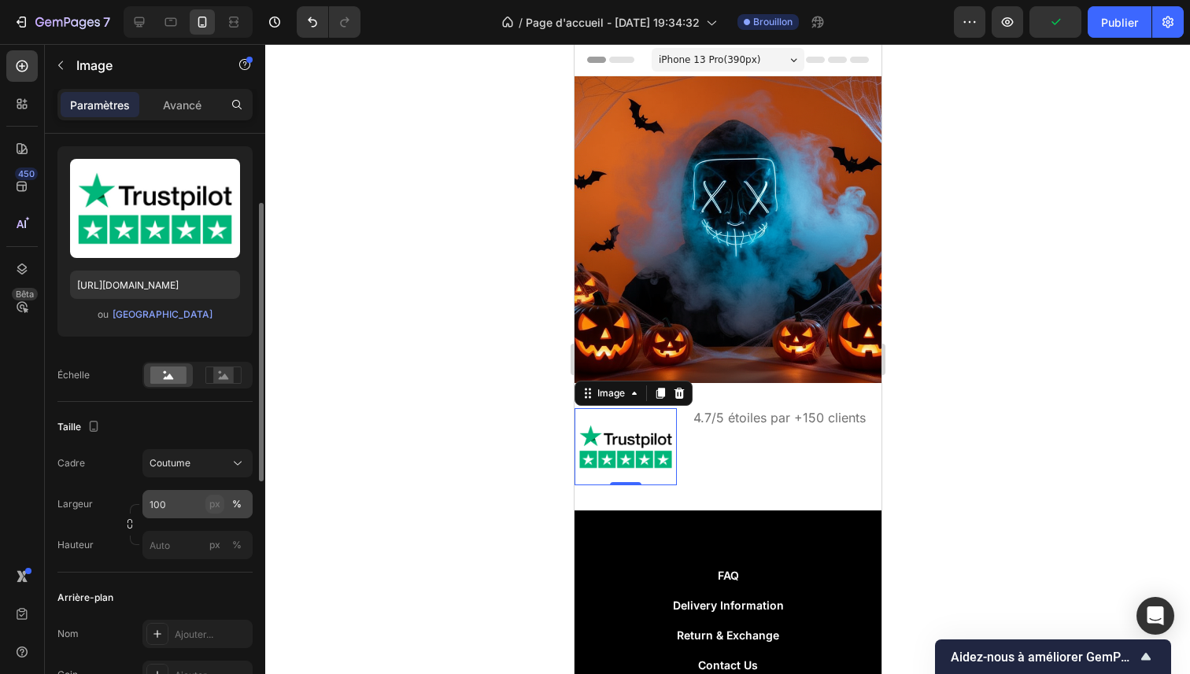
click at [223, 503] on button "px" at bounding box center [214, 504] width 19 height 19
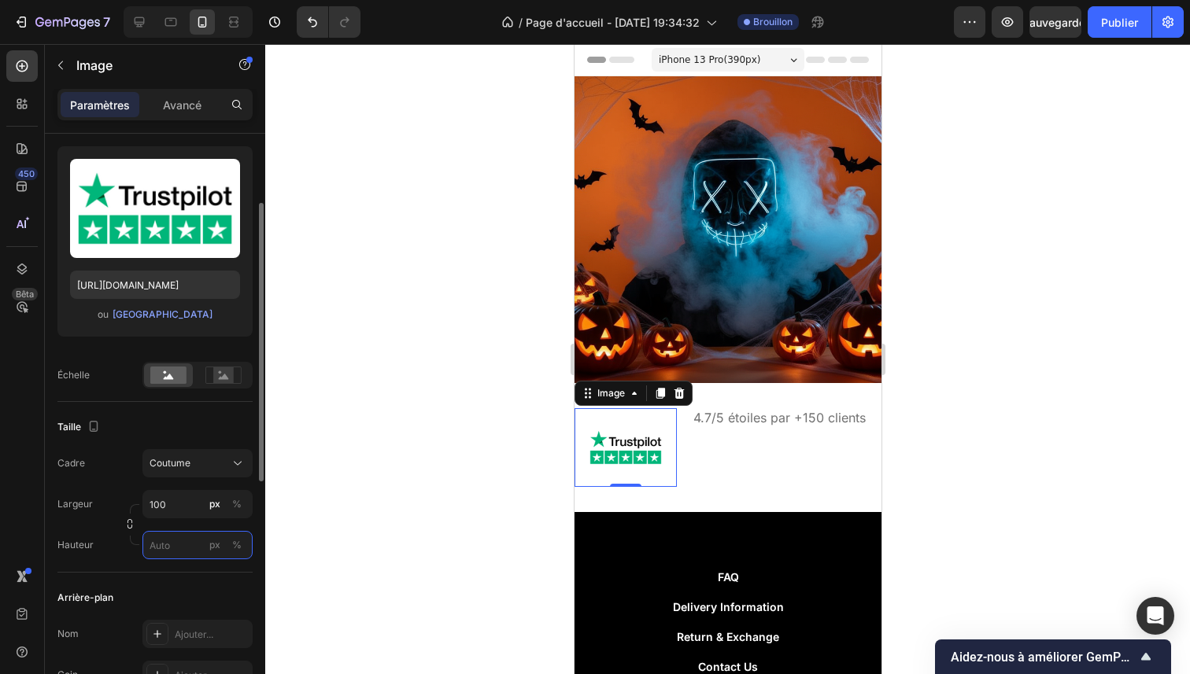
click at [177, 543] on input "px %" at bounding box center [197, 545] width 110 height 28
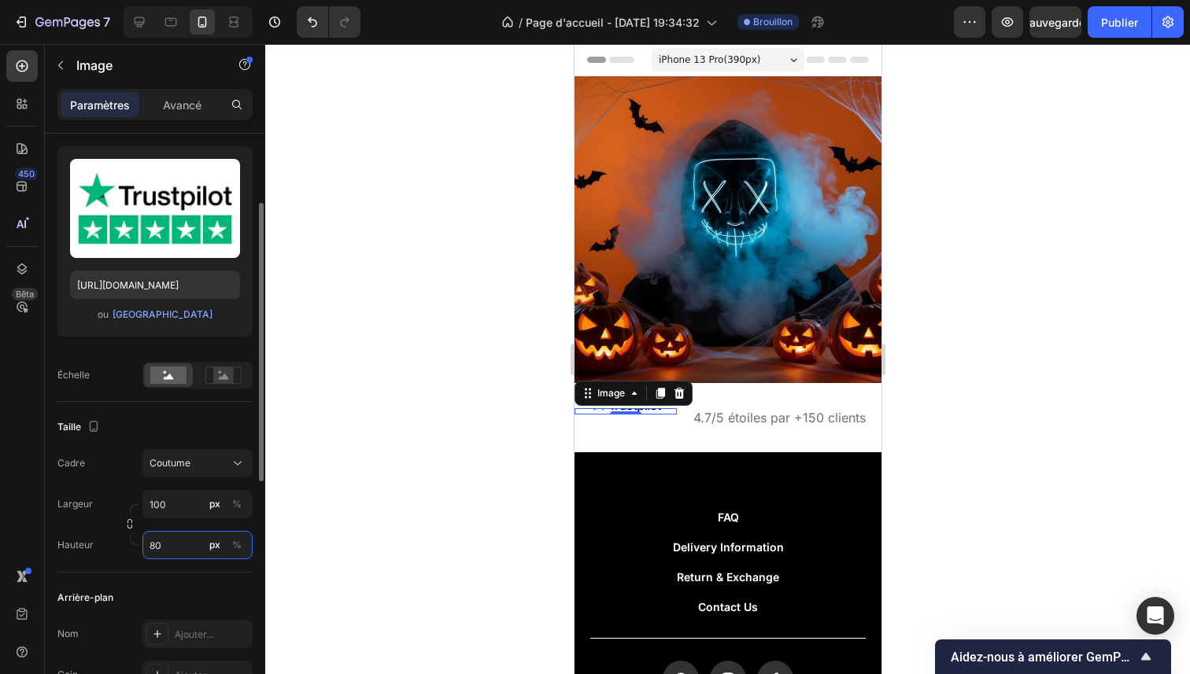
type input "8"
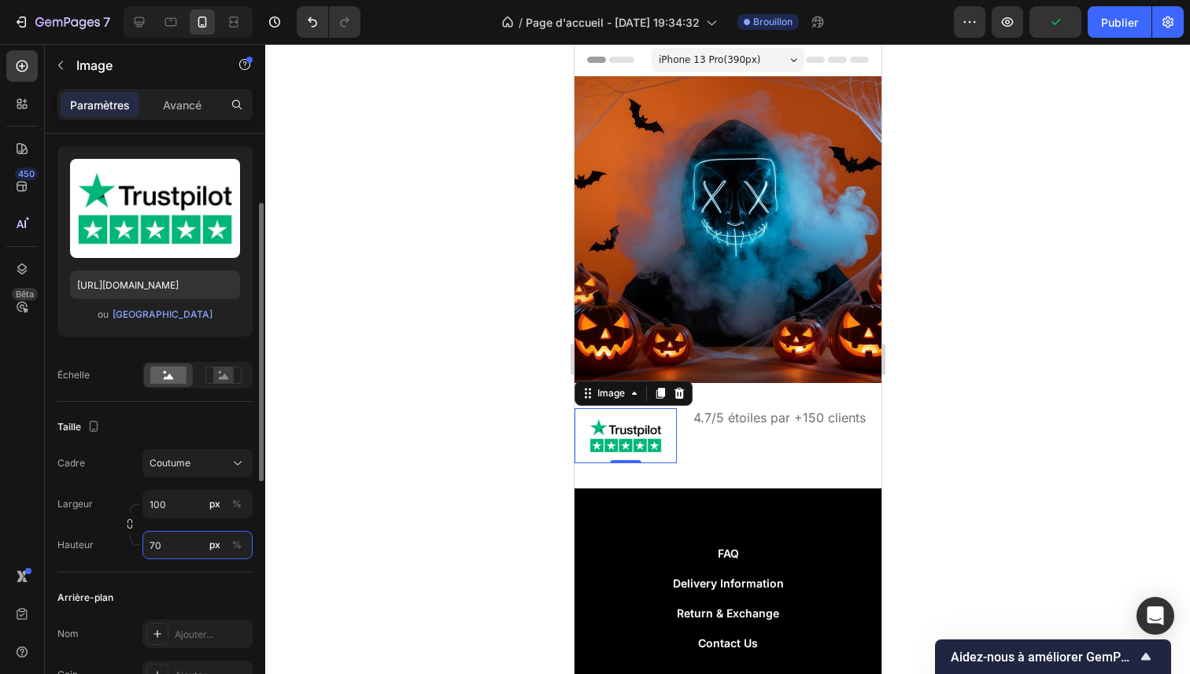
type input "70"
click at [96, 524] on div "Largeur 100 px % Hauteur 70 px %" at bounding box center [154, 524] width 195 height 69
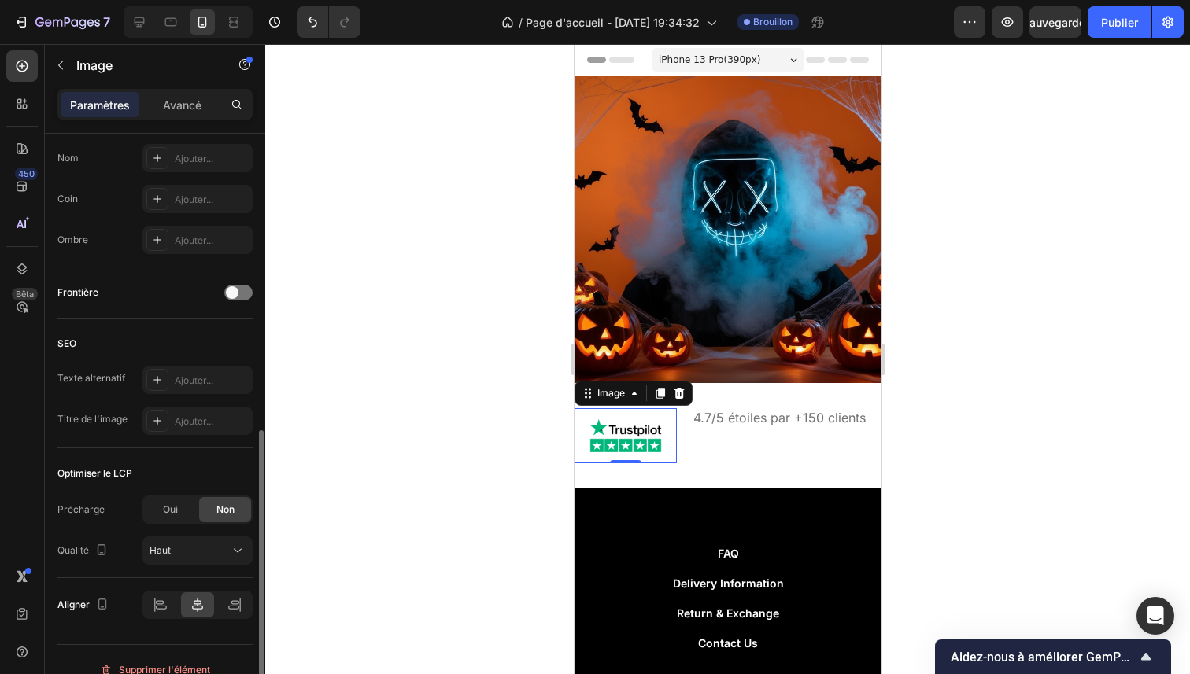
scroll to position [625, 0]
click at [215, 547] on div "Haut" at bounding box center [190, 548] width 80 height 14
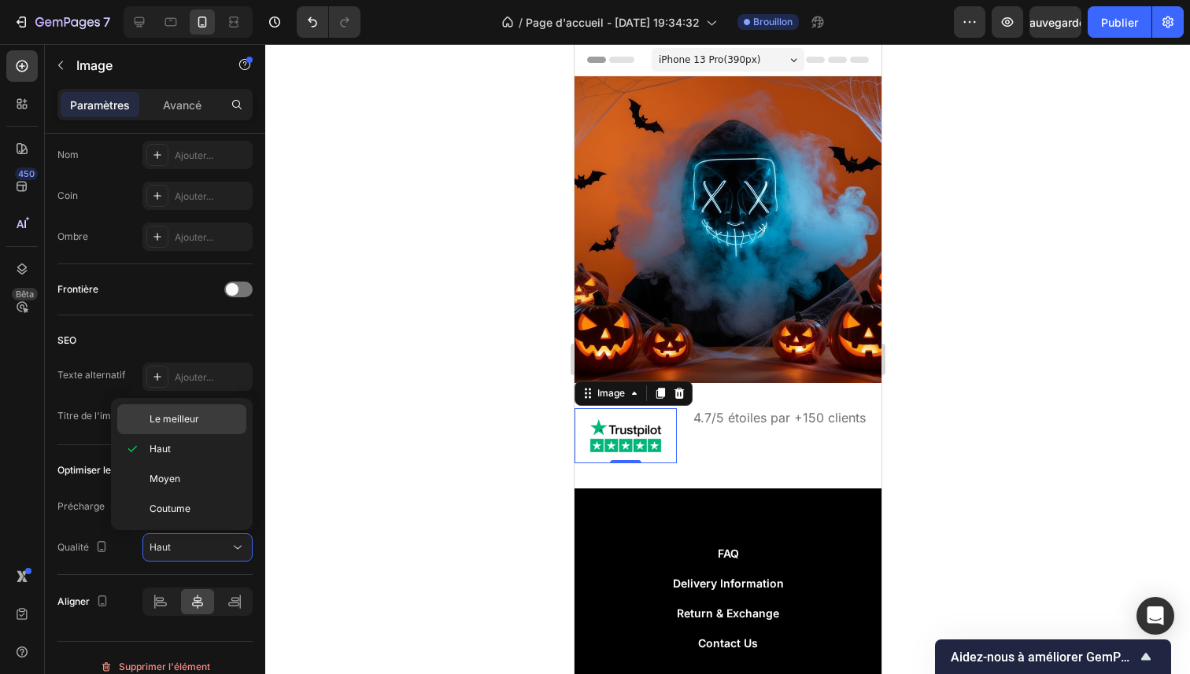
click at [183, 424] on span "Le meilleur" at bounding box center [175, 419] width 50 height 14
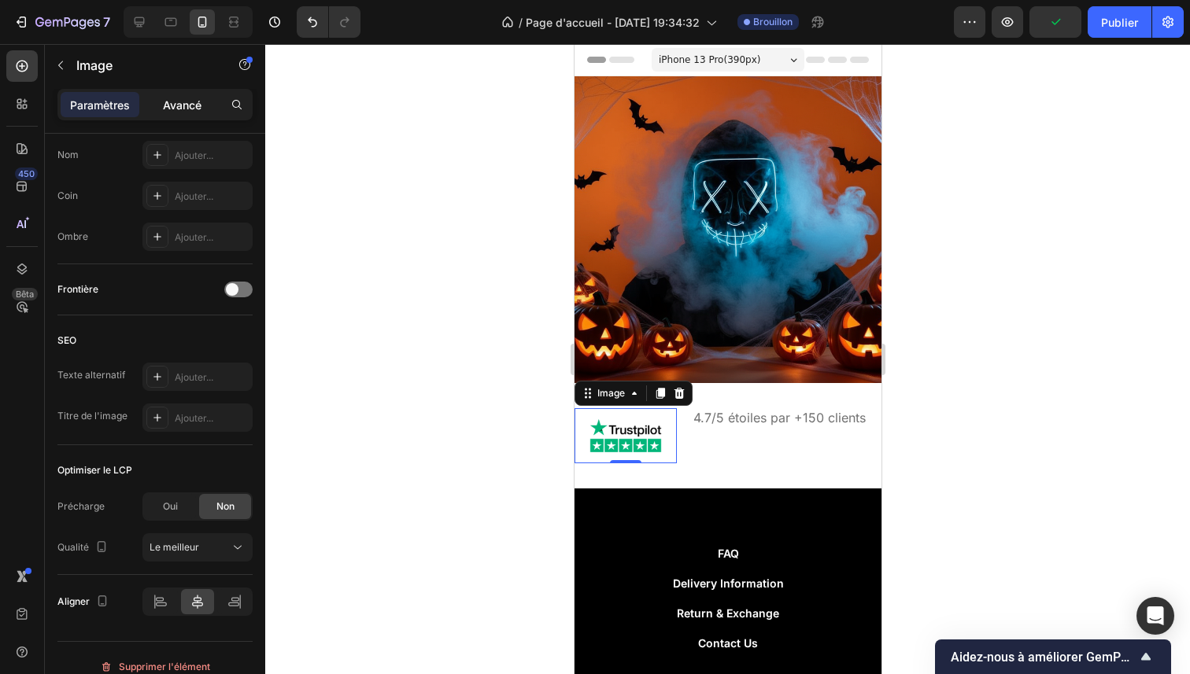
click at [168, 108] on font "Avancé" at bounding box center [182, 104] width 39 height 13
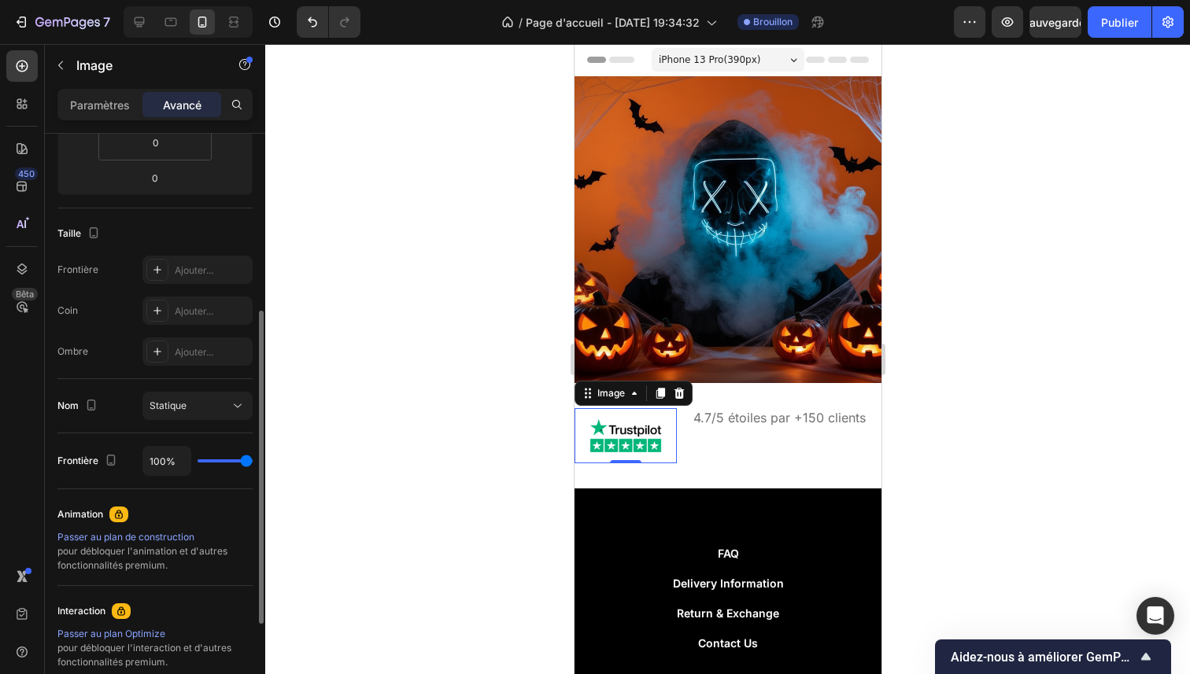
scroll to position [51, 0]
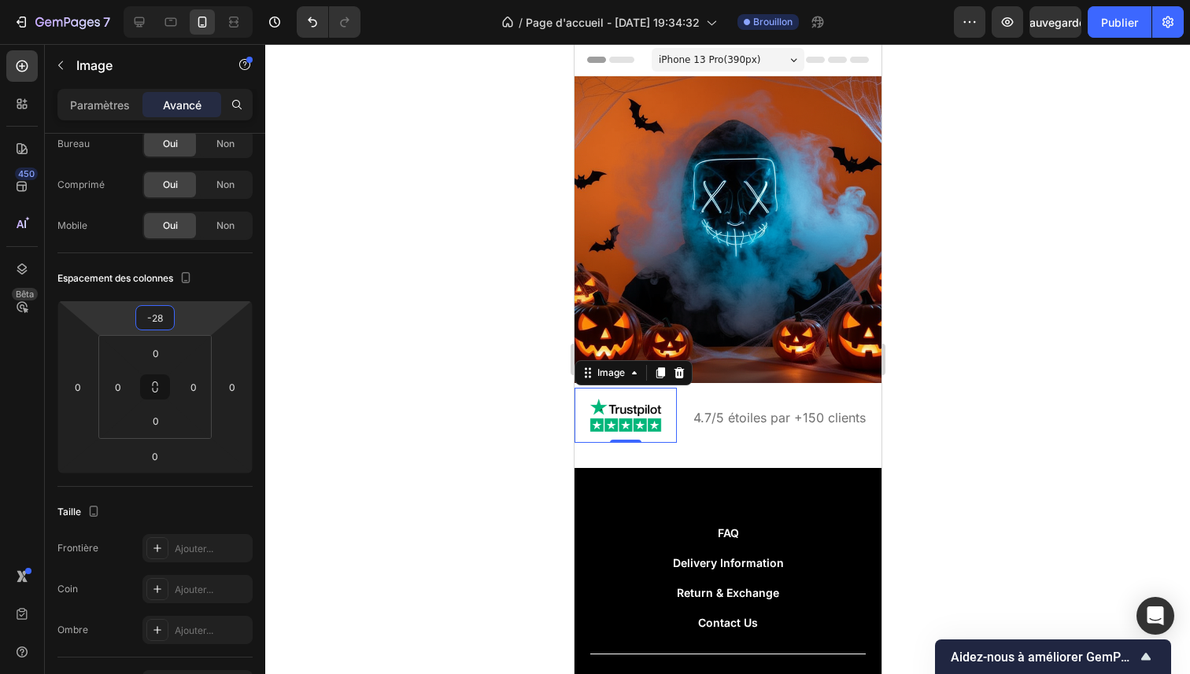
type input "-30"
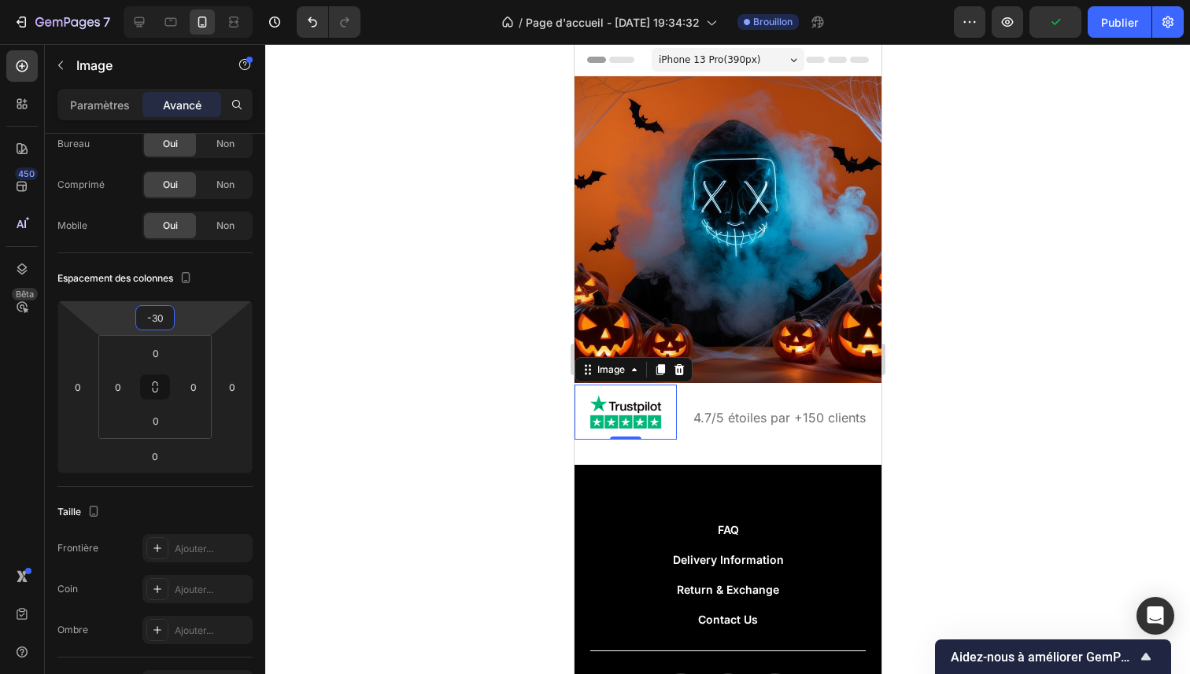
drag, startPoint x: 182, startPoint y: 314, endPoint x: 187, endPoint y: 326, distance: 12.7
click at [187, 0] on html "7 / Page d'accueil - [DATE] 19:34:32 Brouillon Aperçu Publier 450 Bêta Sections…" at bounding box center [595, 0] width 1190 height 0
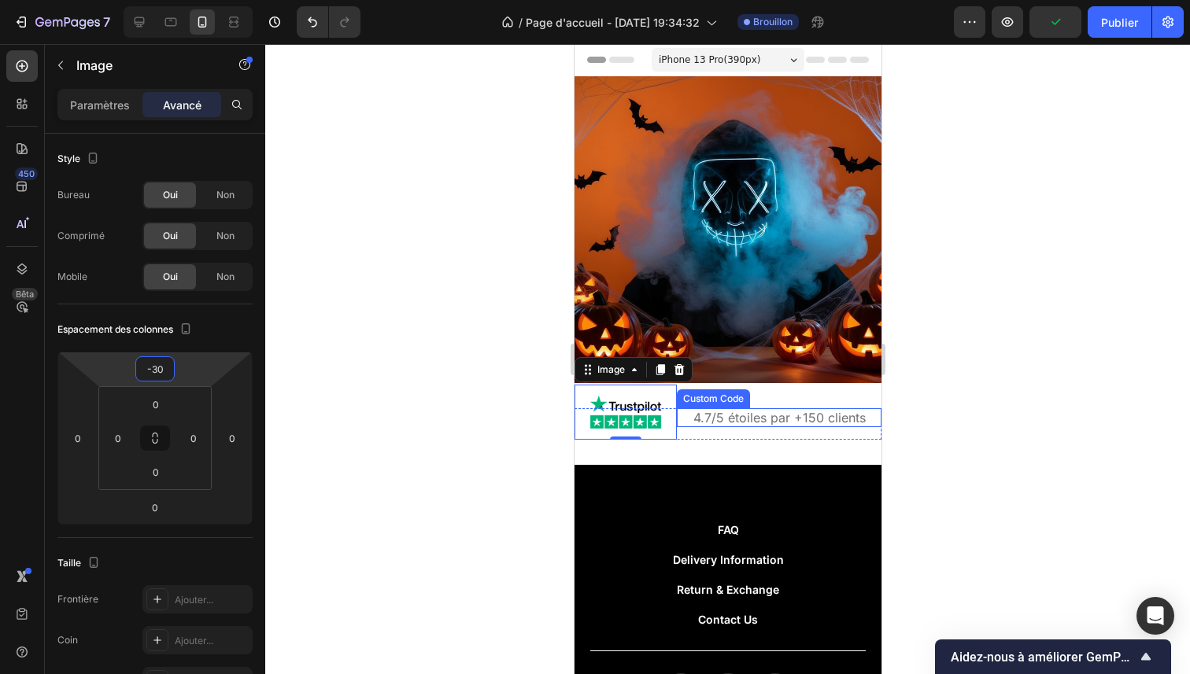
click at [764, 408] on p "4.7/5 étoiles par +150 clients" at bounding box center [778, 417] width 205 height 19
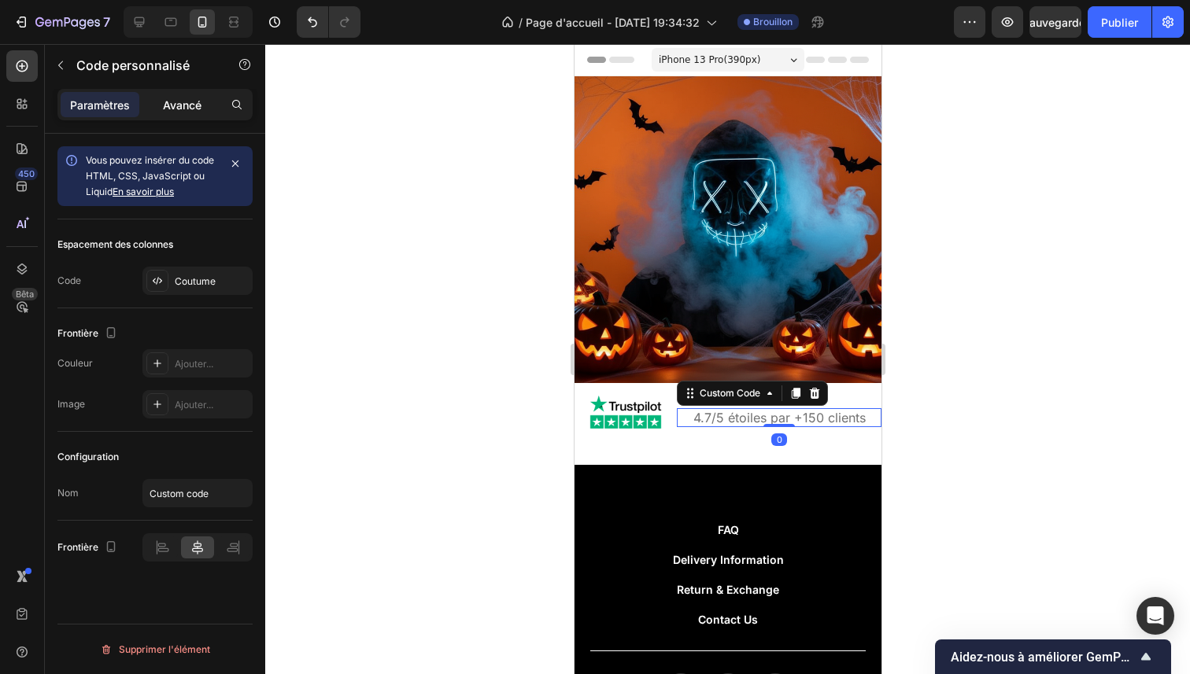
click at [201, 101] on div "Avancé" at bounding box center [181, 104] width 79 height 25
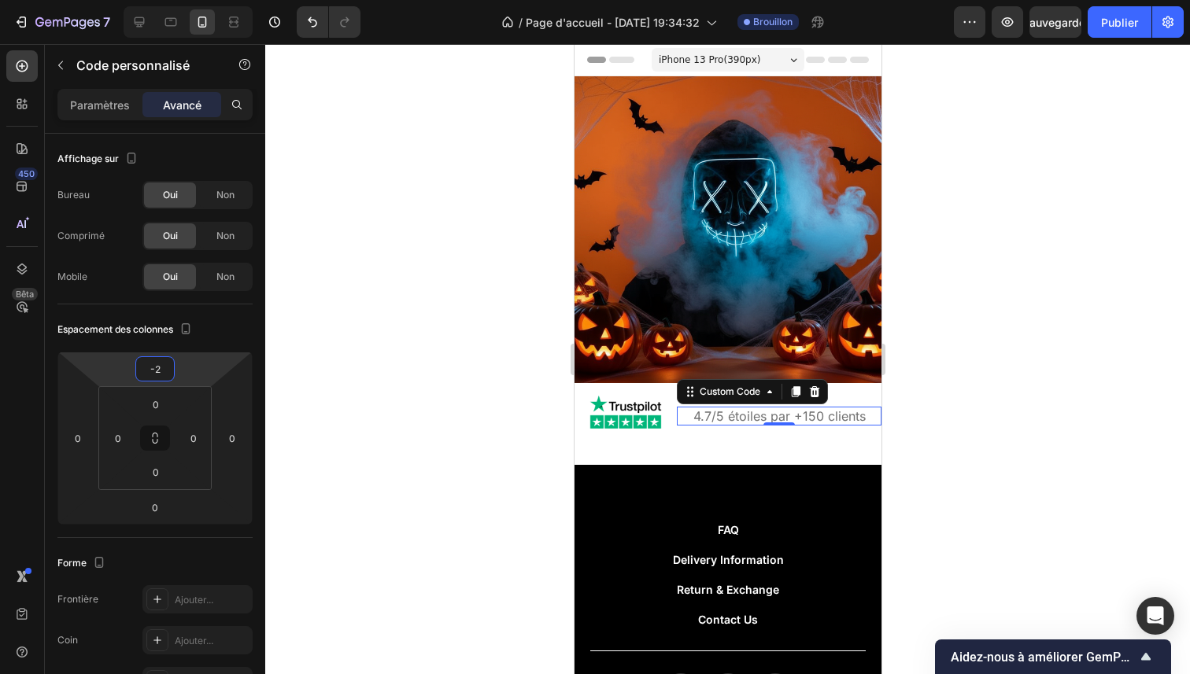
type input "0"
click at [198, 0] on html "7 / Page d'accueil - [DATE] 19:34:32 Brouillon Aperçu Sauvegarder Publier 450 B…" at bounding box center [595, 0] width 1190 height 0
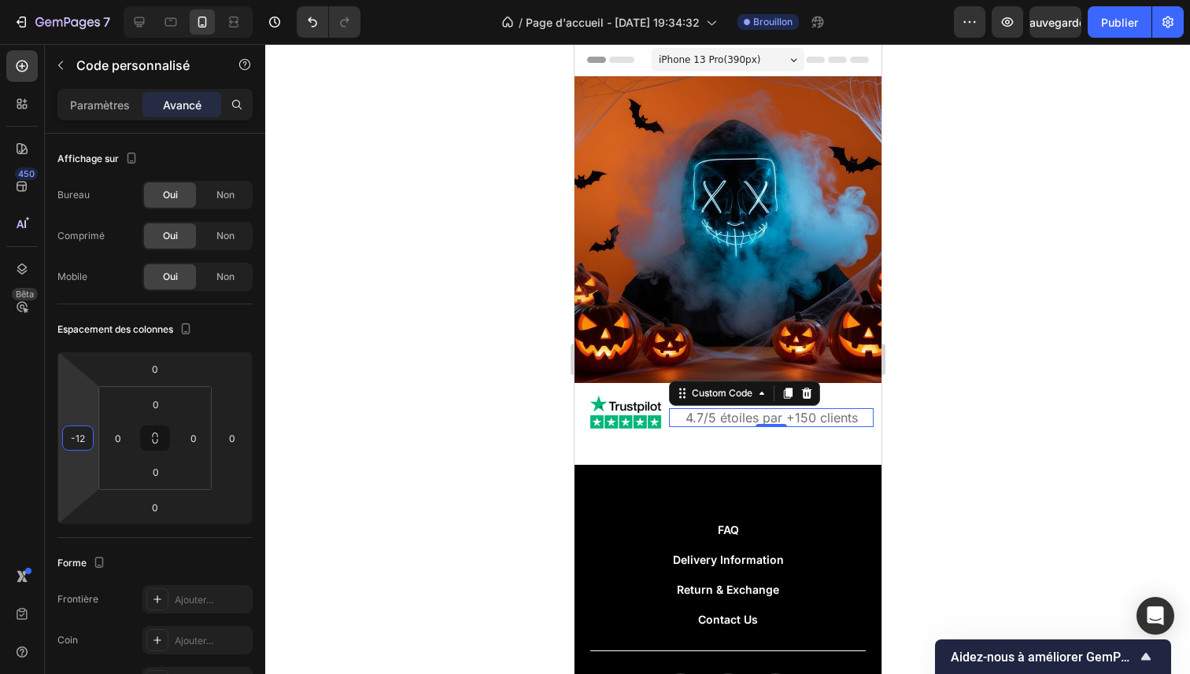
type input "-14"
click at [80, 0] on html "7 / Page d'accueil - [DATE] 19:34:32 Brouillon Aperçu Sauvegarder Publier 450 B…" at bounding box center [595, 0] width 1190 height 0
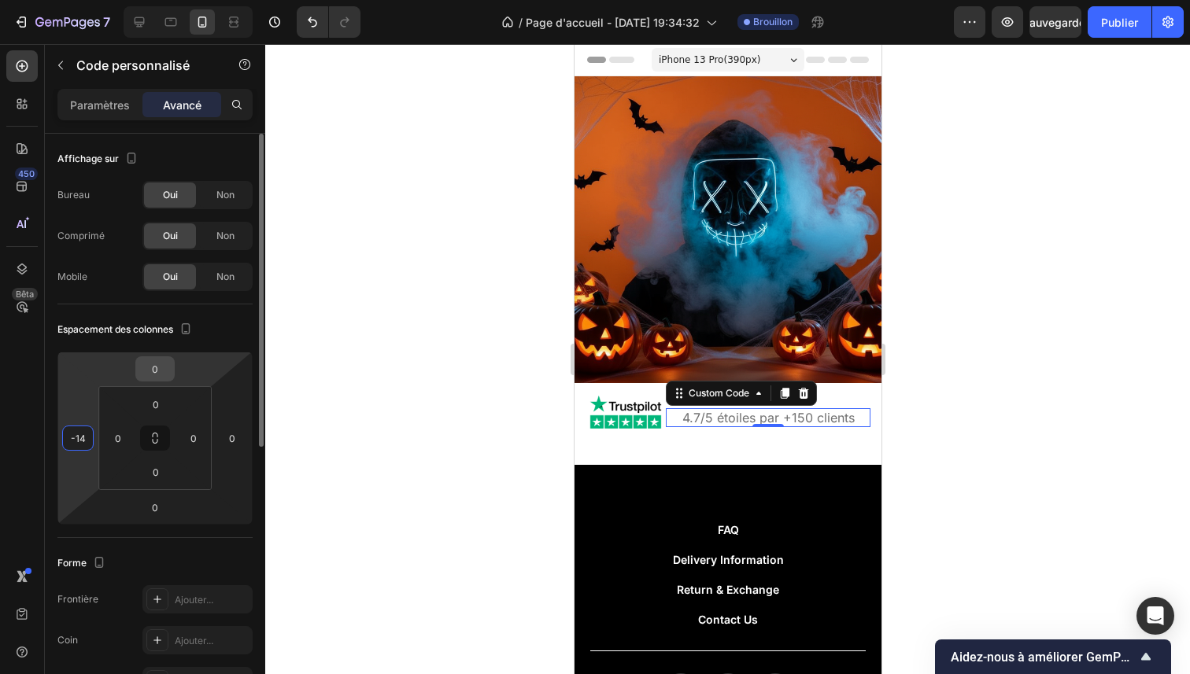
click at [168, 374] on input "0" at bounding box center [154, 369] width 31 height 24
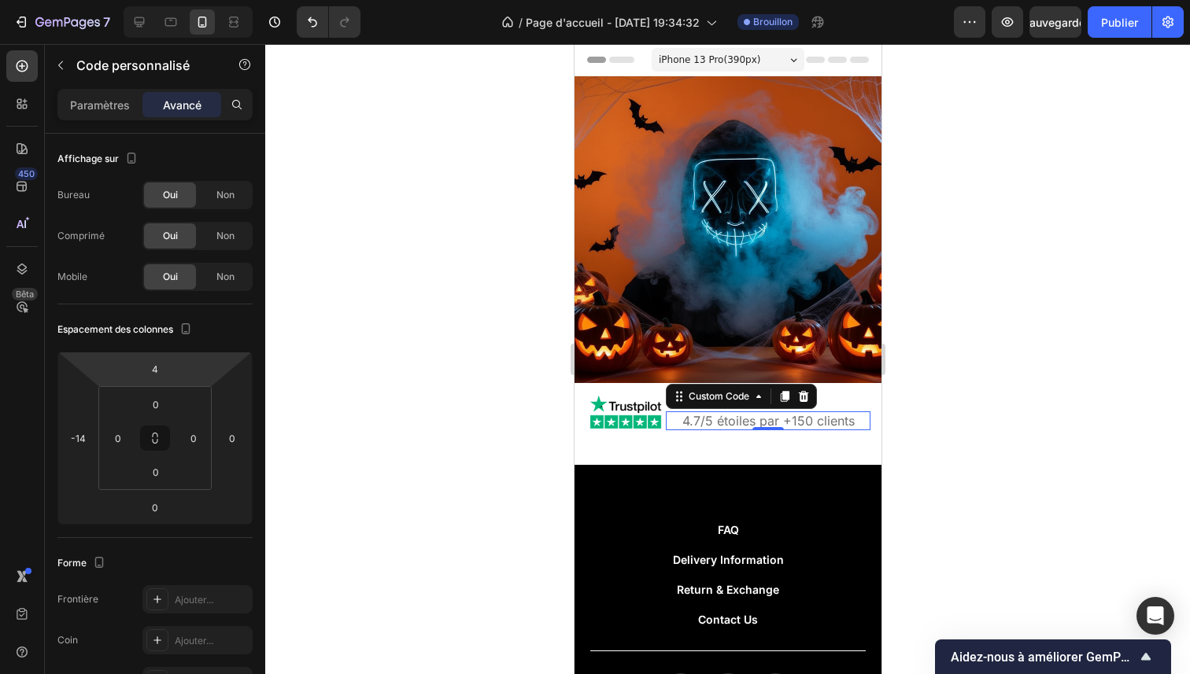
type input "6"
click at [189, 0] on html "7 / Page d'accueil - [DATE] 19:34:32 Brouillon Aperçu Publier 450 Bêta Sections…" at bounding box center [595, 0] width 1190 height 0
click at [959, 276] on div at bounding box center [727, 359] width 925 height 630
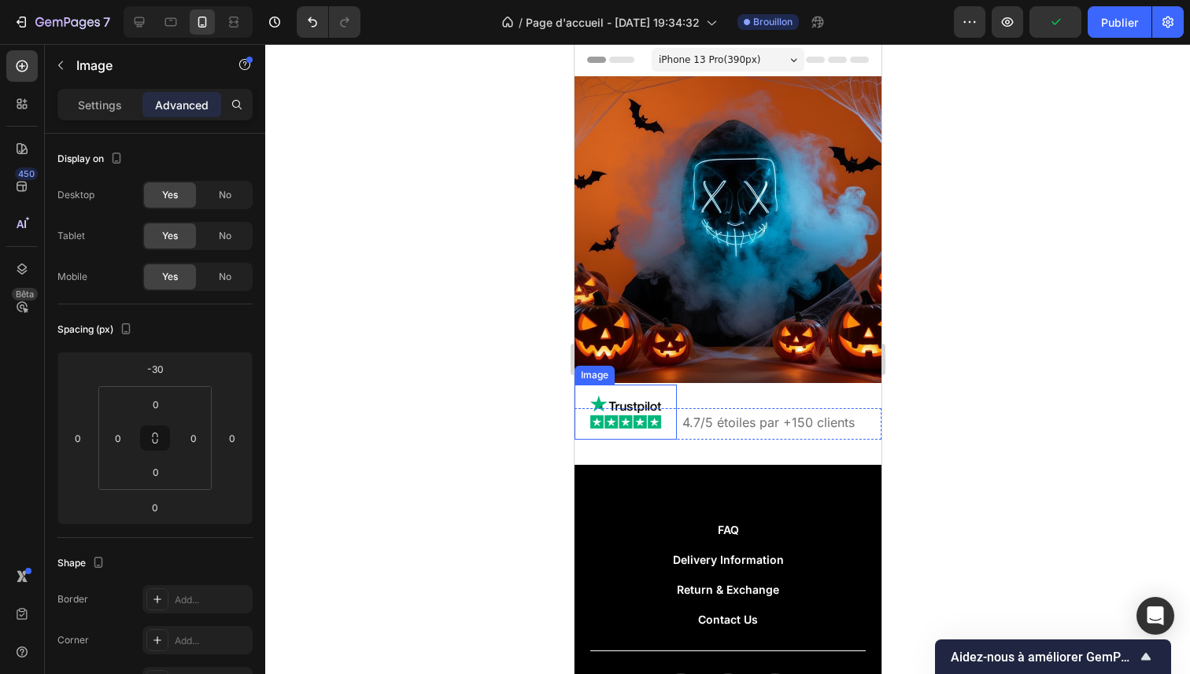
click at [632, 398] on img at bounding box center [625, 412] width 79 height 55
click at [87, 115] on div "Paramètres" at bounding box center [100, 104] width 79 height 25
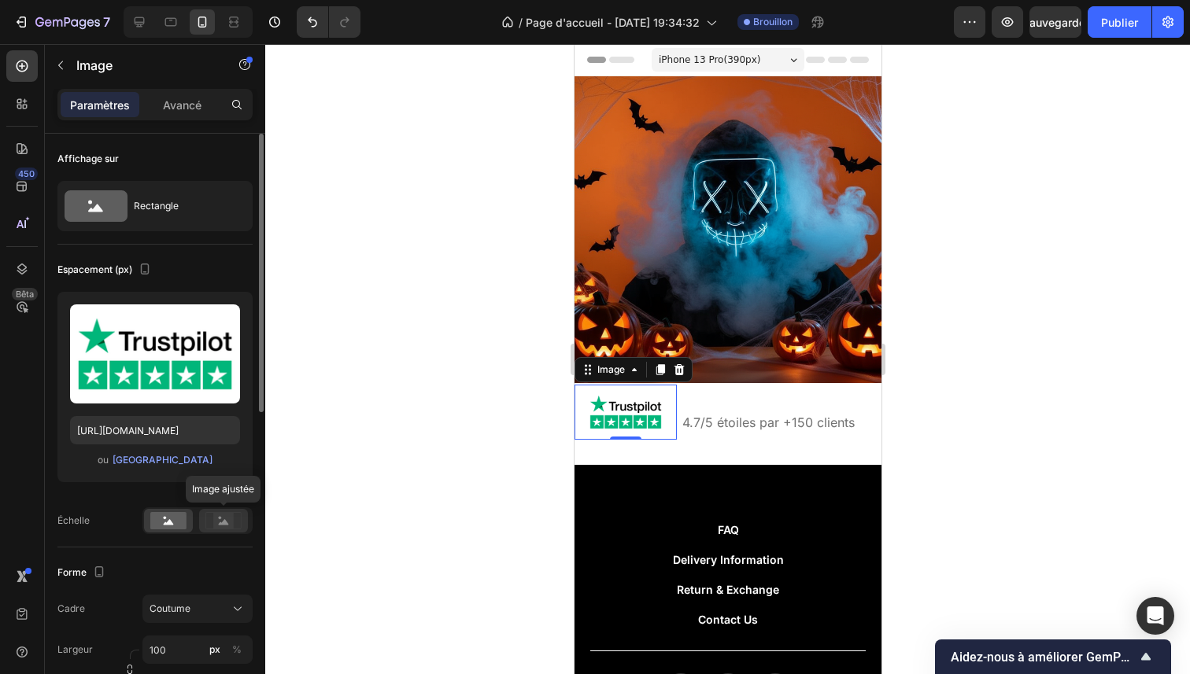
click at [220, 514] on rect at bounding box center [223, 521] width 20 height 16
click at [188, 515] on div at bounding box center [168, 521] width 49 height 24
click at [637, 394] on img at bounding box center [625, 412] width 79 height 55
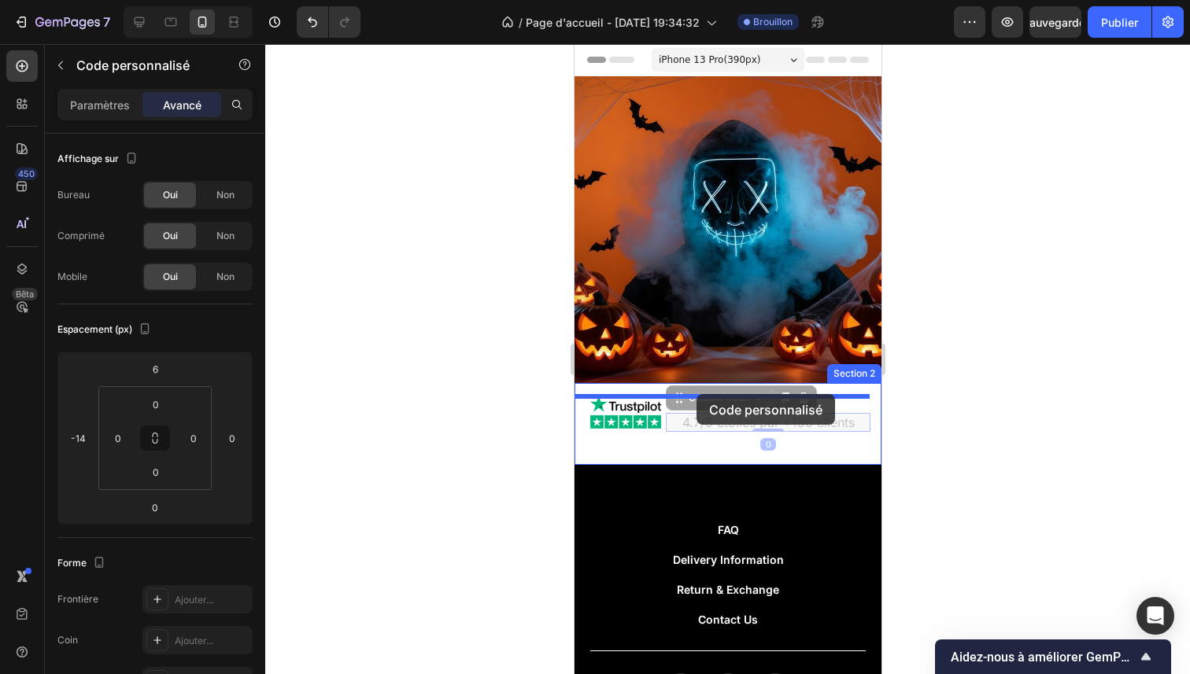
drag, startPoint x: 691, startPoint y: 416, endPoint x: 696, endPoint y: 394, distance: 22.5
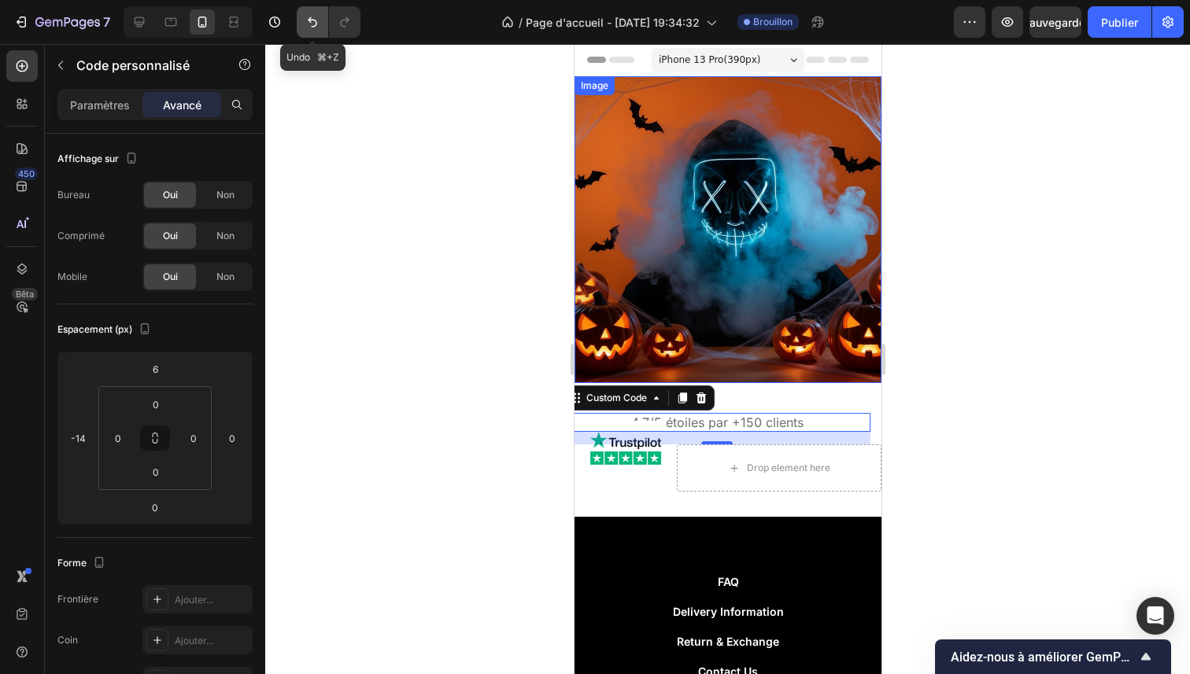
click at [309, 31] on button "Annuler/Rétablir" at bounding box center [312, 21] width 31 height 31
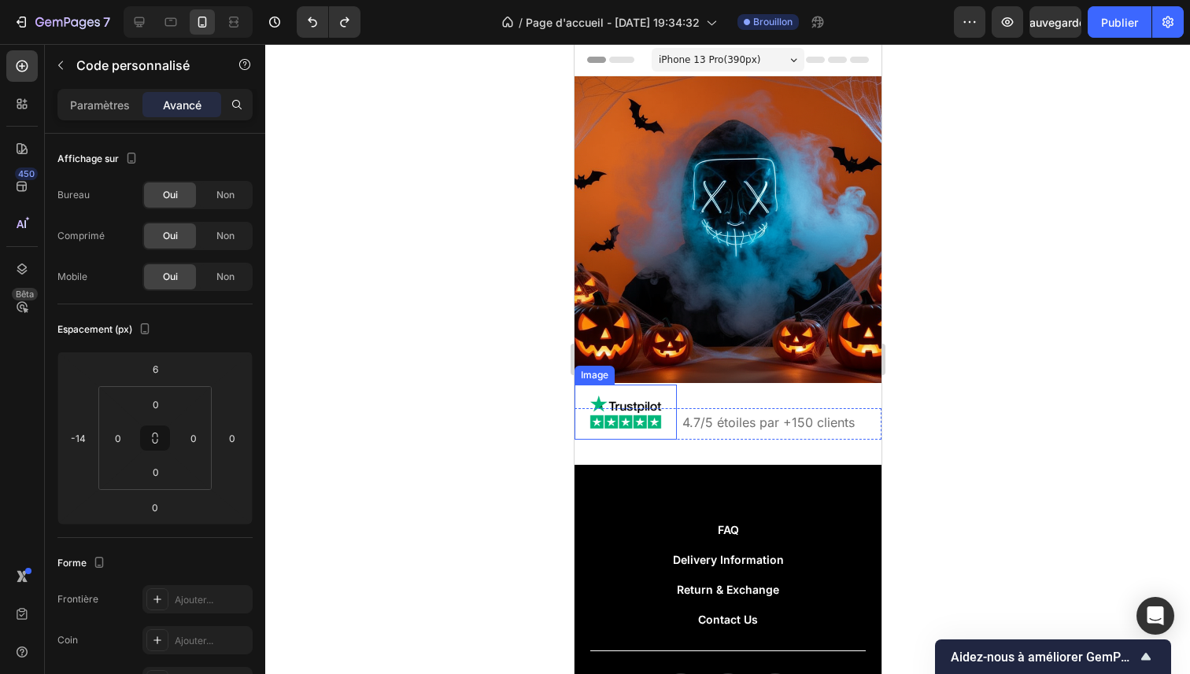
click at [637, 392] on img at bounding box center [625, 412] width 79 height 55
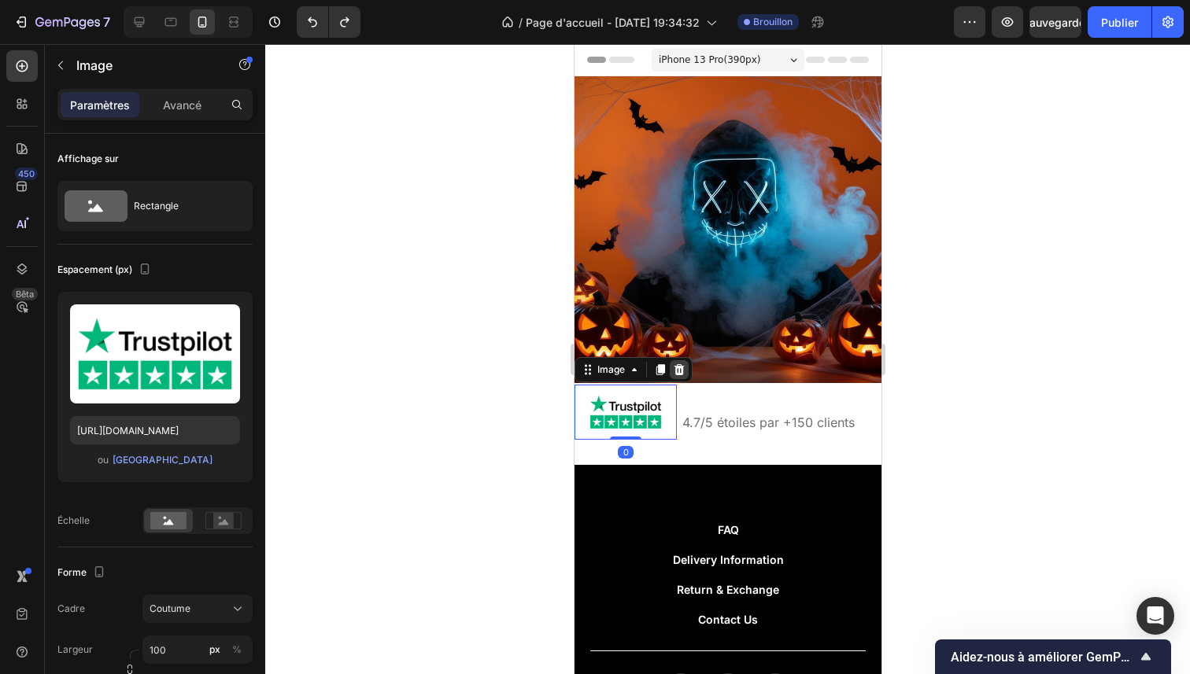
click at [675, 364] on div at bounding box center [678, 369] width 19 height 19
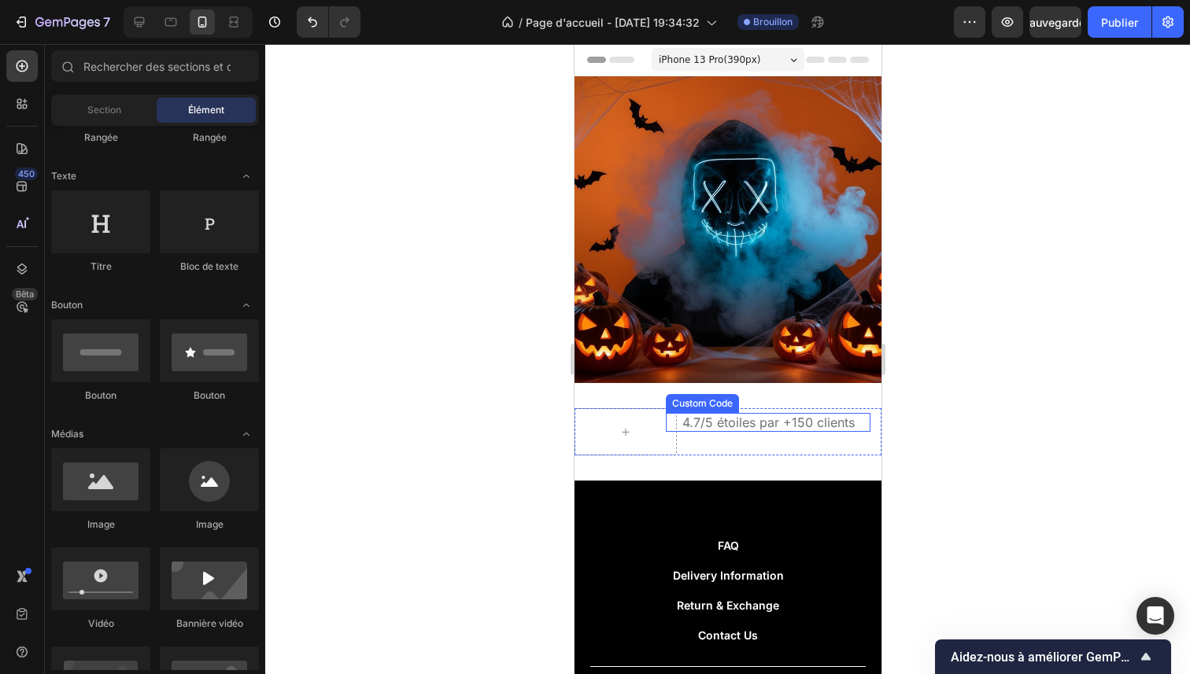
click at [708, 415] on p "4.7/5 étoiles par +150 clients" at bounding box center [767, 422] width 205 height 19
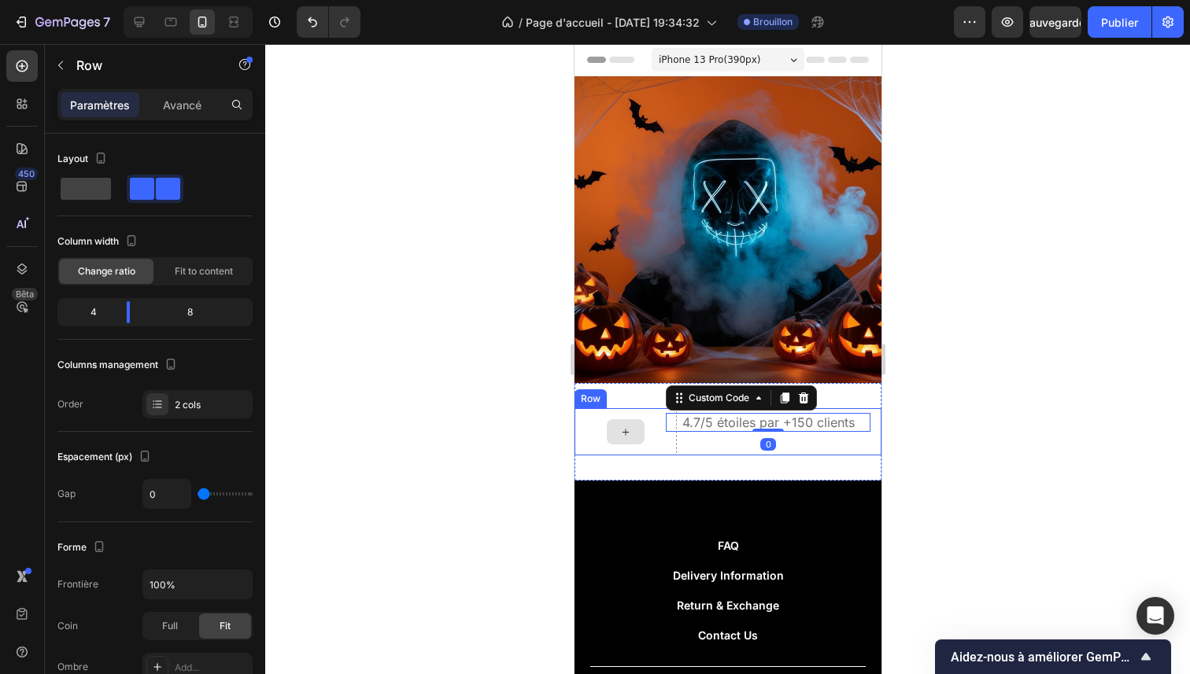
click at [645, 430] on div at bounding box center [625, 431] width 102 height 47
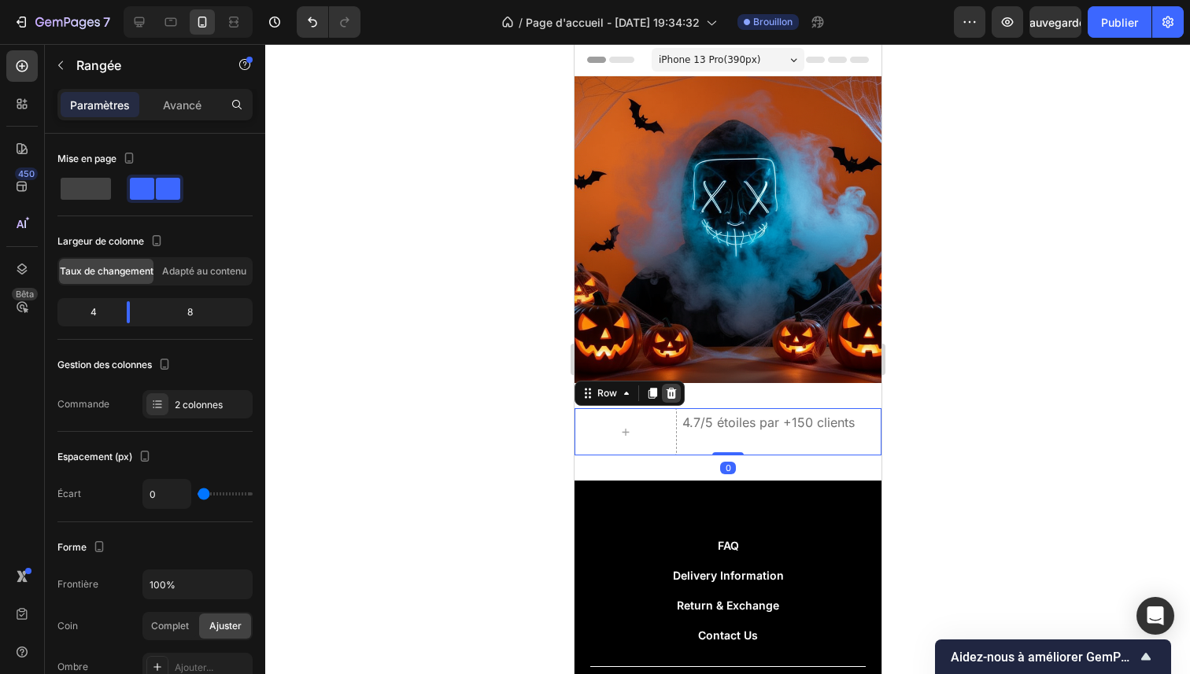
click at [675, 387] on icon at bounding box center [670, 393] width 13 height 13
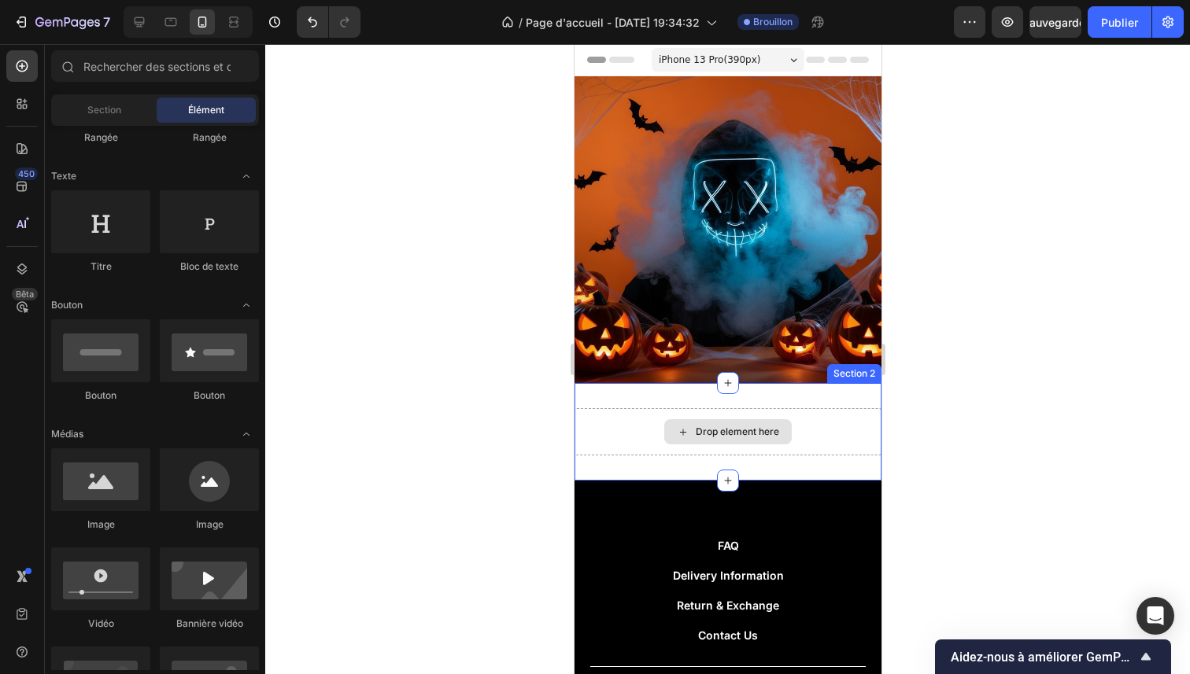
click at [685, 419] on div "Drop element here" at bounding box center [726, 431] width 127 height 25
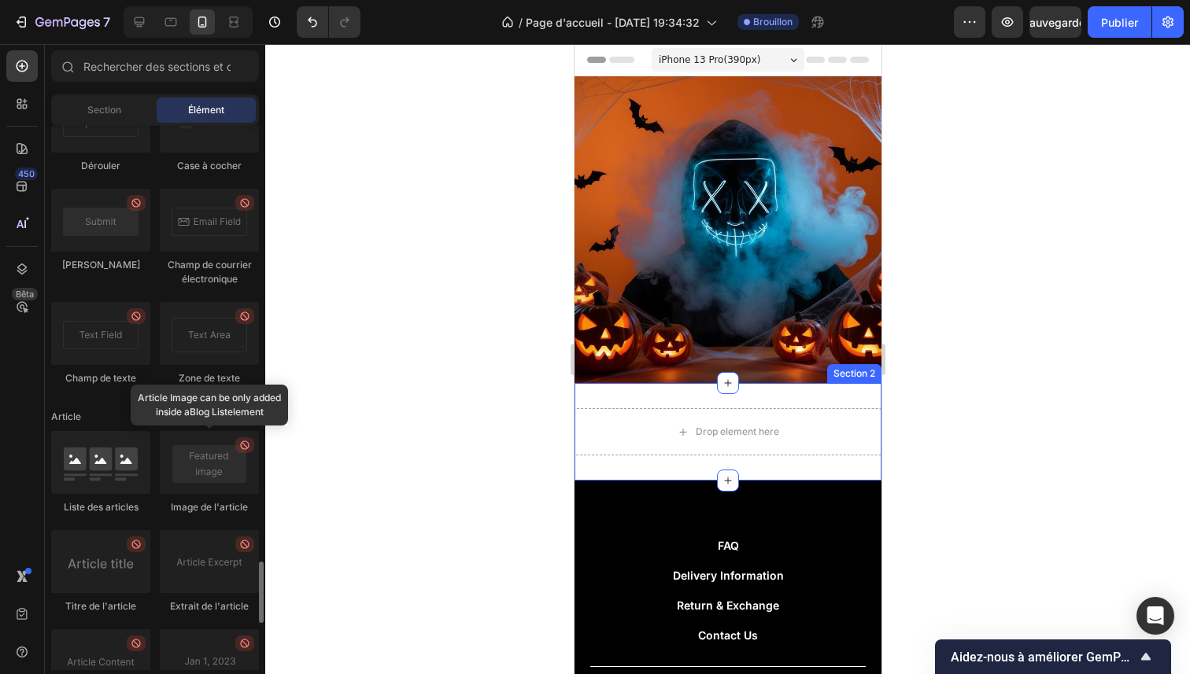
scroll to position [4248, 0]
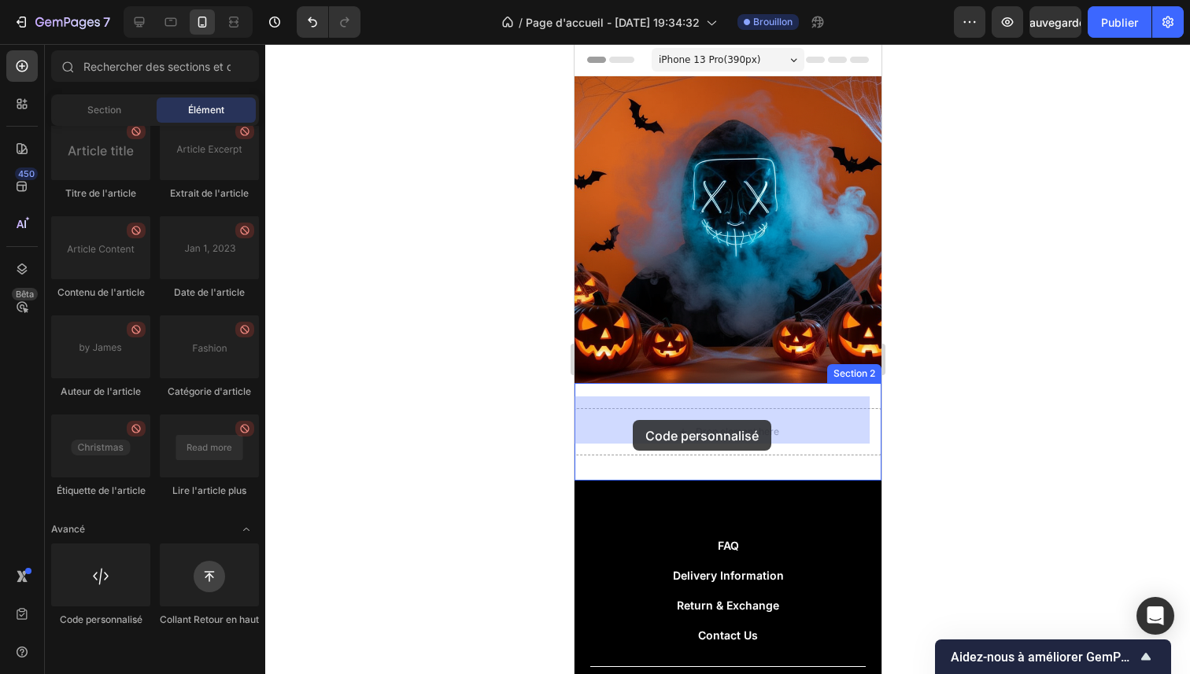
drag, startPoint x: 685, startPoint y: 652, endPoint x: 633, endPoint y: 420, distance: 238.1
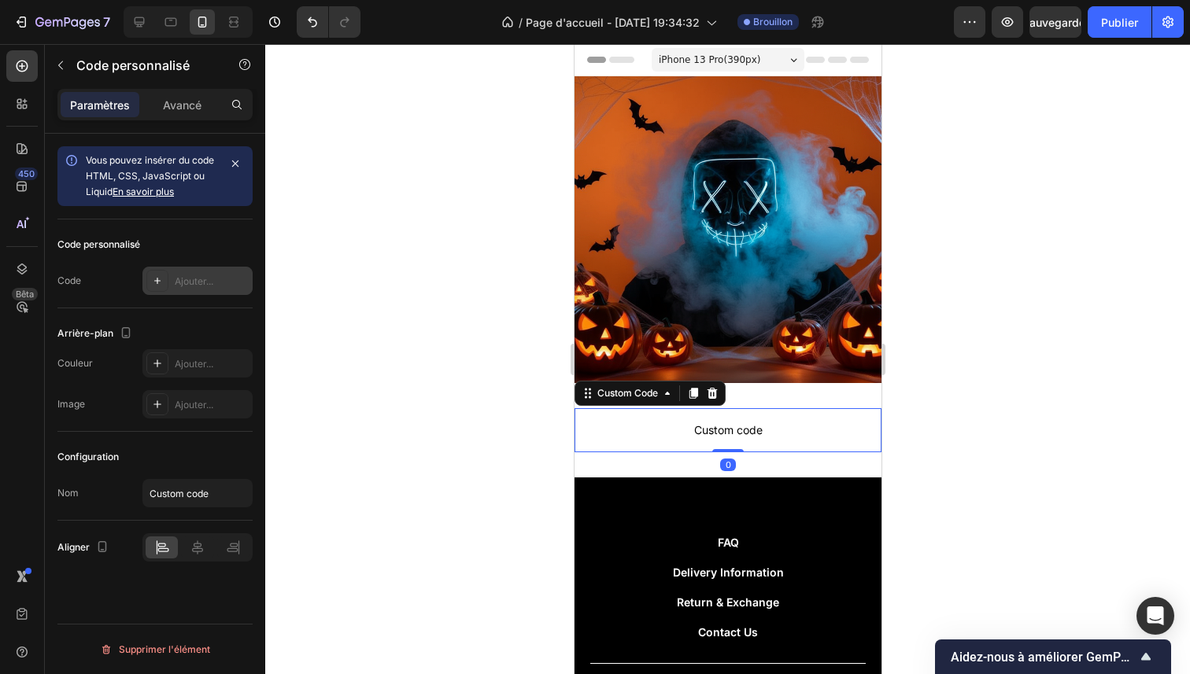
click at [178, 275] on font "Ajouter..." at bounding box center [194, 281] width 39 height 12
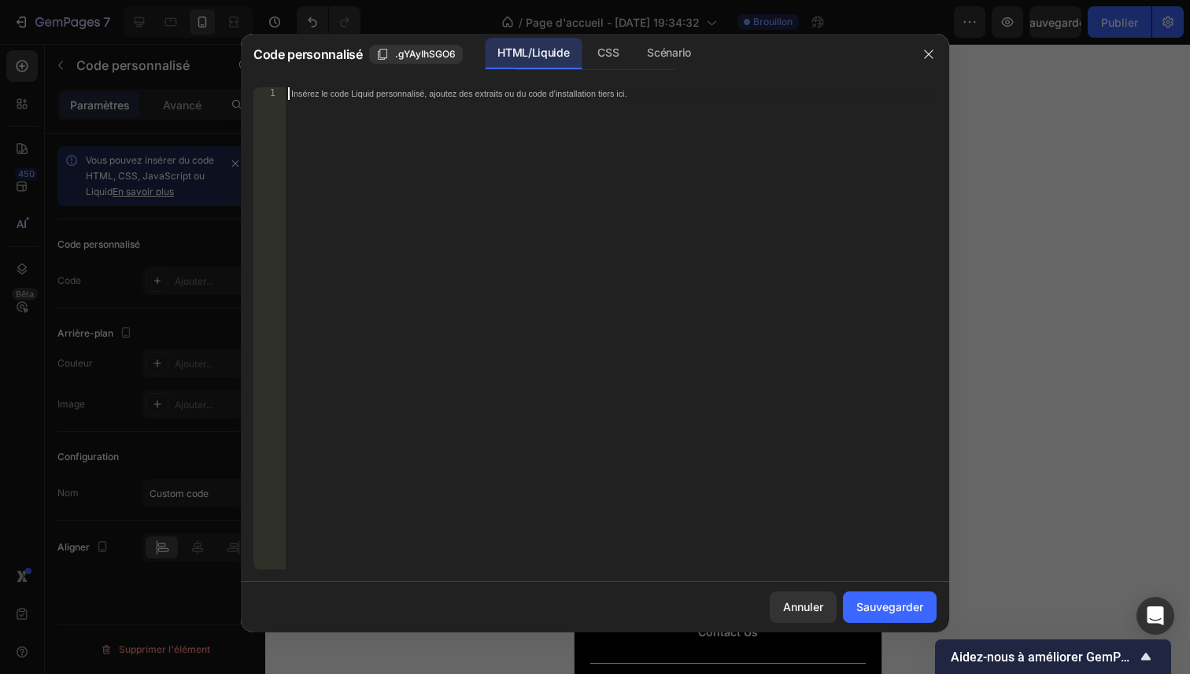
paste textarea "</style>"
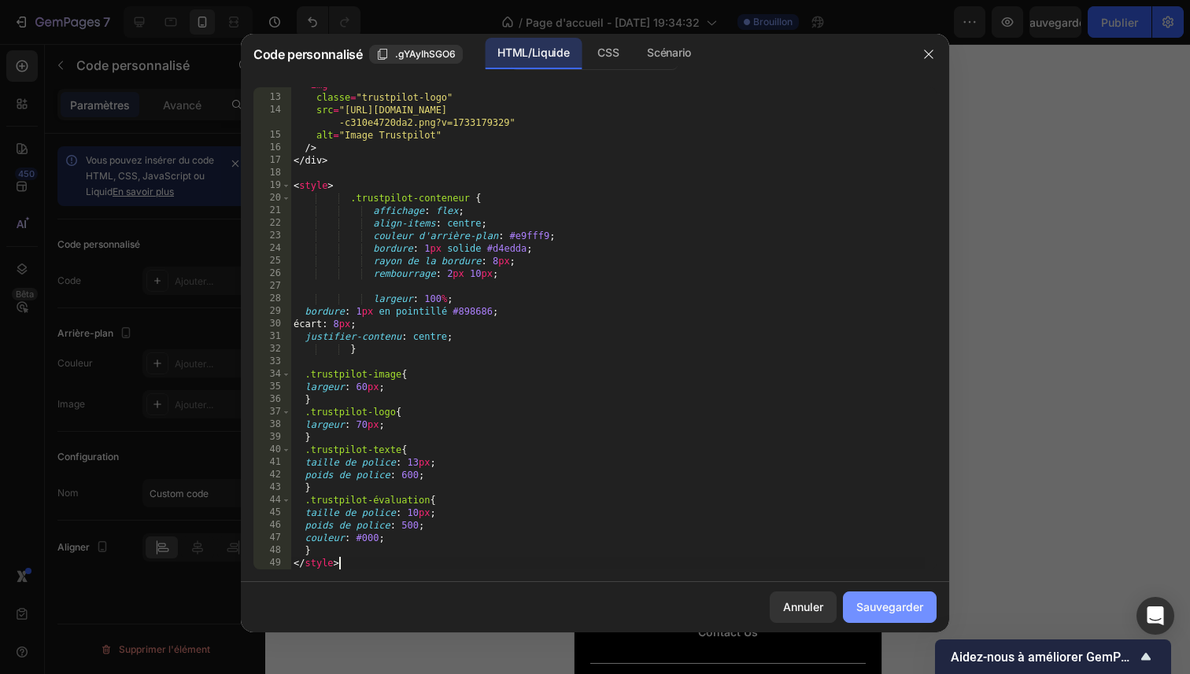
click at [877, 601] on font "Sauvegarder" at bounding box center [889, 606] width 67 height 13
type textarea "} </style>"
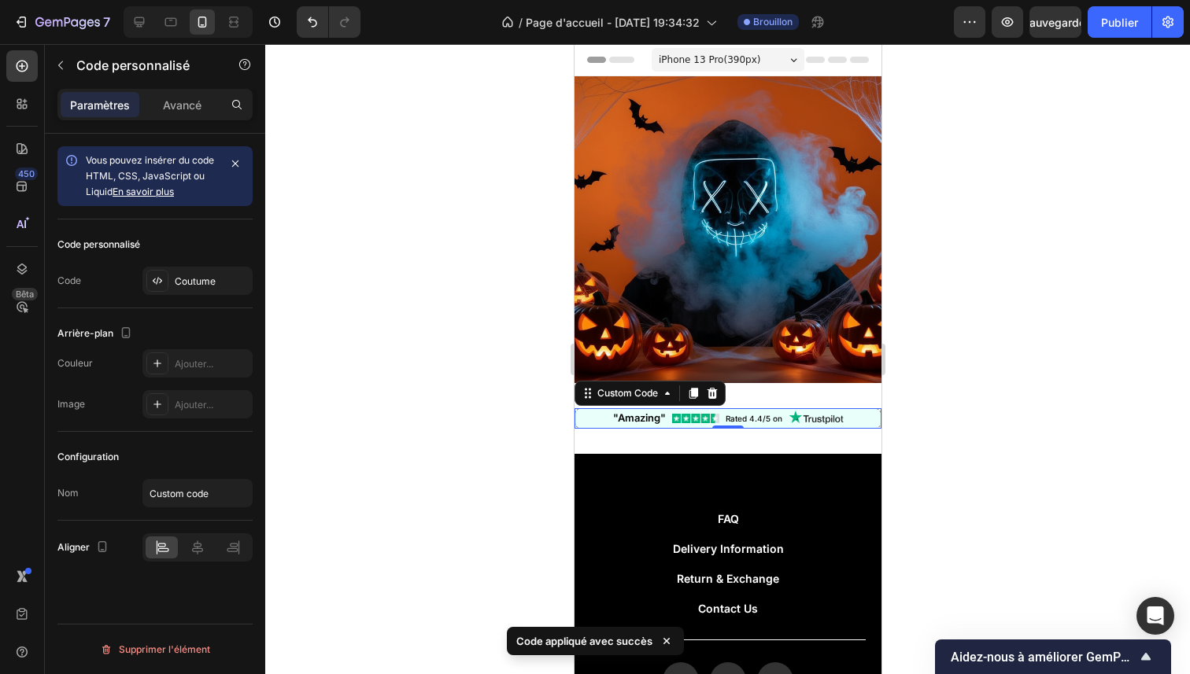
click at [988, 441] on div at bounding box center [727, 359] width 925 height 630
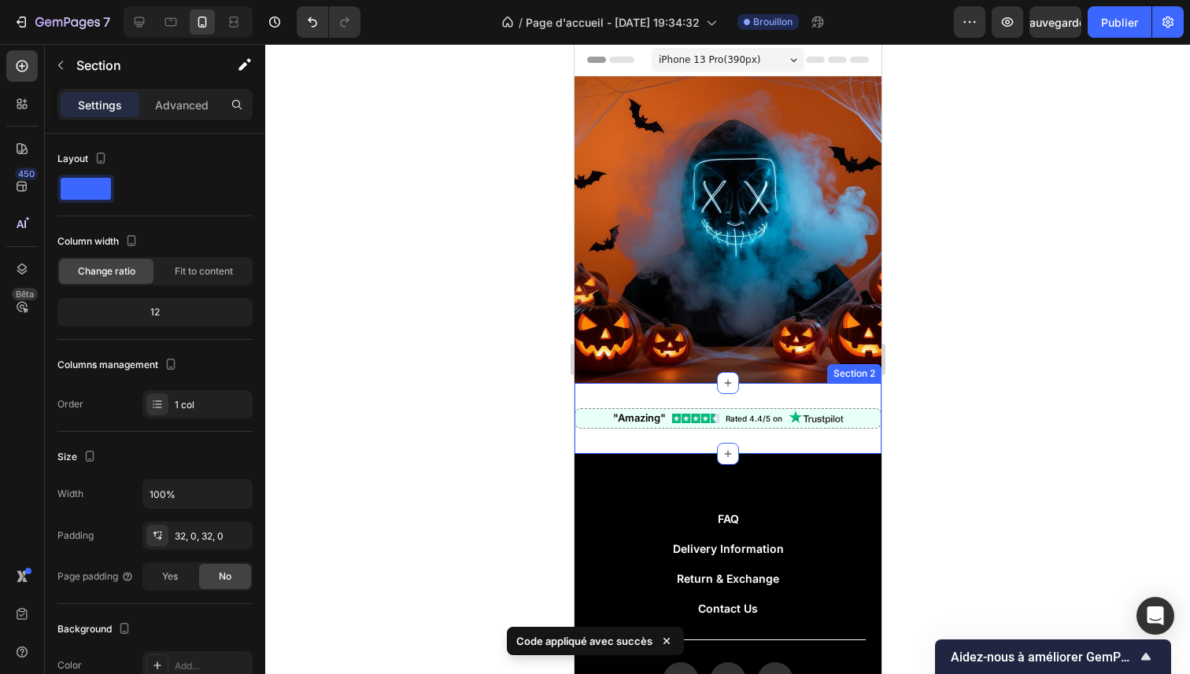
click at [782, 387] on div ""Amazing" Rated 4.4/5 on Custom Code Section 2" at bounding box center [727, 418] width 307 height 71
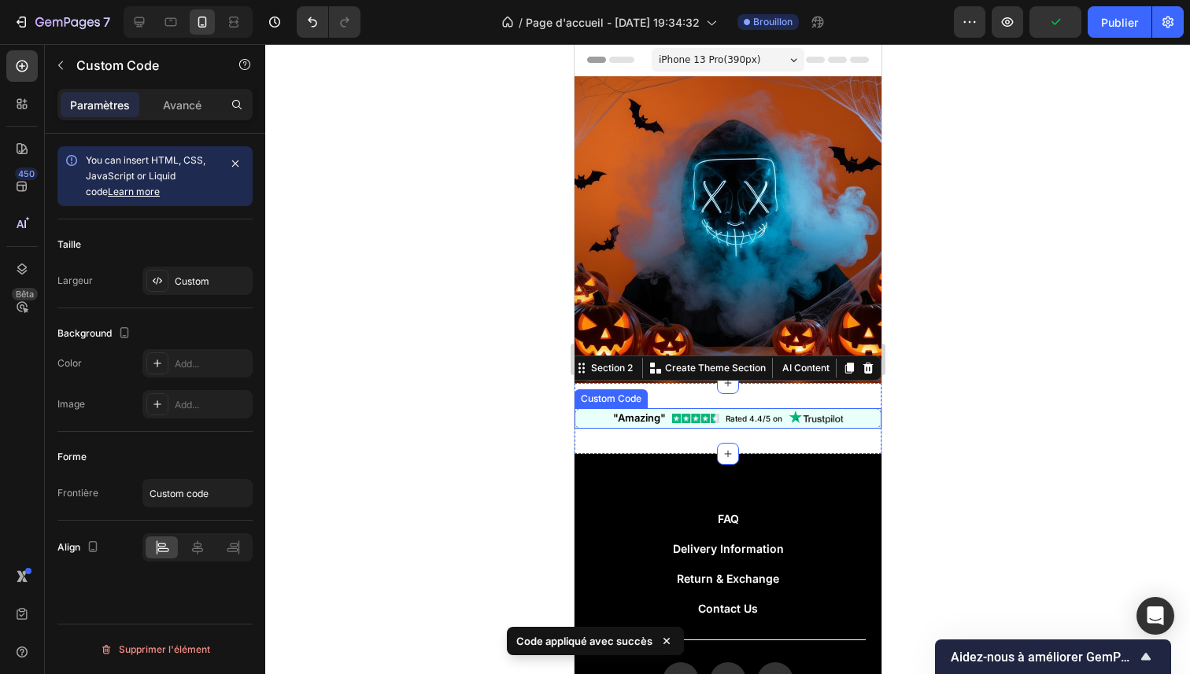
click at [774, 413] on div "Rated 4.4/5 on" at bounding box center [753, 419] width 57 height 12
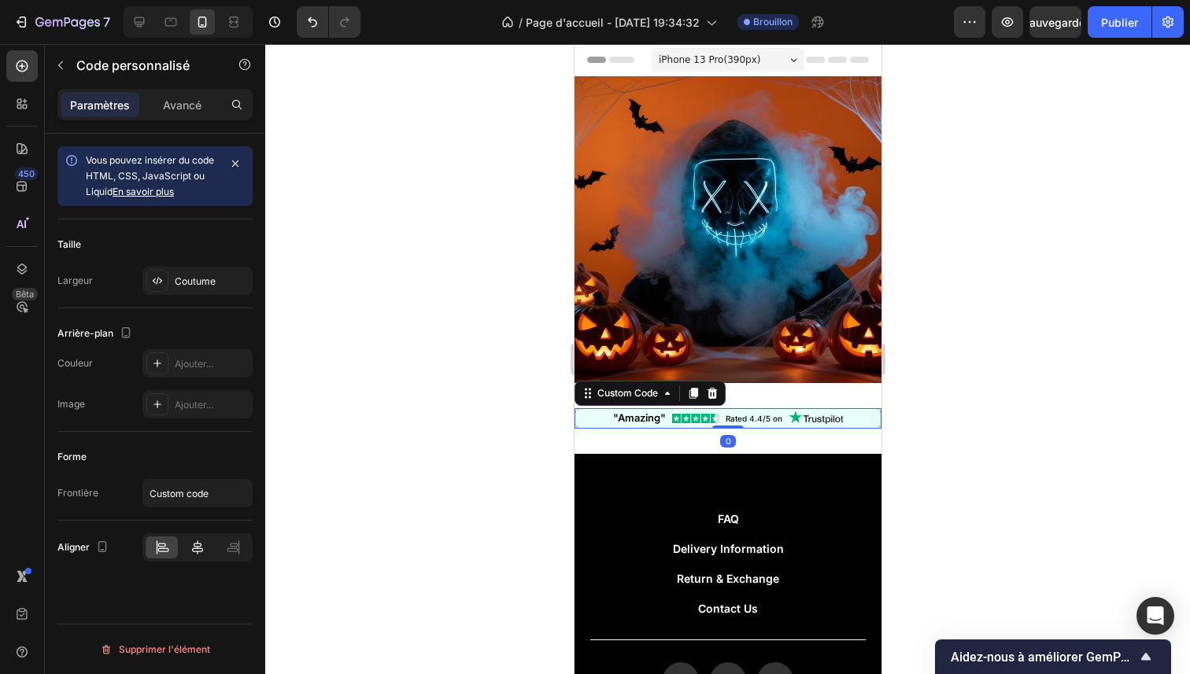
click at [196, 543] on icon at bounding box center [198, 548] width 16 height 16
click at [172, 544] on div at bounding box center [162, 548] width 32 height 22
click at [188, 271] on div "Coutume" at bounding box center [197, 281] width 110 height 28
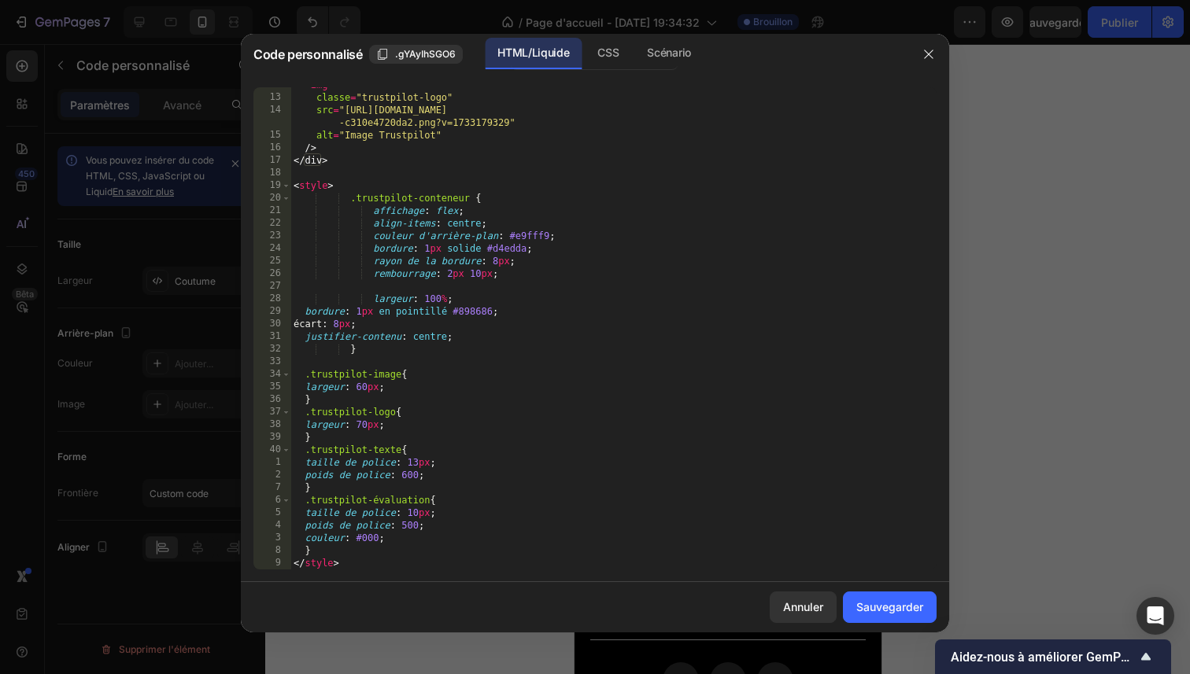
type textarea "gap: 8px;"
click at [434, 319] on div "< img classe = "trustpilot-logo" src = "[URL][DOMAIN_NAME] -c310e4720da2.png?v=…" at bounding box center [607, 333] width 634 height 508
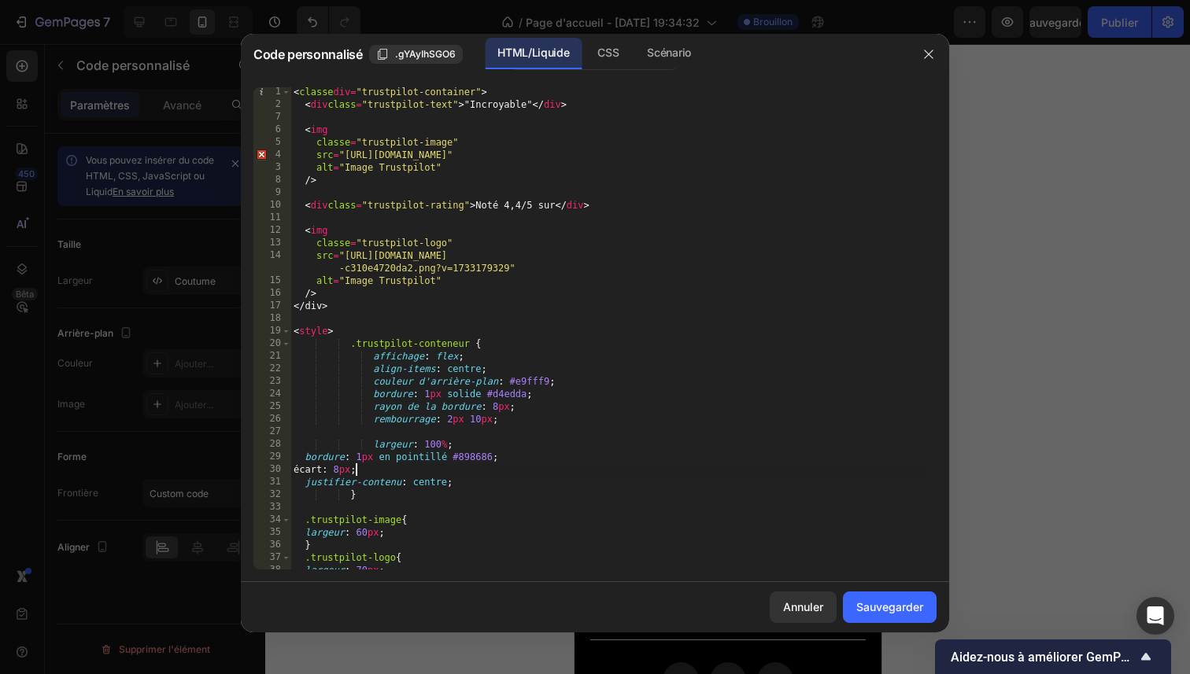
scroll to position [0, 0]
click at [616, 58] on font "CSS" at bounding box center [607, 52] width 21 height 13
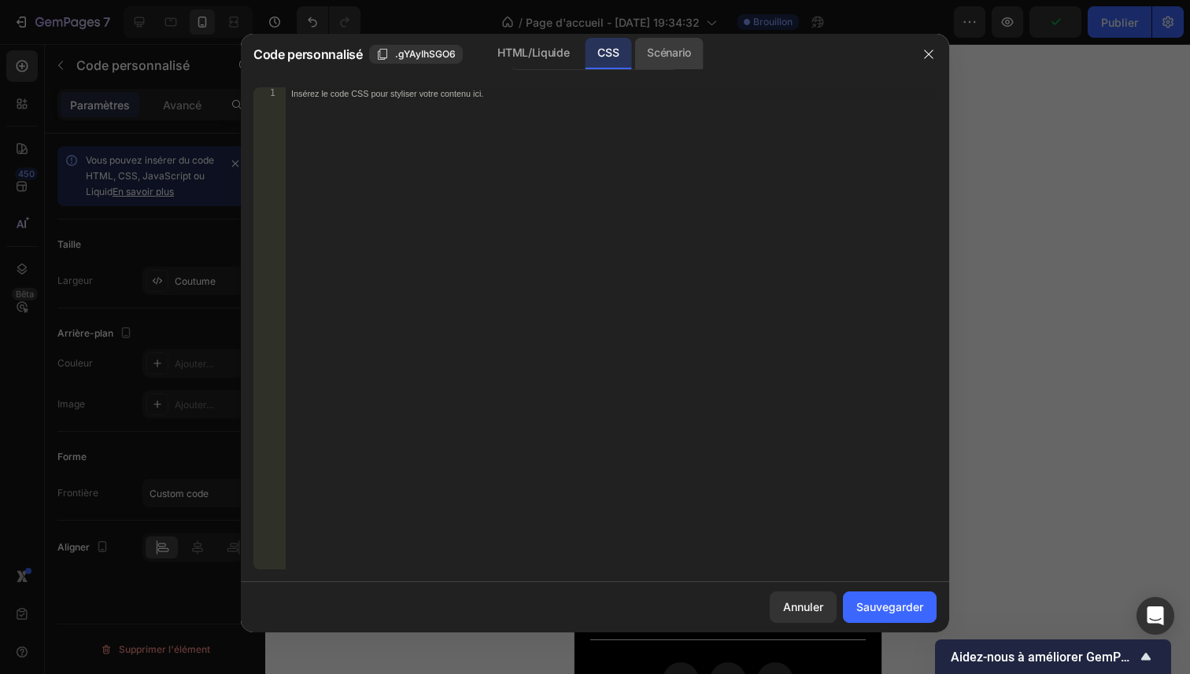
click at [672, 50] on font "Scénario" at bounding box center [668, 52] width 43 height 13
click at [560, 54] on font "HTML/Liquide" at bounding box center [533, 52] width 72 height 13
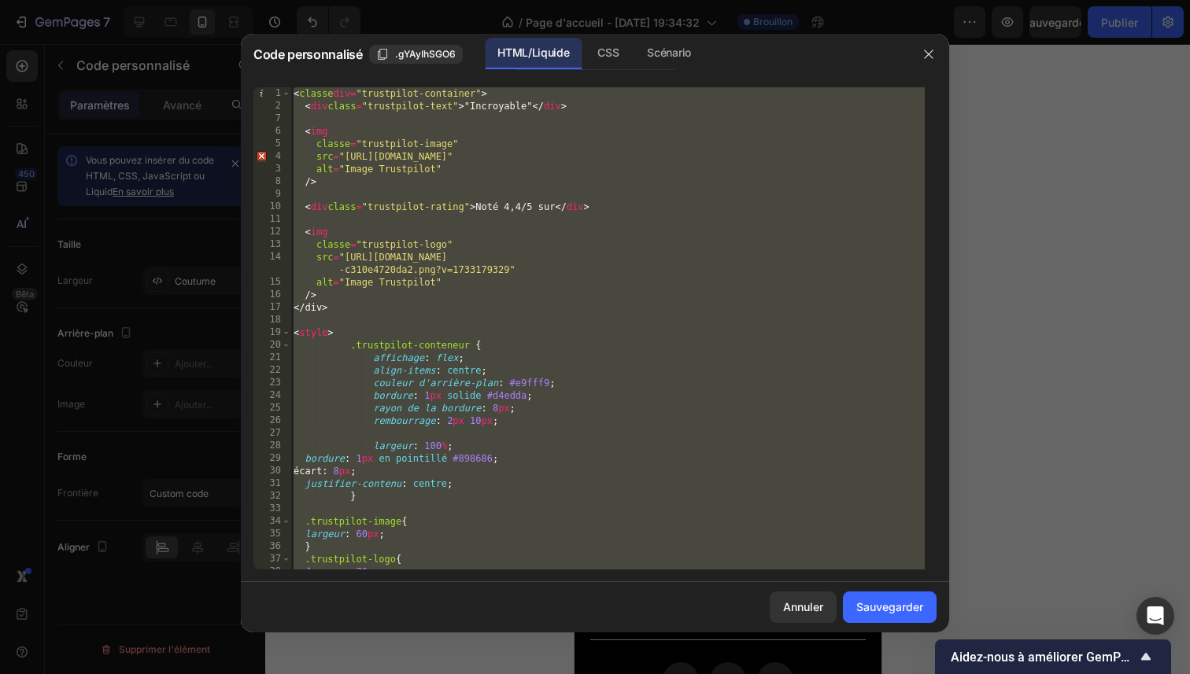
drag, startPoint x: 896, startPoint y: 50, endPoint x: 893, endPoint y: 68, distance: 18.3
click at [893, 68] on div "HTML/Liquide CSS Scénario" at bounding box center [744, 54] width 327 height 32
click at [929, 49] on icon "button" at bounding box center [928, 54] width 13 height 13
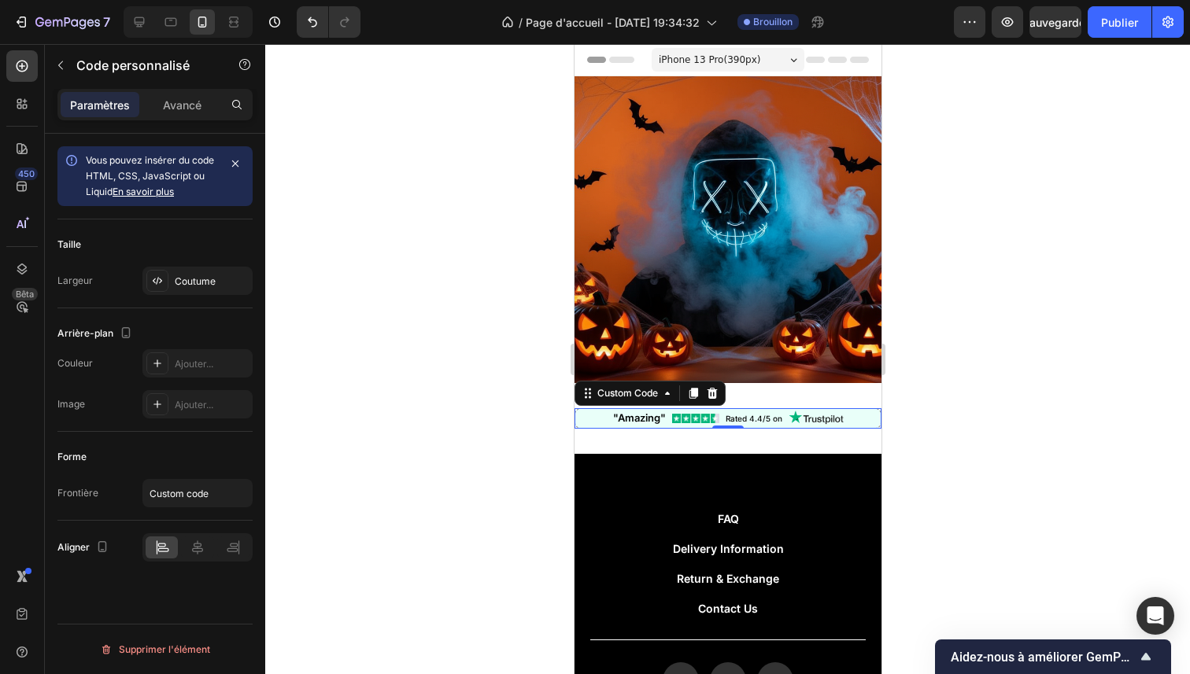
click at [731, 413] on div "Rated 4.4/5 on" at bounding box center [753, 419] width 57 height 12
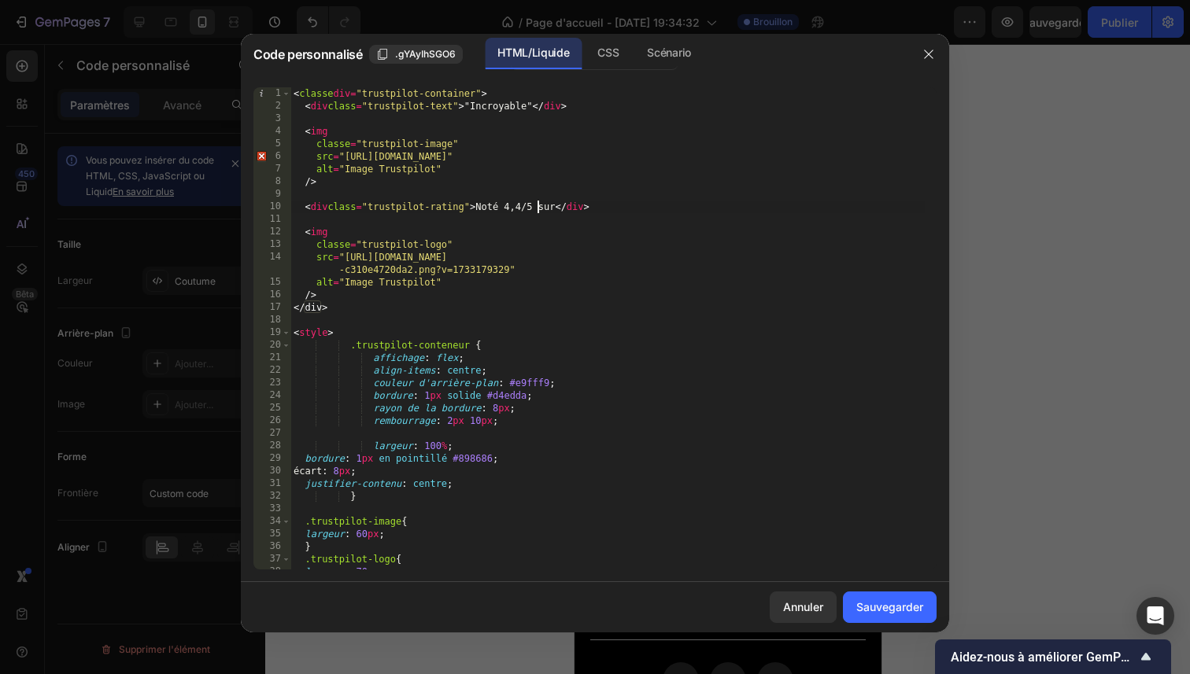
click at [537, 212] on div "< classe div = "trustpilot-container" > < div class = "trustpilot-text" > "Incr…" at bounding box center [607, 341] width 634 height 508
click at [535, 112] on div "< classe div = "trustpilot-container" > < div class = "trustpilot-text" > "Incr…" at bounding box center [607, 341] width 634 height 508
click at [538, 109] on div "< classe div = "trustpilot-container" > < div class = "trustpilot-text" > "Incr…" at bounding box center [607, 341] width 634 height 508
click at [556, 106] on div "< classe div = "trustpilot-container" > < div class = "trustpilot-text" > "Incr…" at bounding box center [607, 341] width 634 height 508
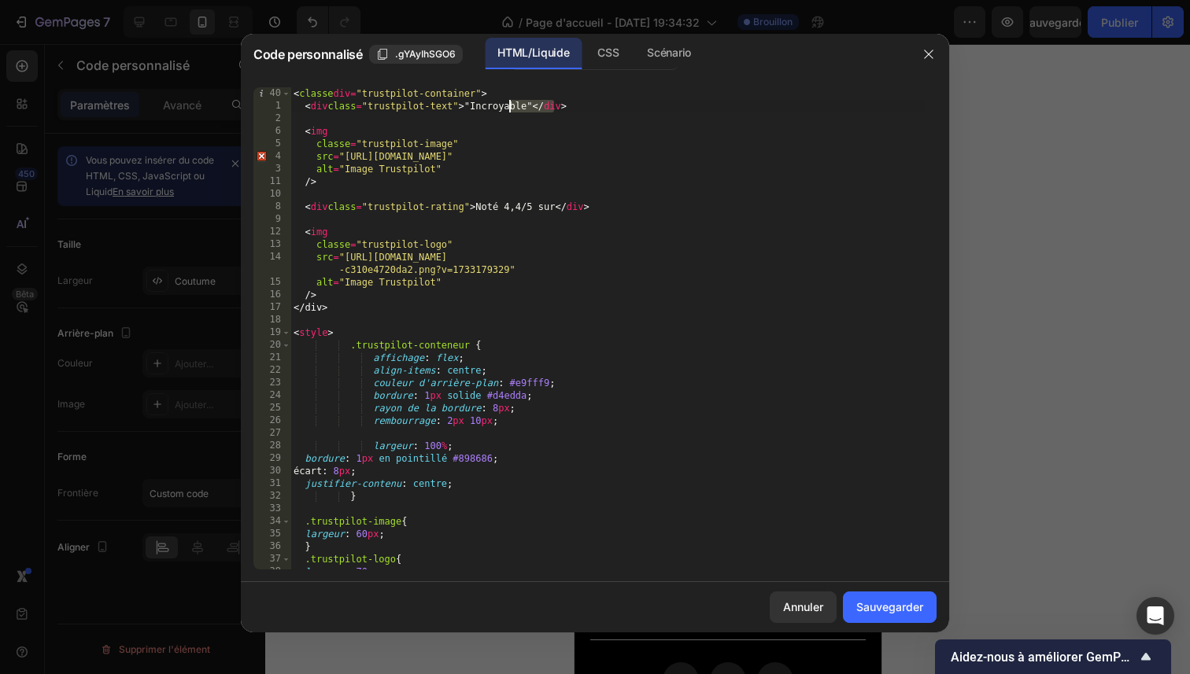
drag, startPoint x: 559, startPoint y: 107, endPoint x: 508, endPoint y: 103, distance: 50.5
click at [508, 103] on div "< classe div = "trustpilot-container" > < div class = "trustpilot-text" > "Incr…" at bounding box center [607, 341] width 634 height 508
type textarea "<div class="trustpilot-text">"Amazi"
type textarea "<img"
click at [578, 101] on div "< classe div = "trustpilot-container" > < div class = "trustpilot-text" > "Amaz…" at bounding box center [607, 341] width 634 height 508
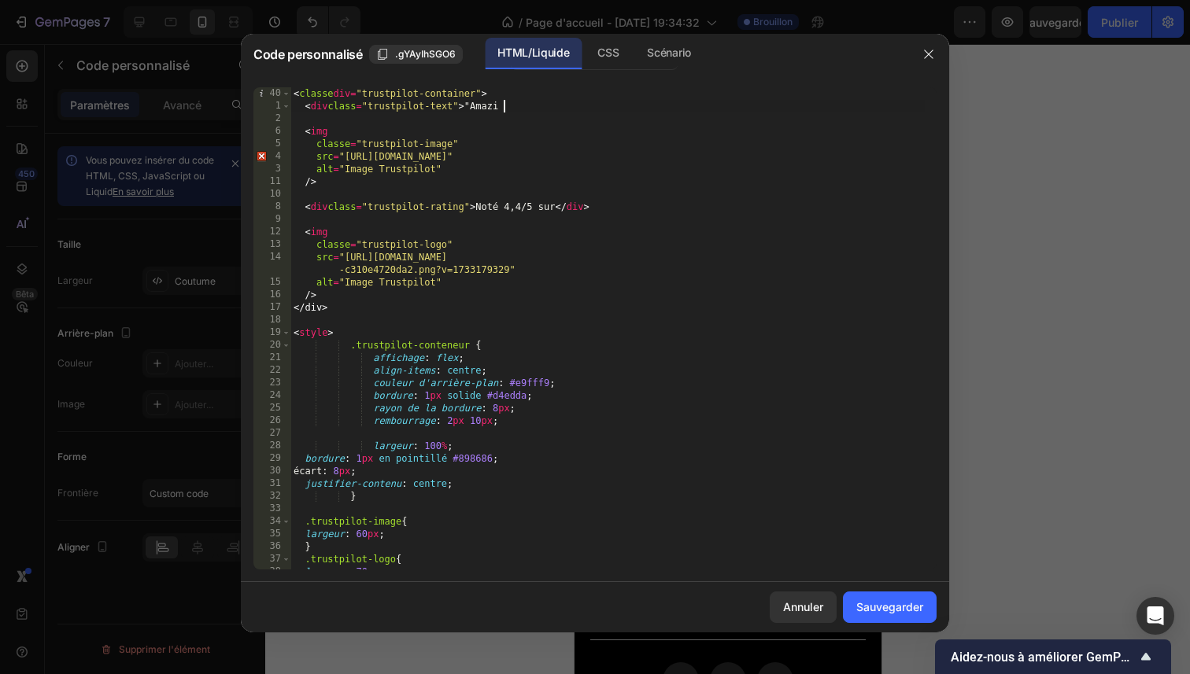
click at [578, 103] on div "< classe div = "trustpilot-container" > < div class = "trustpilot-text" > "Amaz…" at bounding box center [607, 341] width 634 height 508
drag, startPoint x: 578, startPoint y: 103, endPoint x: 554, endPoint y: 103, distance: 24.4
click at [570, 104] on div "< classe div = "trustpilot-container" > < div class = "trustpilot-text" > "Amaz…" at bounding box center [607, 341] width 634 height 508
click at [552, 103] on div "< classe div = "trustpilot-container" > < div class = "trustpilot-text" > "Amaz…" at bounding box center [607, 341] width 634 height 508
click at [549, 103] on div "< classe div = "trustpilot-container" > < div class = "trustpilot-text" > "Amaz…" at bounding box center [607, 341] width 634 height 508
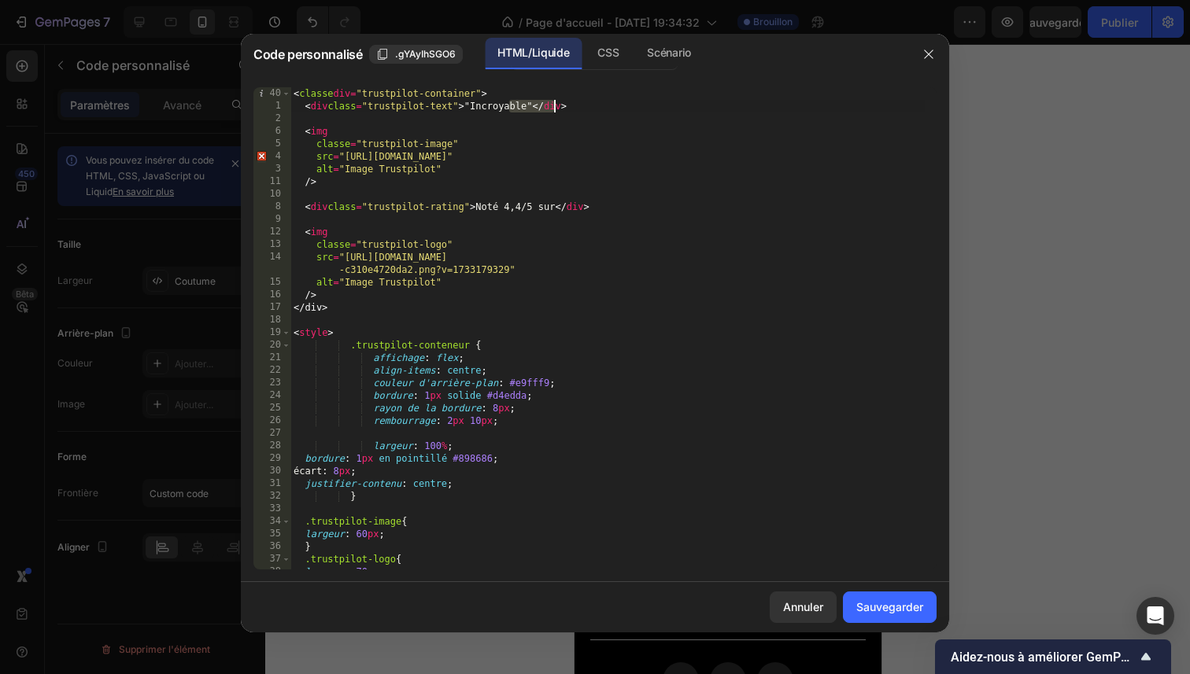
click at [632, 140] on div "< classe div = "trustpilot-container" > < div class = "trustpilot-text" > "Incr…" at bounding box center [607, 341] width 634 height 508
drag, startPoint x: 559, startPoint y: 108, endPoint x: 542, endPoint y: 106, distance: 16.6
click at [542, 106] on div "< classe div = "trustpilot-container" > < div class = "trustpilot-text" > "Incr…" at bounding box center [607, 341] width 634 height 508
click at [556, 107] on div "< classe div = "trustpilot-container" > < div class = "trustpilot-text" > "Incr…" at bounding box center [607, 341] width 634 height 508
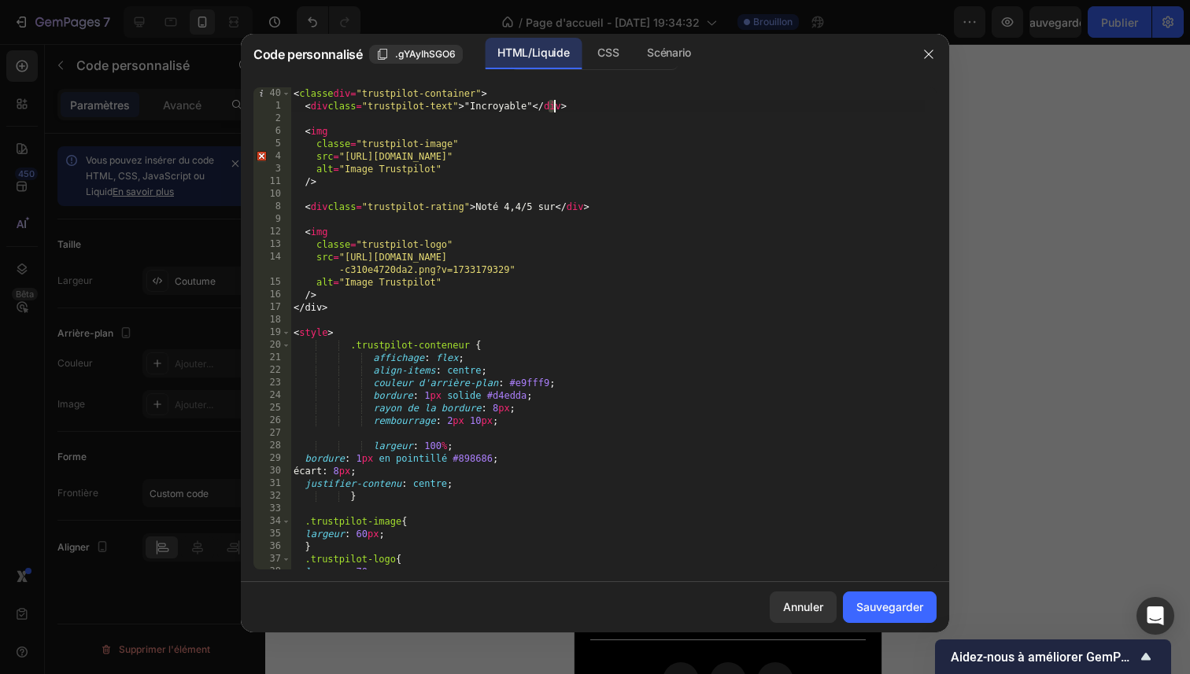
click at [555, 107] on div "< classe div = "trustpilot-container" > < div class = "trustpilot-text" > "Incr…" at bounding box center [607, 341] width 634 height 508
drag, startPoint x: 504, startPoint y: 107, endPoint x: 565, endPoint y: 105, distance: 60.6
click at [565, 105] on div "< classe div = "trustpilot-container" > < div class = "trustpilot-text" > "Incr…" at bounding box center [607, 341] width 634 height 508
click at [564, 109] on div "< classe div = "trustpilot-container" > < div class = "trustpilot-text" > "Incr…" at bounding box center [607, 341] width 634 height 508
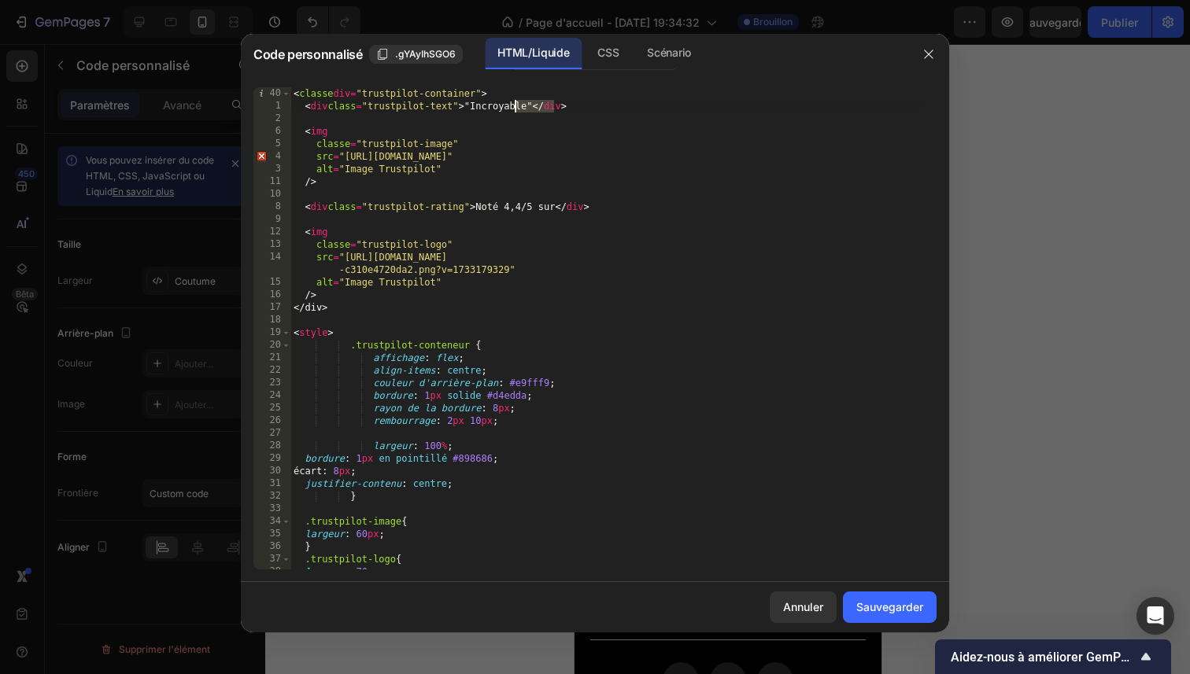
drag, startPoint x: 563, startPoint y: 107, endPoint x: 514, endPoint y: 108, distance: 48.8
click at [514, 108] on div "< classe div = "trustpilot-container" > < div class = "trustpilot-text" > "Incr…" at bounding box center [607, 341] width 634 height 508
click at [656, 125] on div "< classe div = "trustpilot-container" > < div class = "trustpilot-text" > "Incr…" at bounding box center [607, 341] width 634 height 508
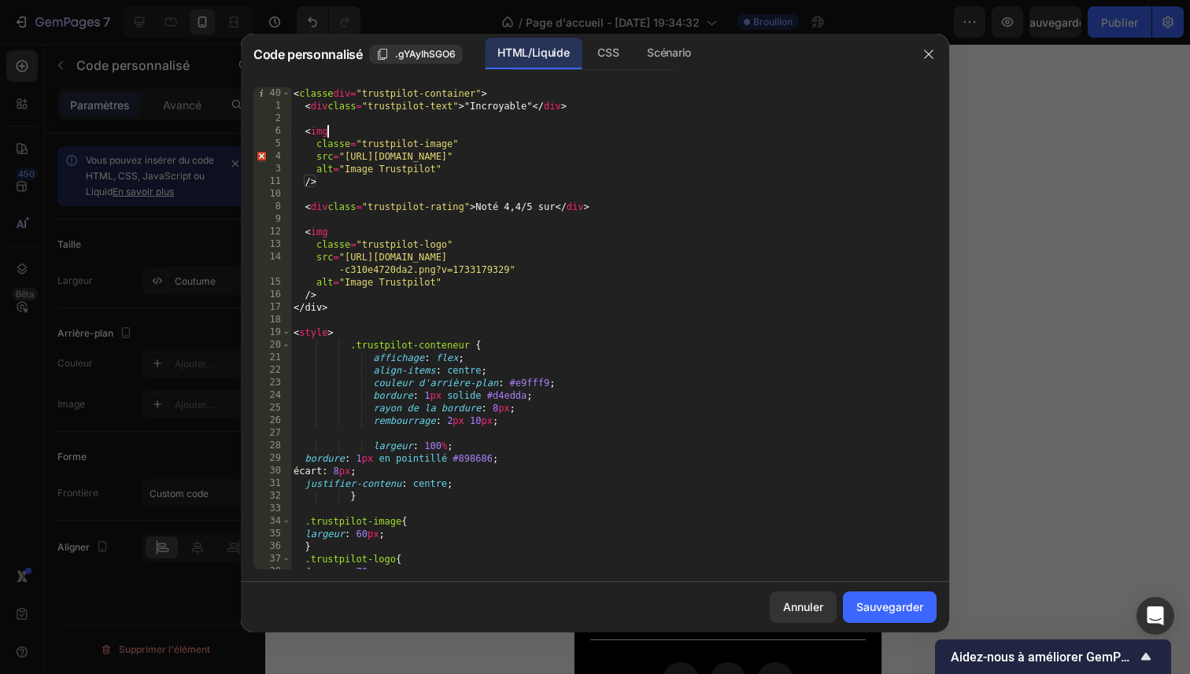
click at [525, 132] on div "< classe div = "trustpilot-container" > < div class = "trustpilot-text" > "Incr…" at bounding box center [607, 341] width 634 height 508
type textarea "<img"
click at [877, 618] on button "Sauvegarder" at bounding box center [890, 607] width 94 height 31
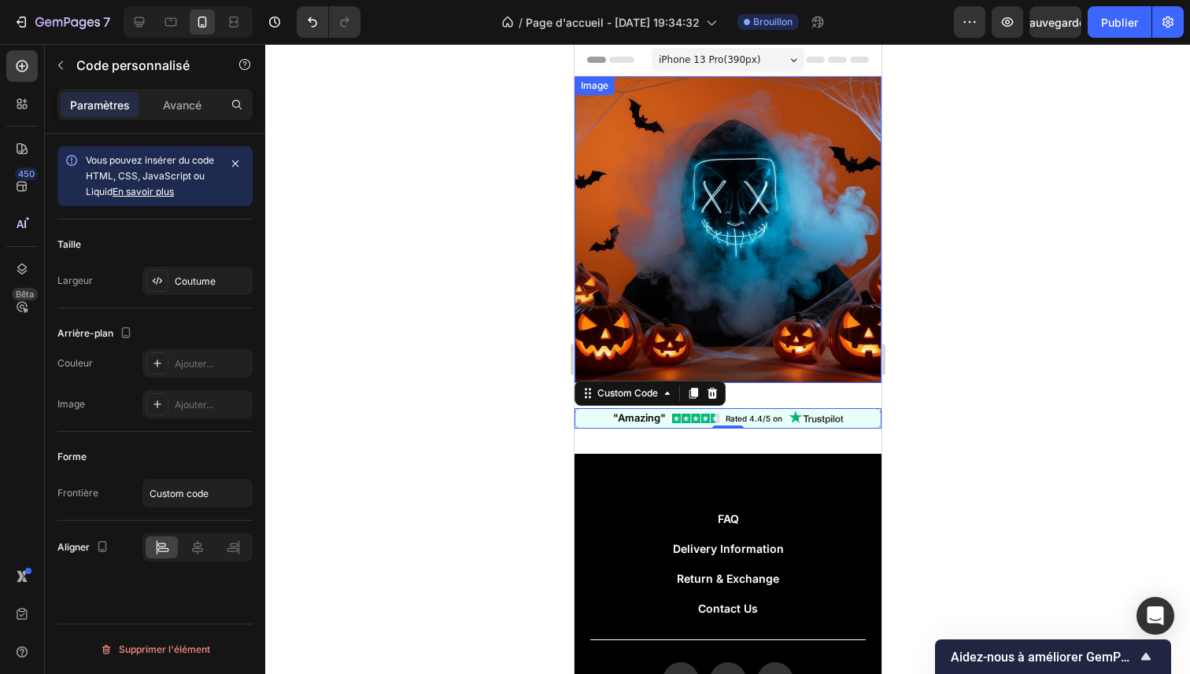
click at [1092, 223] on div at bounding box center [727, 359] width 925 height 630
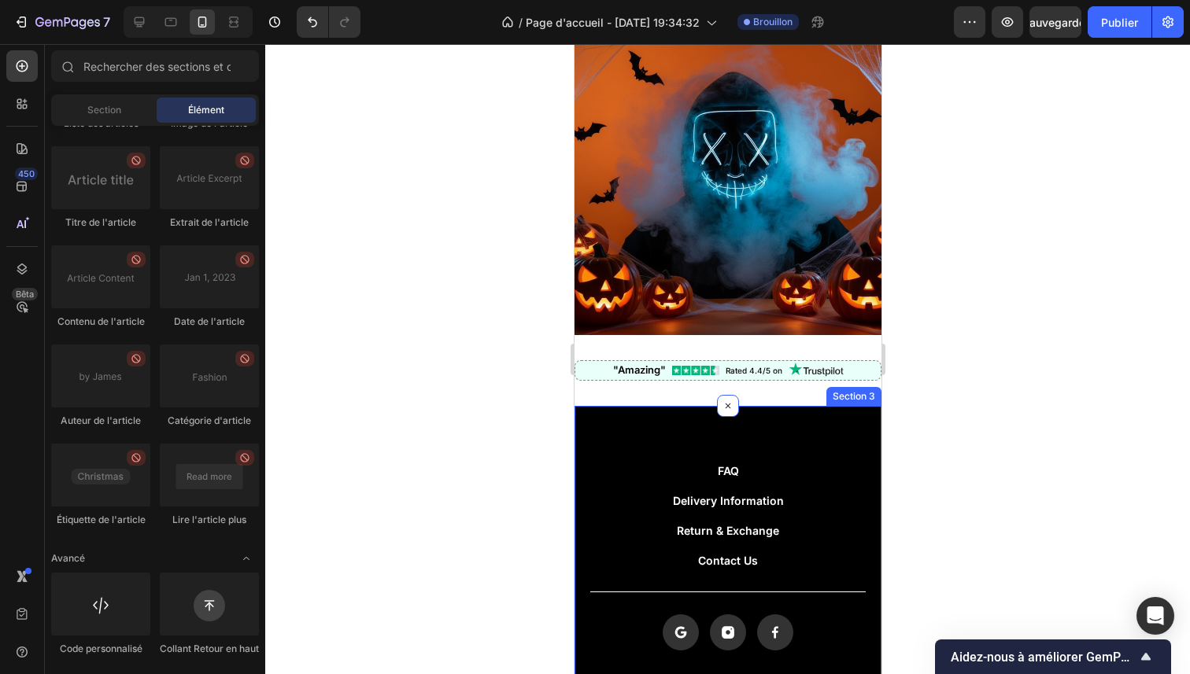
scroll to position [0, 0]
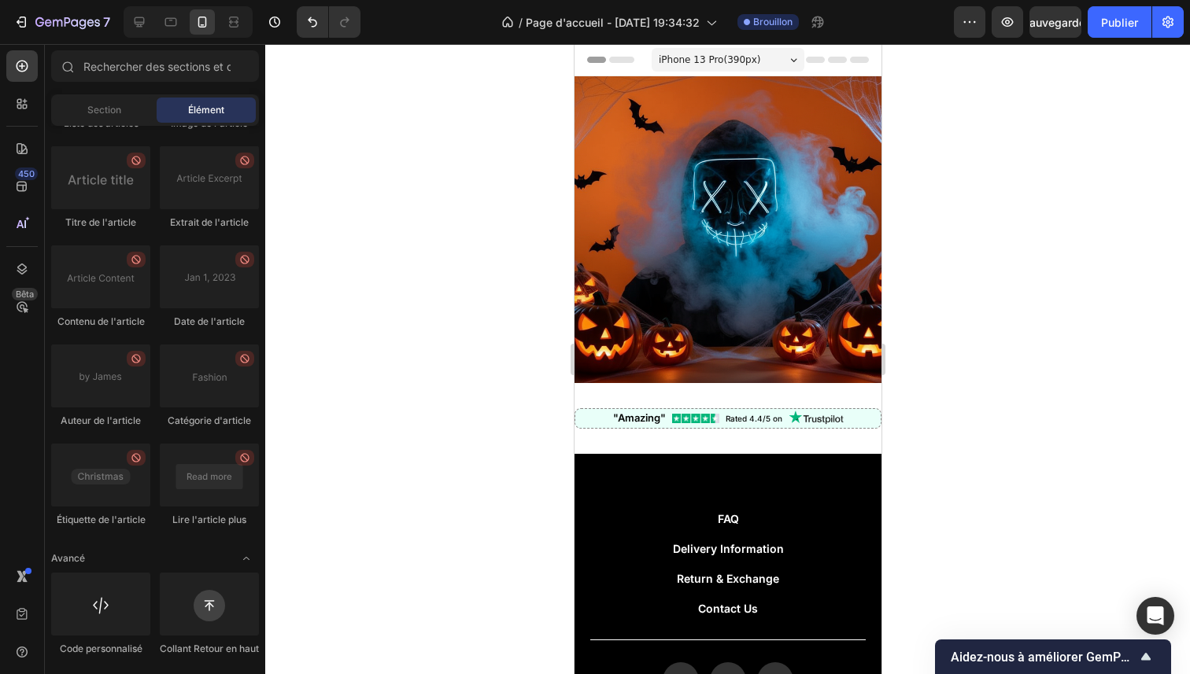
click at [983, 370] on div at bounding box center [727, 359] width 925 height 630
click at [848, 408] on div ""Amazing" Rated 4.4/5 on" at bounding box center [727, 418] width 307 height 20
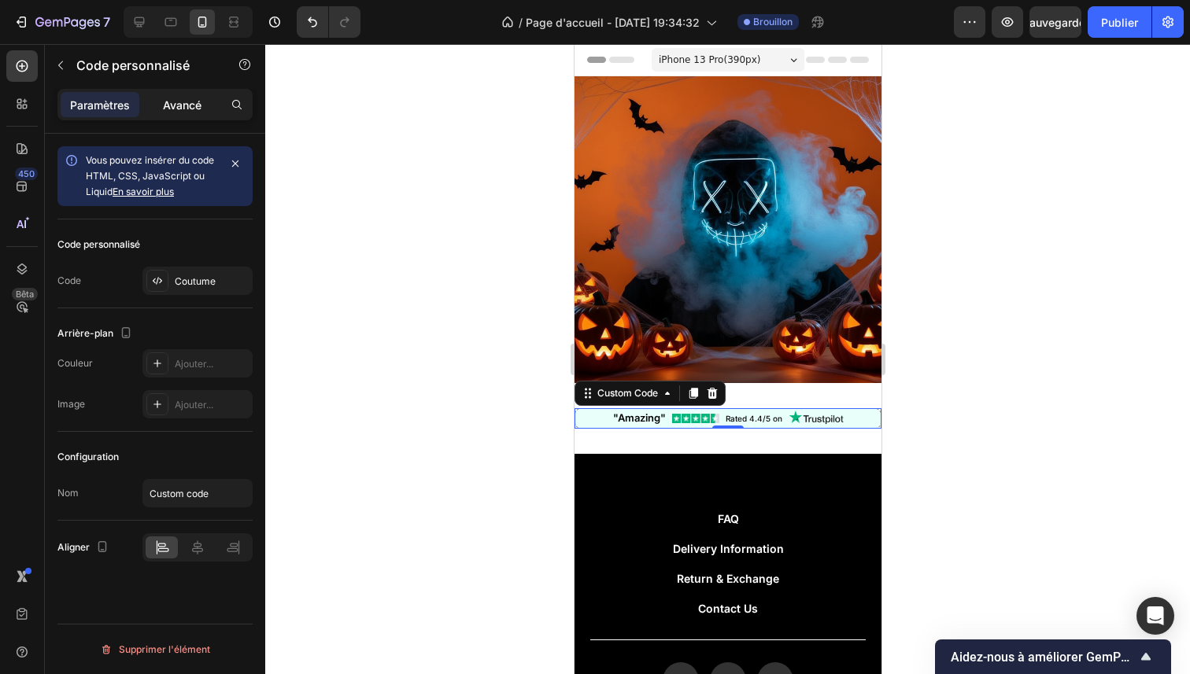
click at [183, 112] on p "Avancé" at bounding box center [182, 105] width 39 height 17
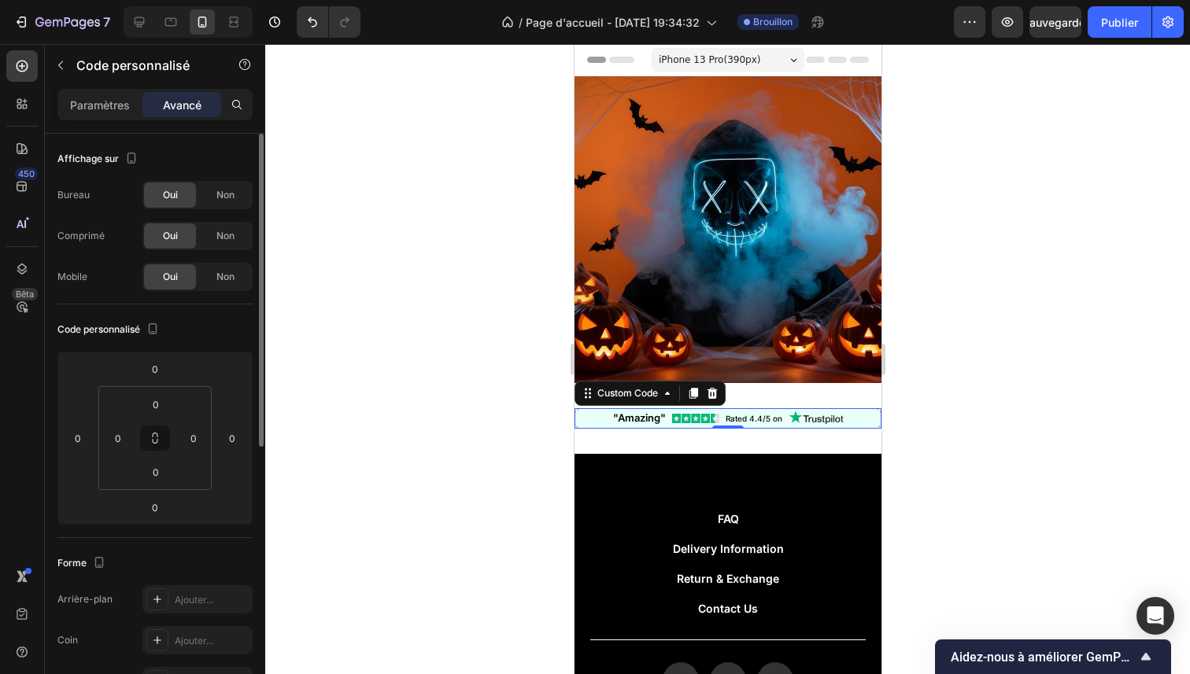
drag, startPoint x: 1092, startPoint y: 216, endPoint x: 1078, endPoint y: 221, distance: 14.5
click at [1092, 216] on div at bounding box center [727, 359] width 925 height 630
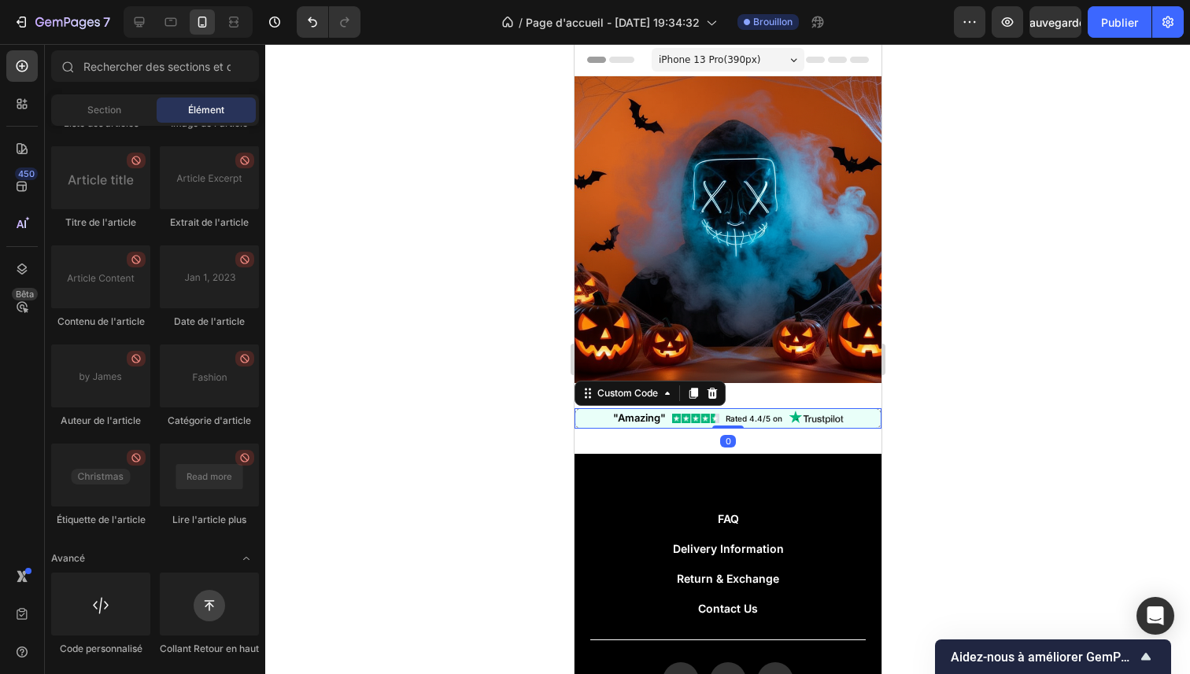
click at [645, 411] on div ""Amazing"" at bounding box center [638, 419] width 53 height 16
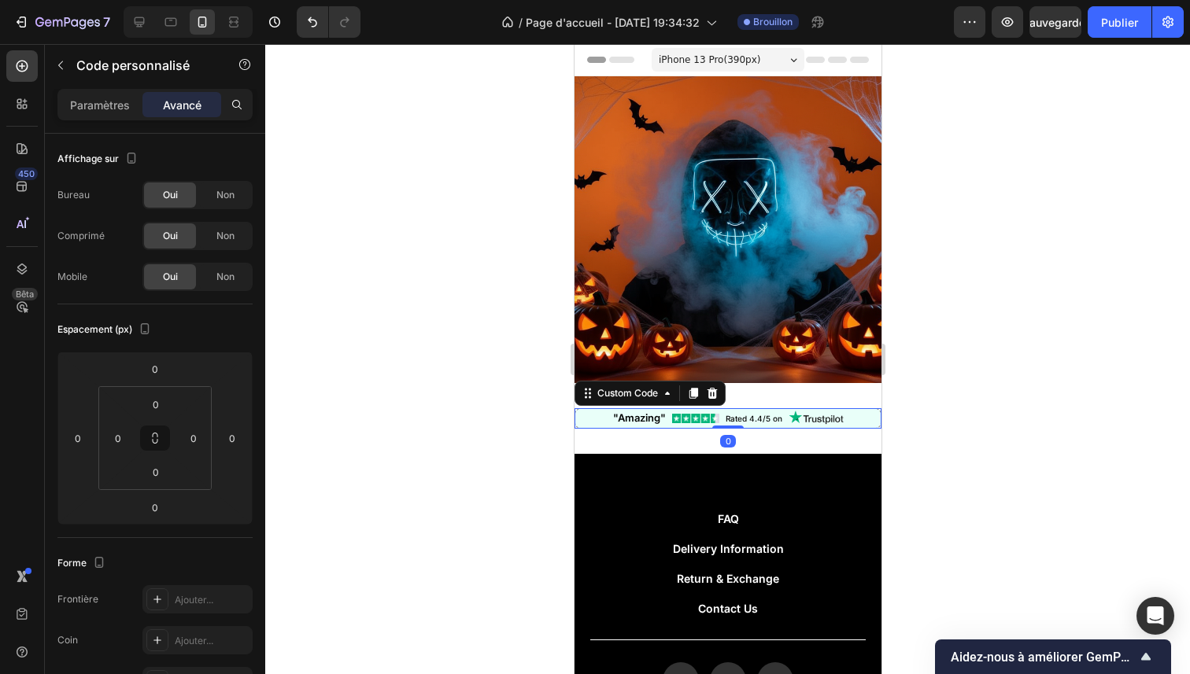
click at [645, 411] on div ""Amazing"" at bounding box center [638, 419] width 53 height 16
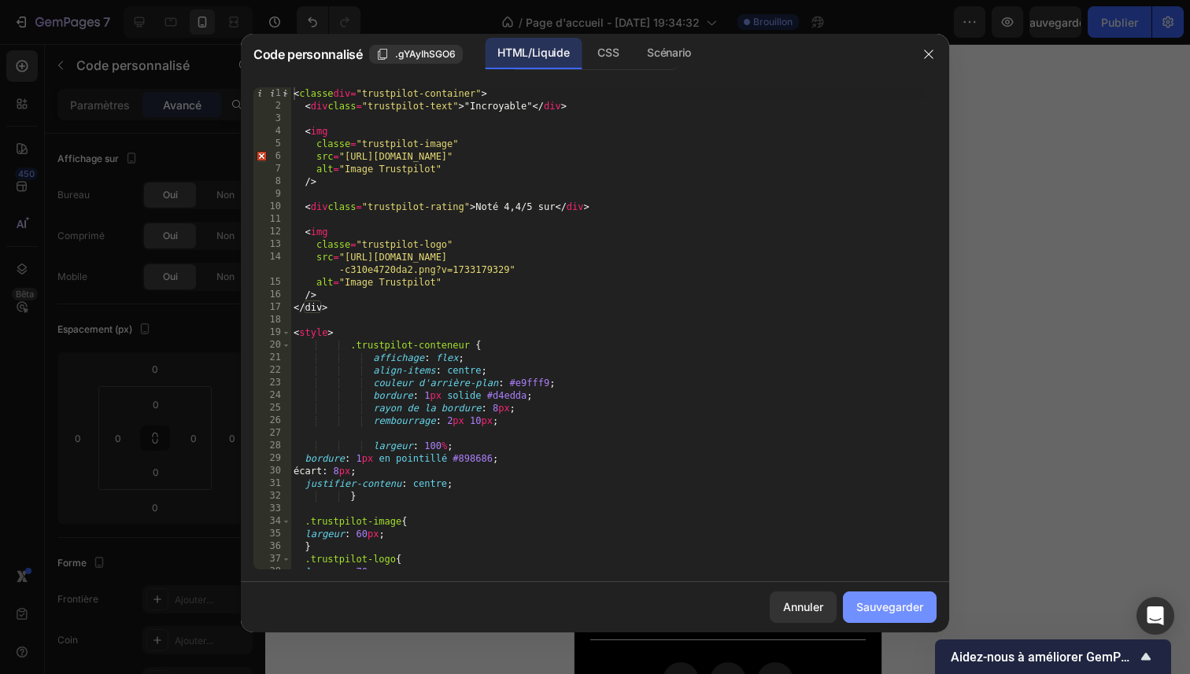
click at [896, 605] on font "Sauvegarder" at bounding box center [889, 606] width 67 height 13
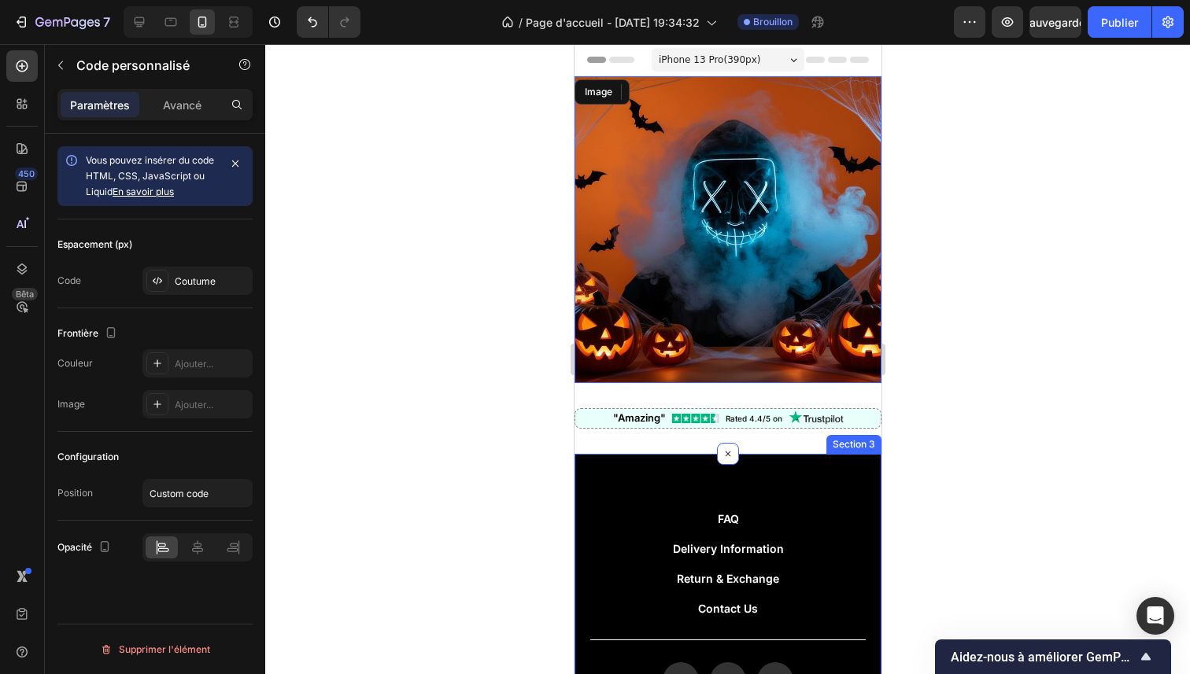
click at [856, 543] on div "Image Section 1 "Amazing" Rated 4.4/5 on Custom Code 0 Section 2 FAQ Button Del…" at bounding box center [727, 451] width 307 height 750
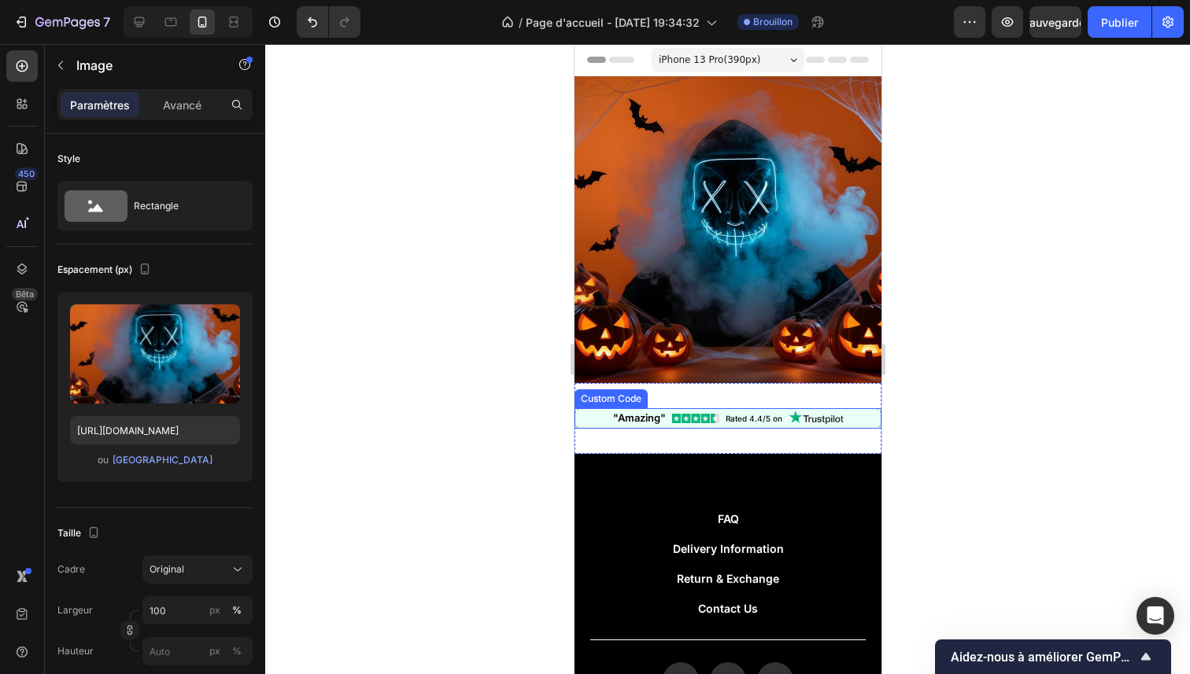
click at [635, 412] on div ""Amazing"" at bounding box center [638, 419] width 53 height 16
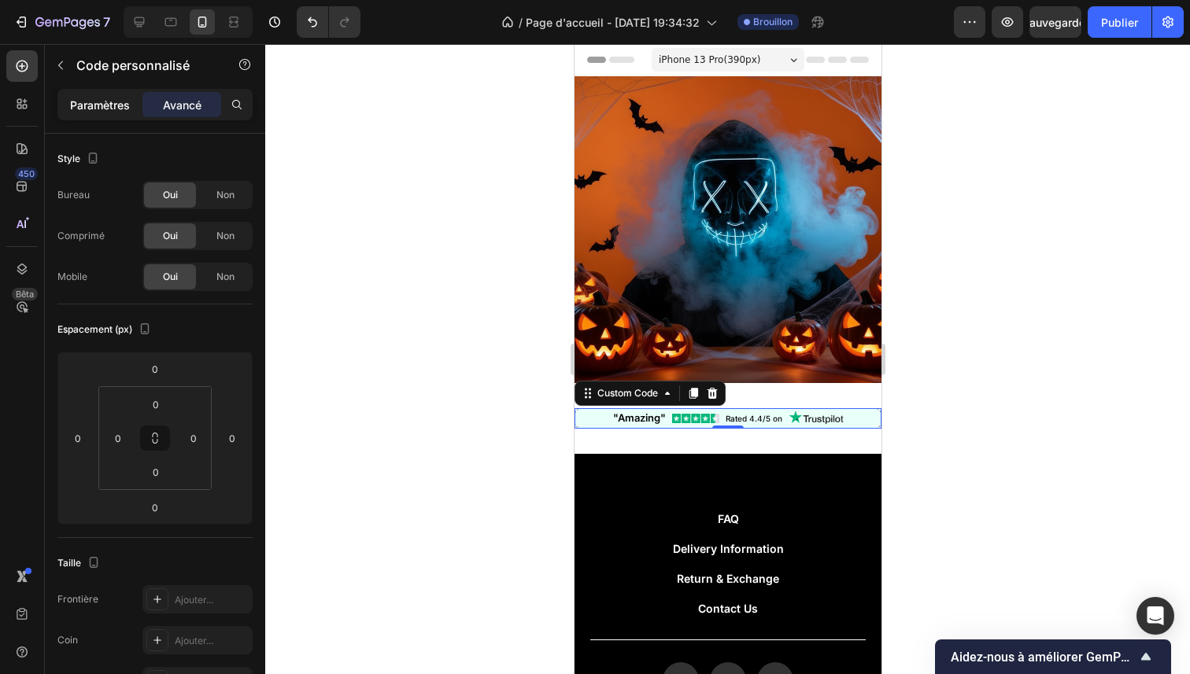
click at [98, 94] on div "Paramètres" at bounding box center [100, 104] width 79 height 25
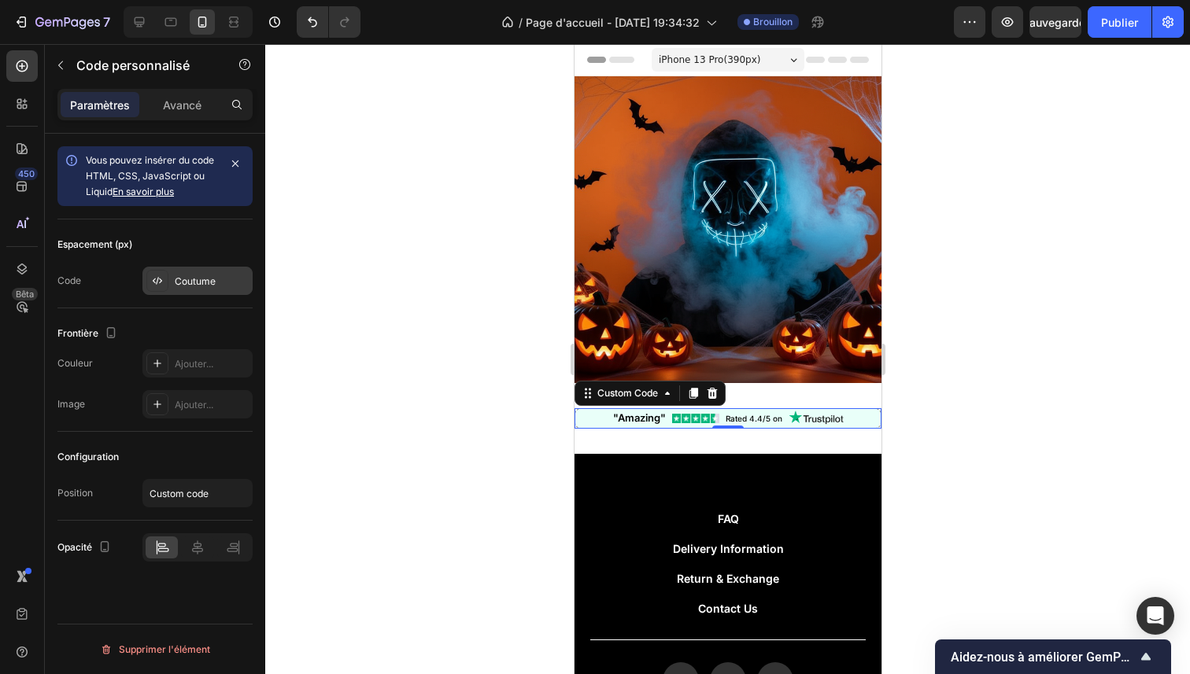
click at [188, 289] on div "Coutume" at bounding box center [197, 281] width 110 height 28
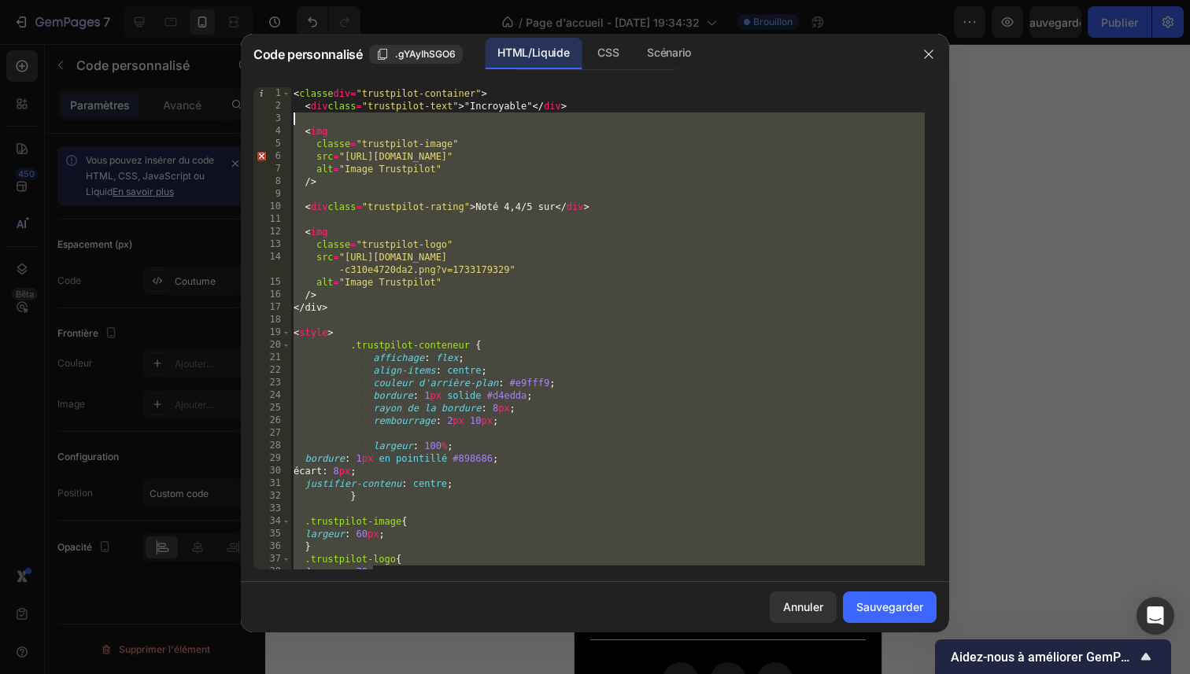
drag, startPoint x: 444, startPoint y: 567, endPoint x: 303, endPoint y: 116, distance: 471.7
click at [303, 116] on div "< classe div = "trustpilot-container" > < div class = "trustpilot-text" > "Incr…" at bounding box center [607, 341] width 634 height 508
type textarea "<img"
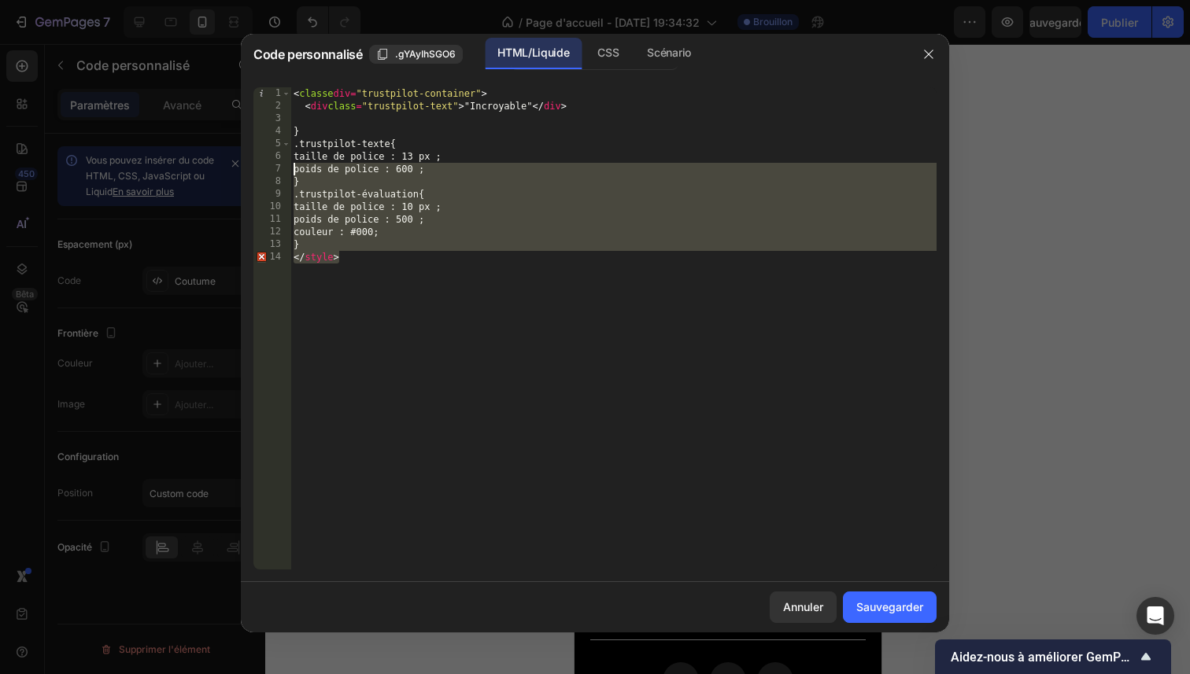
drag, startPoint x: 369, startPoint y: 276, endPoint x: 279, endPoint y: 142, distance: 162.2
click at [279, 142] on div "1 2 3 4 5 6 7 8 9 10 11 12 13 14 < classe div = "trustpilot-container" > < div …" at bounding box center [594, 328] width 683 height 482
type textarea ".trustpilot-text{ font-size: 13px;"
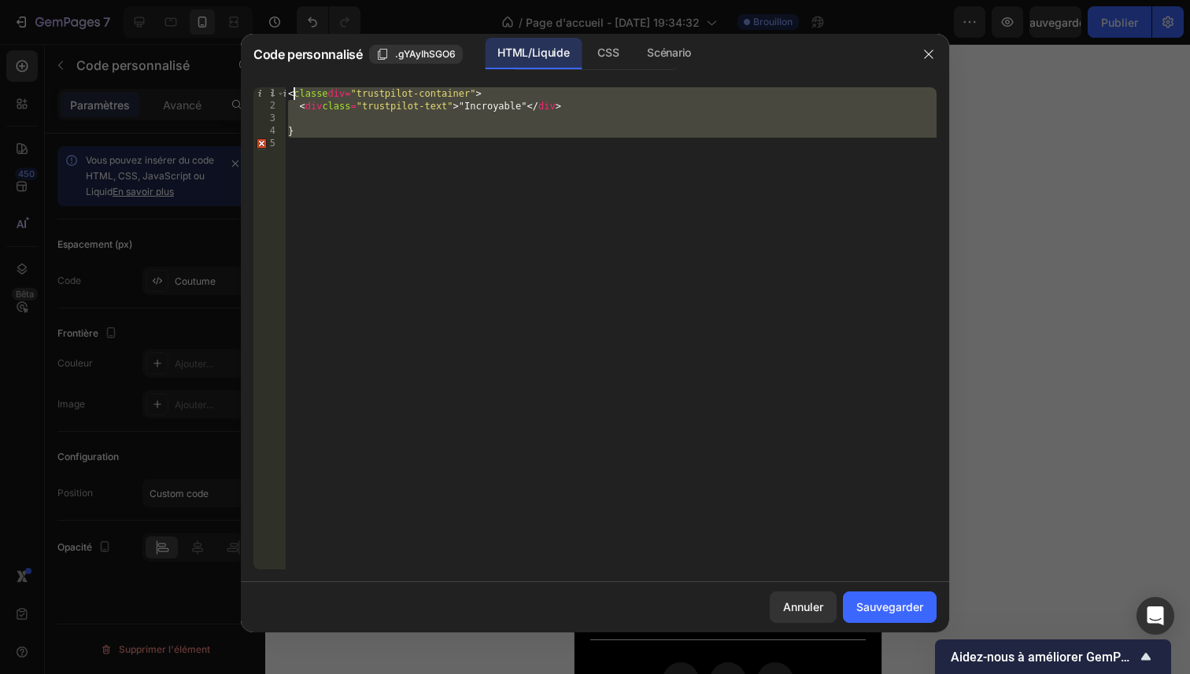
drag, startPoint x: 361, startPoint y: 239, endPoint x: 295, endPoint y: 97, distance: 157.0
click at [295, 97] on div "< classe div = "trustpilot-container" > < div class = "trustpilot-text" > "Incr…" at bounding box center [611, 341] width 652 height 508
type textarea "<"
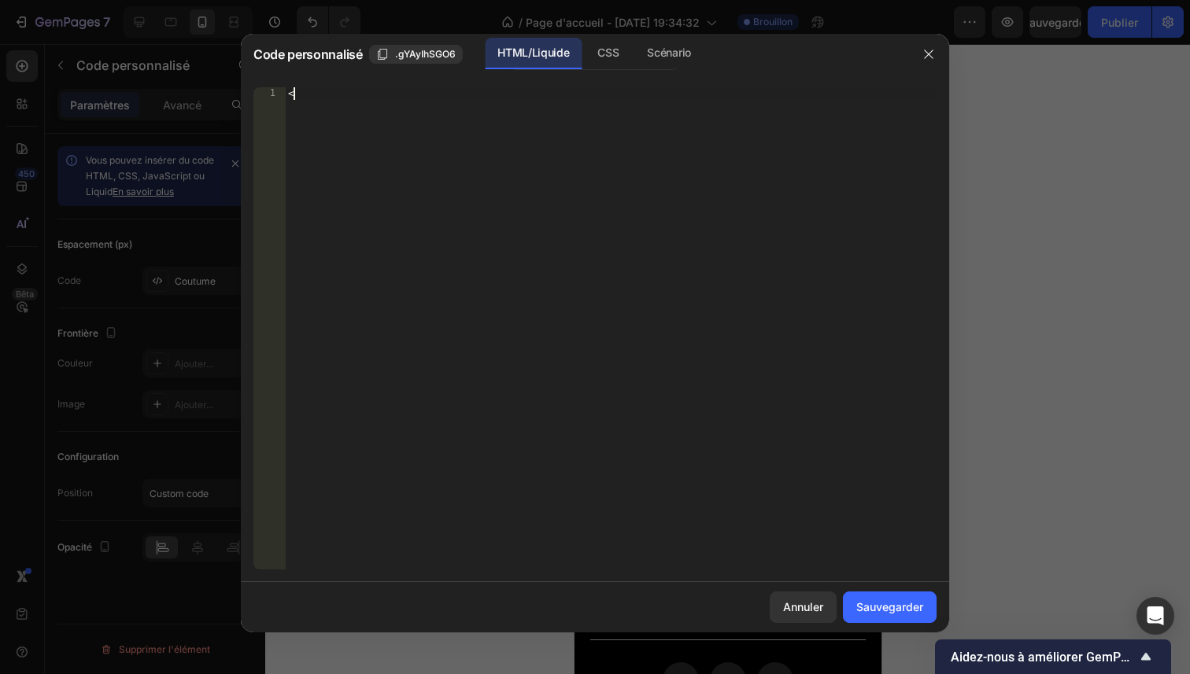
drag, startPoint x: 320, startPoint y: 116, endPoint x: 267, endPoint y: 103, distance: 54.2
click at [267, 103] on div "< 1 < [DEMOGRAPHIC_DATA] XXXXXXXXXXXXXXXXXXXXXXXXXXXXXXXXXXXXXXXXXXXXXXXXXXXXXX…" at bounding box center [594, 328] width 683 height 482
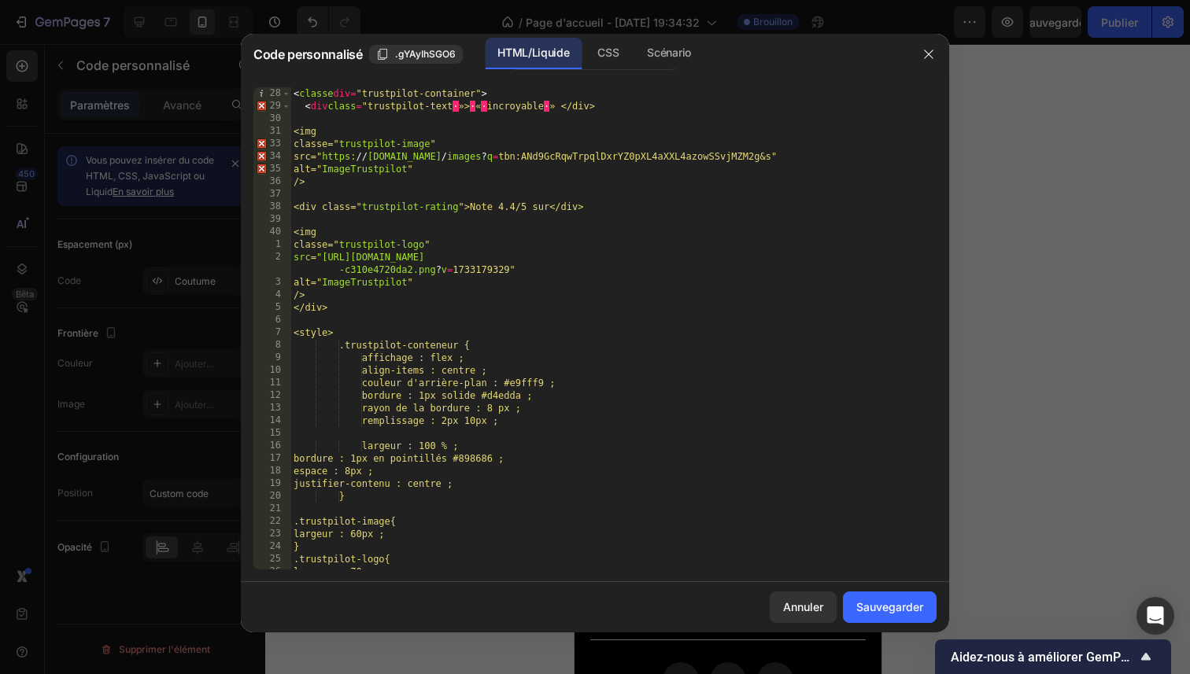
click at [541, 105] on div "< classe div = "trustpilot-container" > < div class = "trustpilot-text · »> · «…" at bounding box center [607, 341] width 634 height 508
type textarea "<div class="trustpilot-text »> « incroyabe » </div>"
click at [902, 603] on font "Sauvegarder" at bounding box center [889, 606] width 67 height 13
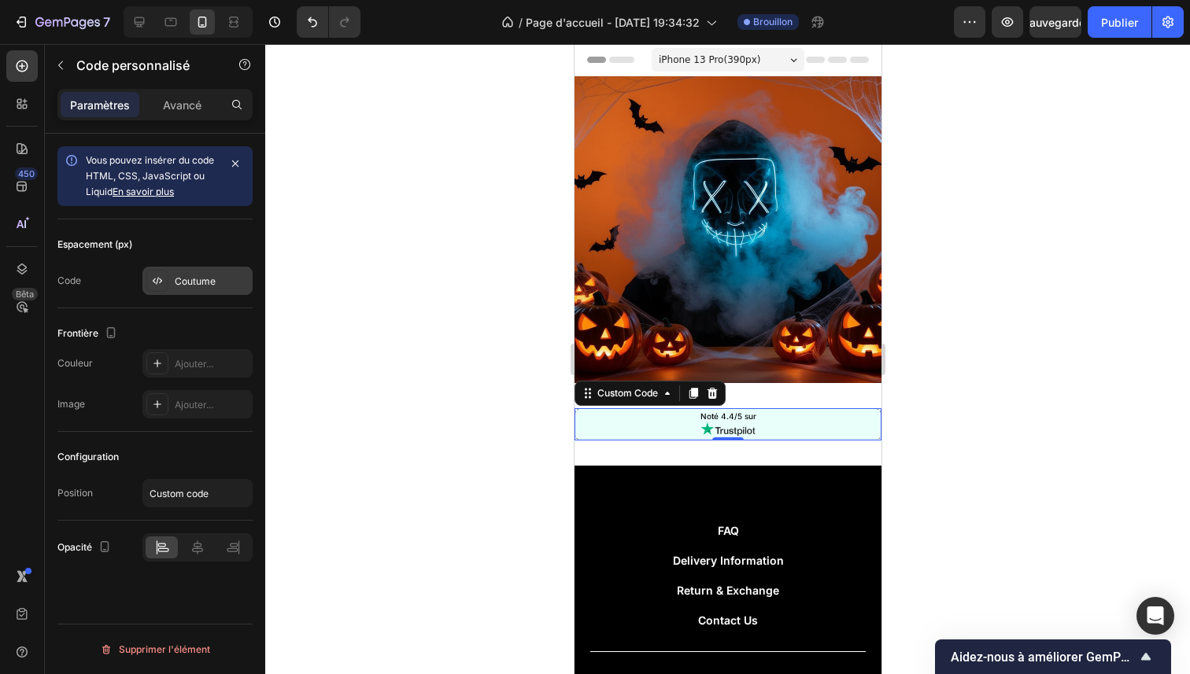
click at [172, 294] on div "Coutume" at bounding box center [197, 281] width 110 height 28
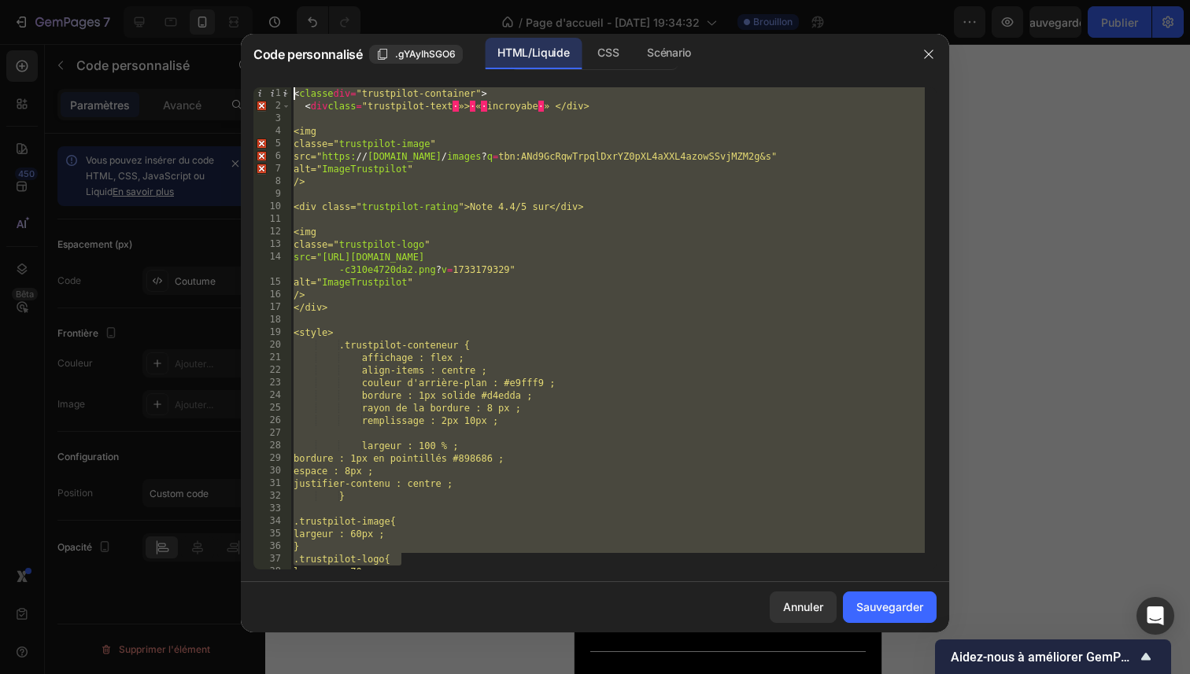
drag, startPoint x: 419, startPoint y: 564, endPoint x: 227, endPoint y: 52, distance: 546.4
click at [227, 52] on div "Code personnalisé .gYAyIhSGO6 HTML/Liquide CSS Scénario .trustpilot-logo{ 1 2 3…" at bounding box center [595, 337] width 1190 height 674
type textarea "<div class="trustpilot-container"> <div class="trustpilot-text »> « incroyabe »…"
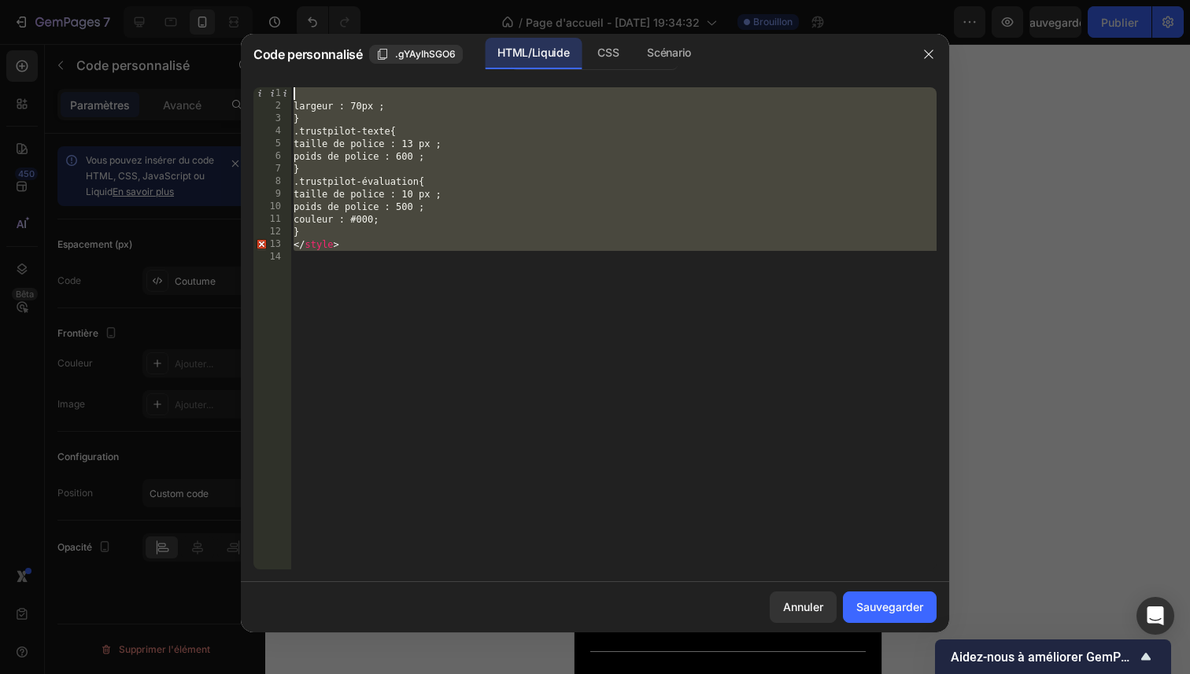
drag, startPoint x: 385, startPoint y: 263, endPoint x: 305, endPoint y: 95, distance: 185.9
click at [305, 95] on div "largeur : 70px ; } .trustpilot-texte{ taille de police : 13 px ; poids de polic…" at bounding box center [613, 341] width 646 height 508
type textarea "width: 70px;"
paste textarea
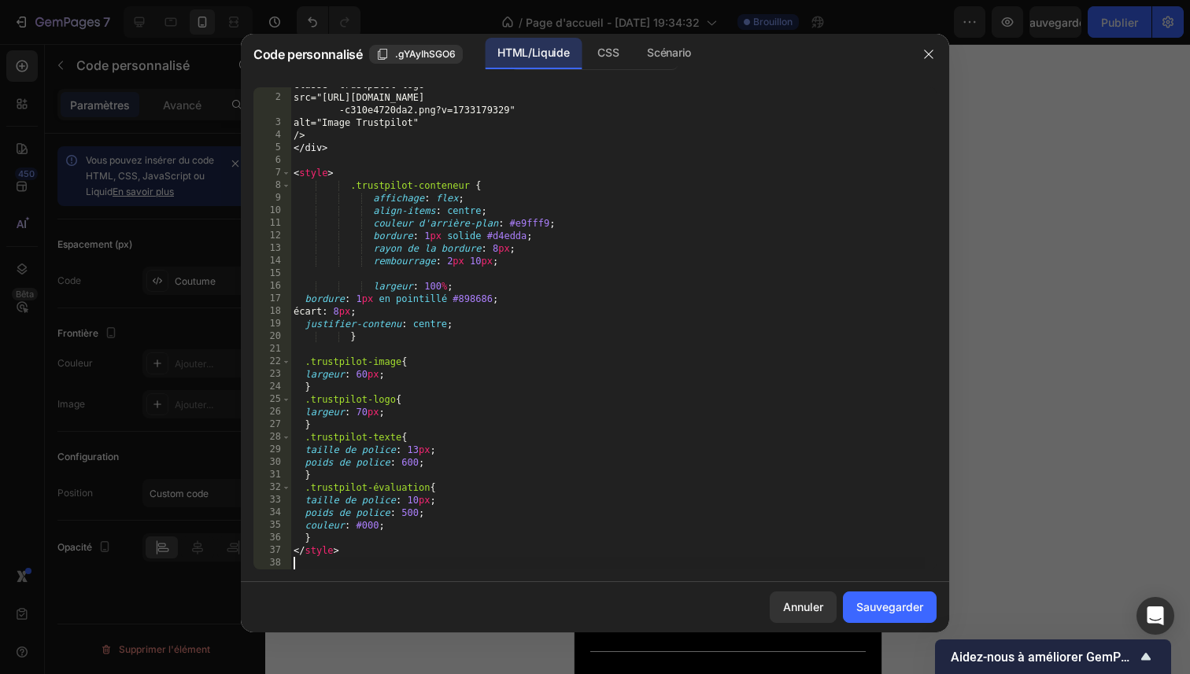
scroll to position [160, 0]
click at [893, 609] on font "Sauvegarder" at bounding box center [889, 606] width 67 height 13
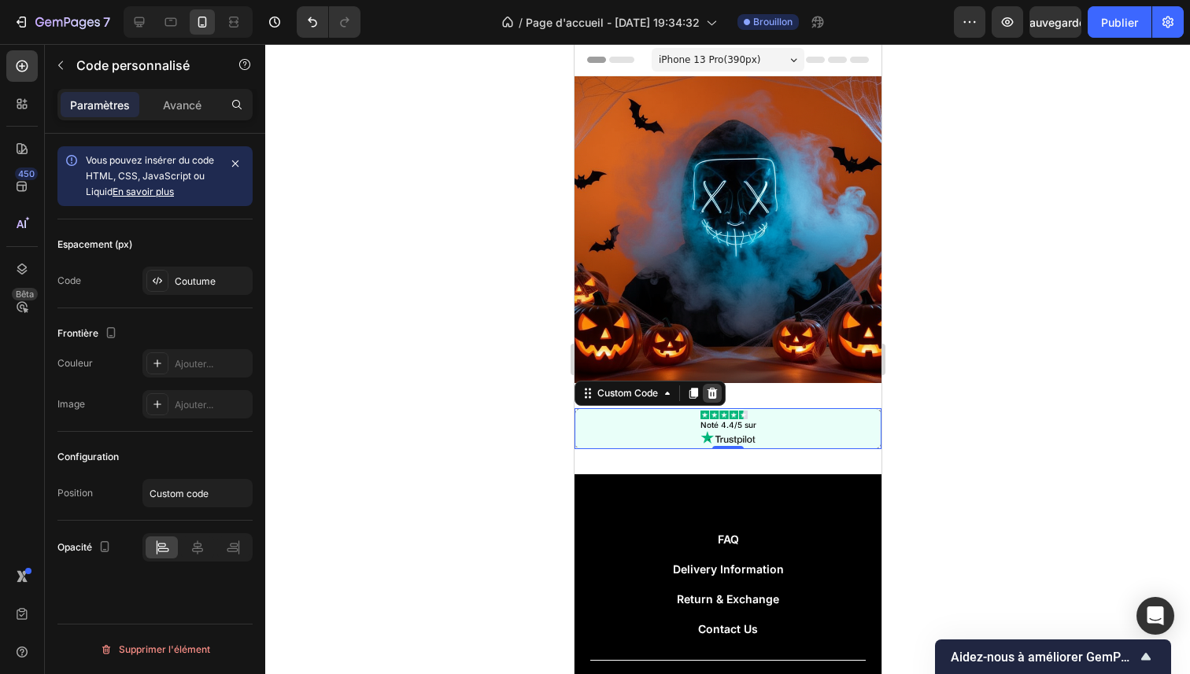
click at [712, 388] on icon at bounding box center [712, 393] width 10 height 11
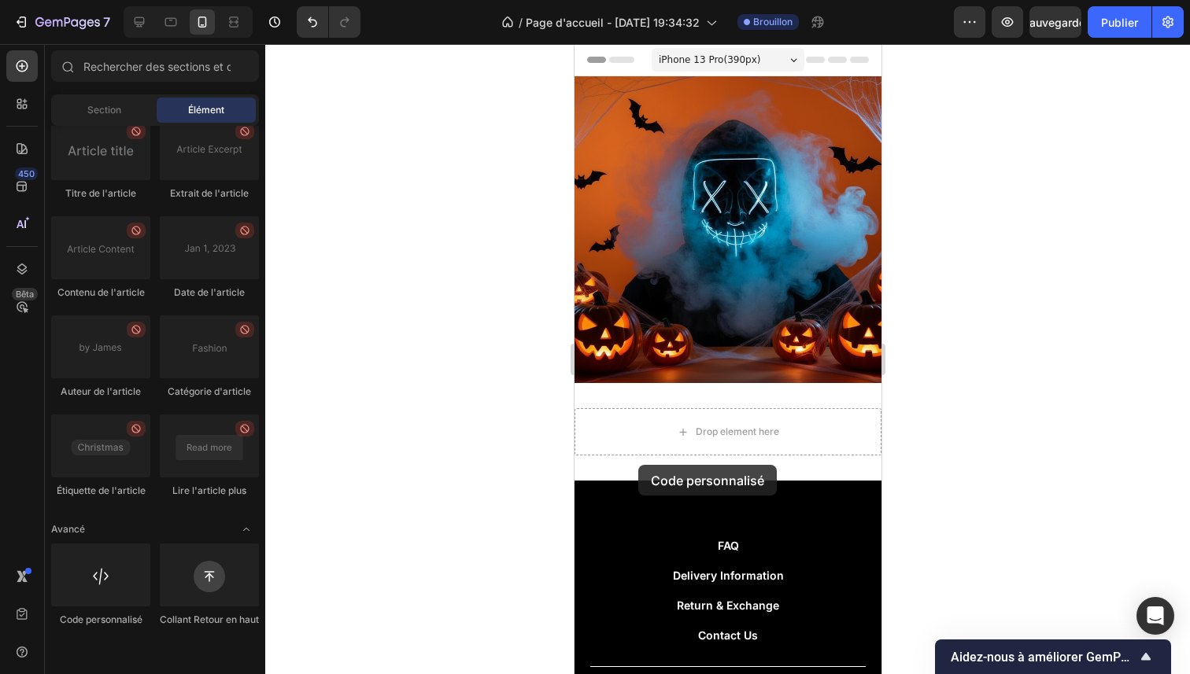
scroll to position [13, 0]
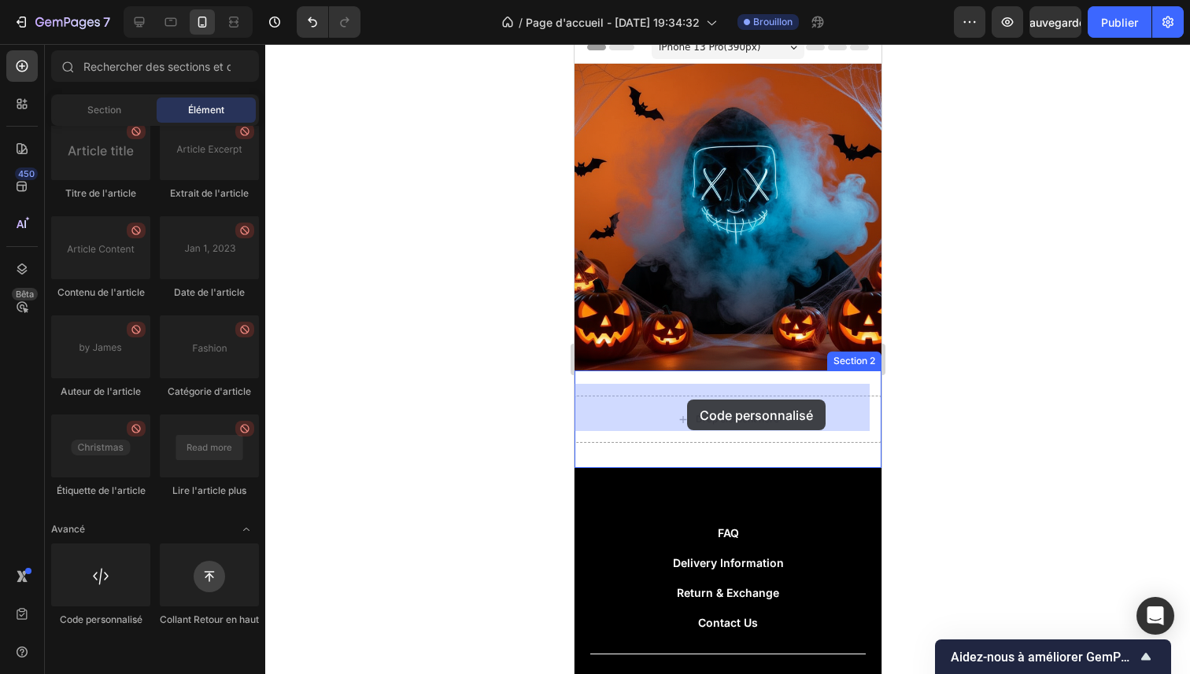
drag, startPoint x: 700, startPoint y: 631, endPoint x: 686, endPoint y: 401, distance: 231.0
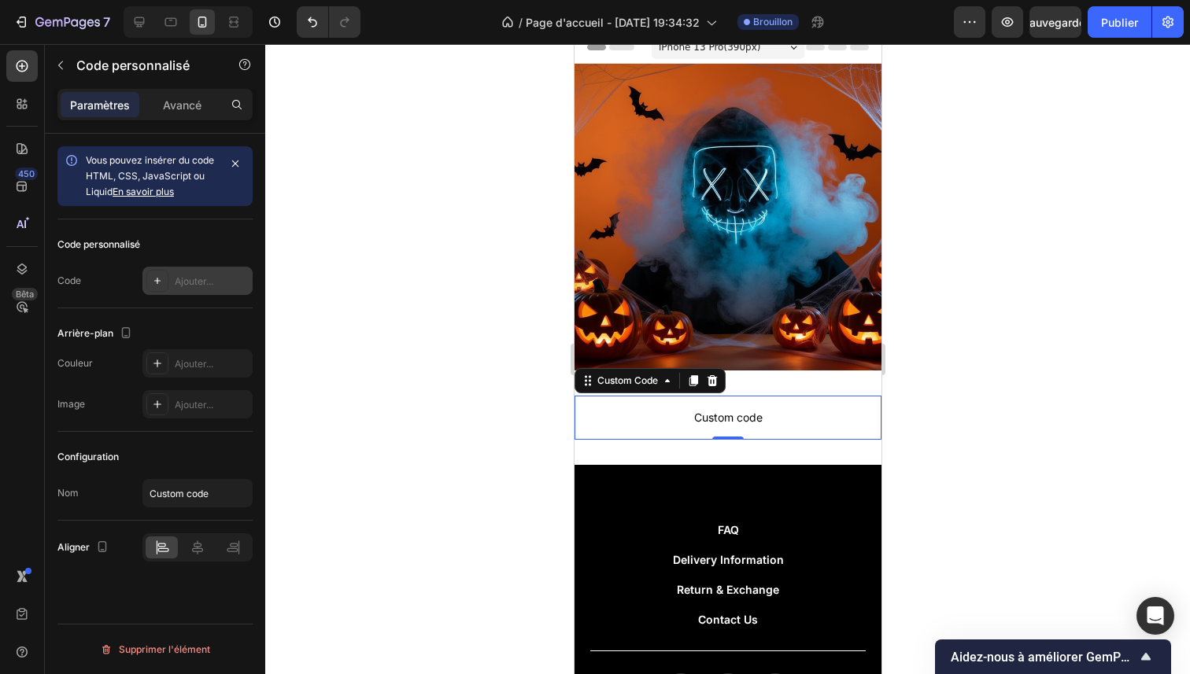
click at [207, 279] on font "Ajouter..." at bounding box center [194, 281] width 39 height 12
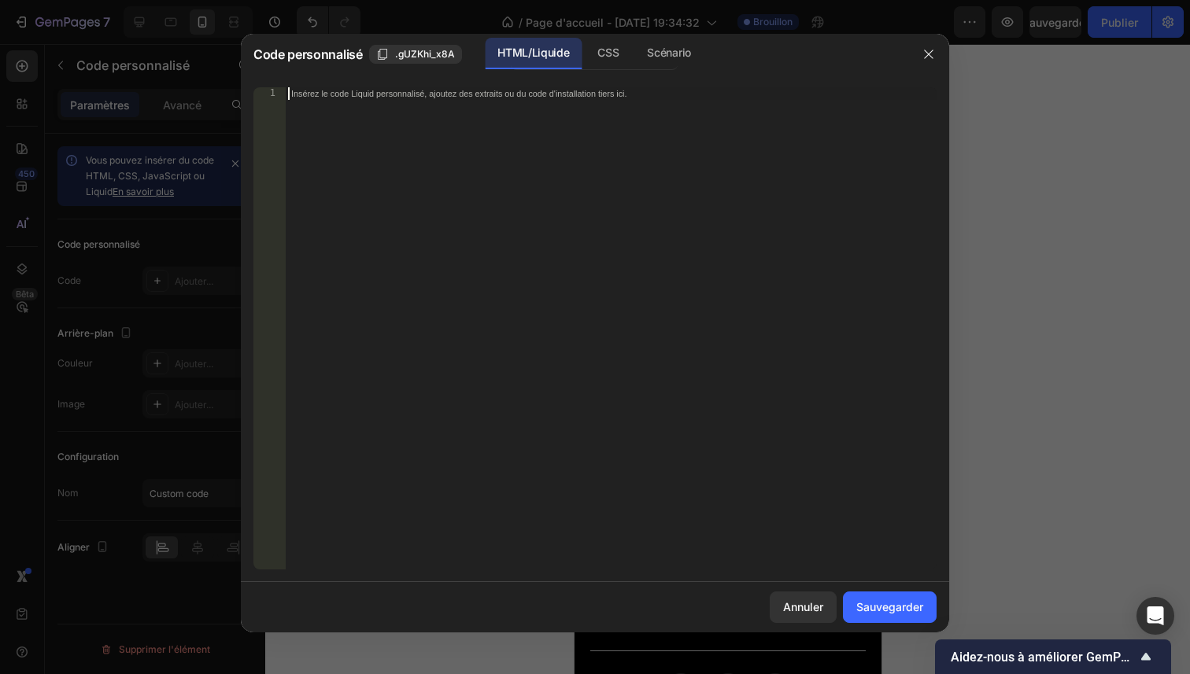
click at [506, 212] on div "Insérez le code Liquid personnalisé, ajoutez des extraits ou du code d'installa…" at bounding box center [611, 341] width 652 height 508
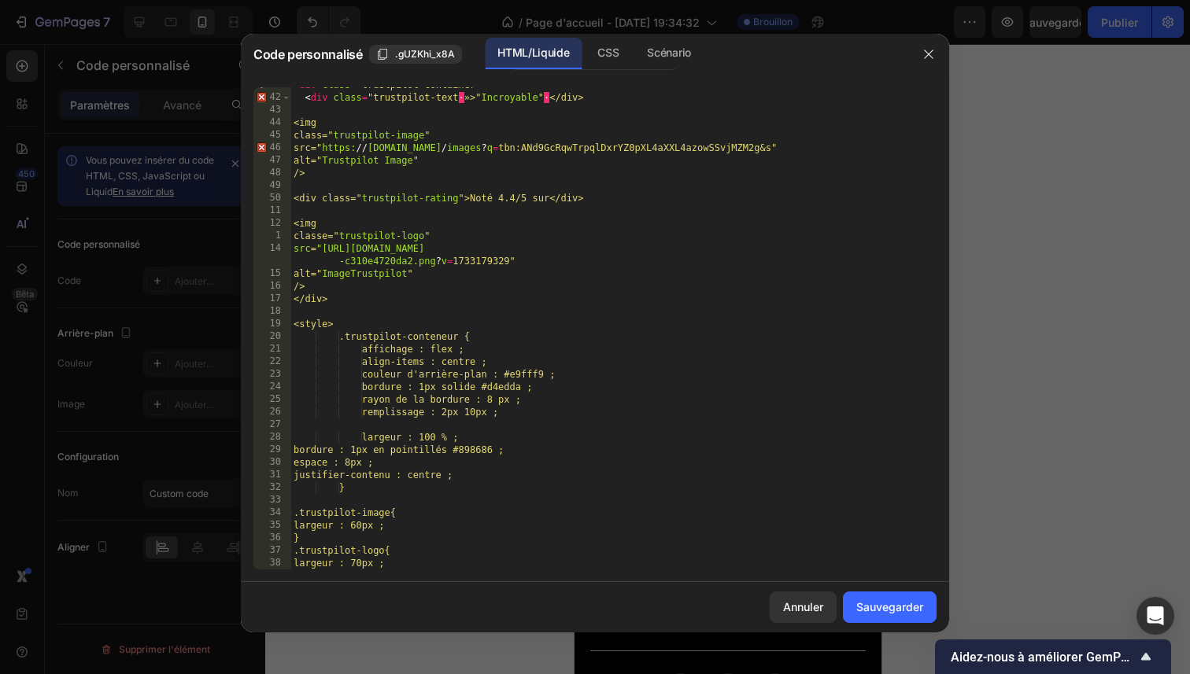
scroll to position [0, 0]
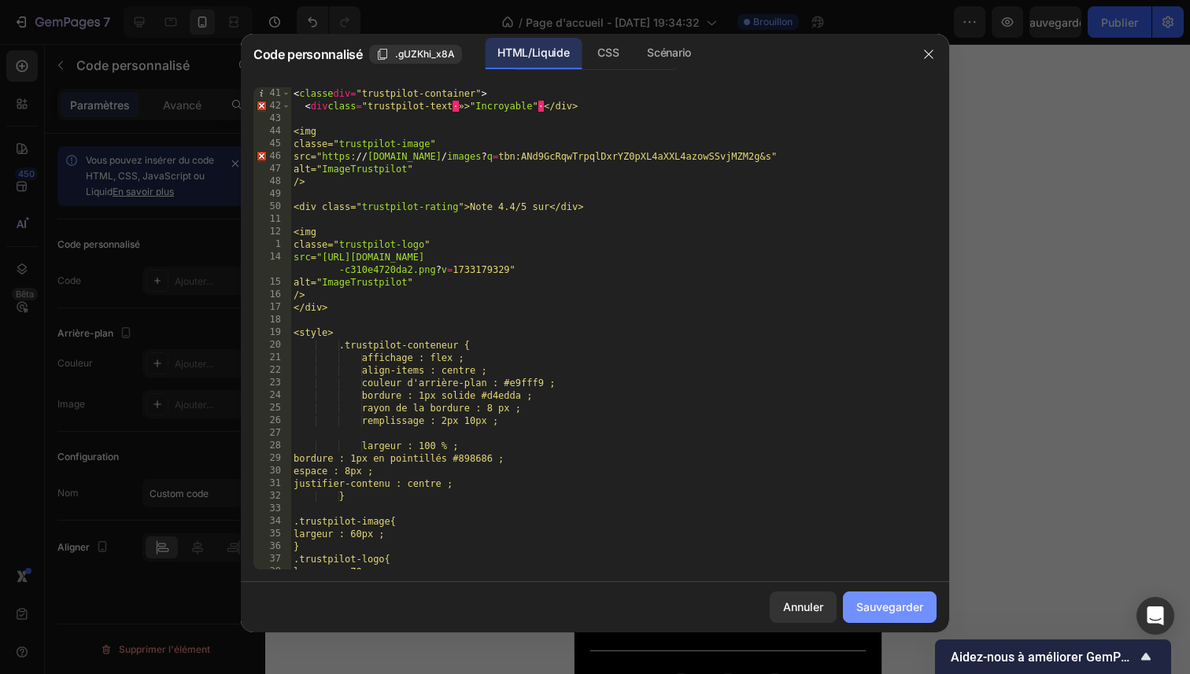
click at [881, 613] on font "Sauvegarder" at bounding box center [889, 606] width 67 height 13
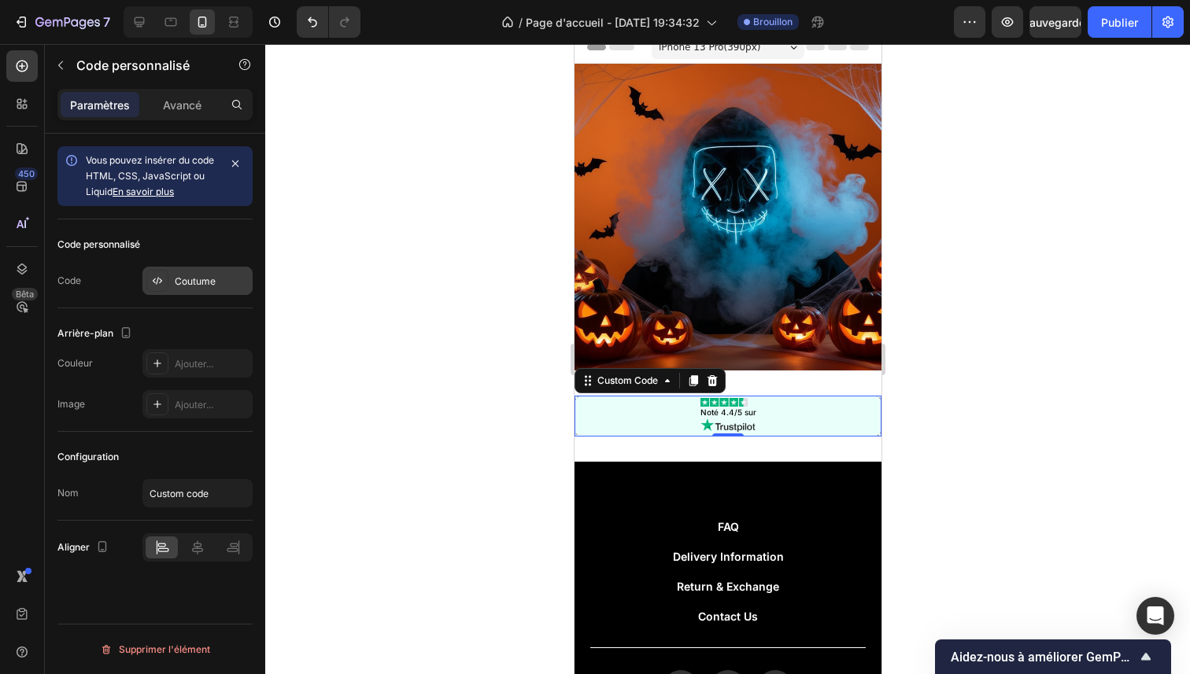
click at [227, 281] on div "Coutume" at bounding box center [212, 282] width 74 height 14
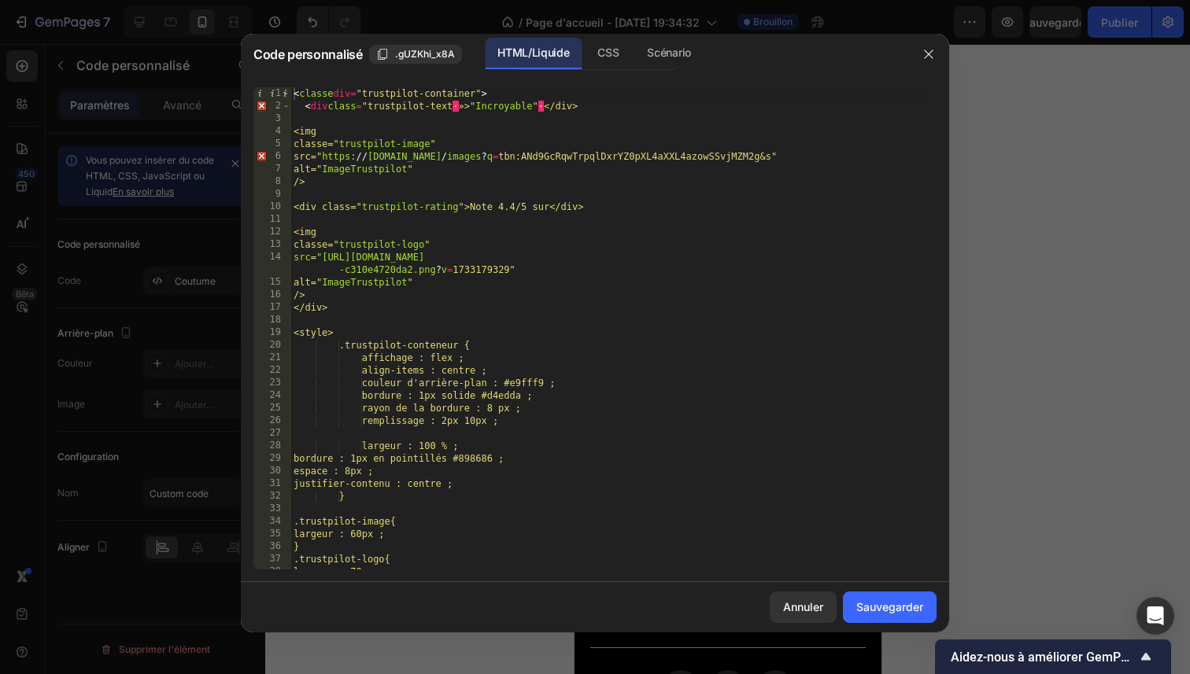
click at [485, 110] on div "< classe div = "trustpilot-container" > < div class = "trustpilot-text · »>" In…" at bounding box center [607, 341] width 634 height 508
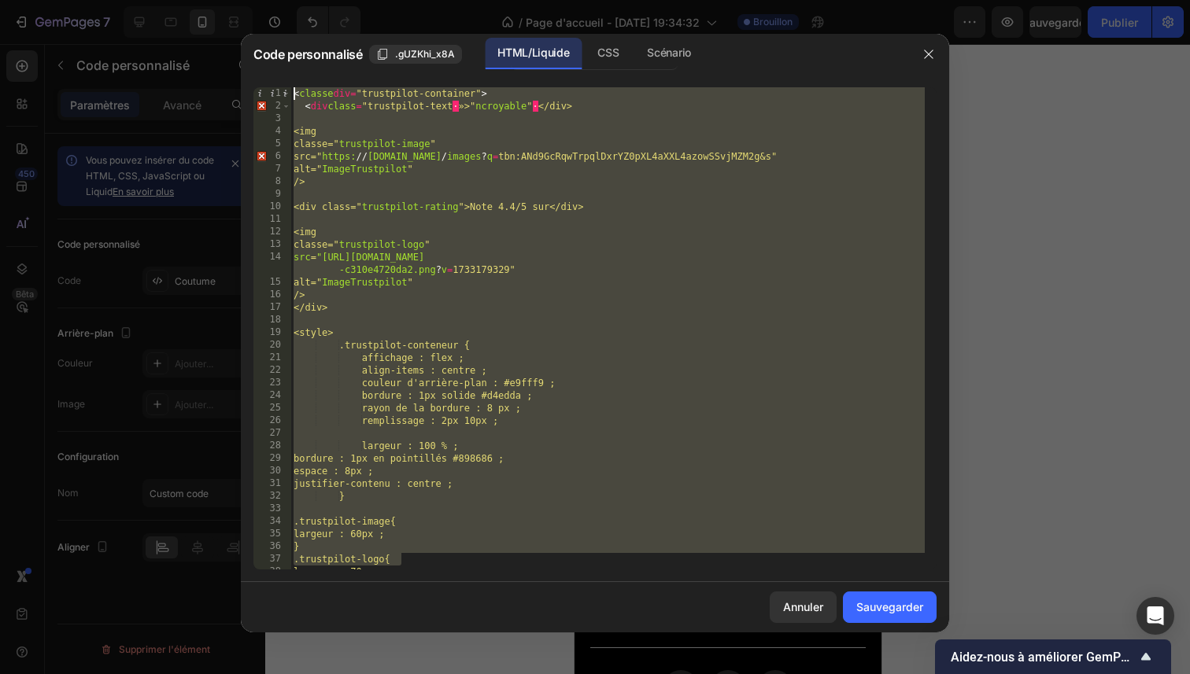
drag, startPoint x: 503, startPoint y: 559, endPoint x: 281, endPoint y: 20, distance: 583.0
click at [281, 20] on div "Code personnalisé .gUZKhi_x8A HTML/Liquide CSS Scénario <div class="trustpilot-…" at bounding box center [595, 337] width 1190 height 674
type textarea "<div class="trustpilot-container"> <div class="trustpilot-text »>"ncroyable" </…"
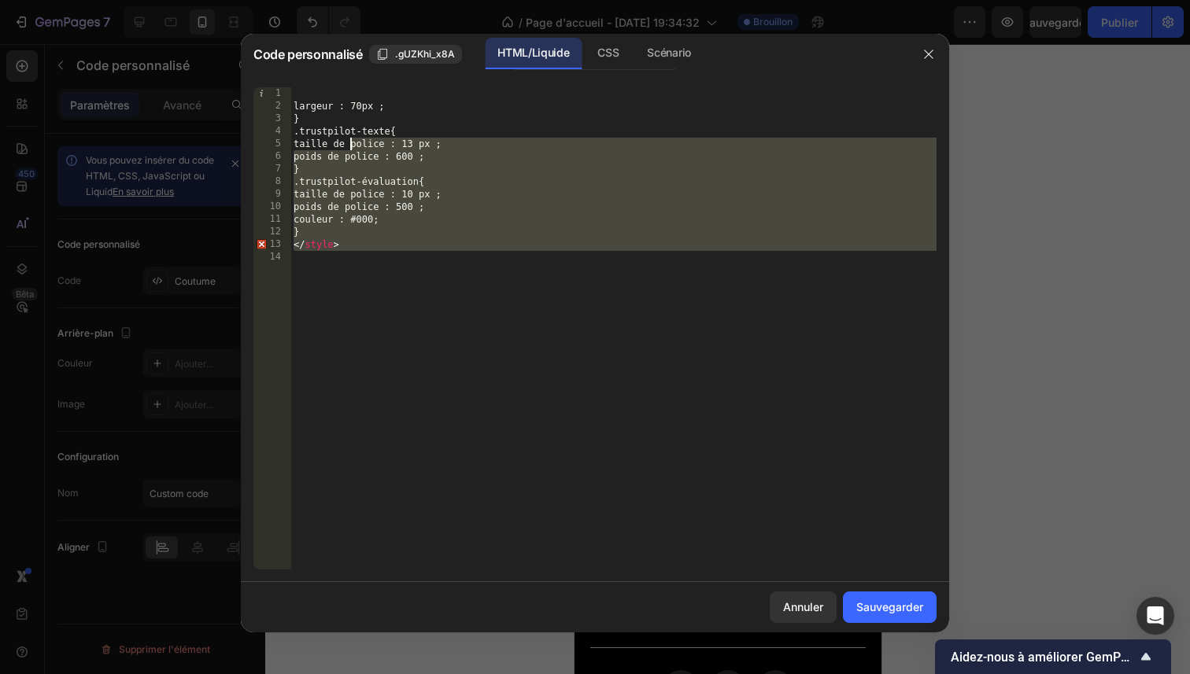
drag, startPoint x: 319, startPoint y: 109, endPoint x: 298, endPoint y: 82, distance: 33.7
click at [291, 70] on div "Code personnalisé .gUZKhi_x8A HTML/Liquide CSS Scénario 1 2 3 4 5 6 7 8 9 10 11…" at bounding box center [595, 333] width 708 height 599
type textarea "width: 70px;"
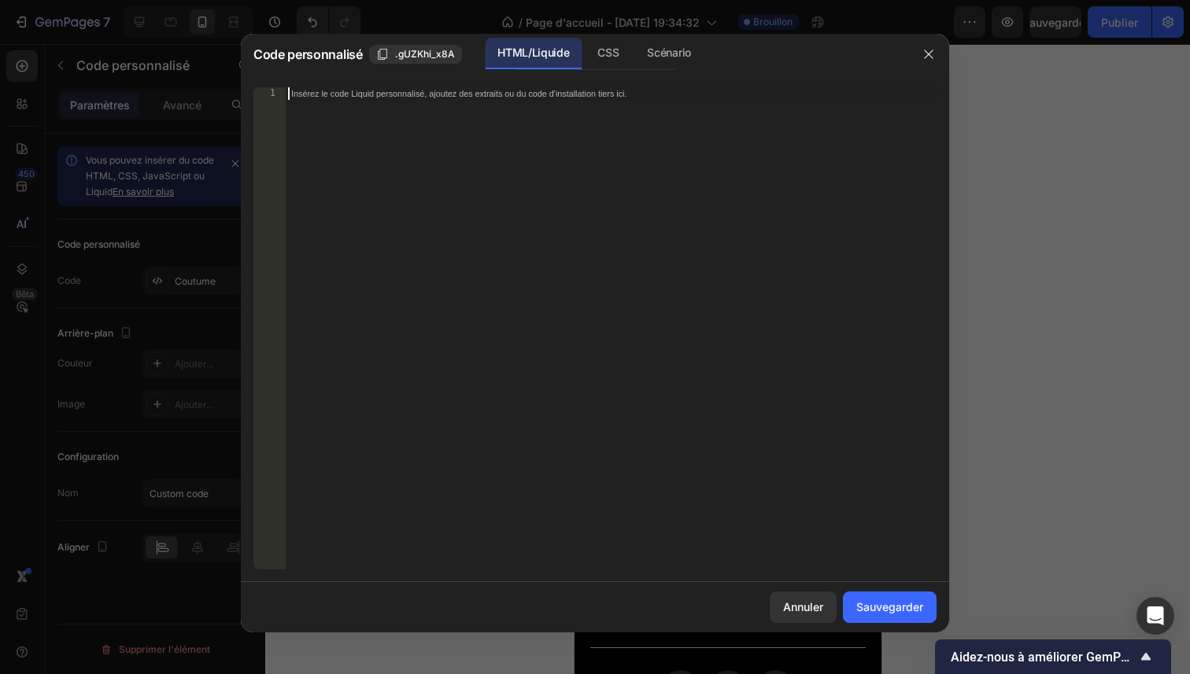
paste textarea "</style>"
type textarea "</style>"
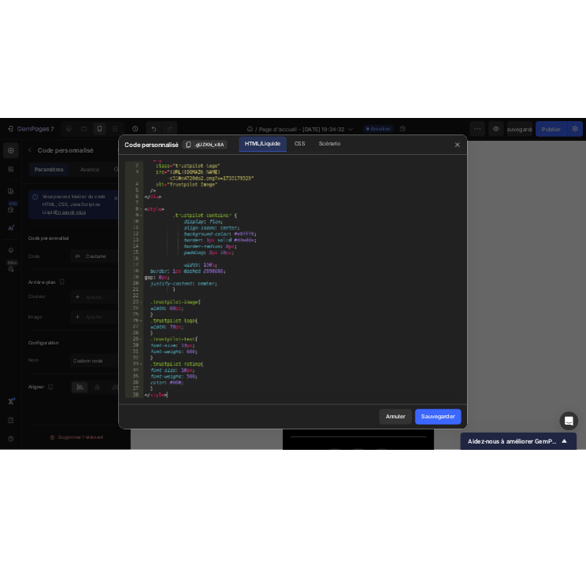
scroll to position [147, 0]
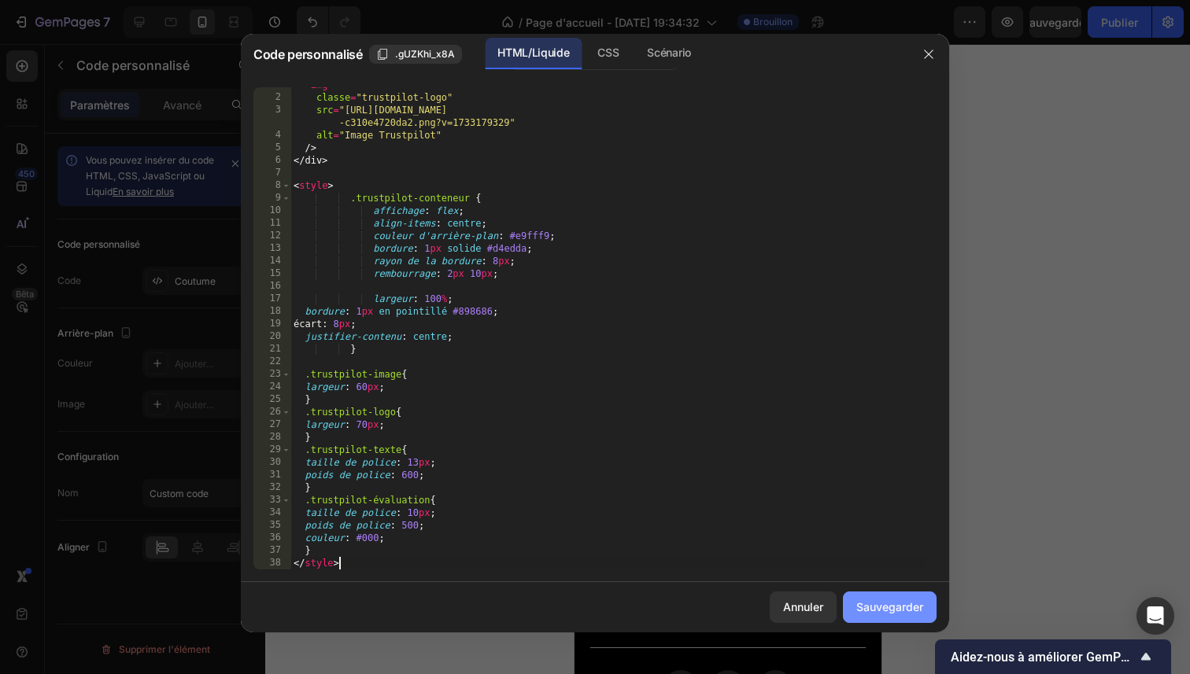
click at [885, 602] on font "Sauvegarder" at bounding box center [889, 606] width 67 height 13
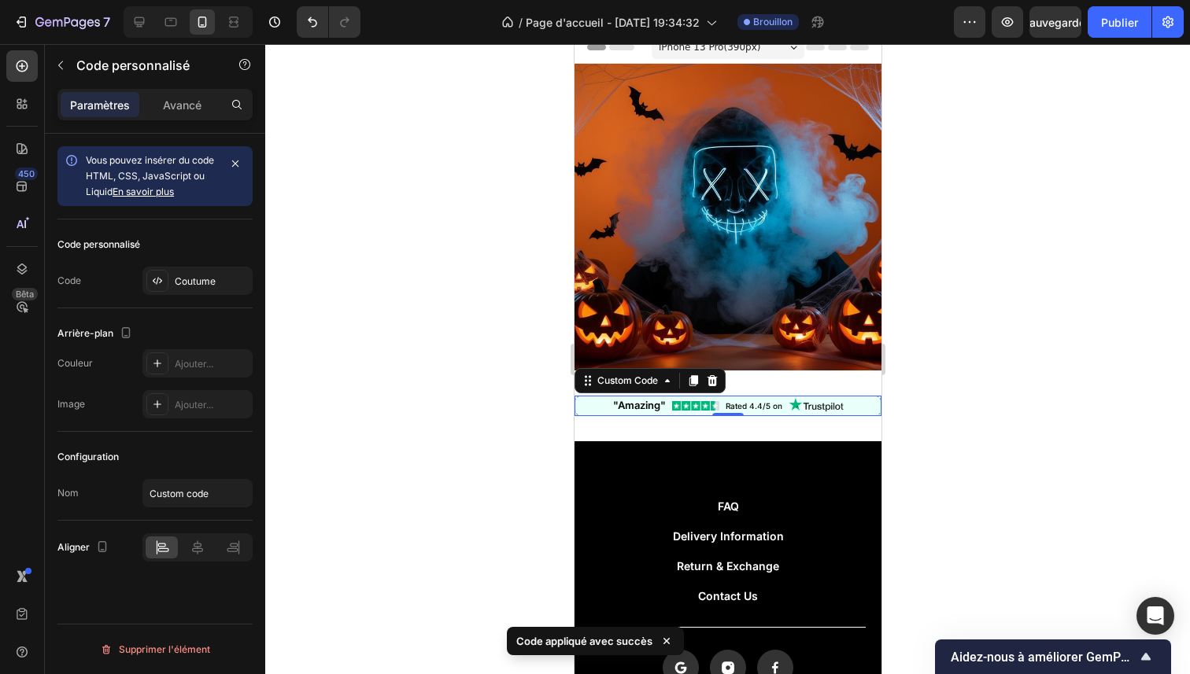
click at [1005, 345] on div at bounding box center [727, 359] width 925 height 630
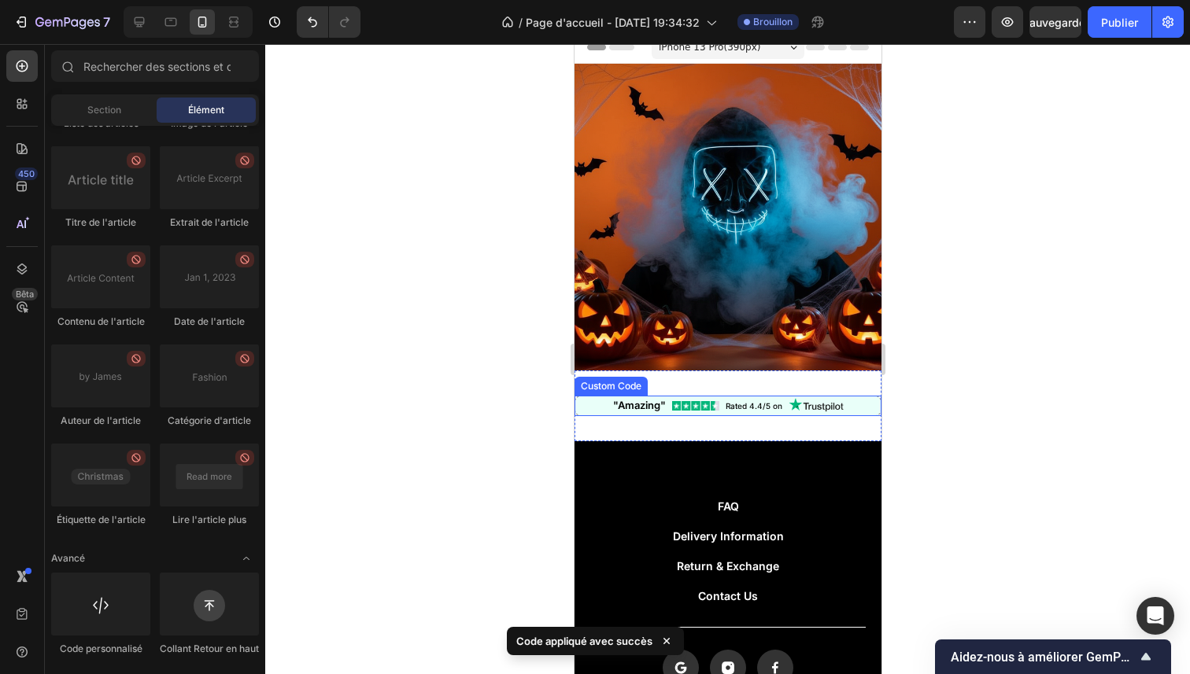
click at [634, 398] on div ""Amazing"" at bounding box center [638, 406] width 53 height 16
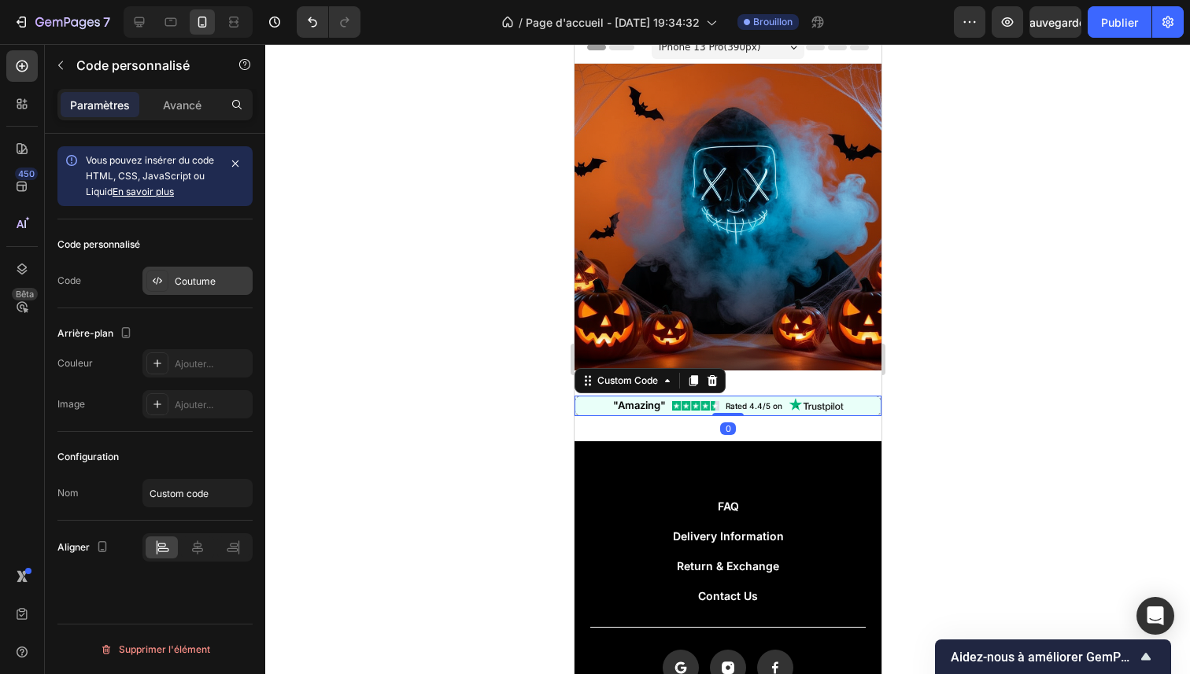
click at [212, 288] on div "Coutume" at bounding box center [212, 282] width 74 height 14
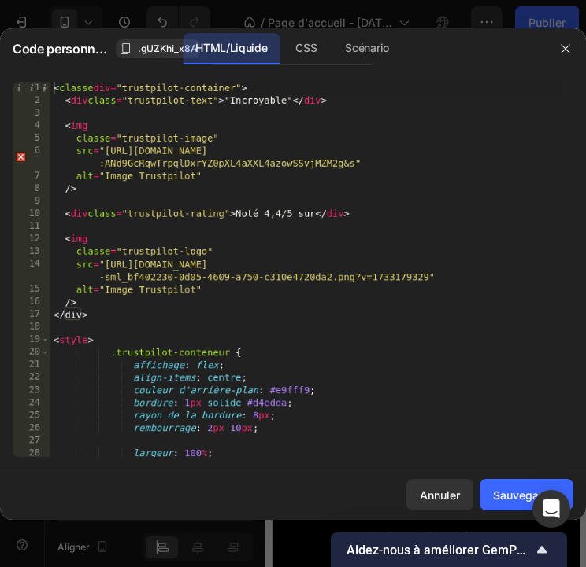
click at [245, 102] on div "< classe div = "trustpilot-container" > < div class = "trustpilot-text" > "Incr…" at bounding box center [305, 282] width 511 height 401
click at [252, 102] on div "< classe div = "trustpilot-container" > < div class = "trustpilot-text" > "Incr…" at bounding box center [305, 282] width 511 height 401
click at [55, 91] on div "< classe div = "trustpilot-container" > < div class = "trustpilot-text" > "Incr…" at bounding box center [305, 282] width 511 height 401
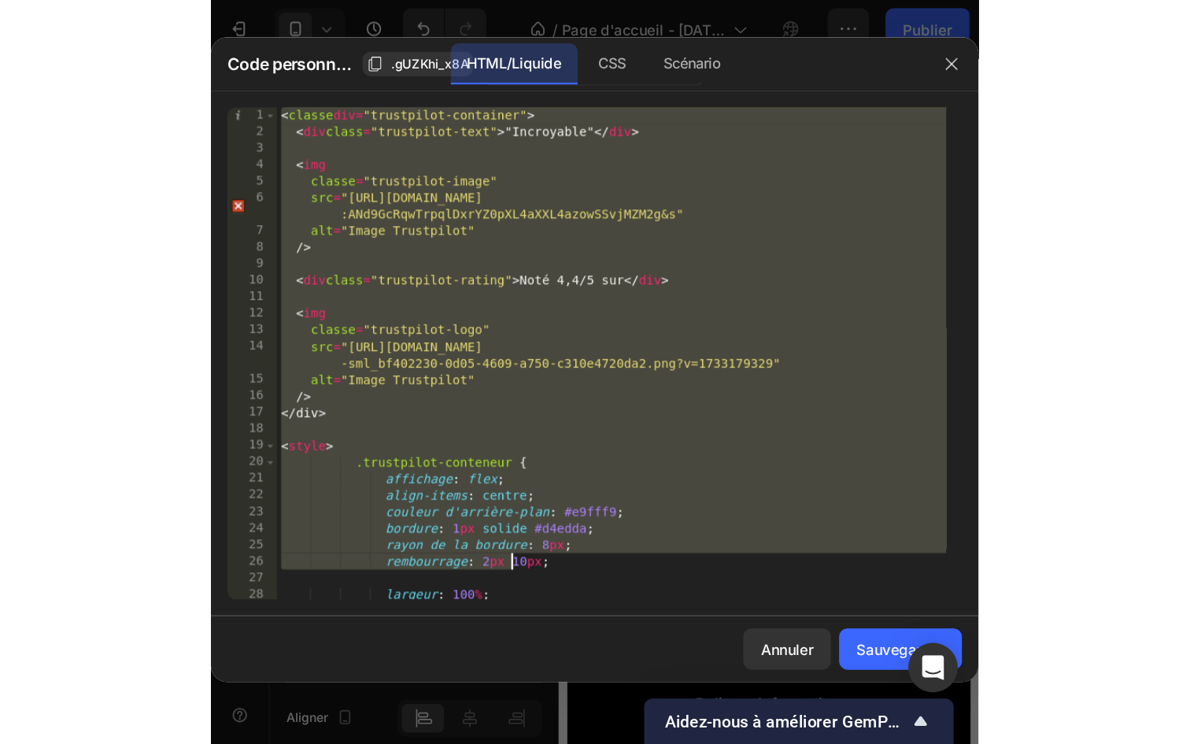
scroll to position [267, 0]
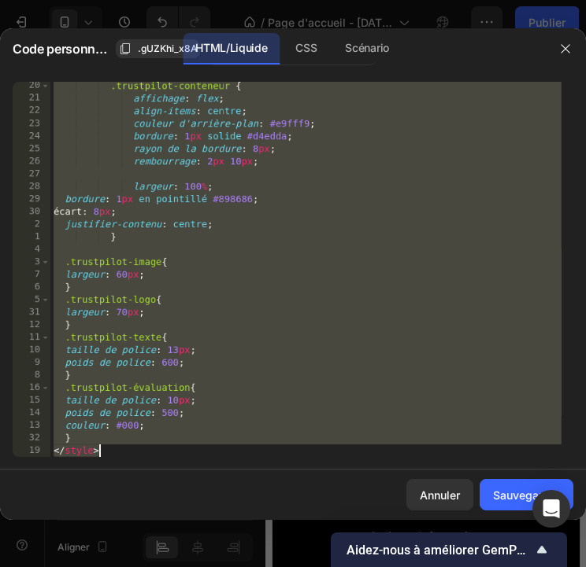
drag, startPoint x: 54, startPoint y: 89, endPoint x: 260, endPoint y: 528, distance: 484.8
click at [260, 528] on div "Code personnalisé .gUZKhi_x8A HTML/Liquide CSS Scénario <div class="trustpilot-…" at bounding box center [293, 283] width 586 height 511
type textarea "} </style>"
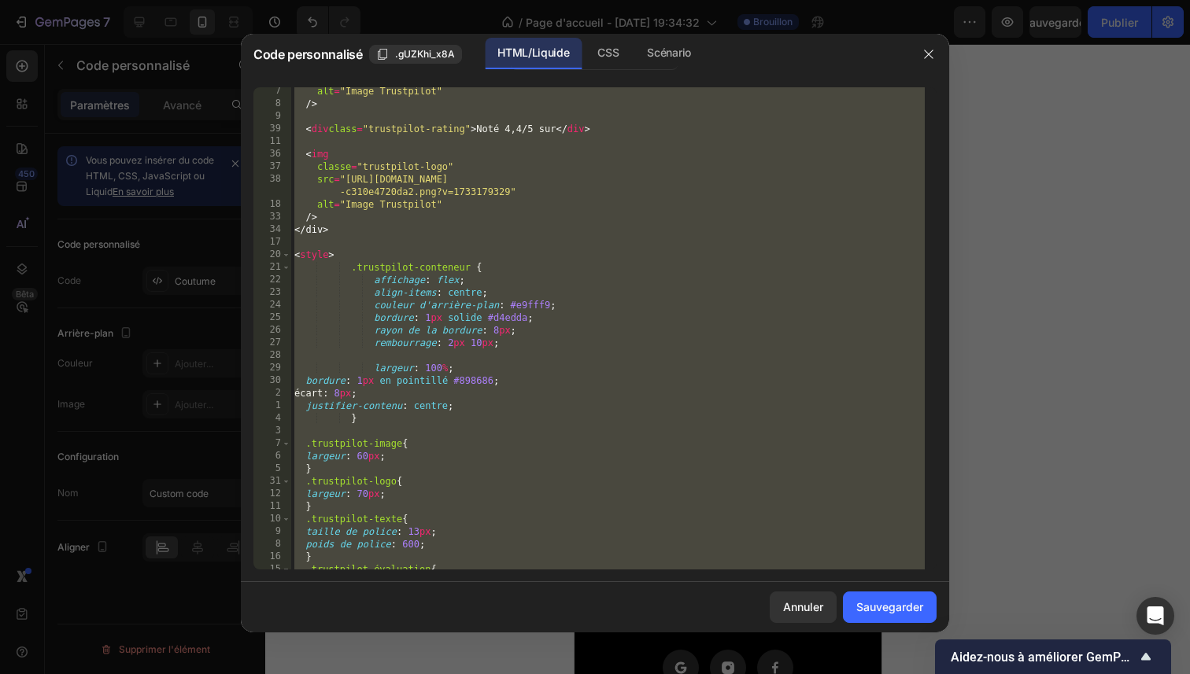
scroll to position [78, 0]
click at [926, 56] on icon "button" at bounding box center [928, 54] width 9 height 9
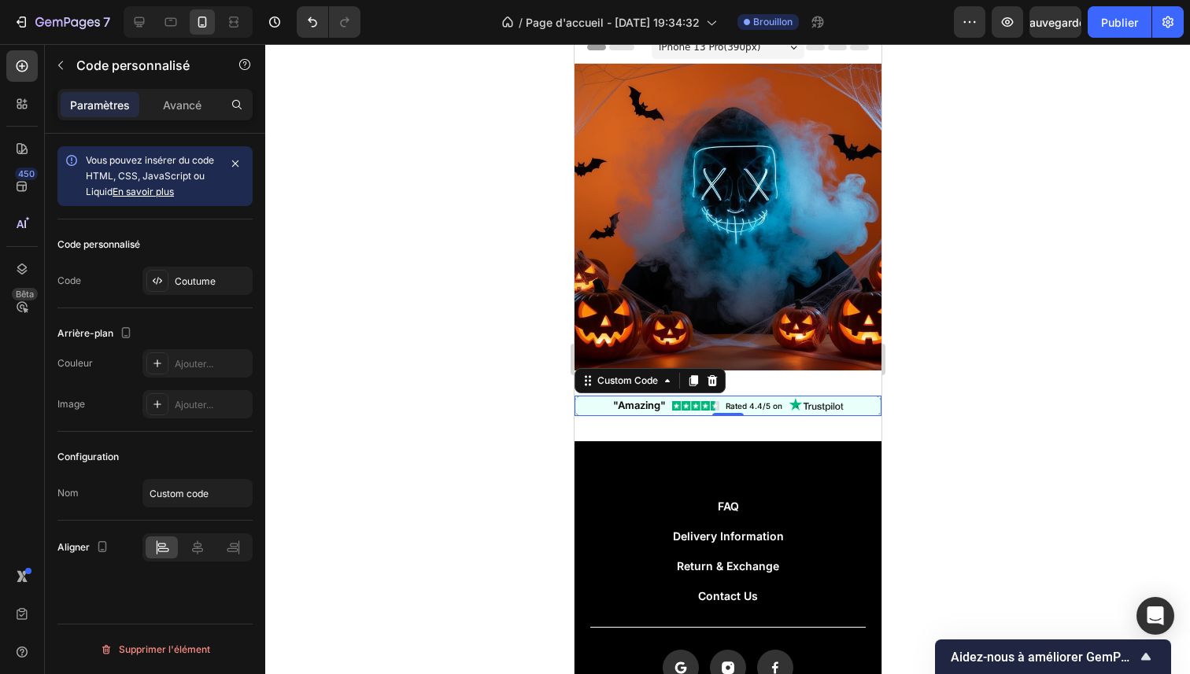
click at [1003, 235] on div at bounding box center [727, 359] width 925 height 630
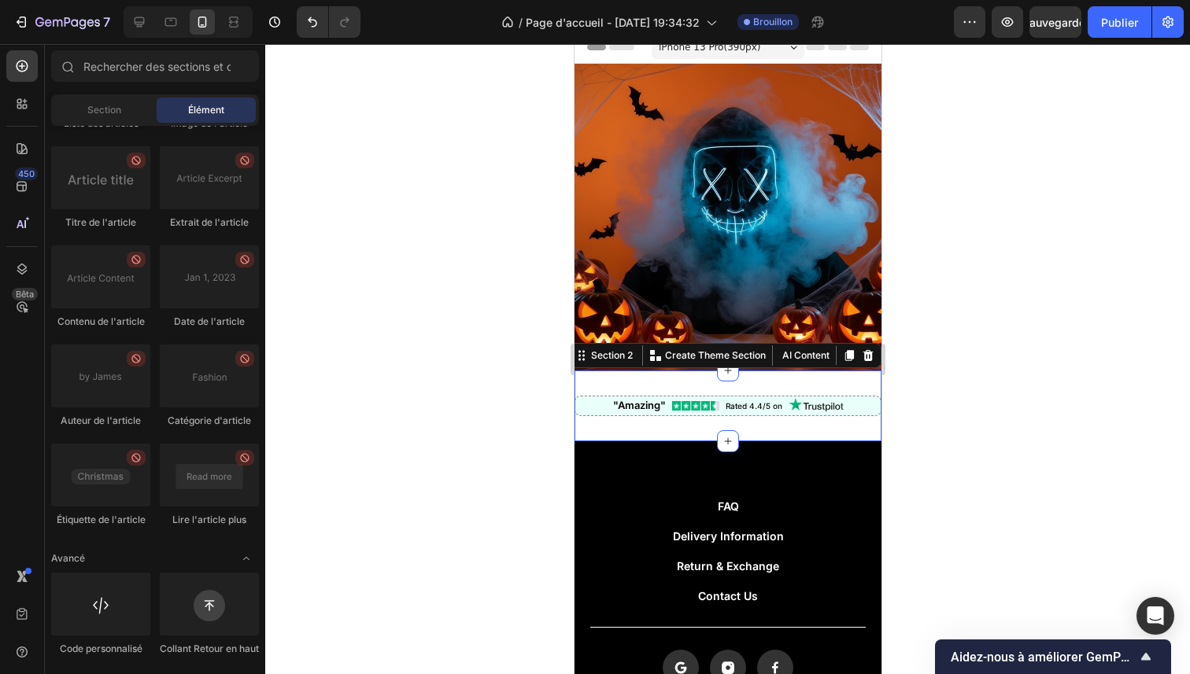
click at [674, 375] on div ""Amazing" Rated 4.4/5 on Custom Code Section 2 You can create reusable sections…" at bounding box center [727, 406] width 307 height 71
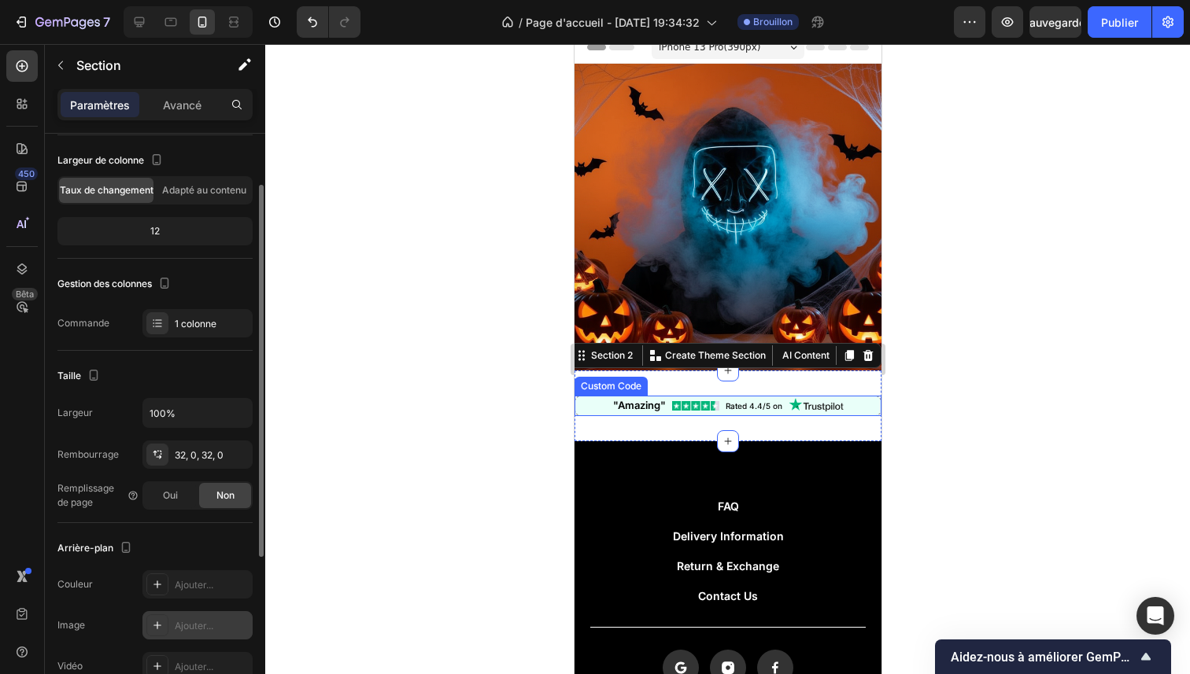
scroll to position [334, 0]
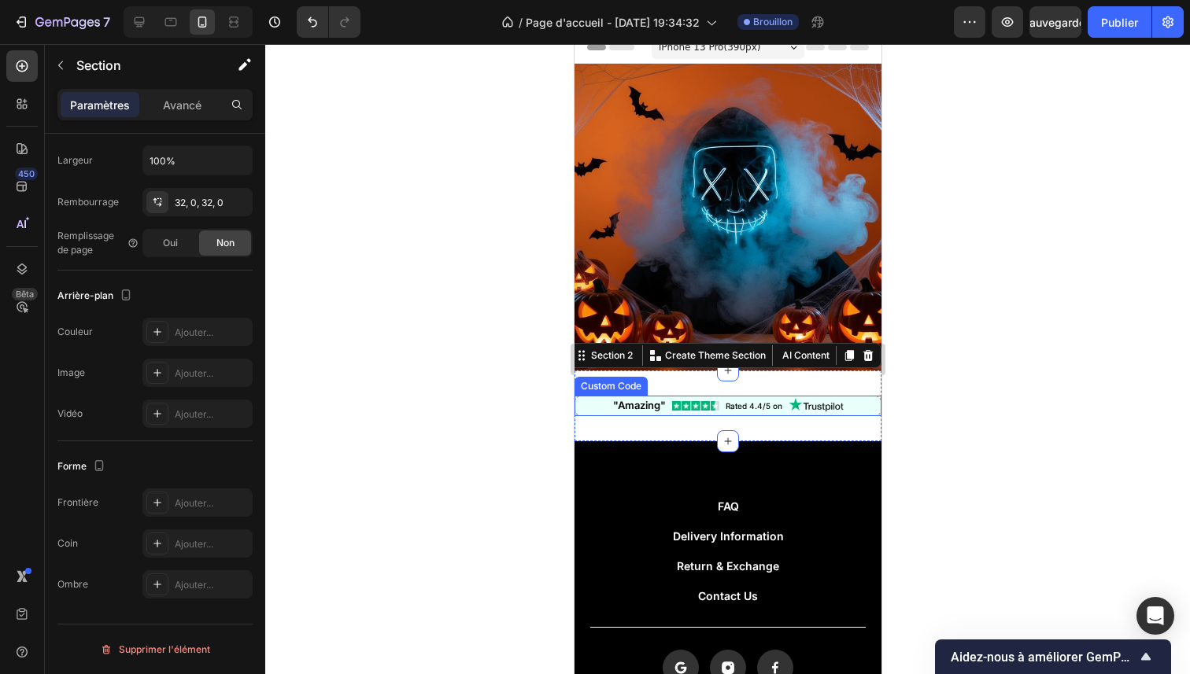
click at [425, 415] on div at bounding box center [727, 359] width 925 height 630
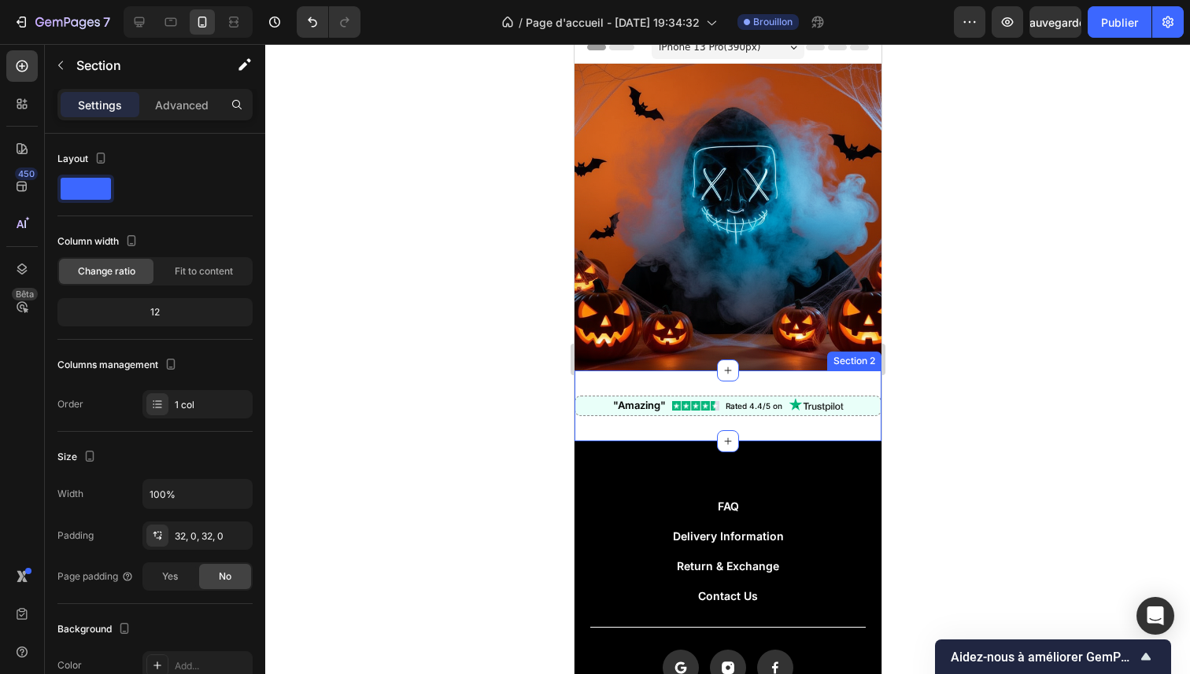
click at [752, 380] on div ""Amazing" Rated 4.4/5 on Custom Code Section 2" at bounding box center [727, 406] width 307 height 71
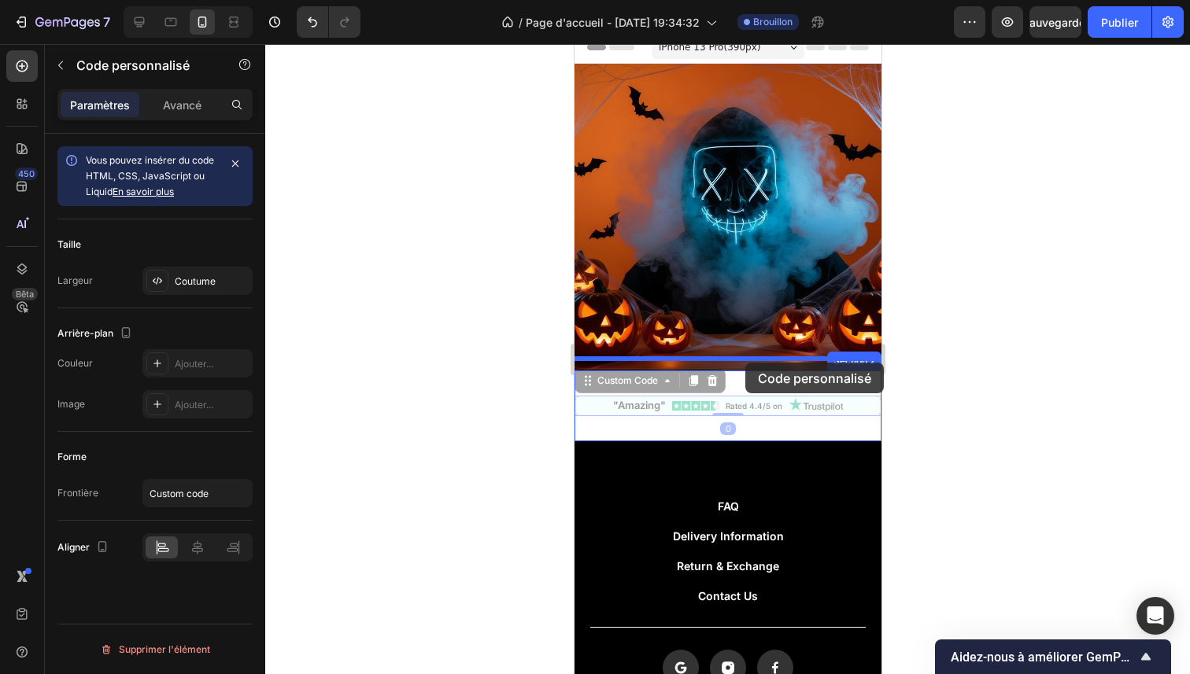
drag, startPoint x: 741, startPoint y: 397, endPoint x: 745, endPoint y: 363, distance: 34.8
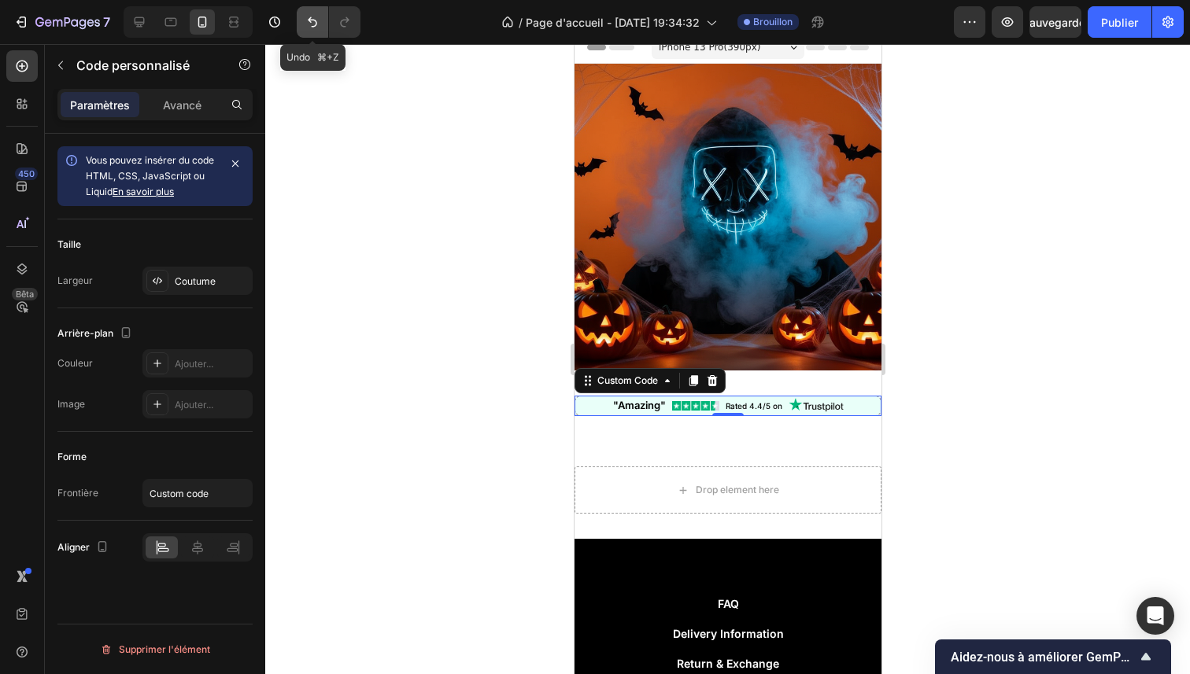
click at [308, 23] on icon "Annuler/Rétablir" at bounding box center [313, 22] width 16 height 16
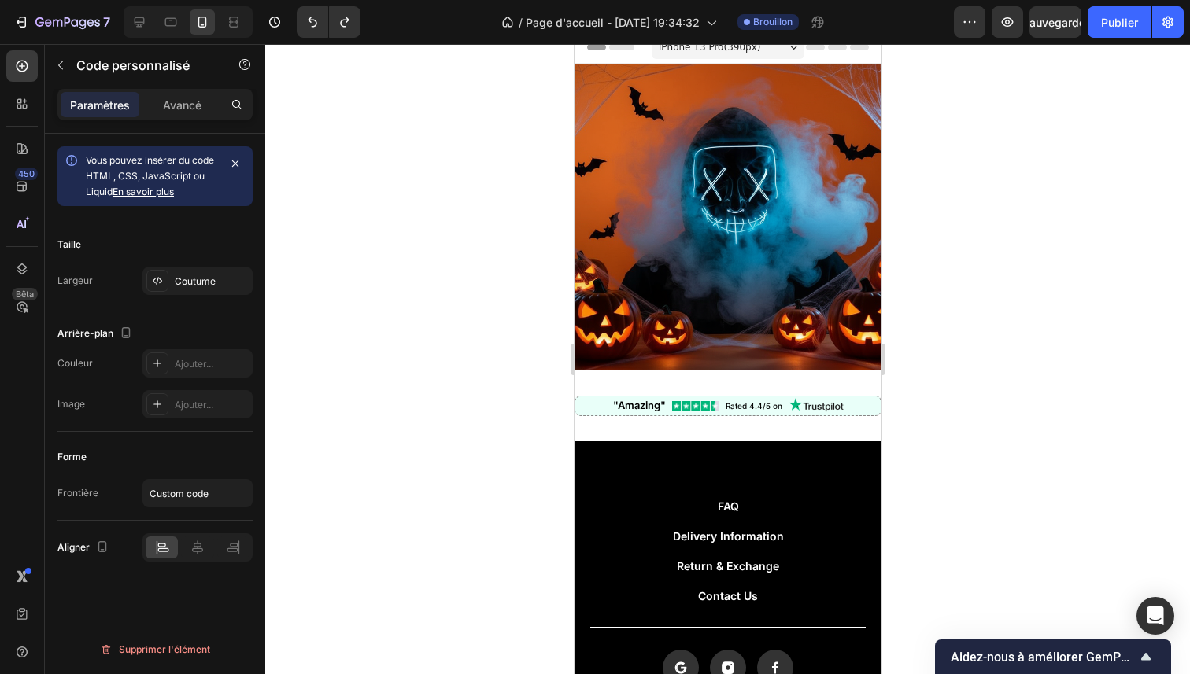
click at [439, 206] on div at bounding box center [727, 359] width 925 height 630
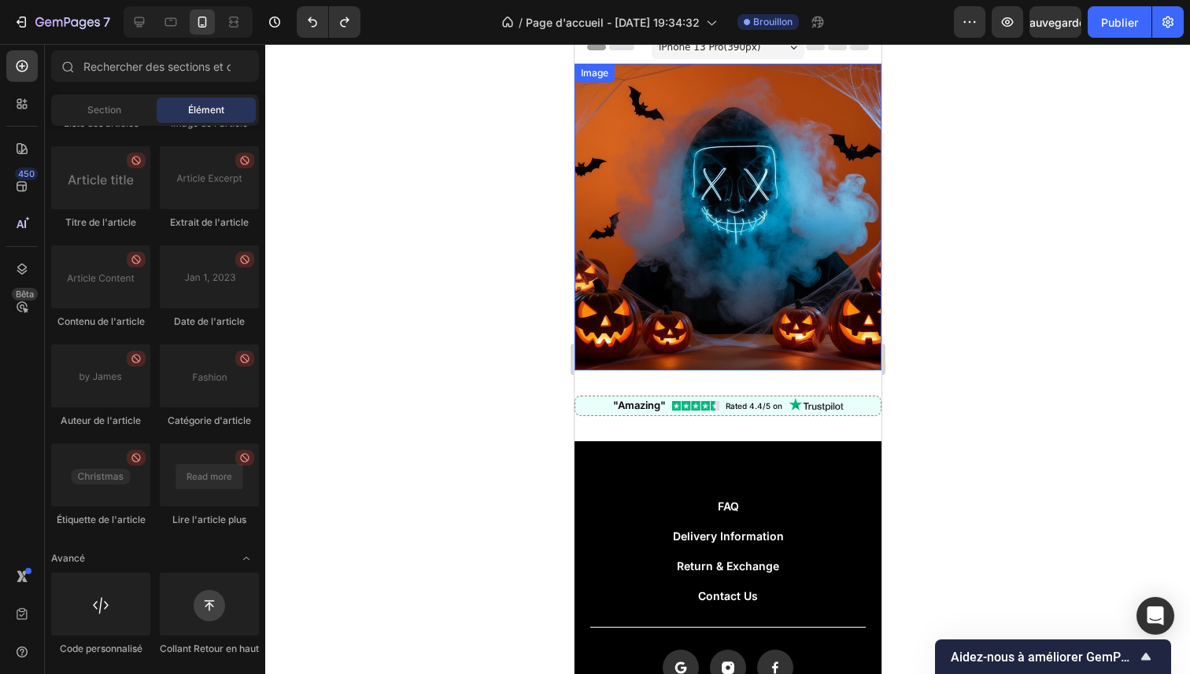
click at [632, 351] on img at bounding box center [727, 217] width 307 height 307
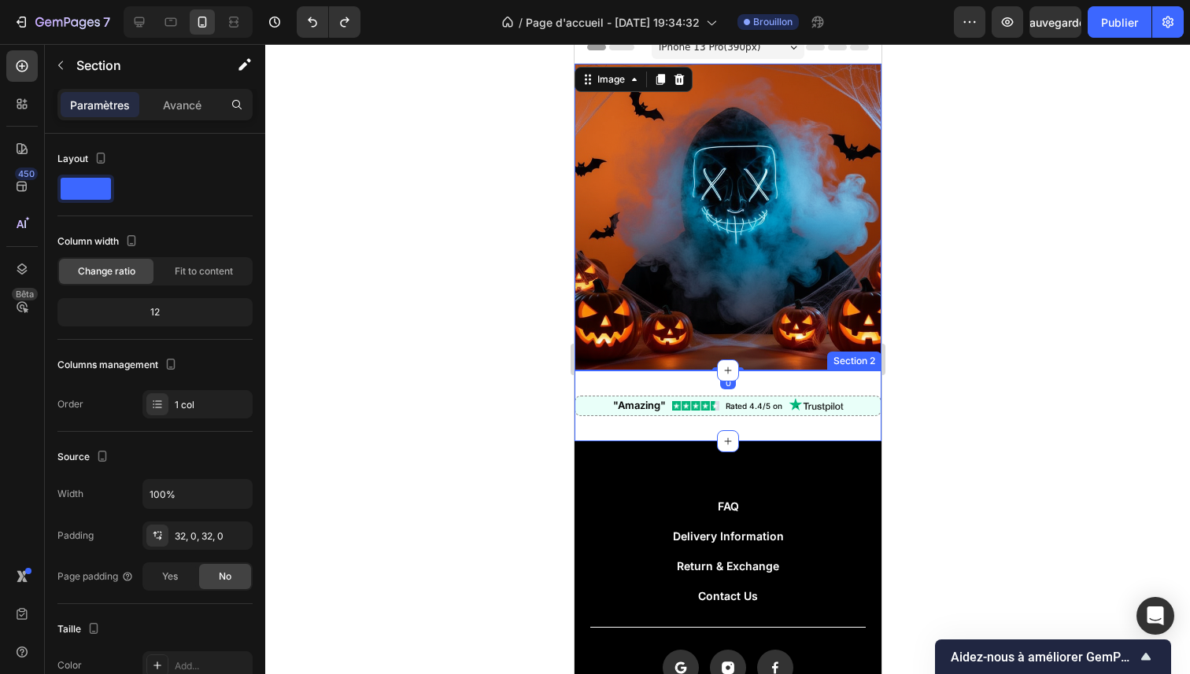
click at [630, 371] on div ""Amazing" Rated 4.4/5 on Custom Code Section 2" at bounding box center [727, 406] width 307 height 71
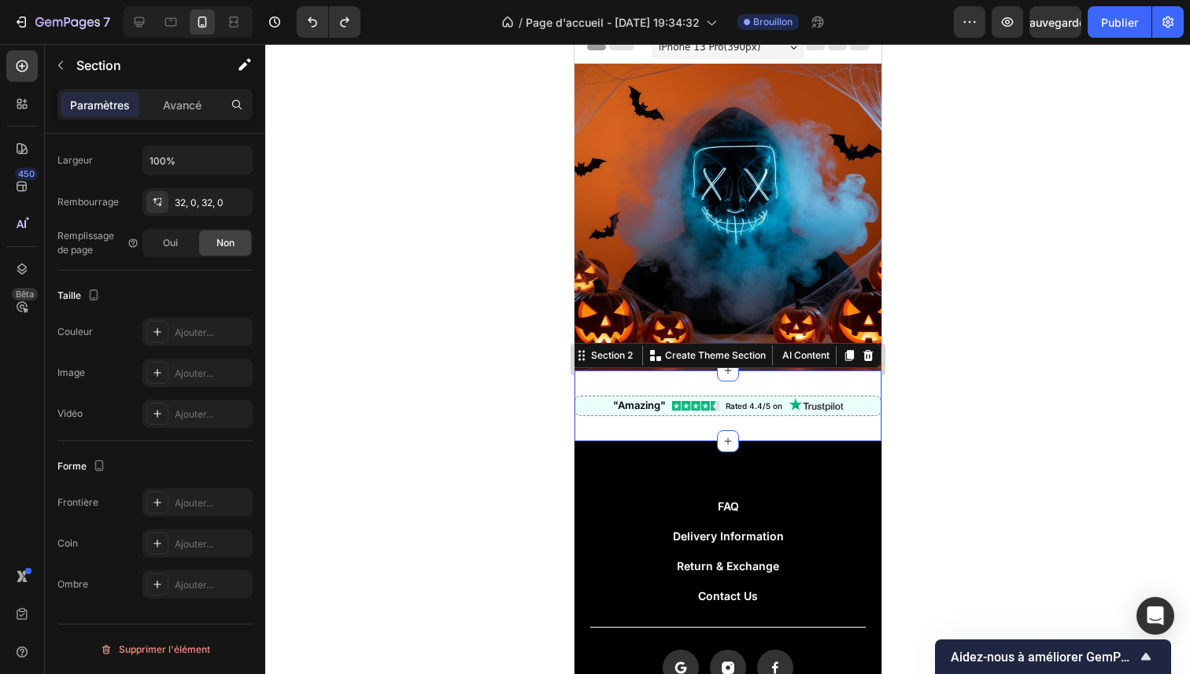
click at [365, 343] on div at bounding box center [727, 359] width 925 height 630
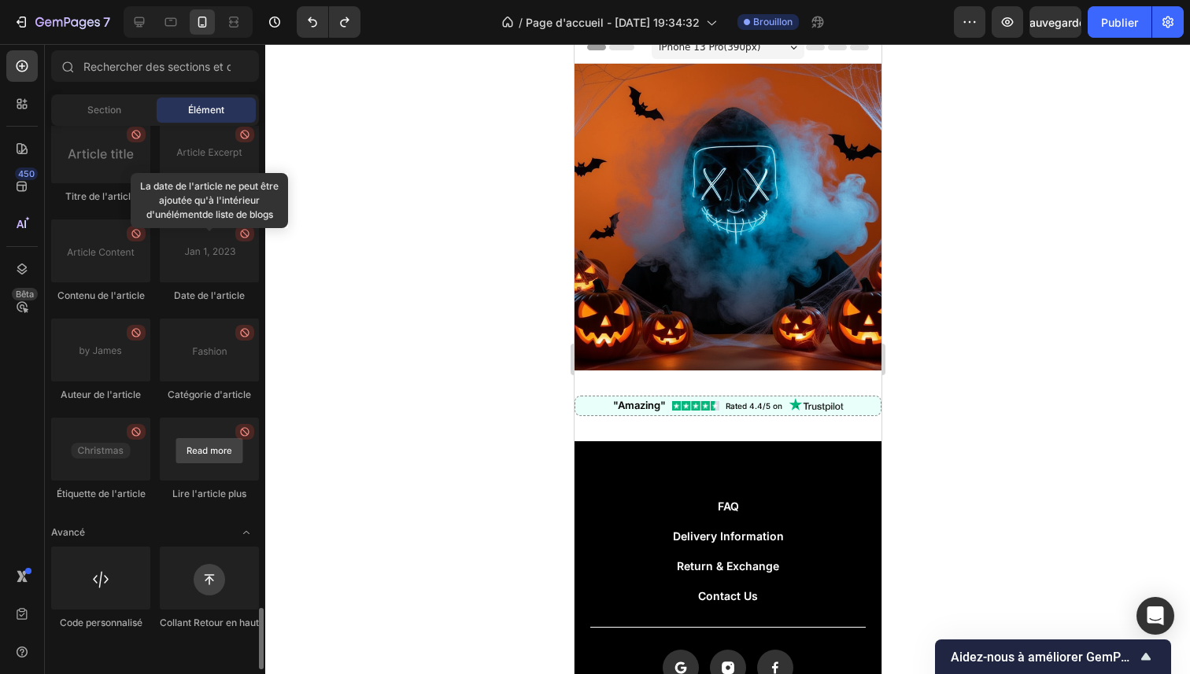
scroll to position [4248, 0]
